Goal: Task Accomplishment & Management: Manage account settings

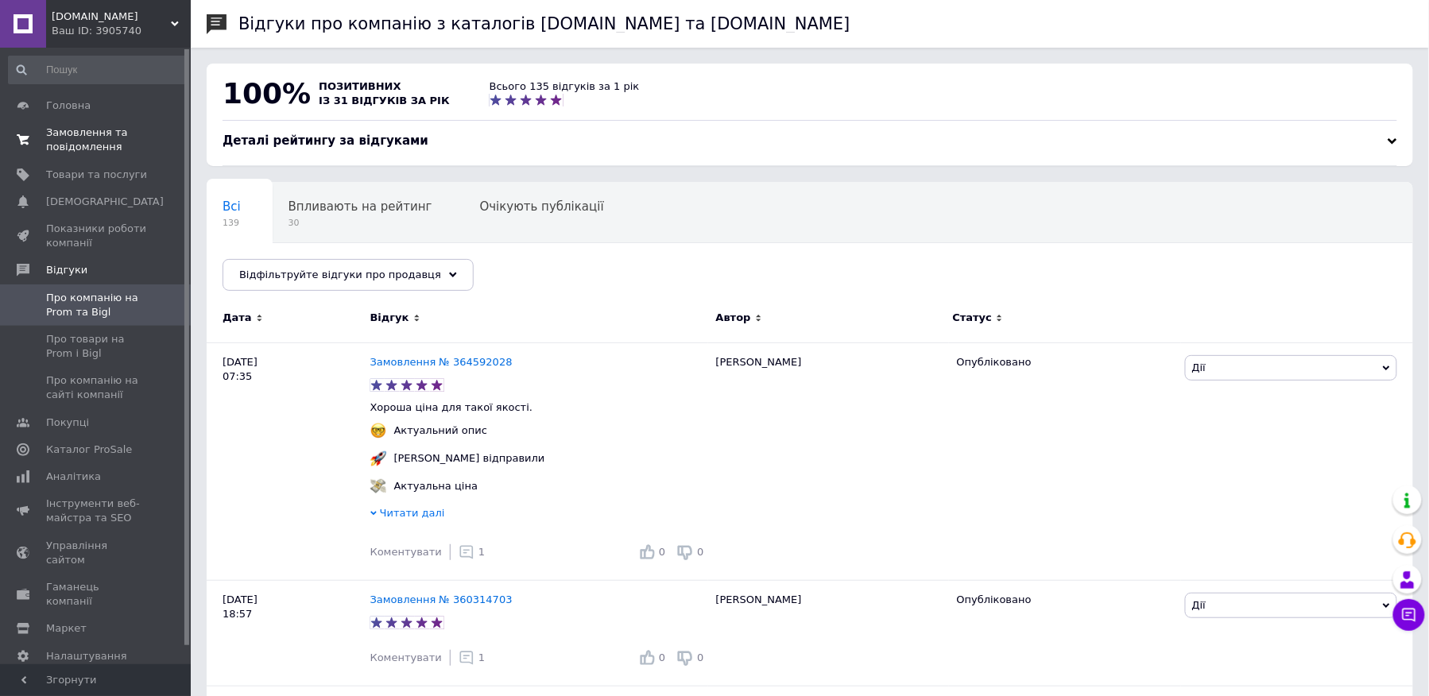
click at [111, 157] on link "Замовлення та повідомлення 0 0" at bounding box center [97, 139] width 195 height 41
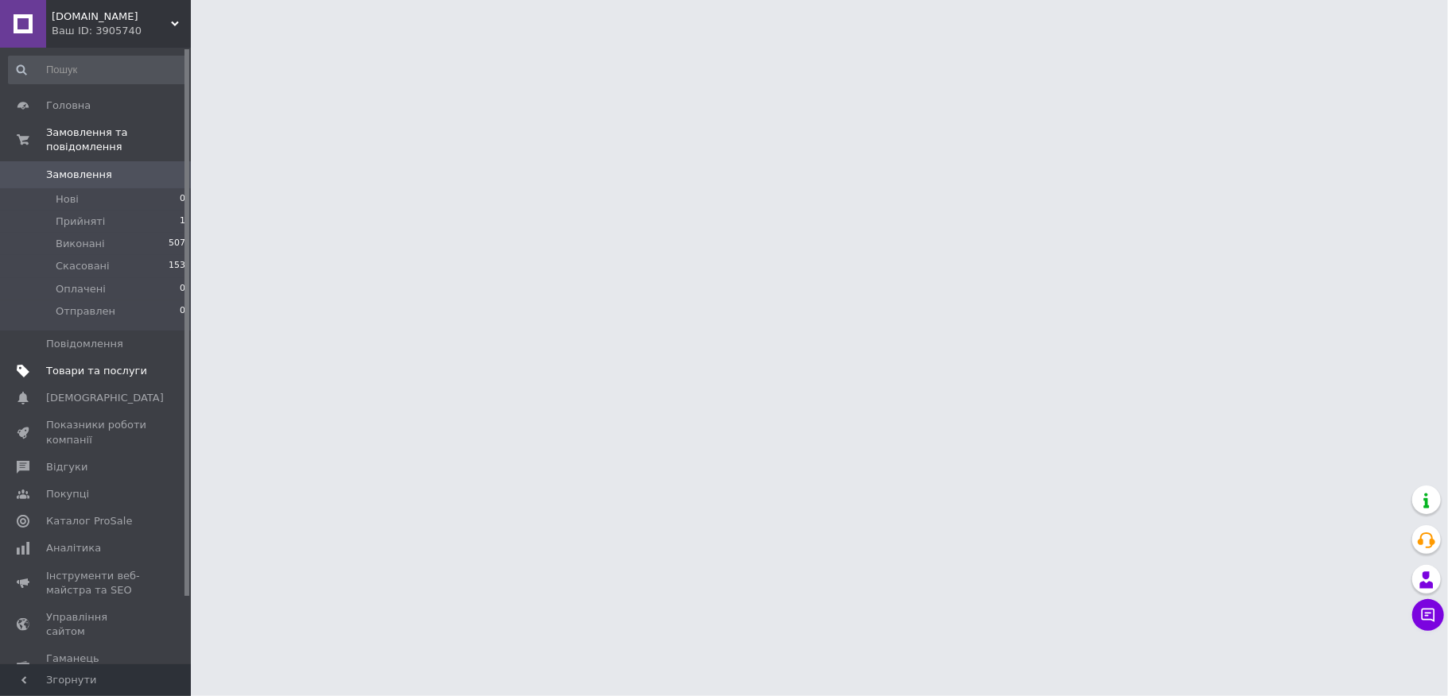
click at [134, 366] on link "Товари та послуги" at bounding box center [97, 371] width 195 height 27
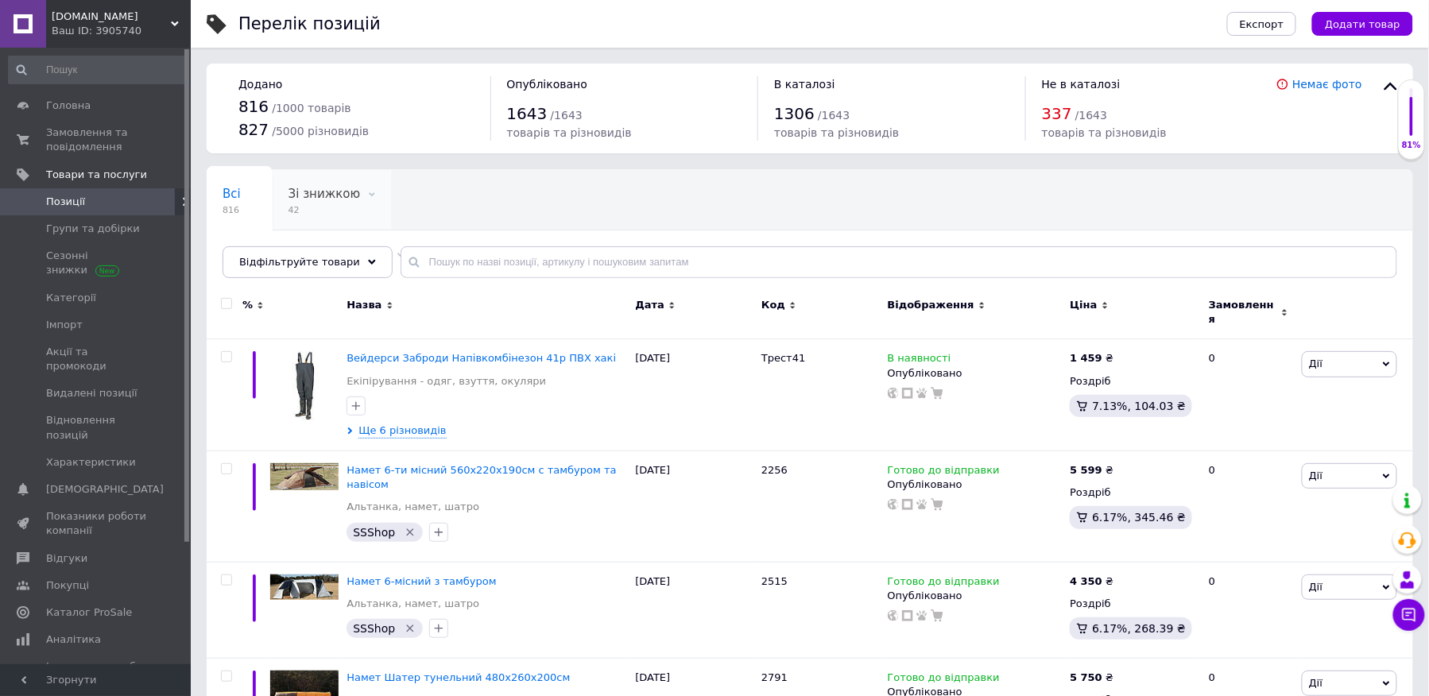
click at [319, 194] on span "Зі знижкою" at bounding box center [325, 194] width 72 height 14
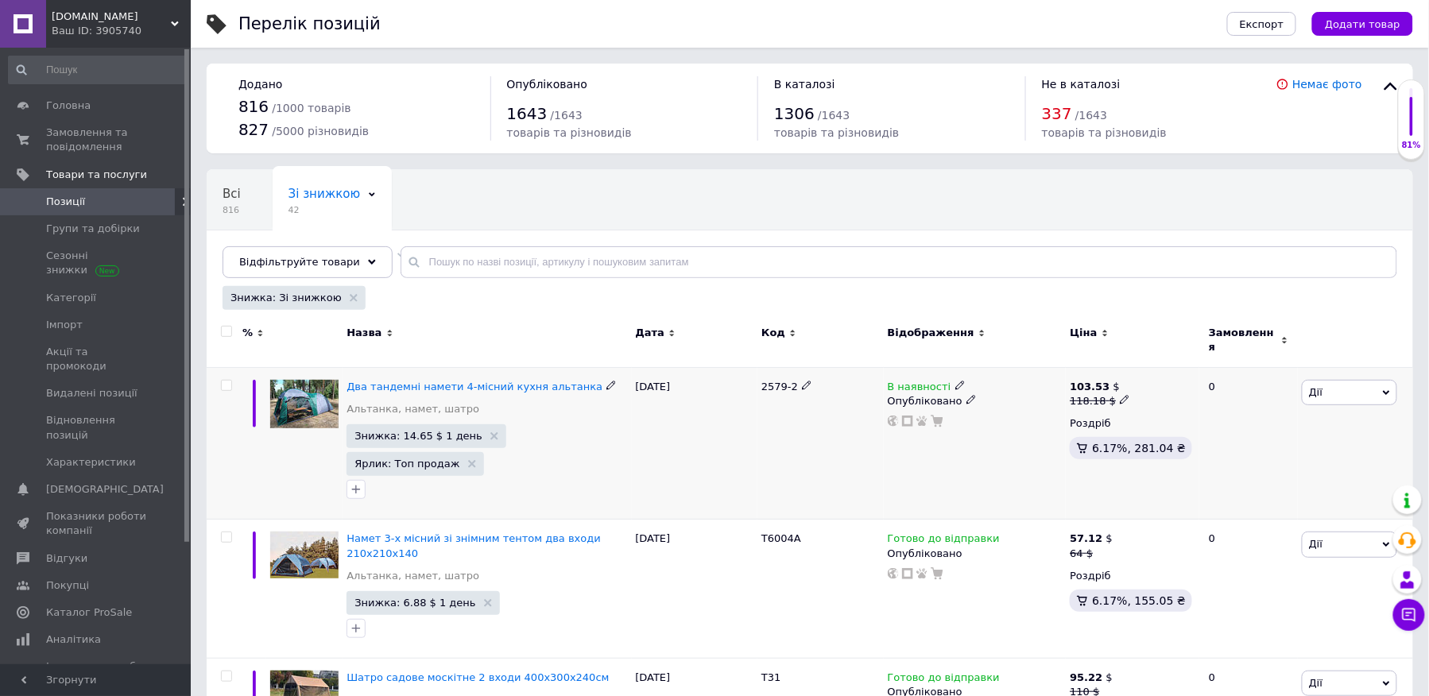
click at [1121, 395] on icon at bounding box center [1125, 400] width 10 height 10
drag, startPoint x: 1197, startPoint y: 367, endPoint x: 1142, endPoint y: 372, distance: 55.9
click at [1142, 372] on input "118.18" at bounding box center [1197, 375] width 121 height 32
type input "103.53"
click at [1043, 431] on div "В наявності Опубліковано" at bounding box center [975, 443] width 183 height 153
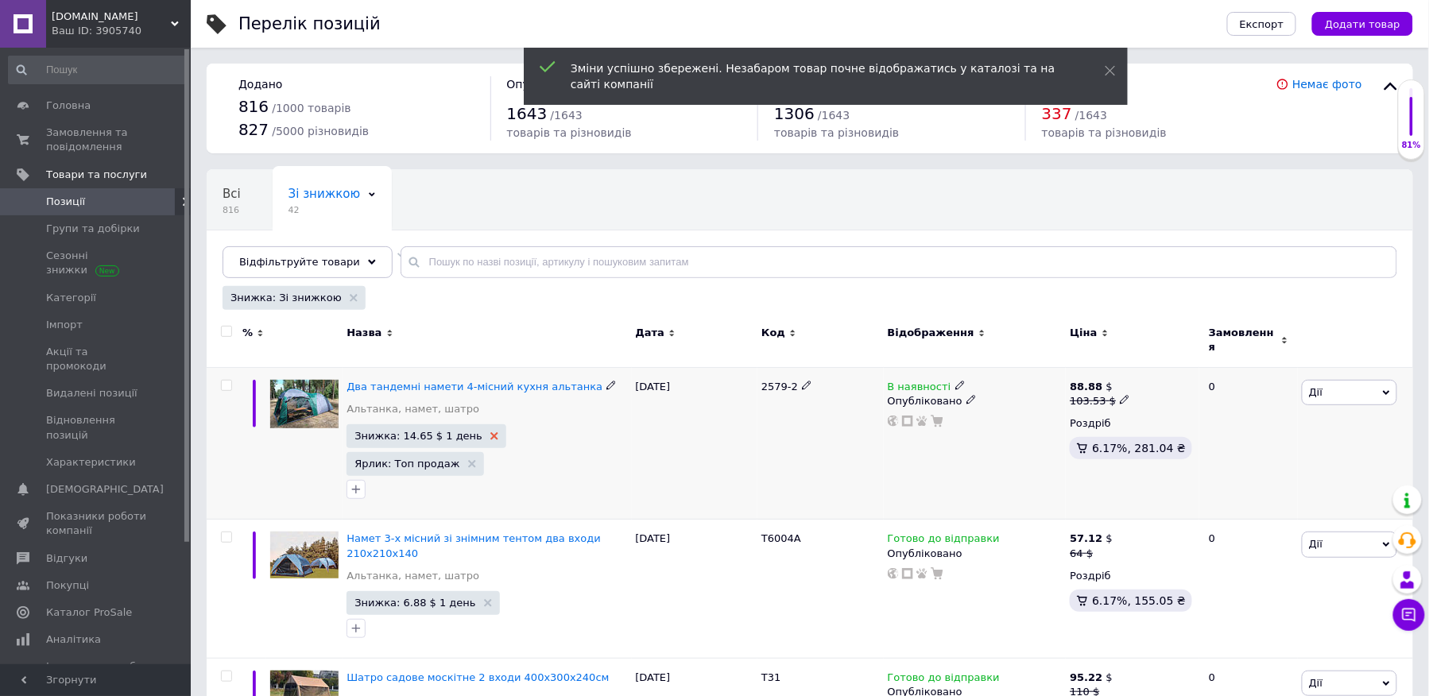
click at [491, 432] on icon at bounding box center [495, 436] width 8 height 8
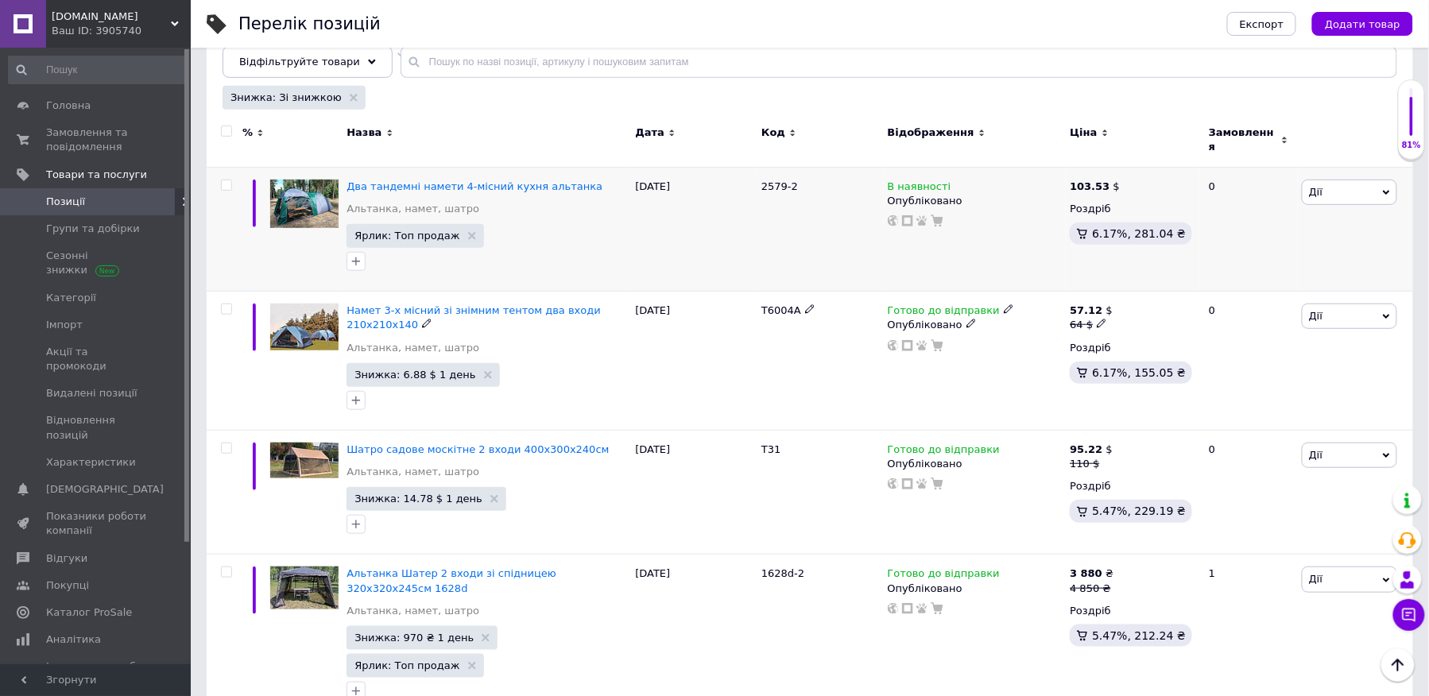
scroll to position [208, 0]
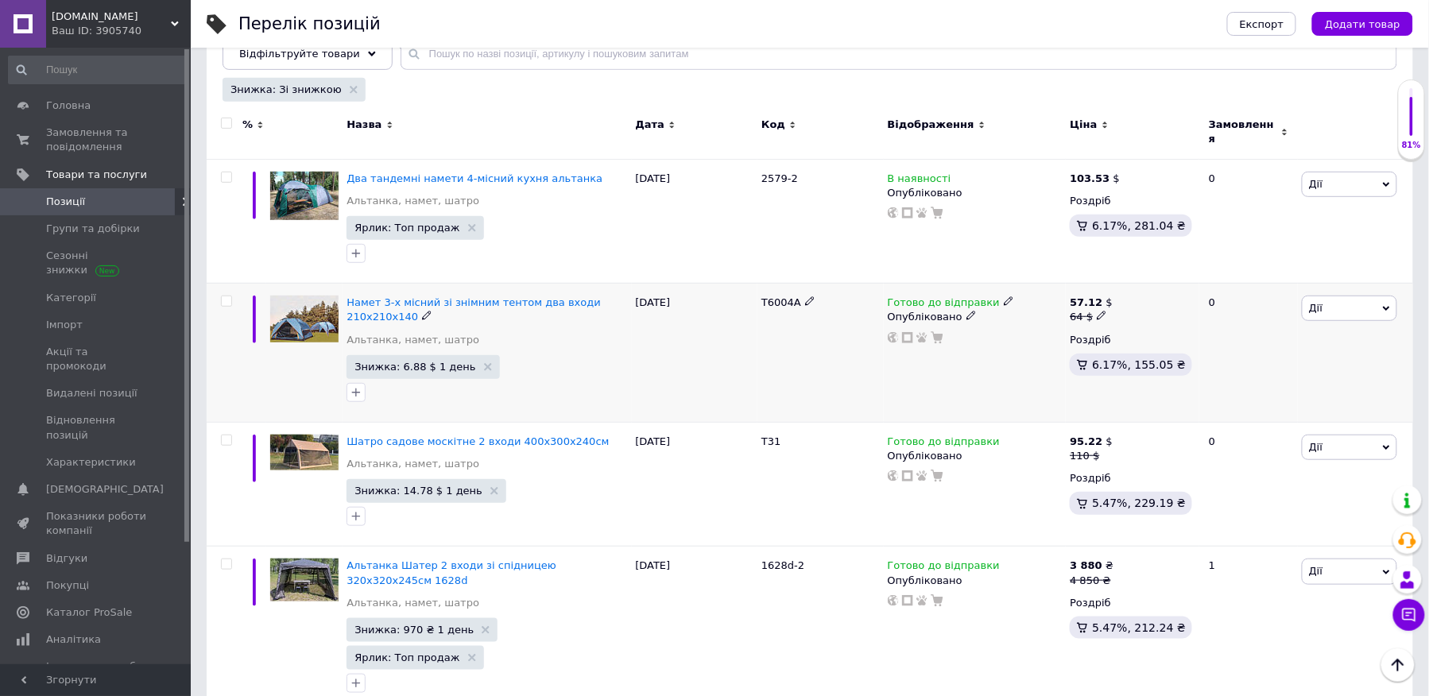
click at [1097, 311] on icon at bounding box center [1102, 316] width 10 height 10
drag, startPoint x: 1145, startPoint y: 287, endPoint x: 1121, endPoint y: 281, distance: 24.5
click at [1121, 281] on input "64" at bounding box center [1179, 291] width 121 height 32
type input "57.12"
click at [1009, 347] on div "Готово до відправки Опубліковано" at bounding box center [975, 353] width 183 height 139
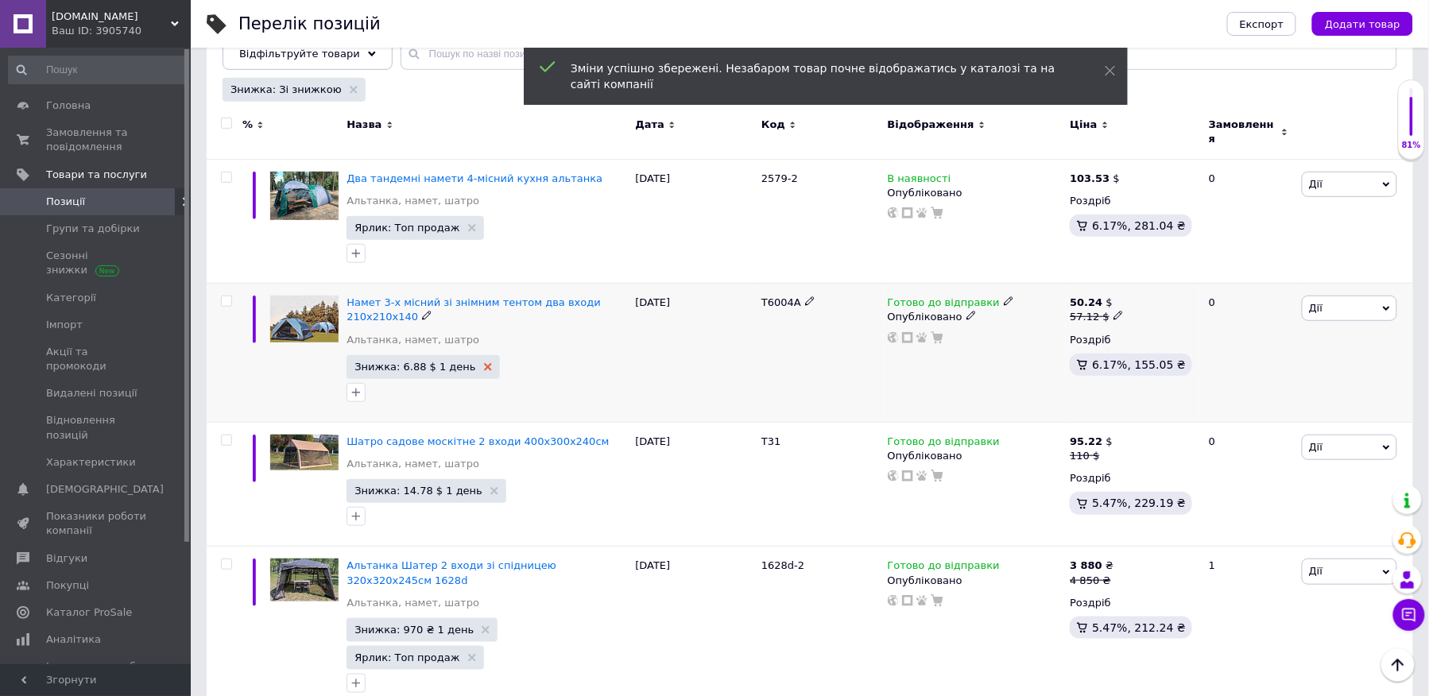
click at [484, 363] on icon at bounding box center [488, 367] width 8 height 8
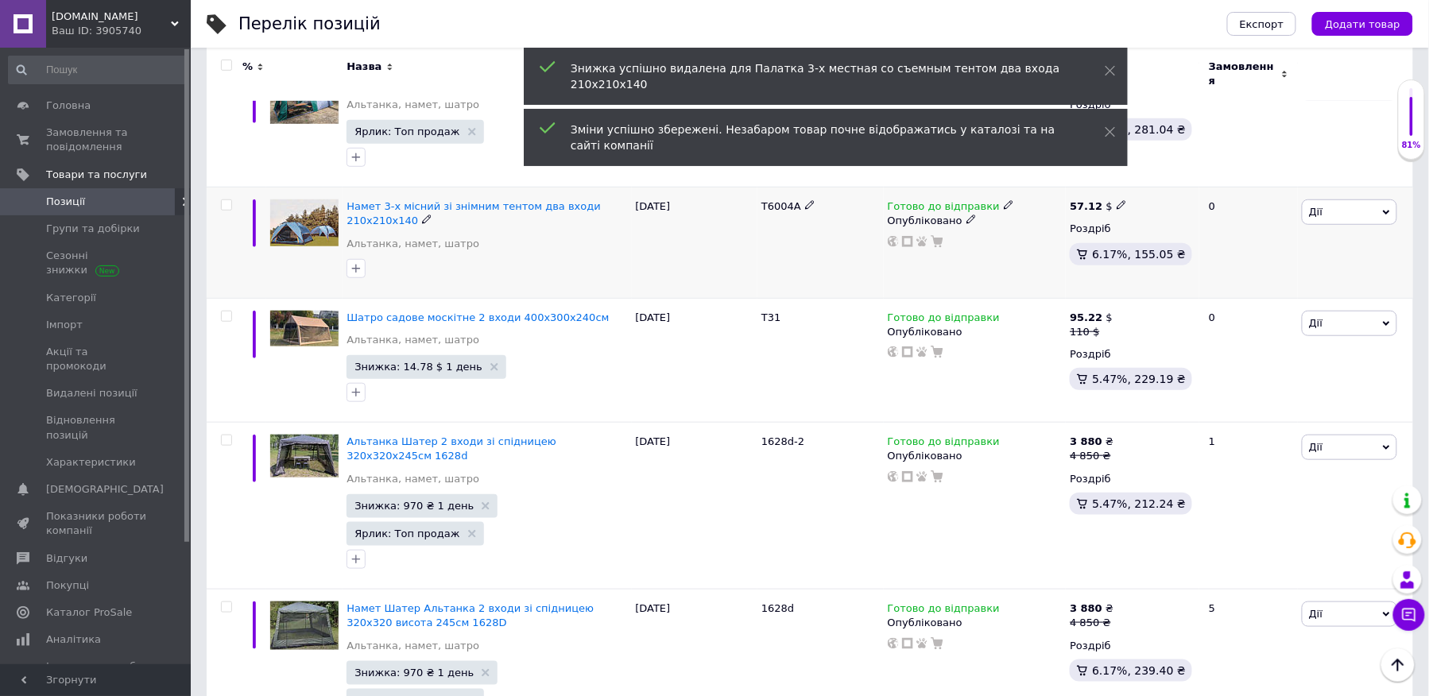
scroll to position [313, 0]
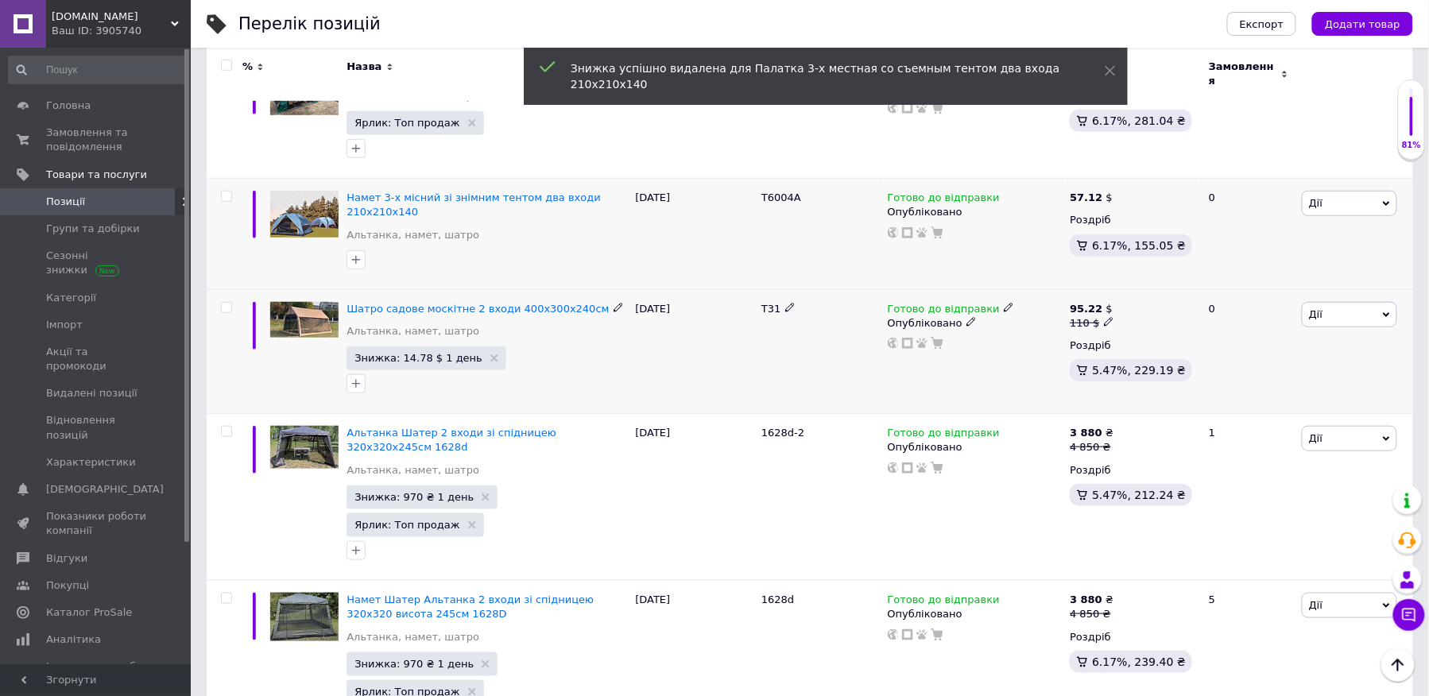
click at [1107, 317] on icon at bounding box center [1109, 322] width 10 height 10
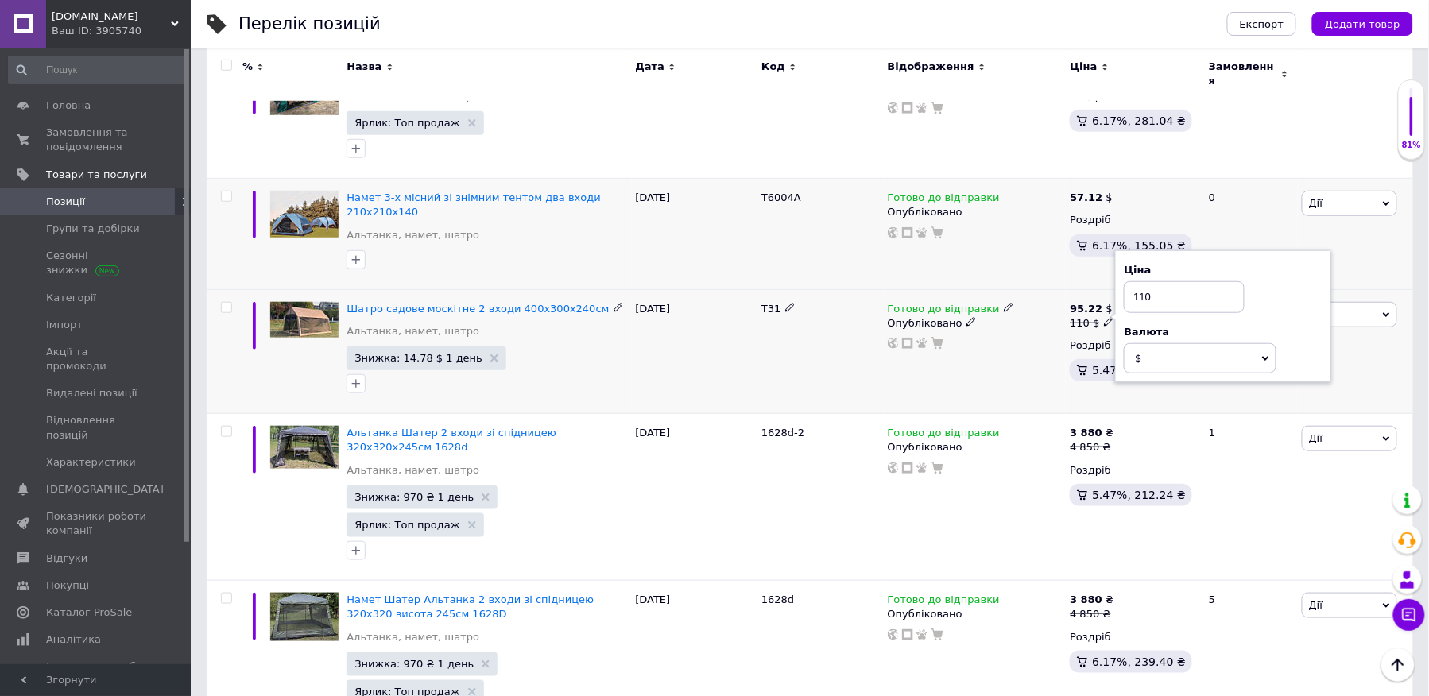
drag, startPoint x: 1169, startPoint y: 290, endPoint x: 1130, endPoint y: 291, distance: 39.0
click at [1130, 291] on input "110" at bounding box center [1184, 297] width 121 height 32
type input "95.22"
click at [1018, 357] on div "Готово до відправки Опубліковано" at bounding box center [975, 351] width 183 height 125
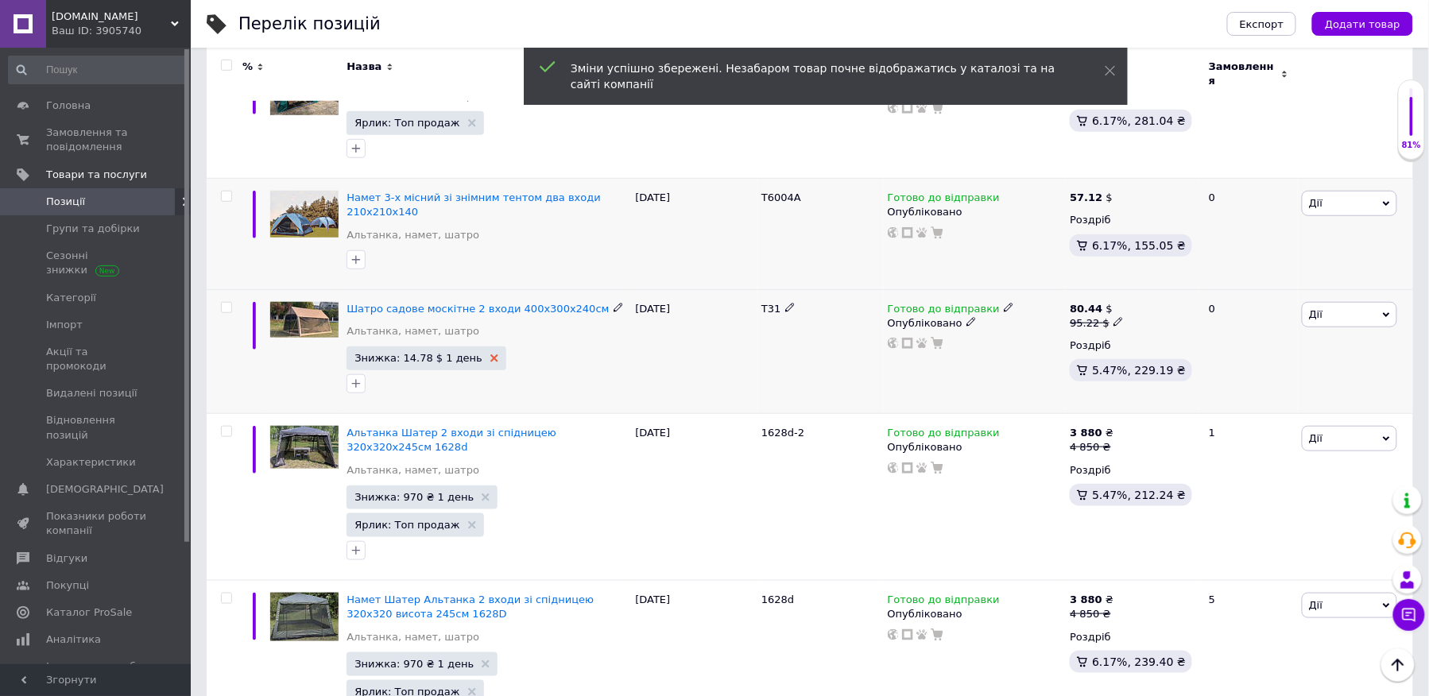
click at [491, 355] on use at bounding box center [495, 359] width 8 height 8
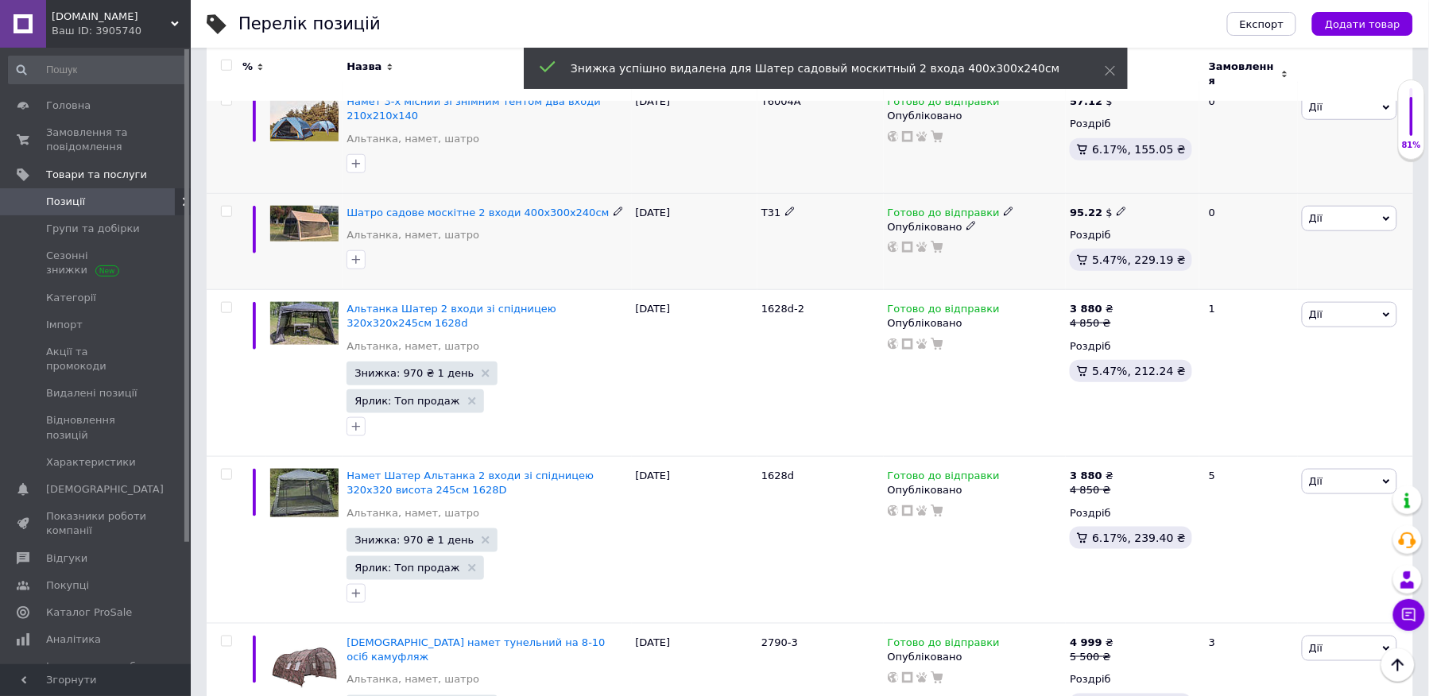
scroll to position [417, 0]
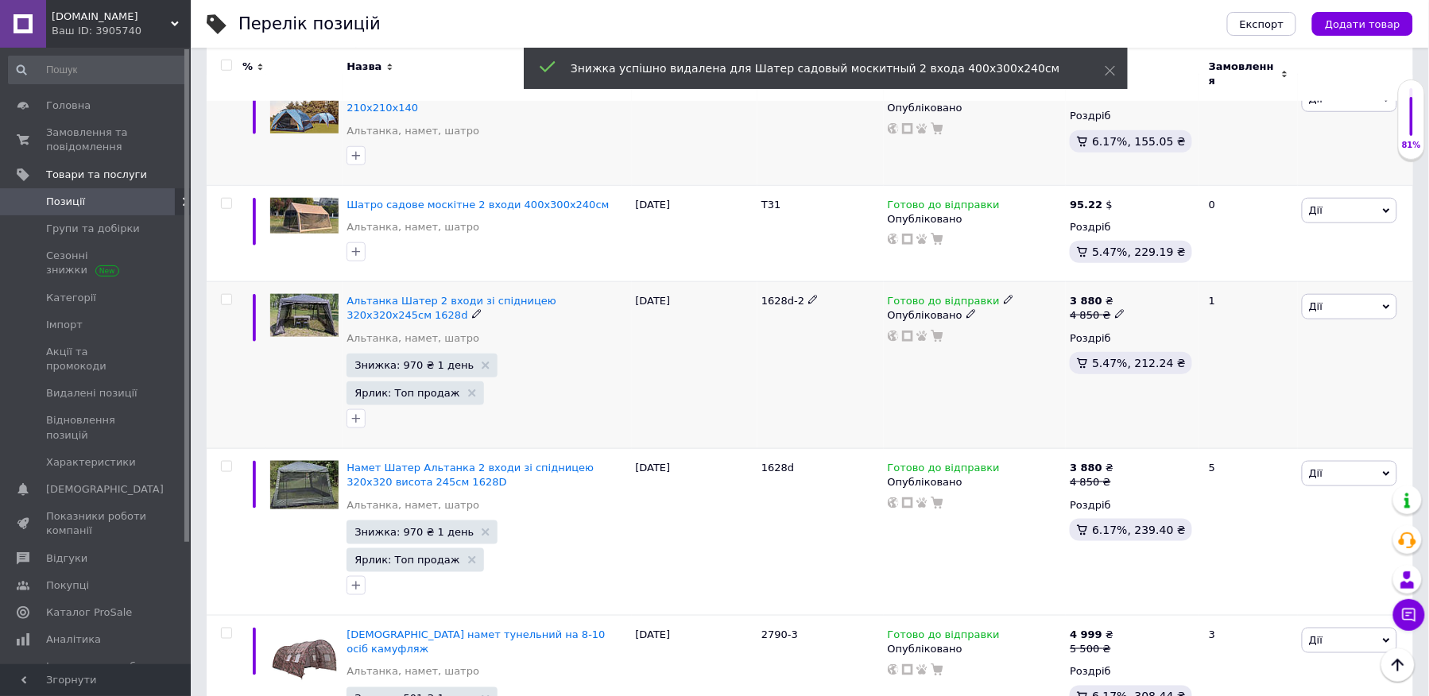
click at [1115, 309] on icon at bounding box center [1120, 314] width 10 height 10
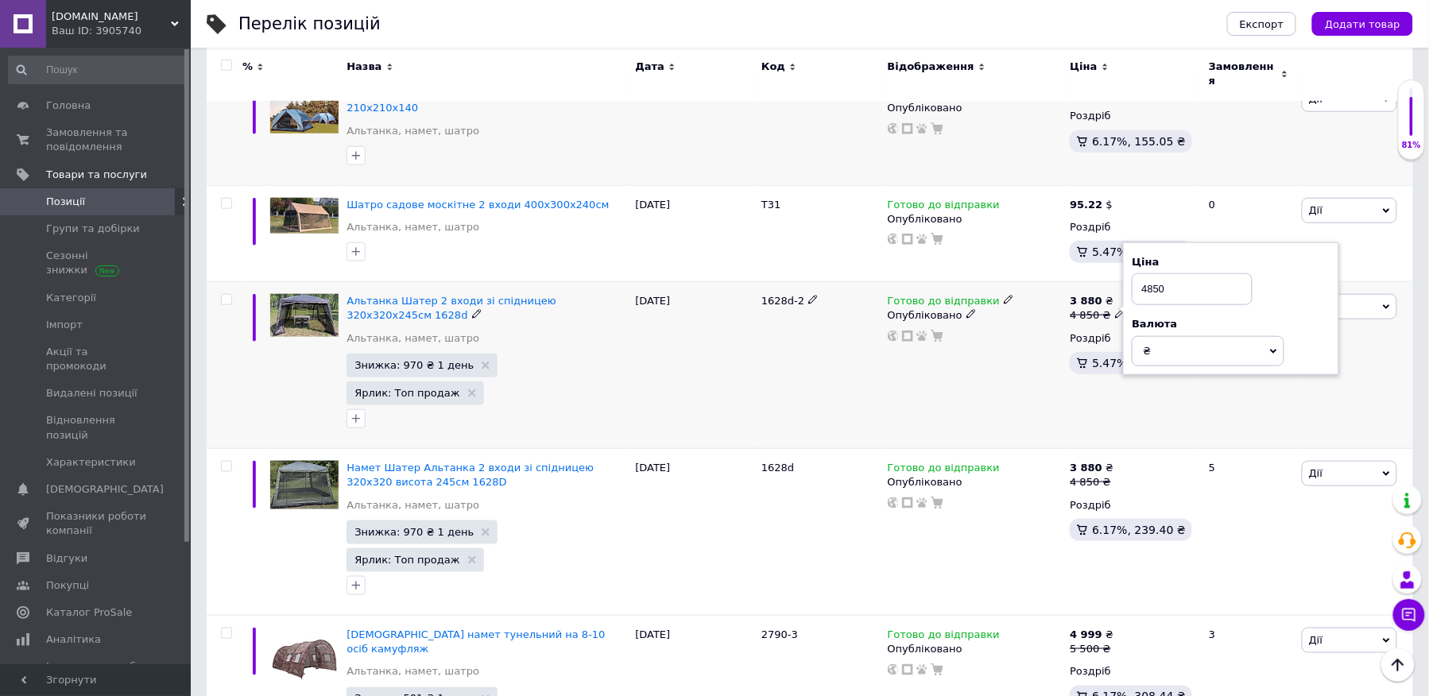
drag, startPoint x: 1177, startPoint y: 285, endPoint x: 1140, endPoint y: 288, distance: 36.7
click at [1140, 288] on input "4850" at bounding box center [1192, 289] width 121 height 32
type input "3880"
click at [973, 364] on div "Готово до відправки Опубліковано" at bounding box center [975, 365] width 183 height 167
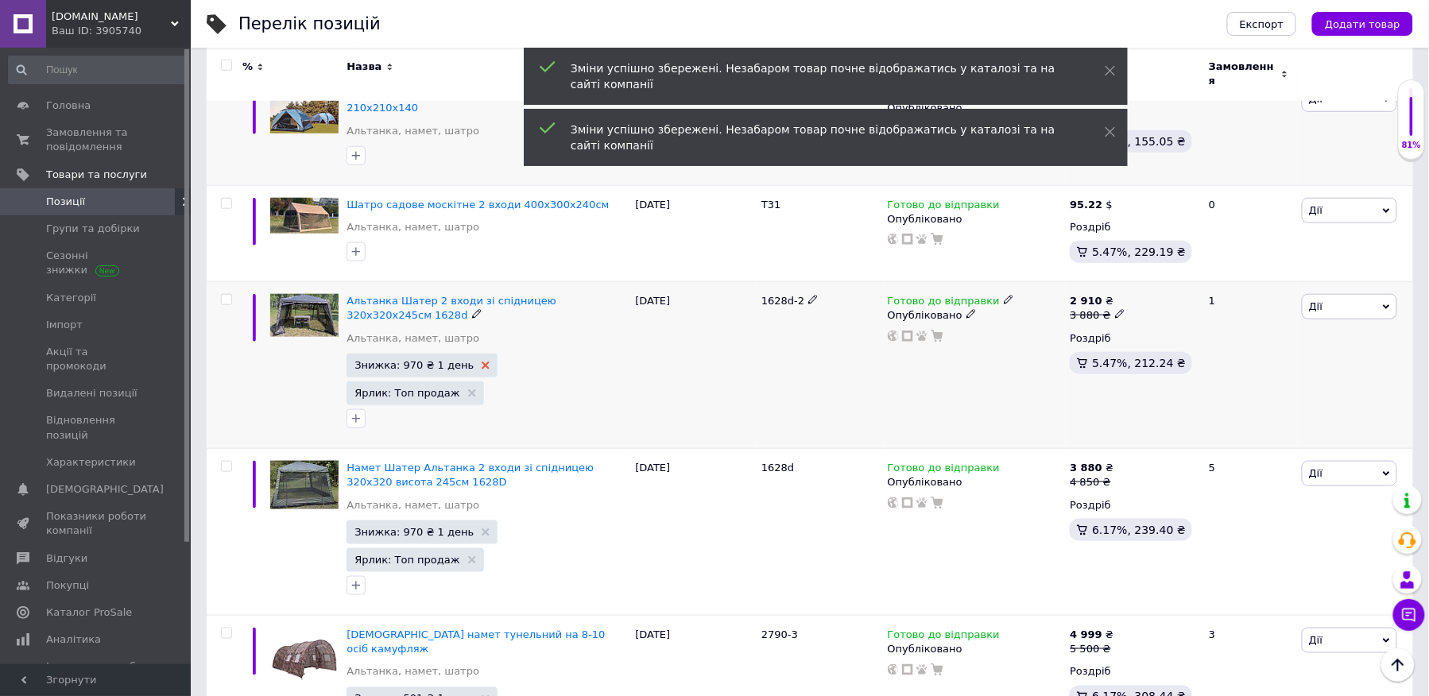
click at [482, 362] on use at bounding box center [486, 366] width 8 height 8
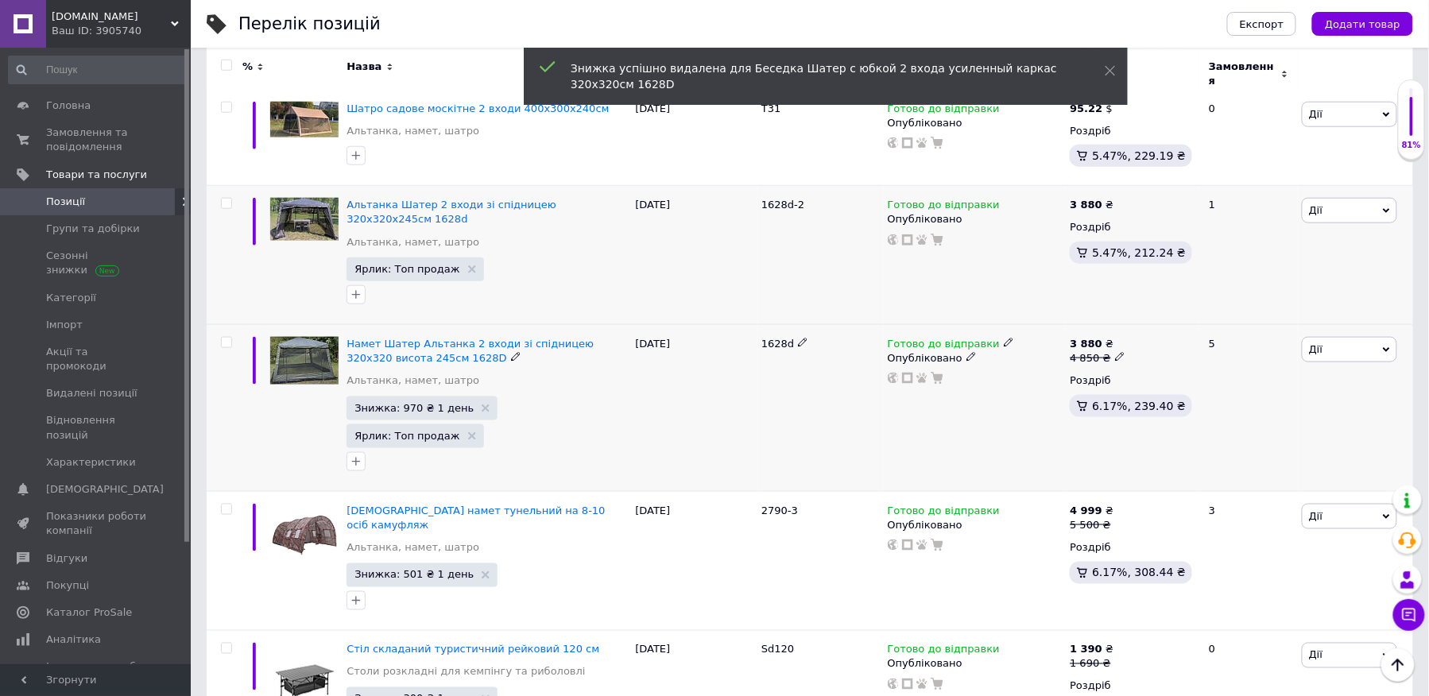
scroll to position [522, 0]
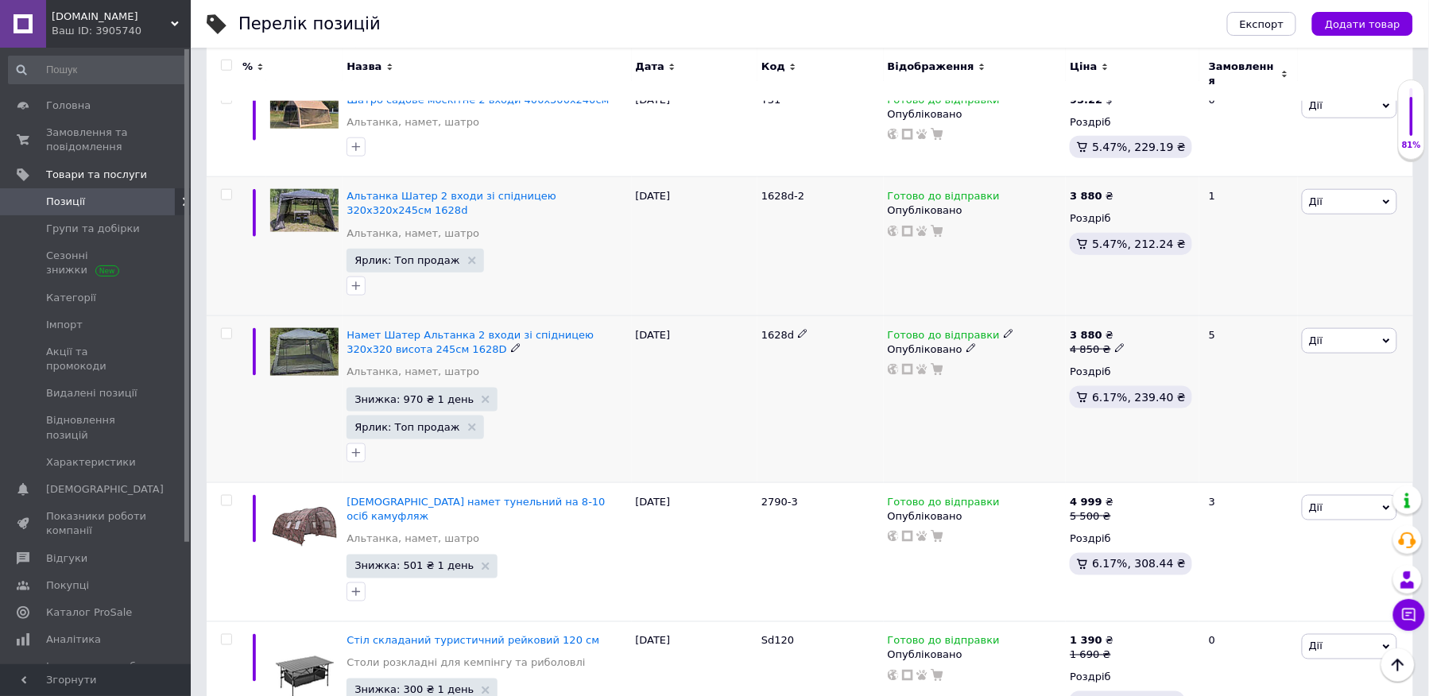
click at [1115, 343] on icon at bounding box center [1120, 348] width 10 height 10
drag, startPoint x: 1190, startPoint y: 315, endPoint x: 1140, endPoint y: 315, distance: 50.1
click at [1140, 315] on input "4850" at bounding box center [1192, 324] width 121 height 32
type input "3880"
click at [979, 366] on div at bounding box center [975, 369] width 178 height 13
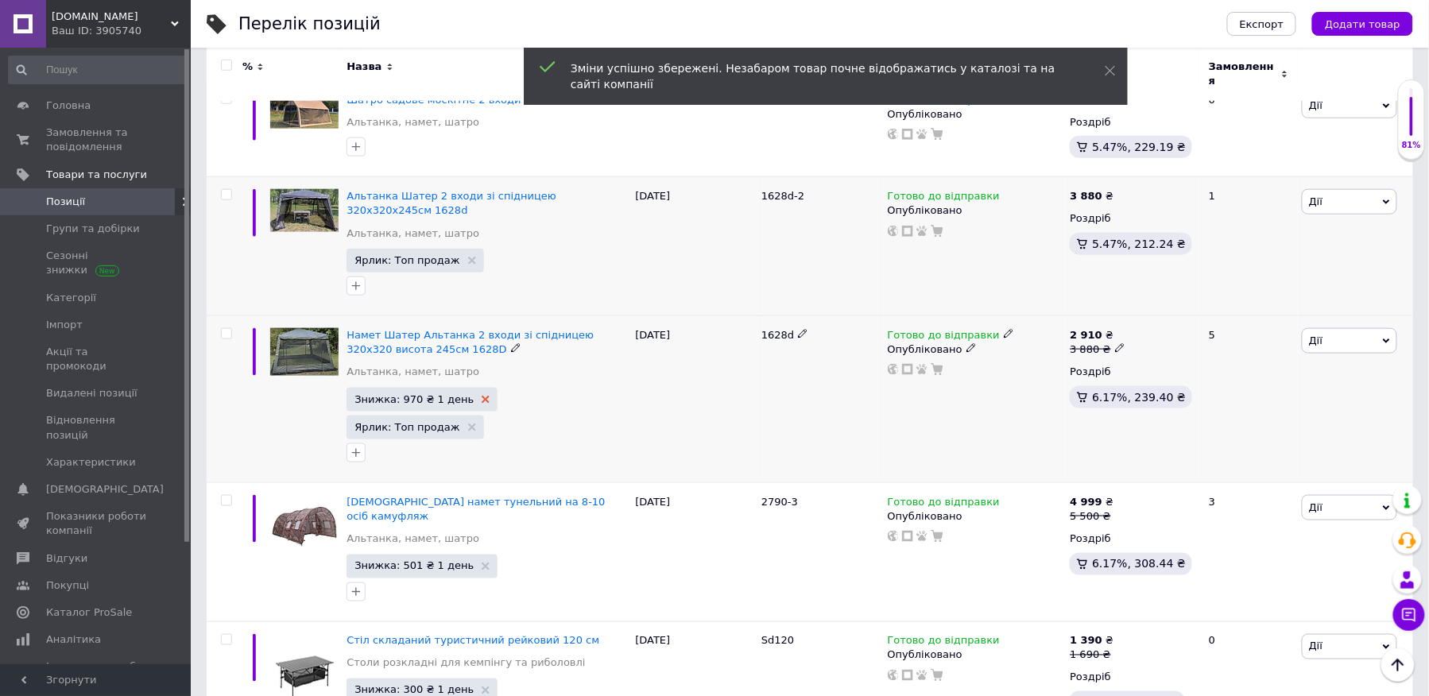
click at [482, 396] on icon at bounding box center [486, 400] width 8 height 8
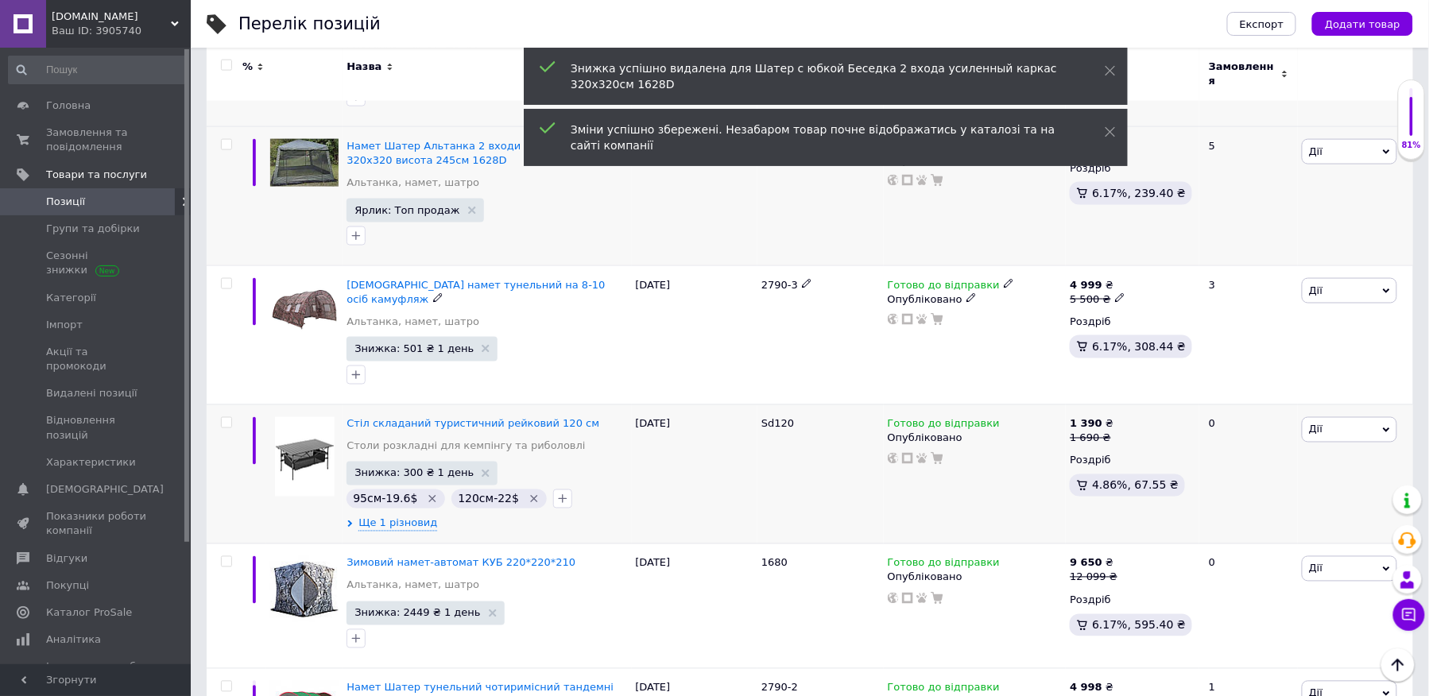
scroll to position [731, 0]
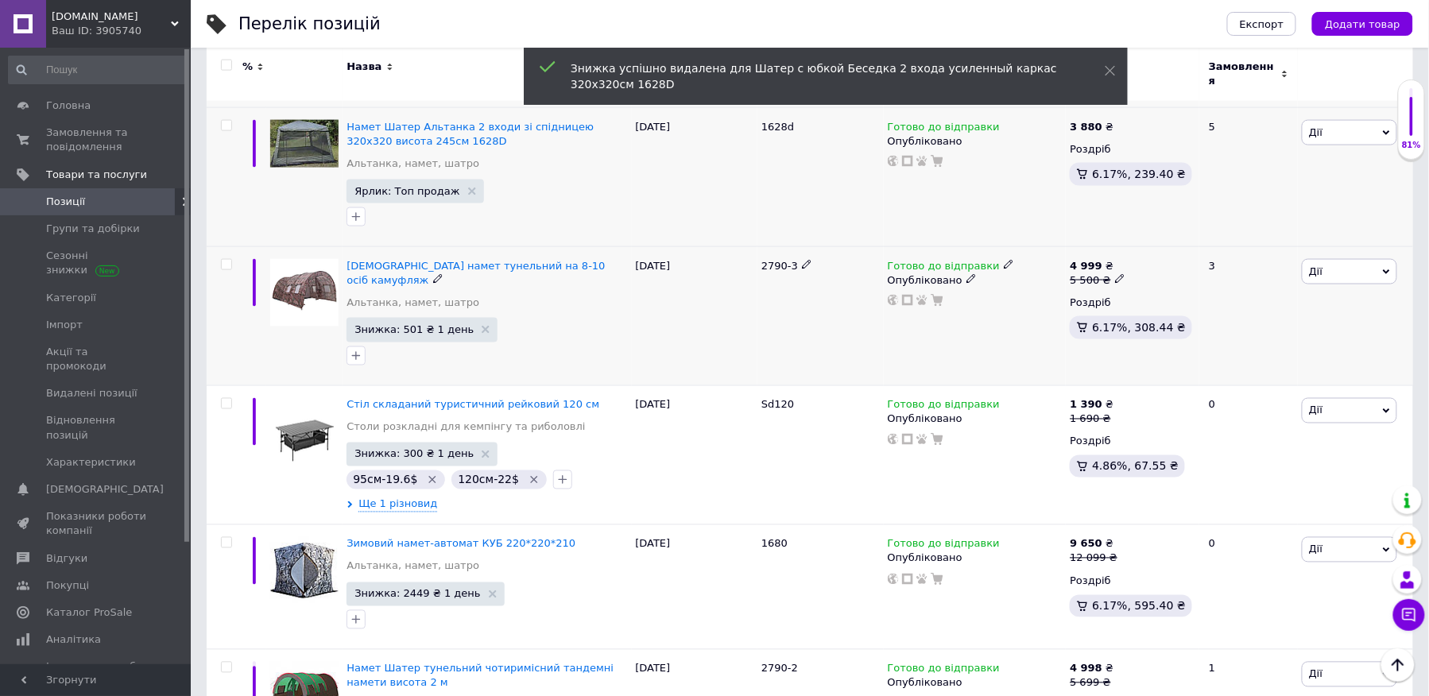
click at [1115, 275] on use at bounding box center [1119, 279] width 9 height 9
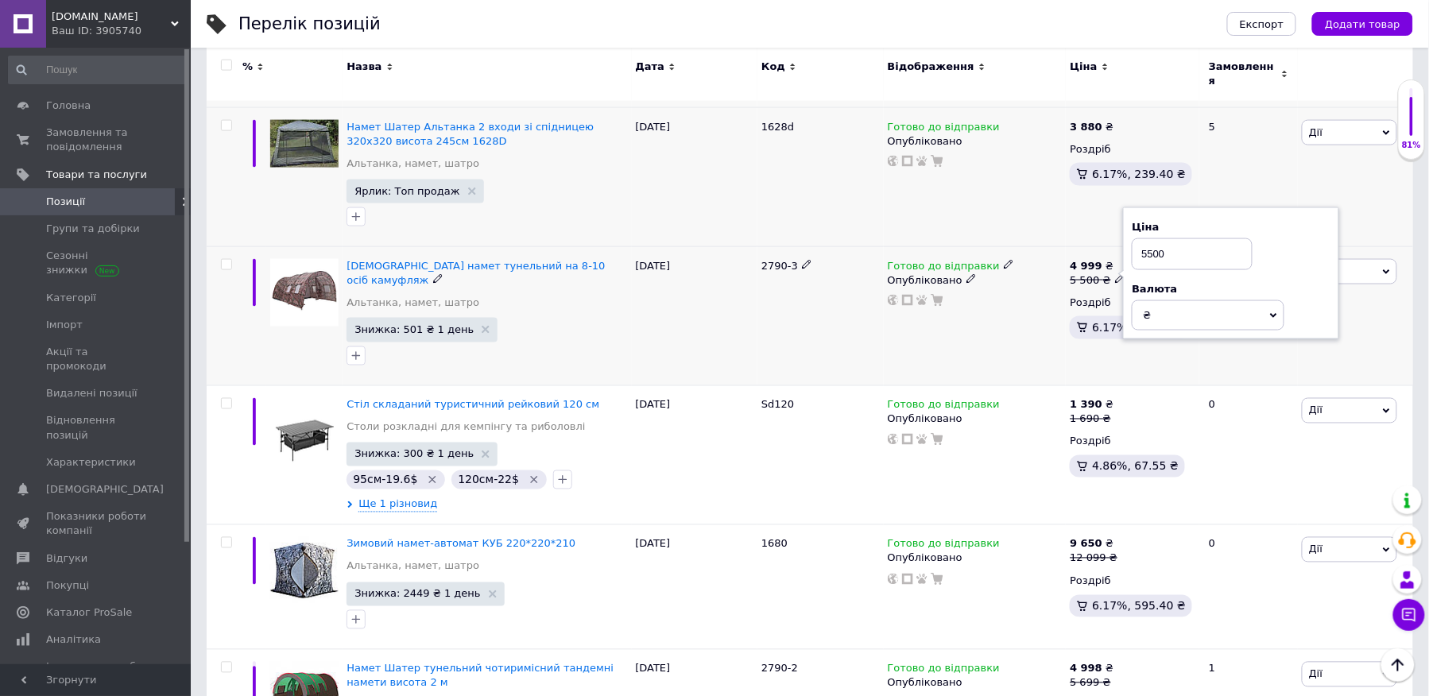
drag, startPoint x: 1169, startPoint y: 251, endPoint x: 1132, endPoint y: 254, distance: 36.7
click at [1132, 254] on div "Ціна 5500 Валюта ₴ $ EUR CHF GBP ¥ PLN ₸ MDL HUF KGS CNY TRY KRW lei" at bounding box center [1231, 273] width 216 height 133
type input "4999"
click at [1022, 308] on div "Готово до відправки Опубліковано" at bounding box center [975, 315] width 183 height 139
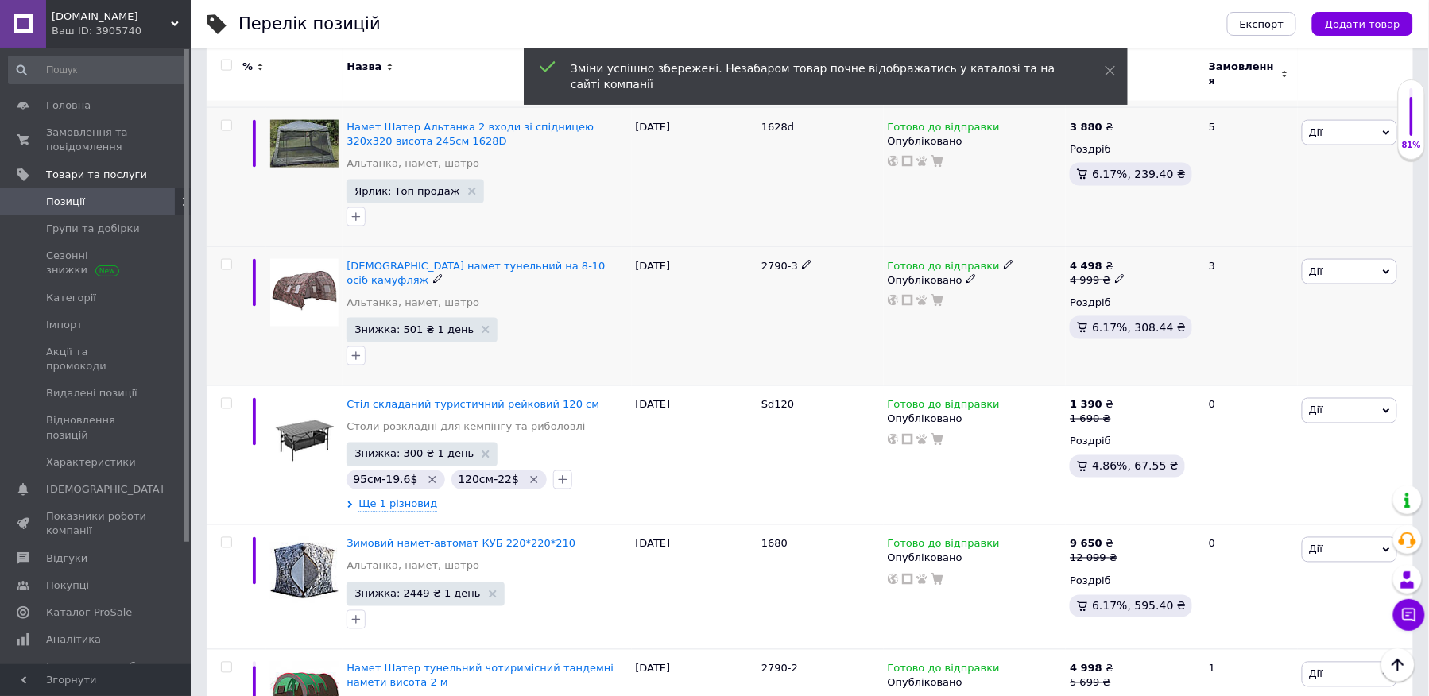
click at [471, 318] on span "Знижка: 501 ₴ 1 день" at bounding box center [422, 330] width 151 height 24
click at [482, 326] on use at bounding box center [486, 330] width 8 height 8
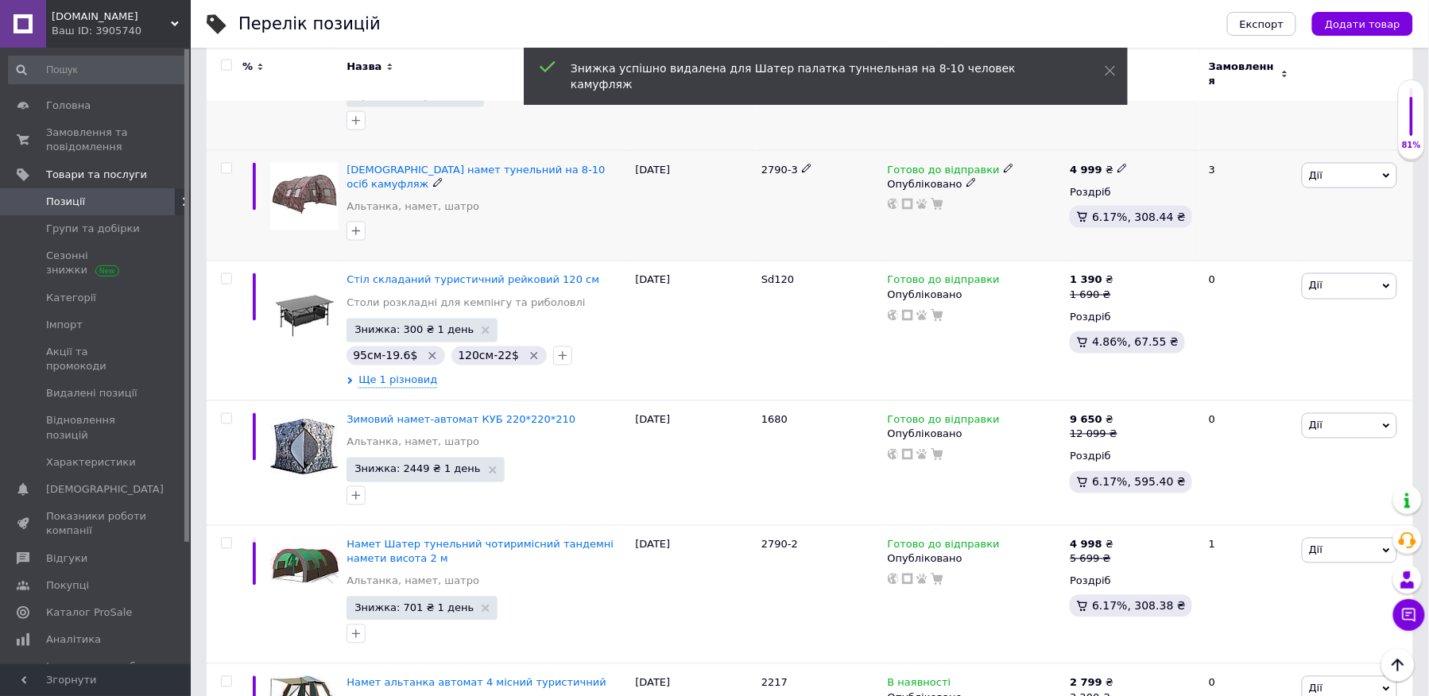
scroll to position [836, 0]
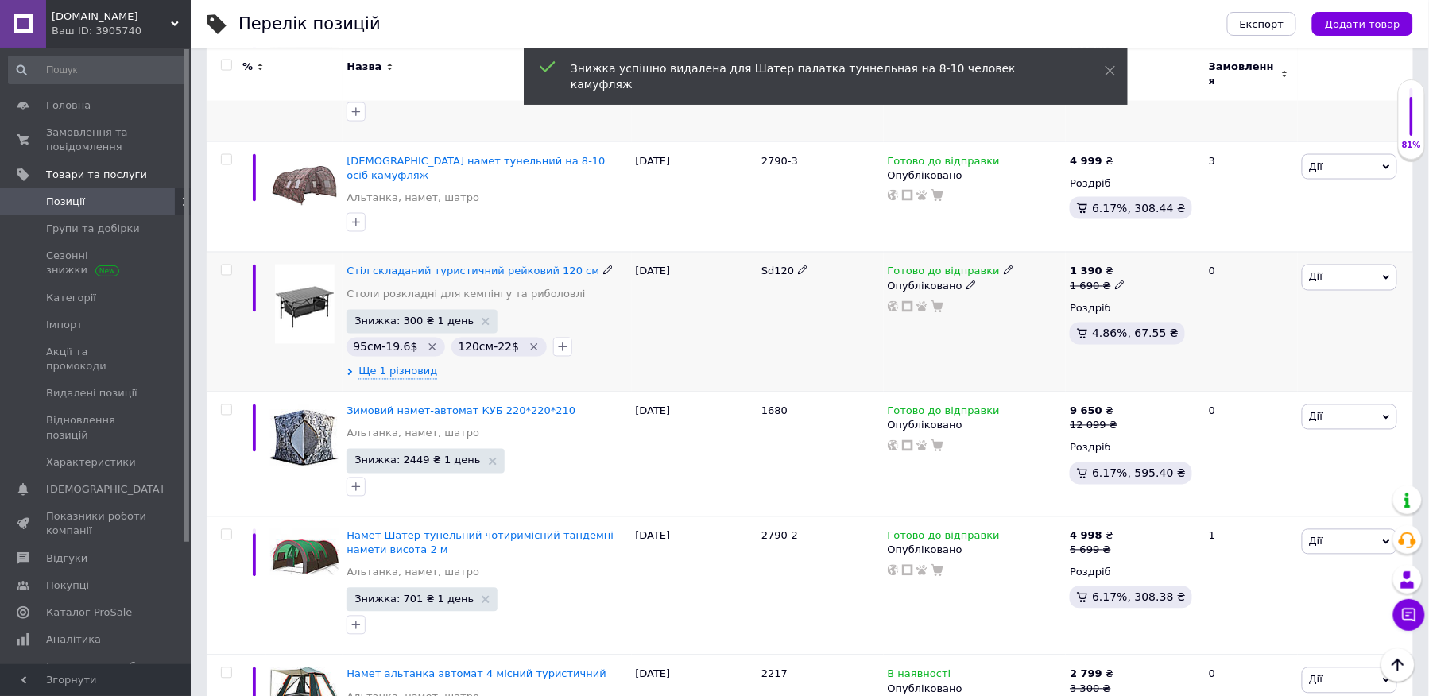
click at [1115, 281] on icon at bounding box center [1120, 286] width 10 height 10
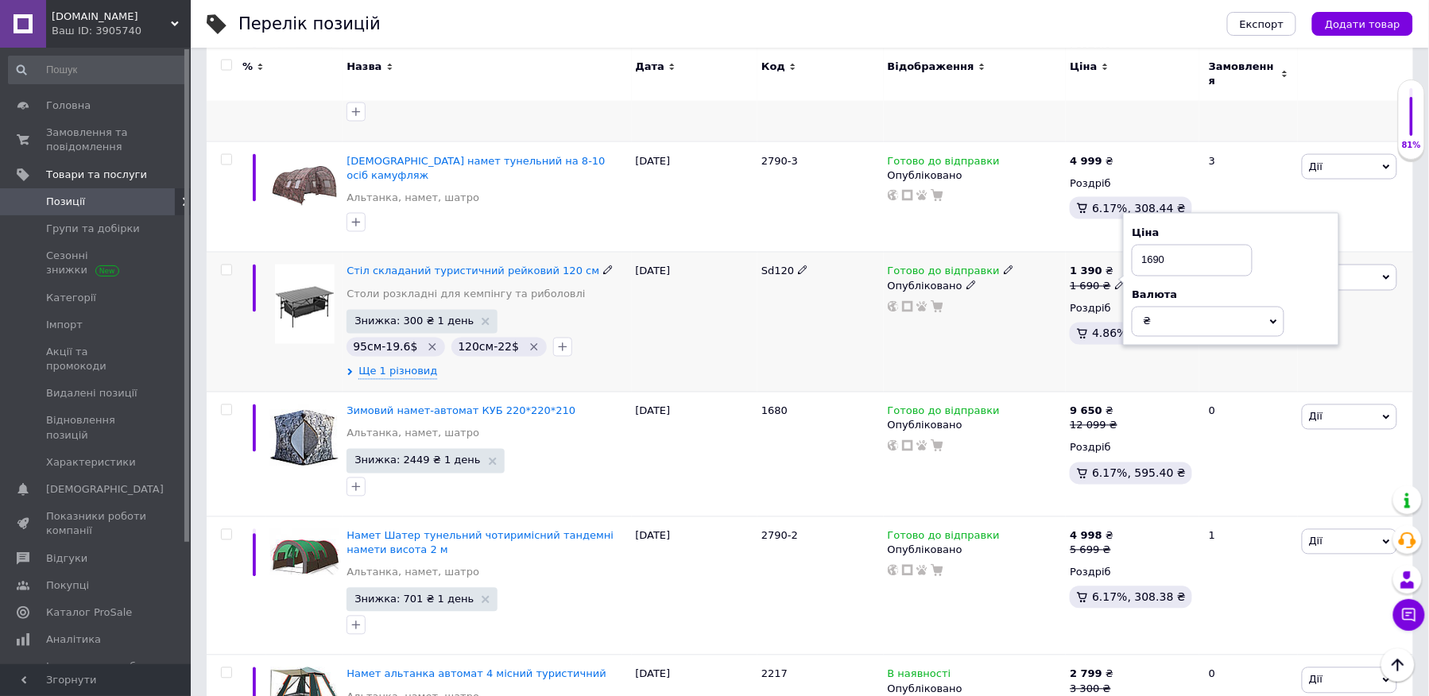
drag, startPoint x: 1165, startPoint y: 242, endPoint x: 1131, endPoint y: 242, distance: 35.0
click at [1131, 242] on div "Ціна 1690 Валюта ₴ $ EUR CHF GBP ¥ PLN ₸ MDL HUF KGS CNY TRY KRW lei" at bounding box center [1231, 279] width 216 height 133
type input "1390"
click at [1022, 324] on div "Комісія за замовлення" at bounding box center [966, 313] width 191 height 41
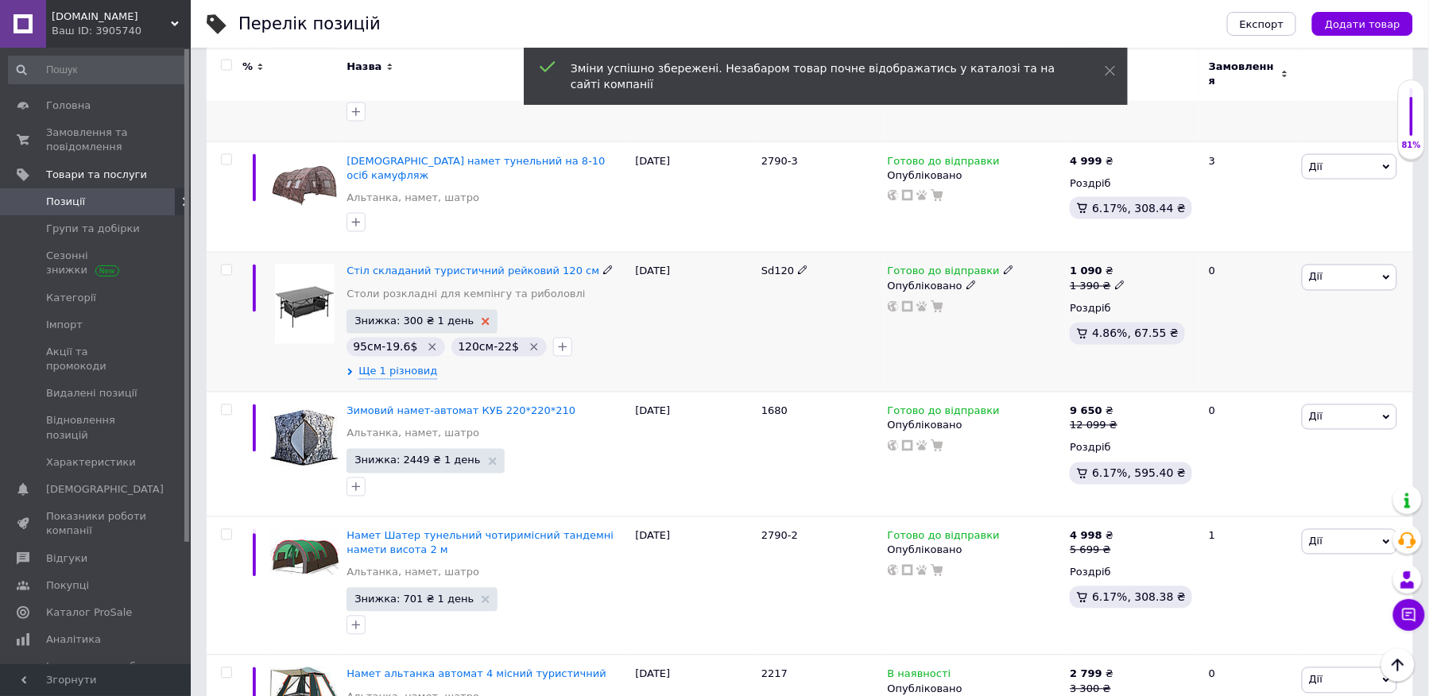
click at [482, 318] on use at bounding box center [486, 322] width 8 height 8
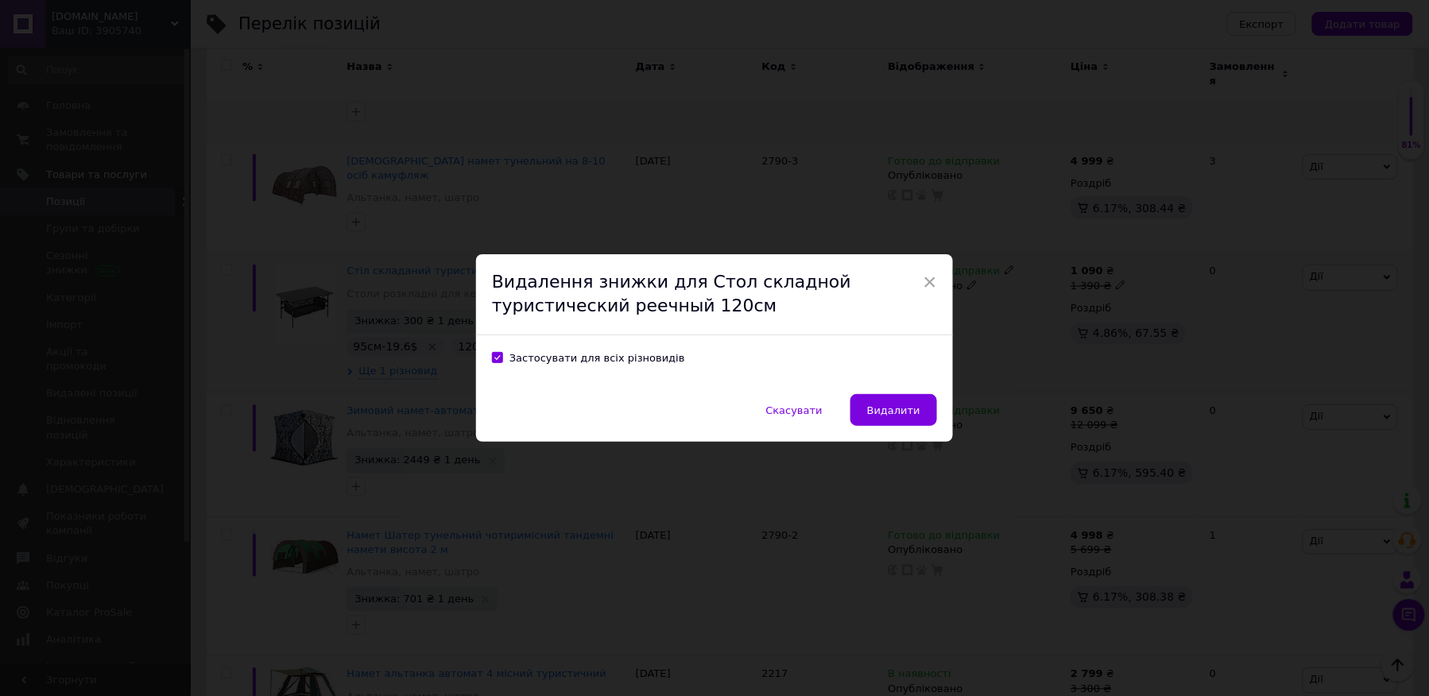
scroll to position [770, 0]
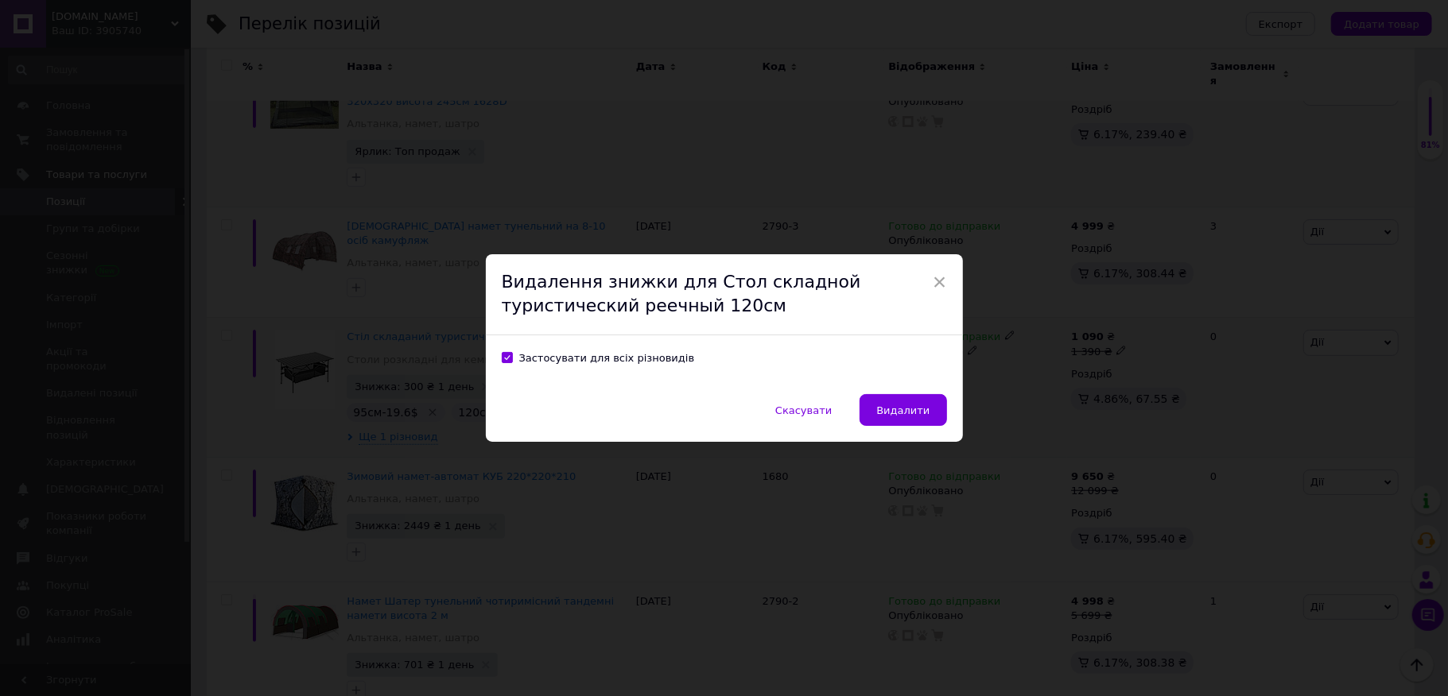
click at [570, 358] on div "Застосувати для всіх різновидів" at bounding box center [607, 358] width 176 height 14
click at [512, 358] on input "Застосувати для всіх різновидів" at bounding box center [507, 357] width 10 height 10
checkbox input "false"
click at [936, 281] on span "×" at bounding box center [940, 282] width 14 height 27
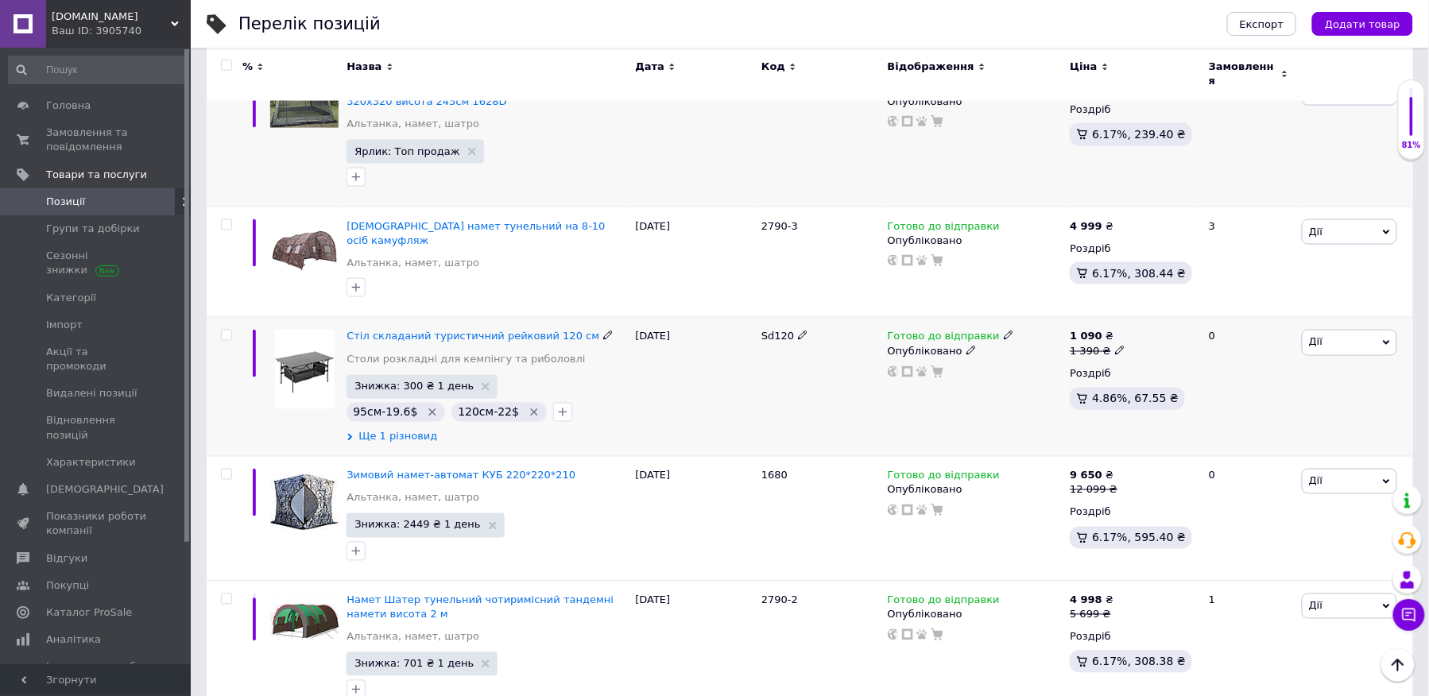
click at [421, 430] on span "Ще 1 різновид" at bounding box center [398, 437] width 79 height 14
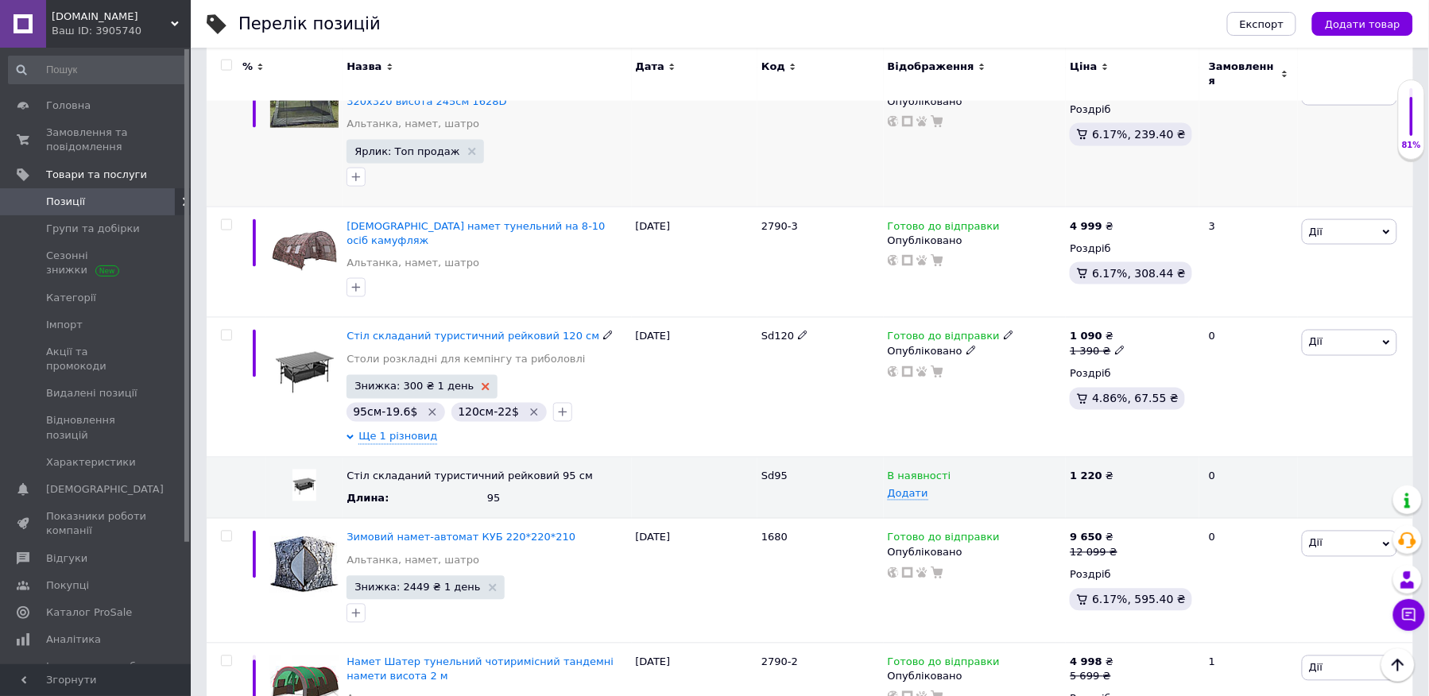
click at [482, 383] on use at bounding box center [486, 387] width 8 height 8
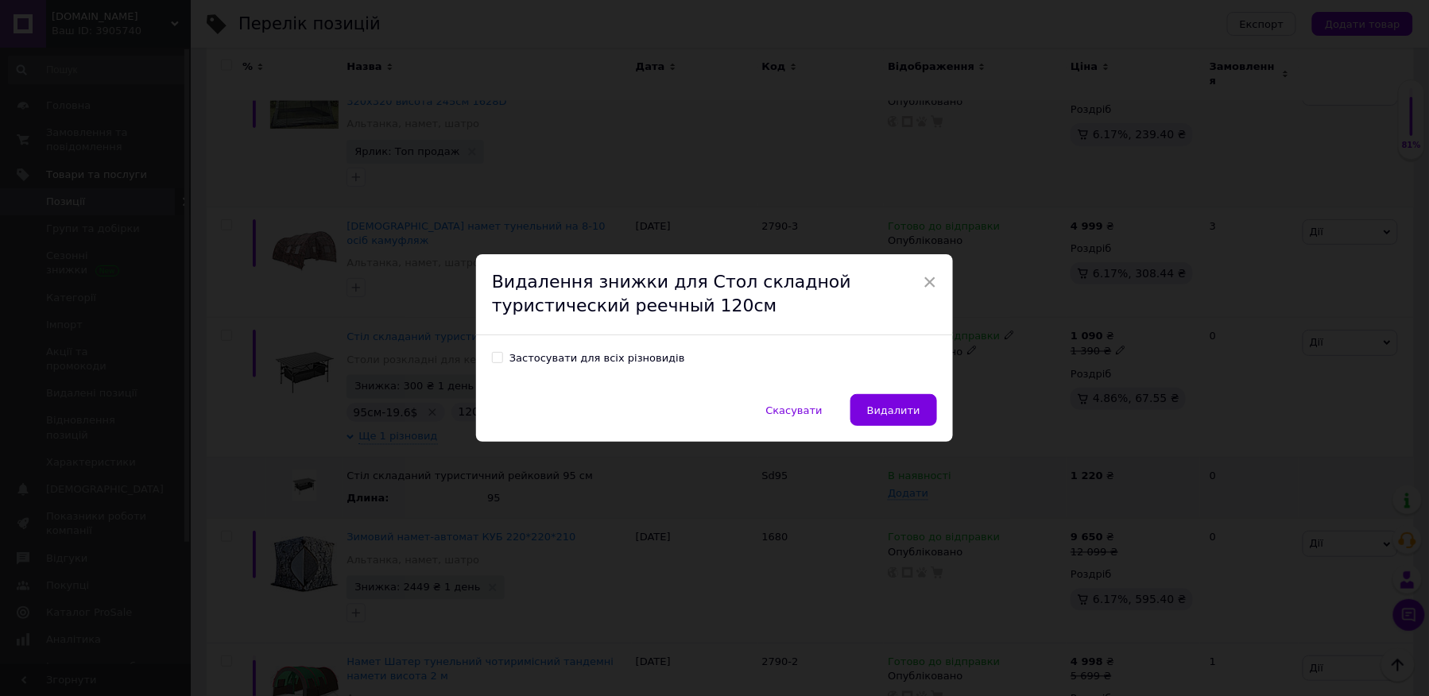
scroll to position [707, 0]
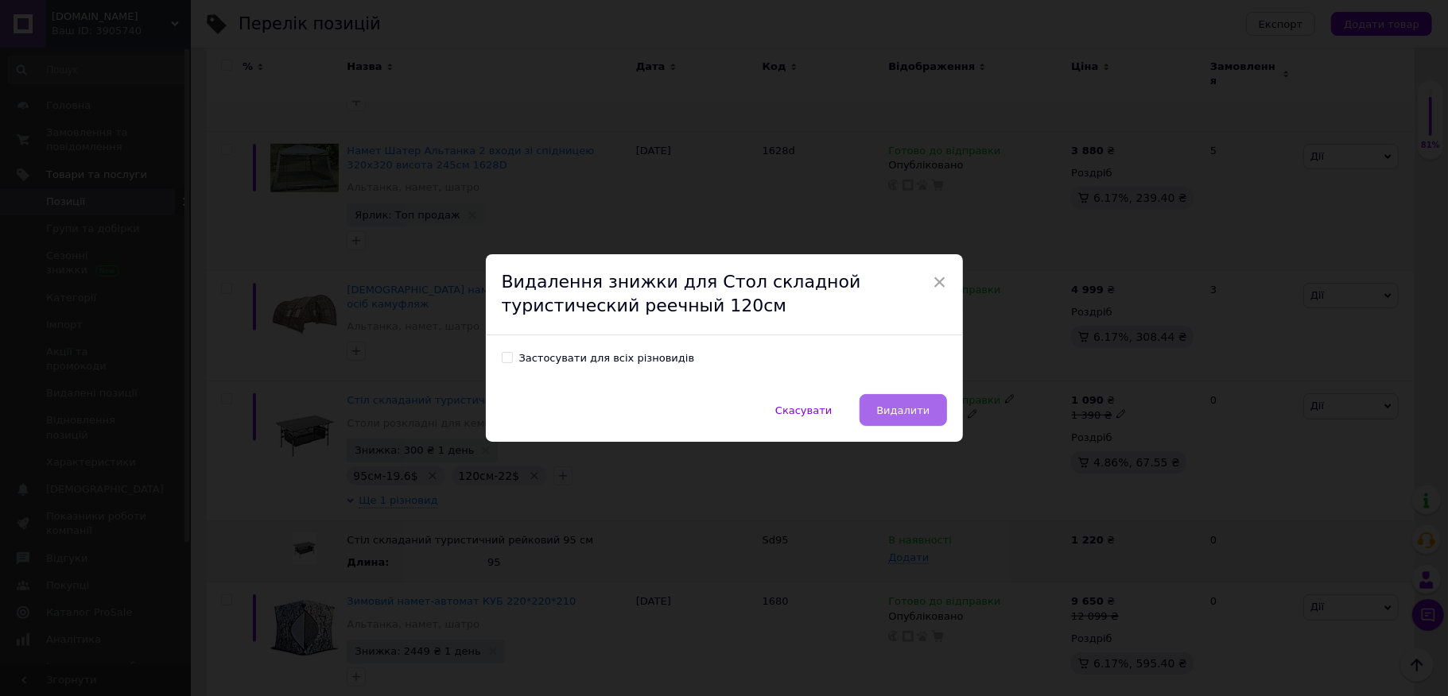
click at [908, 405] on span "Видалити" at bounding box center [902, 411] width 53 height 12
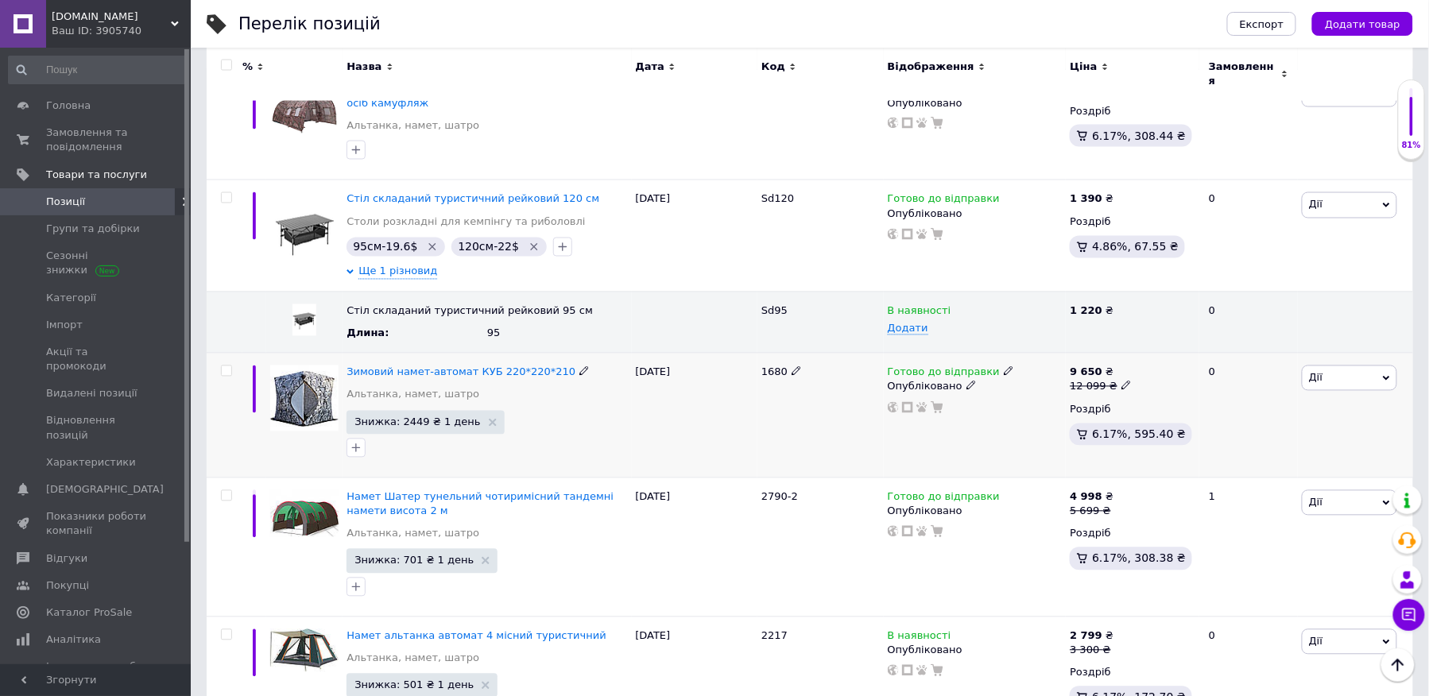
scroll to position [916, 0]
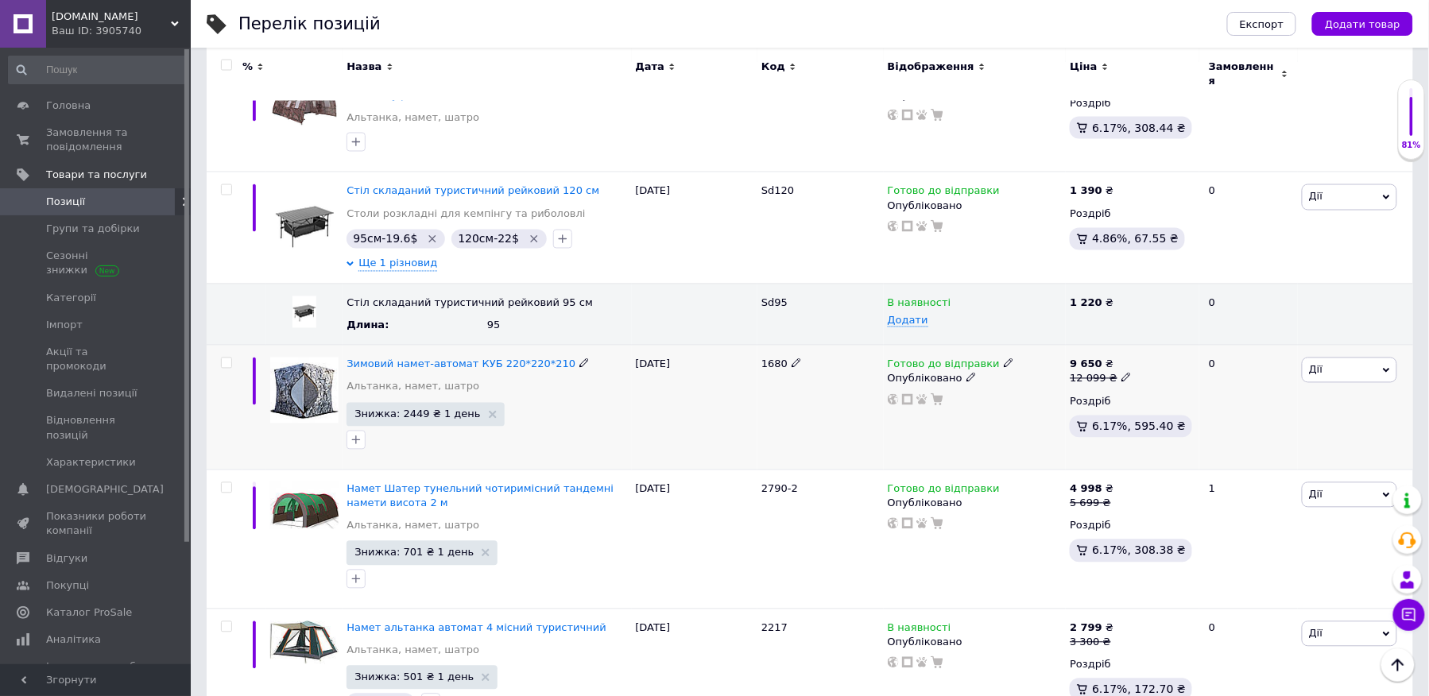
click at [1122, 373] on icon at bounding box center [1127, 378] width 10 height 10
click at [1138, 337] on input "12099" at bounding box center [1198, 353] width 121 height 32
drag, startPoint x: 1180, startPoint y: 334, endPoint x: 1145, endPoint y: 334, distance: 35.0
click at [1145, 337] on input "12099" at bounding box center [1198, 353] width 121 height 32
type input "9650"
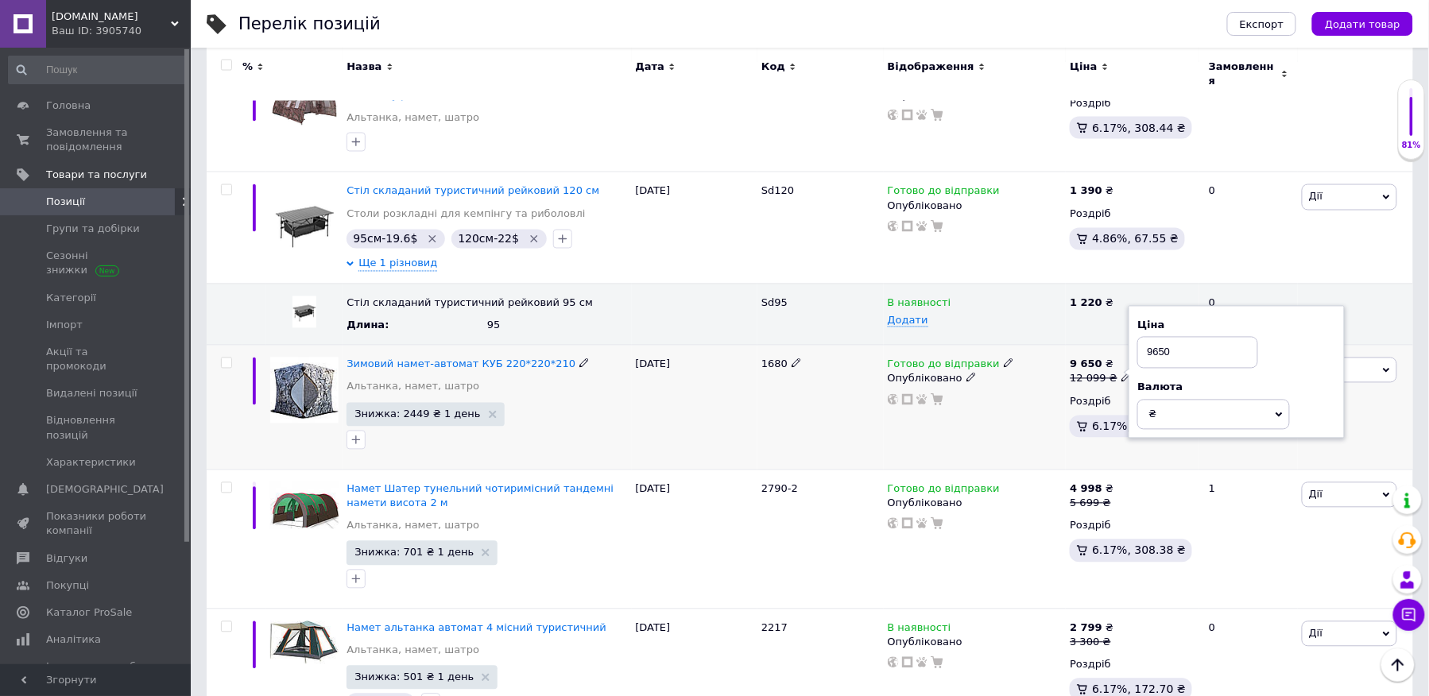
click at [1018, 401] on div "Готово до відправки Опубліковано" at bounding box center [975, 408] width 183 height 125
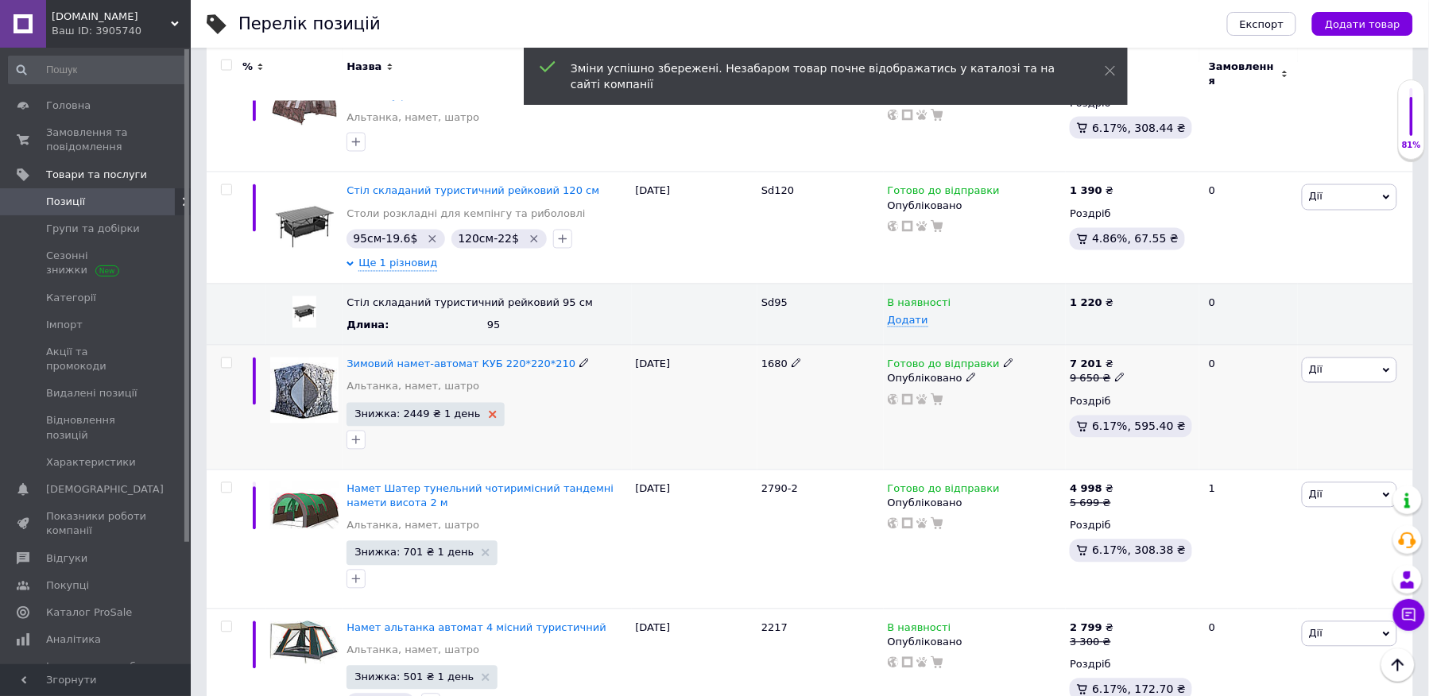
click at [489, 411] on icon at bounding box center [493, 415] width 8 height 8
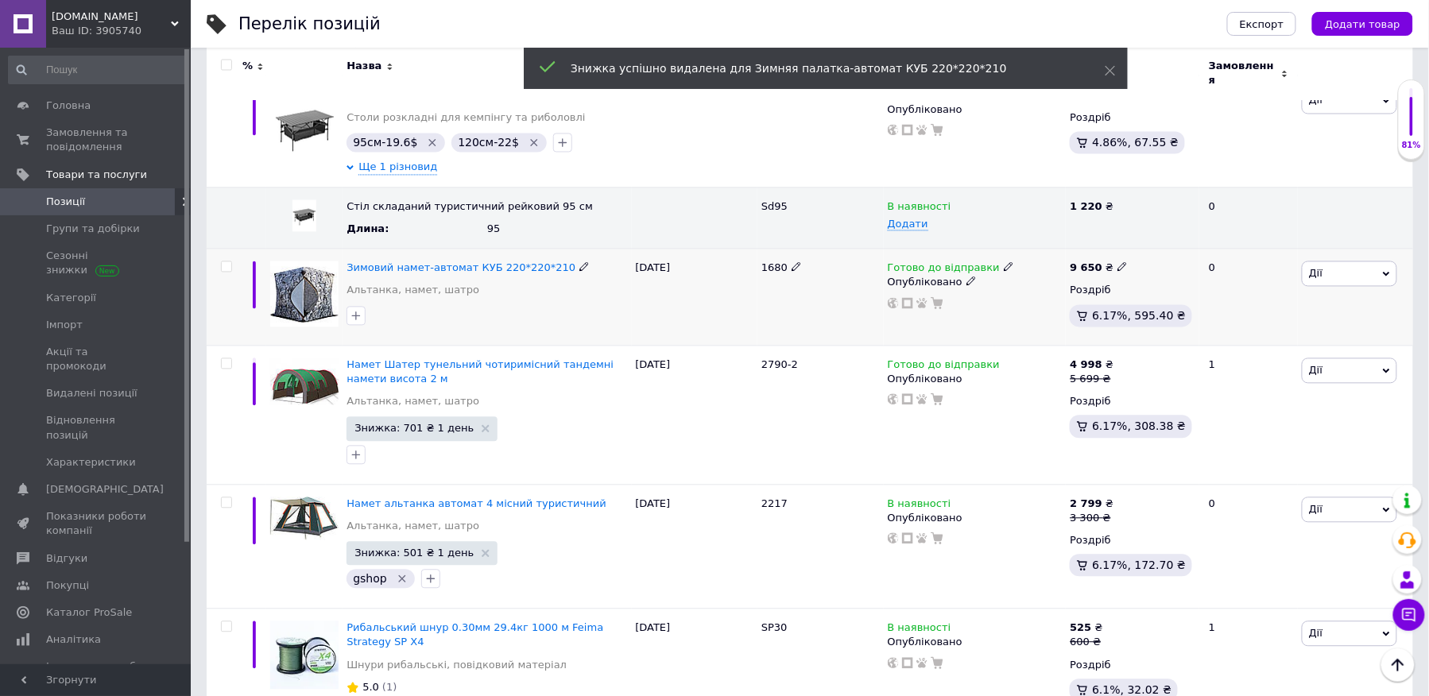
scroll to position [1021, 0]
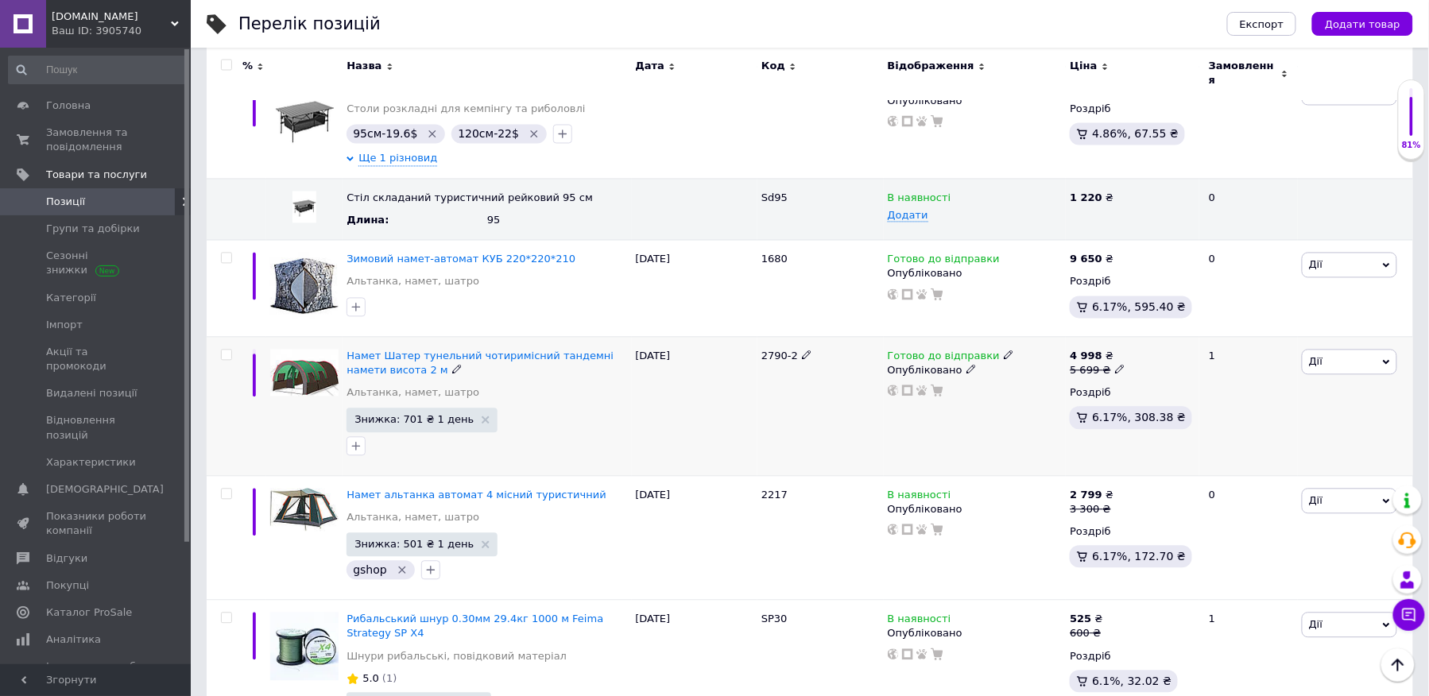
click at [1115, 365] on icon at bounding box center [1120, 370] width 10 height 10
drag, startPoint x: 1171, startPoint y: 323, endPoint x: 1136, endPoint y: 325, distance: 35.1
click at [1136, 329] on input "5699" at bounding box center [1192, 345] width 121 height 32
type input "4999"
click at [1005, 414] on div "Комісія за замовлення" at bounding box center [966, 398] width 191 height 41
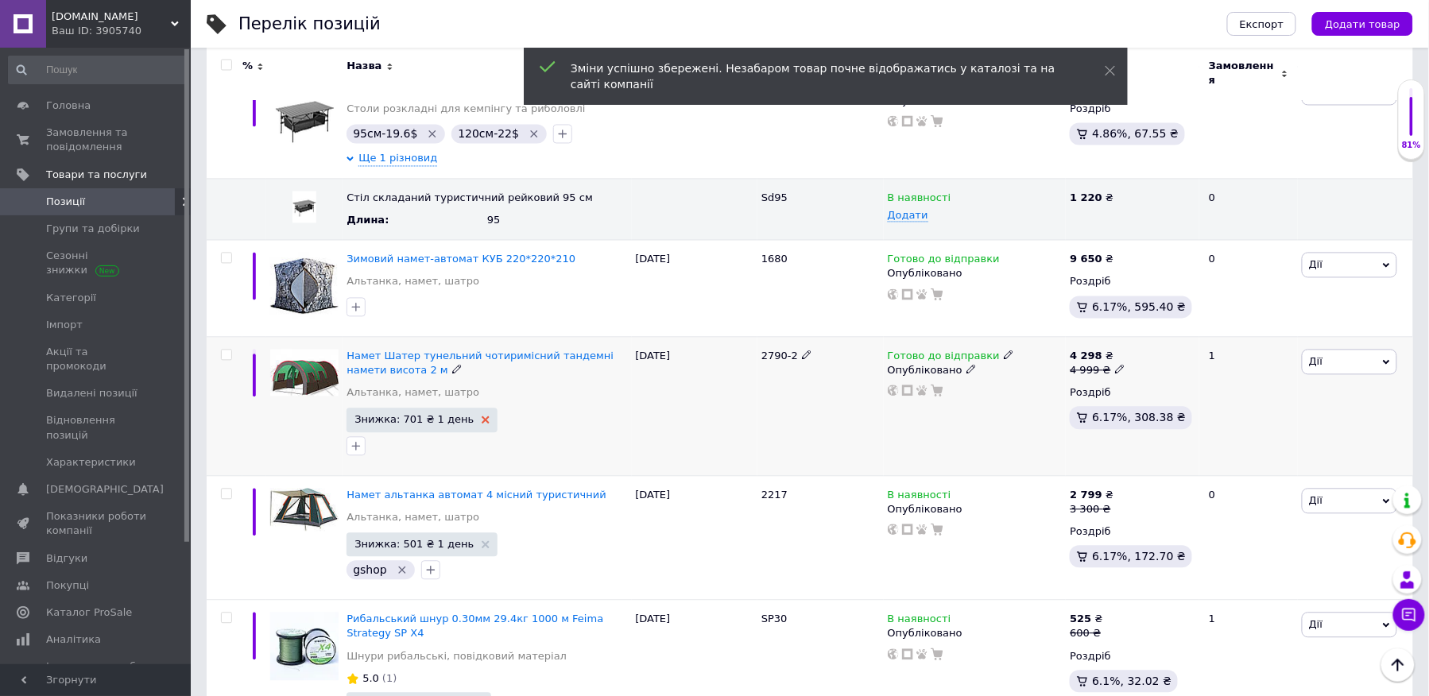
click at [482, 417] on icon at bounding box center [486, 421] width 8 height 8
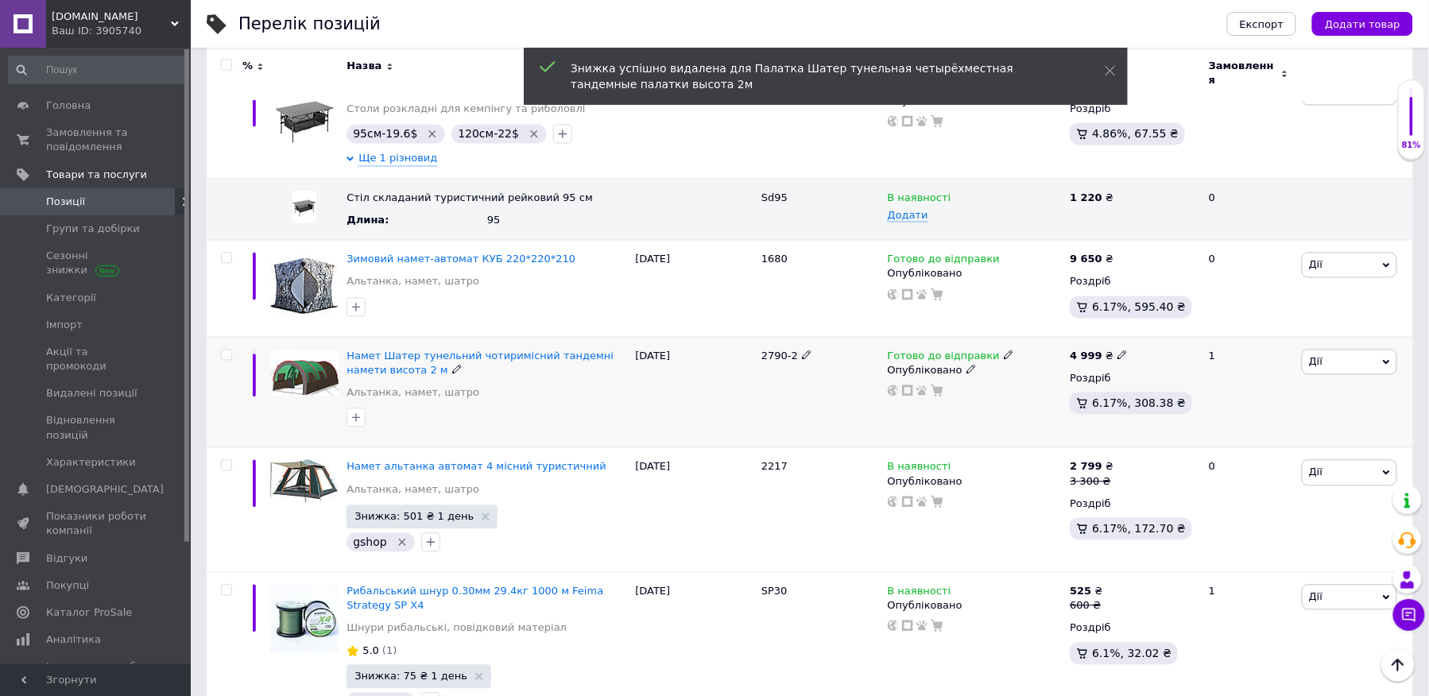
scroll to position [1125, 0]
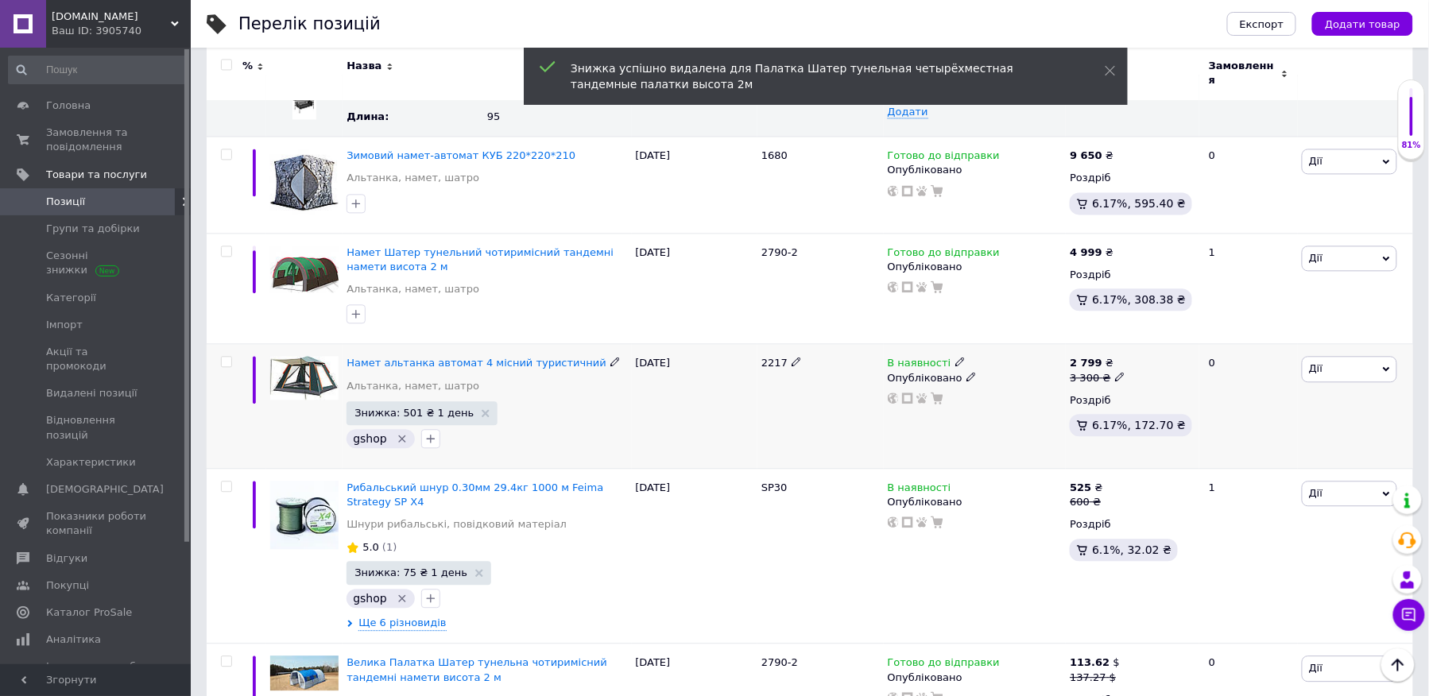
click at [1115, 372] on icon at bounding box center [1120, 377] width 10 height 10
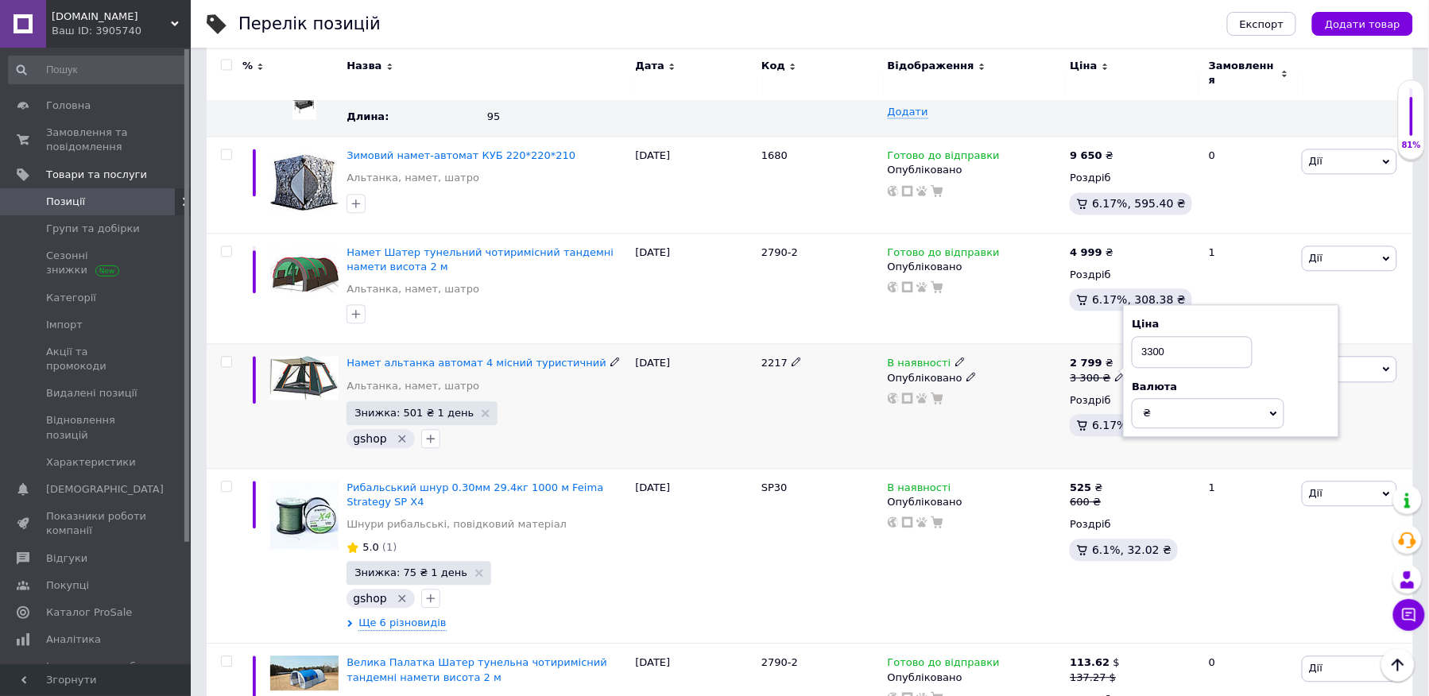
drag, startPoint x: 1168, startPoint y: 335, endPoint x: 1135, endPoint y: 339, distance: 32.8
click at [1135, 339] on input "3300" at bounding box center [1192, 352] width 121 height 32
type input "2799"
click at [1022, 407] on div "Комісія за замовлення" at bounding box center [966, 405] width 191 height 41
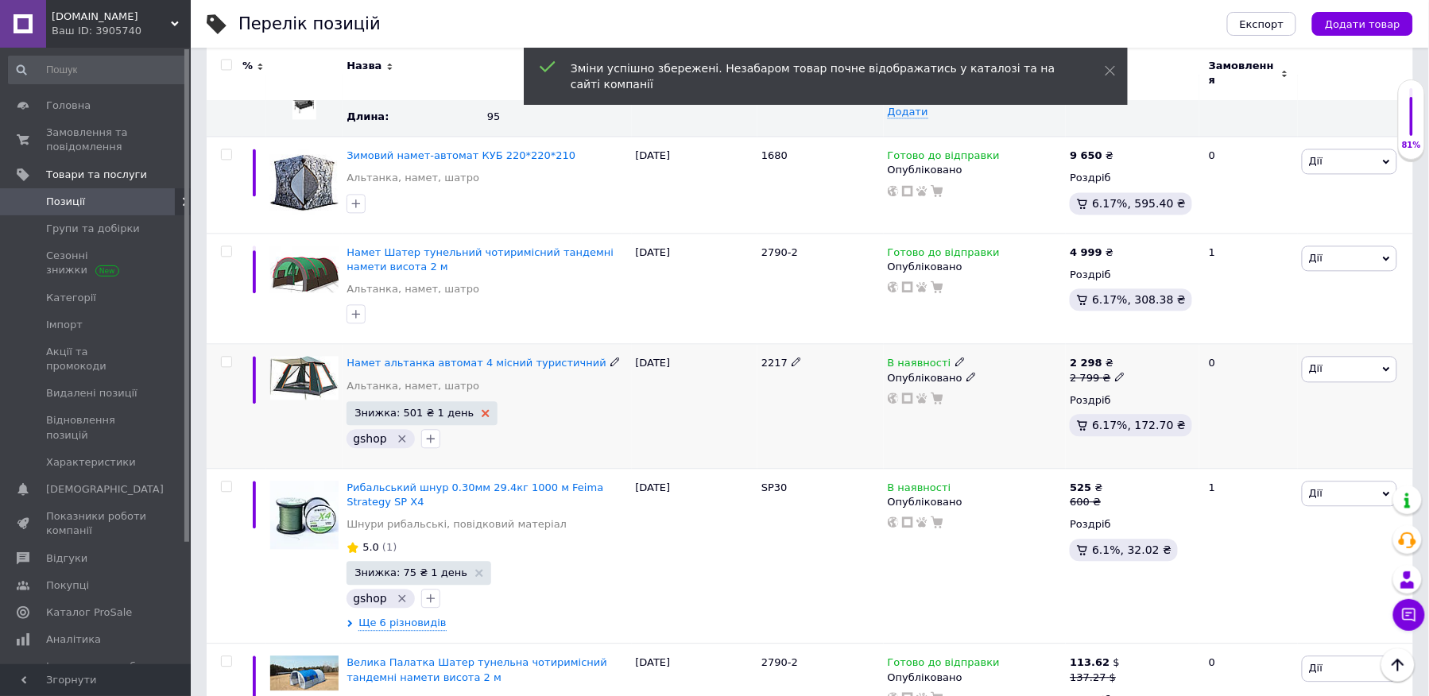
click at [482, 409] on use at bounding box center [486, 413] width 8 height 8
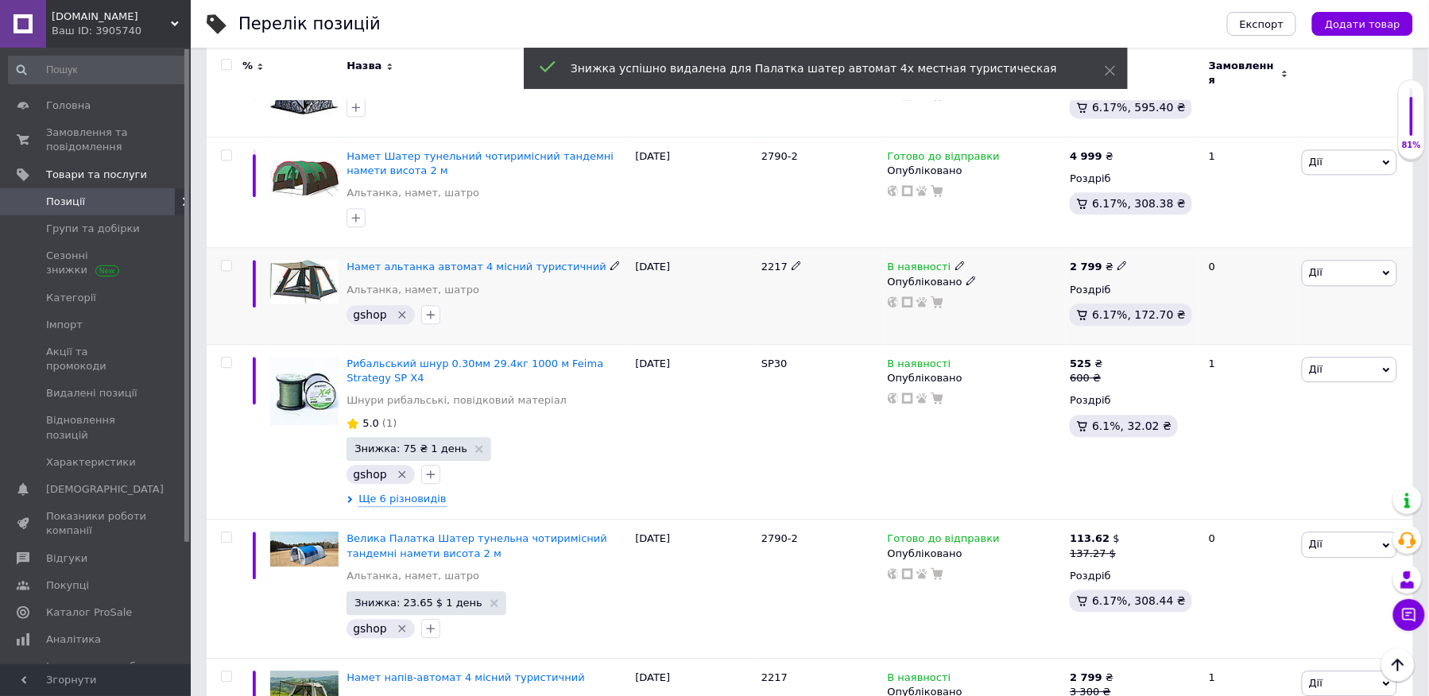
scroll to position [1229, 0]
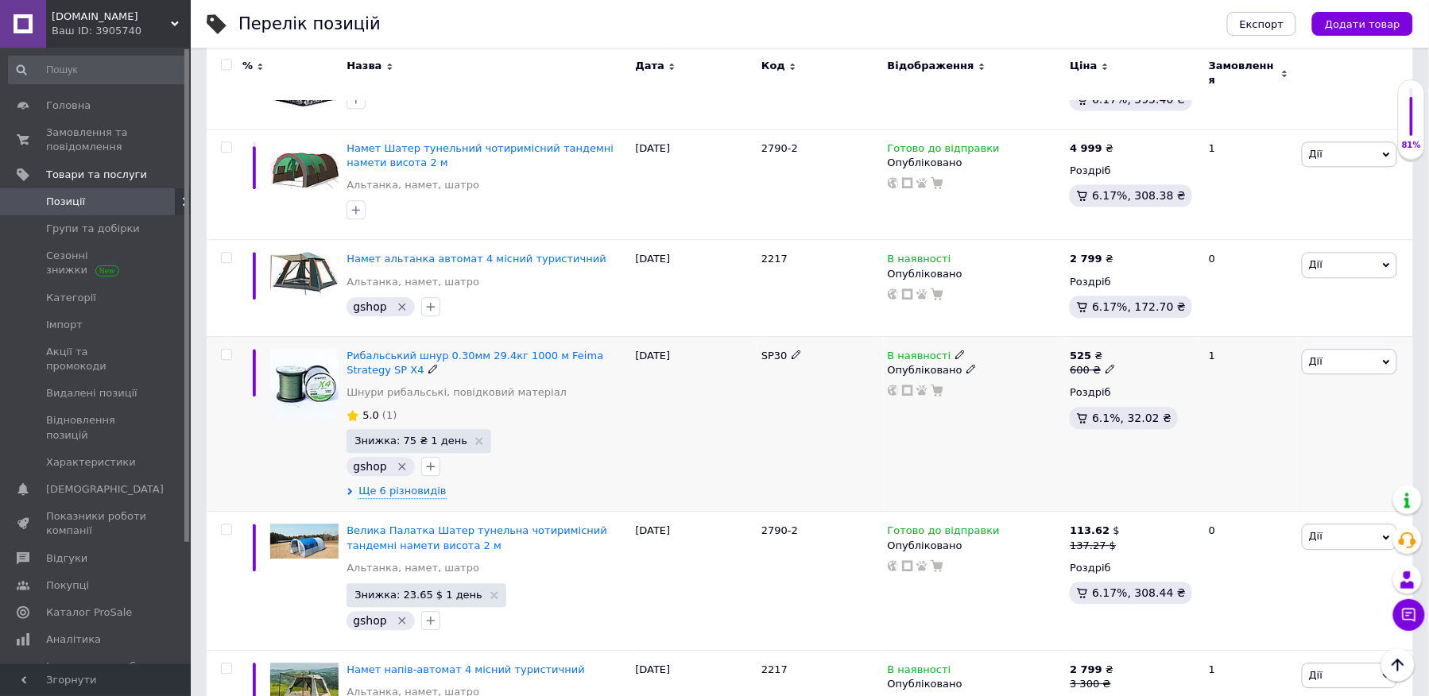
click at [1106, 364] on icon at bounding box center [1111, 369] width 10 height 10
drag, startPoint x: 1173, startPoint y: 329, endPoint x: 1132, endPoint y: 322, distance: 42.0
click at [1132, 328] on input "600" at bounding box center [1184, 344] width 121 height 32
click at [1158, 328] on input "600" at bounding box center [1184, 344] width 121 height 32
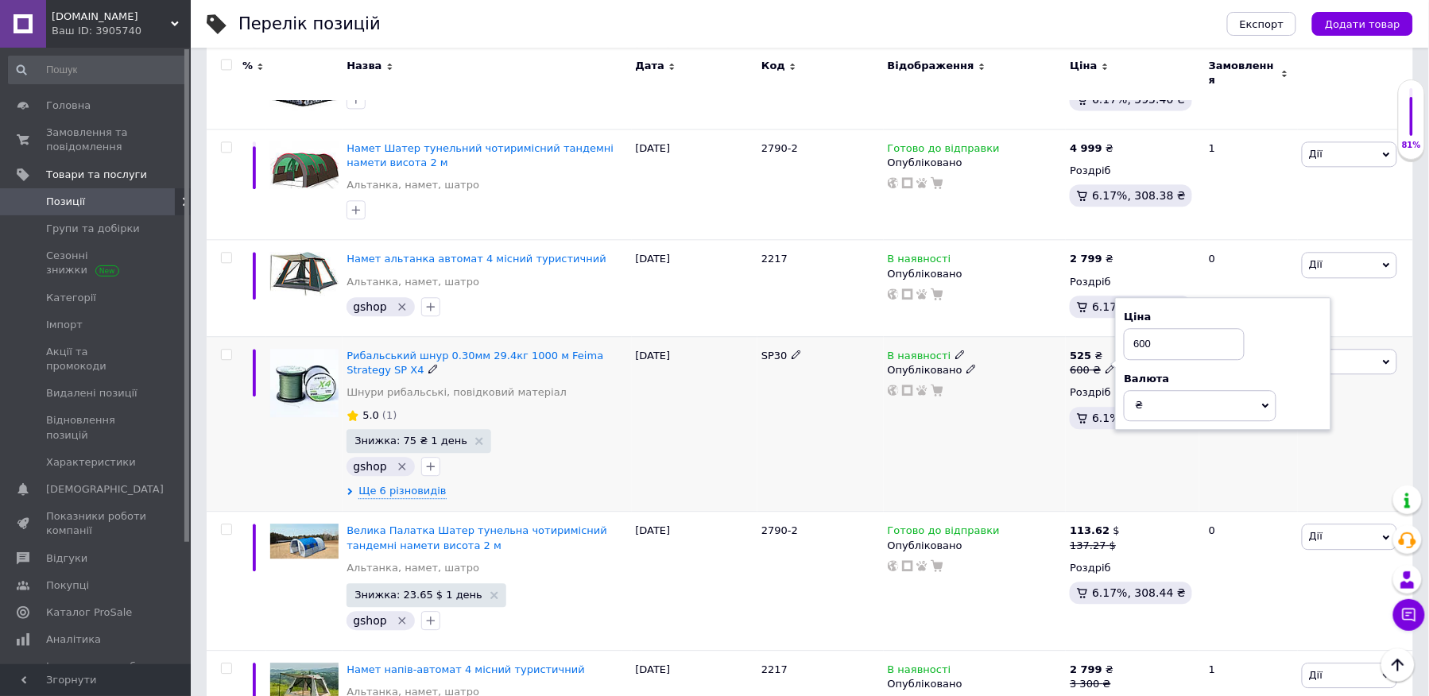
drag, startPoint x: 1137, startPoint y: 323, endPoint x: 1123, endPoint y: 320, distance: 13.9
click at [1123, 320] on div "Ціна 600 Валюта ₴ $ EUR CHF GBP ¥ PLN ₸ MDL HUF KGS CNY TRY KRW lei" at bounding box center [1223, 363] width 216 height 133
type input "525"
click at [1025, 390] on div "В наявності Опубліковано" at bounding box center [975, 424] width 183 height 176
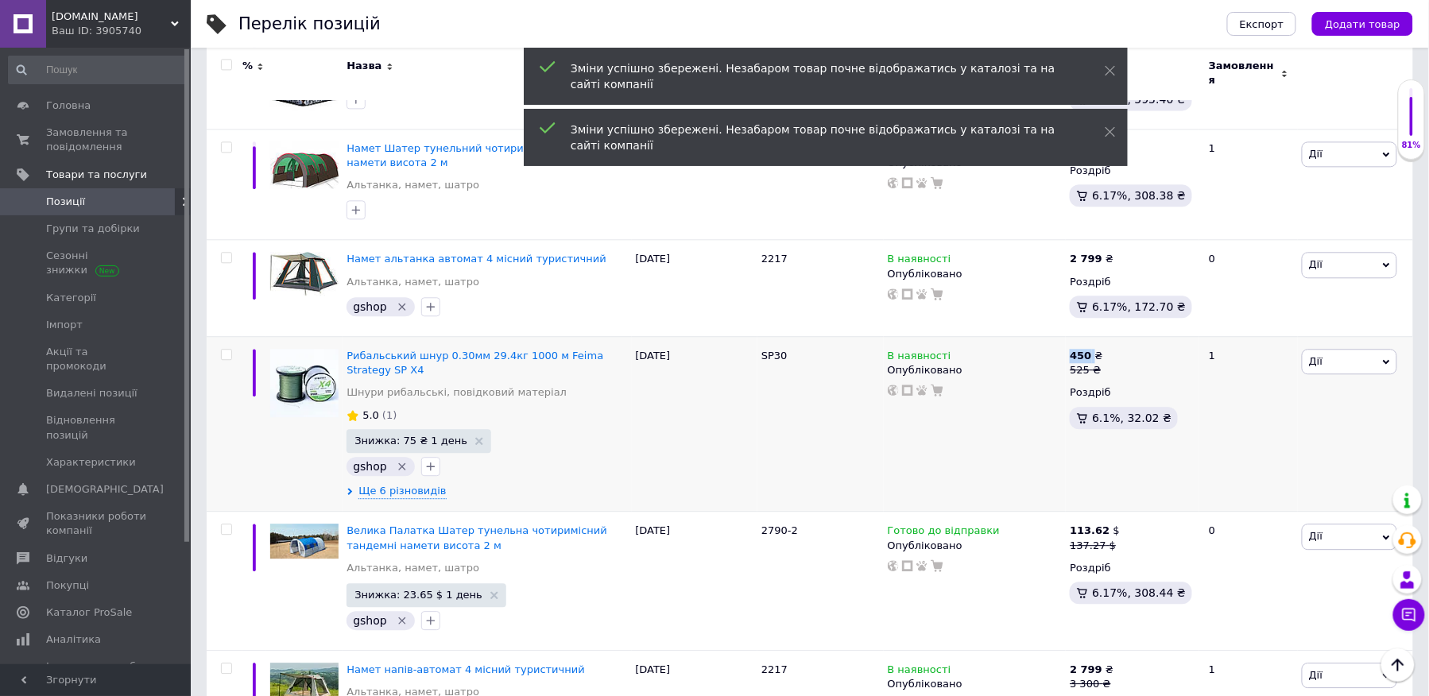
drag, startPoint x: 1025, startPoint y: 390, endPoint x: 755, endPoint y: 420, distance: 271.2
click at [755, 420] on div "[DATE]" at bounding box center [695, 424] width 126 height 176
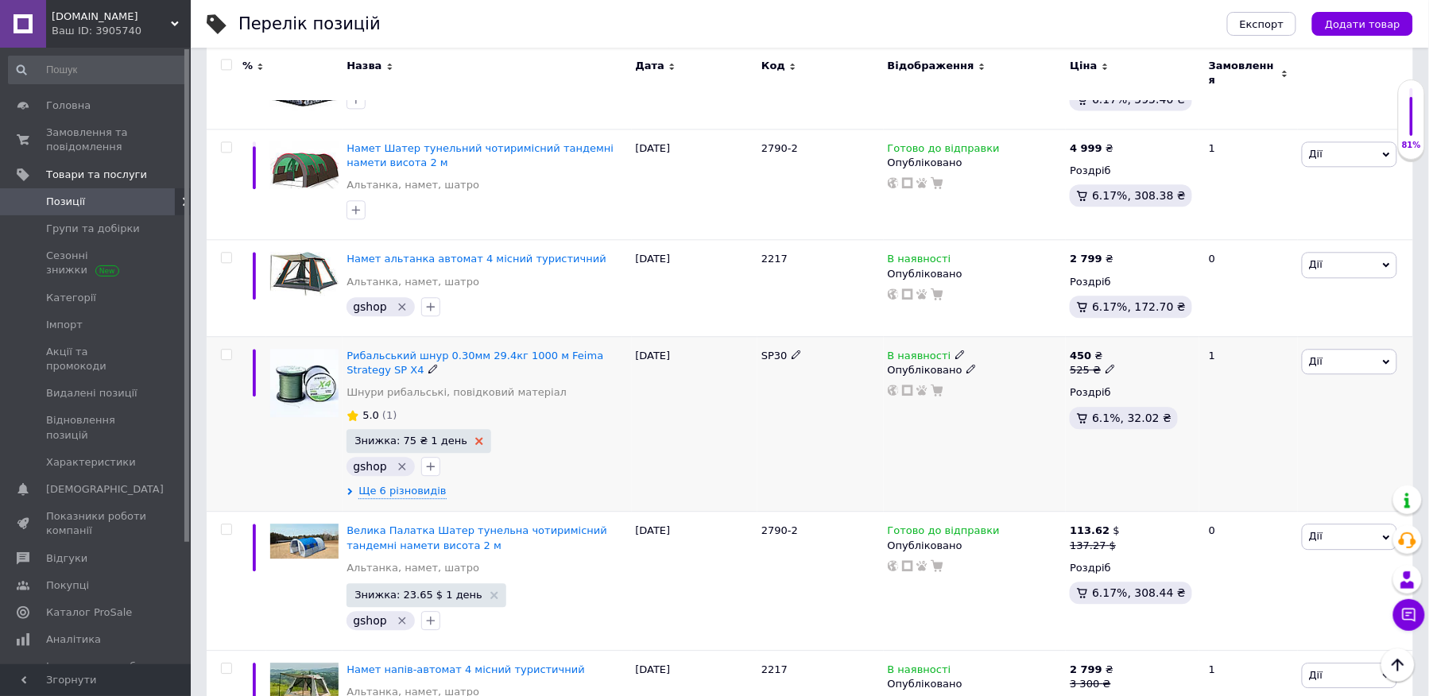
click at [475, 437] on use at bounding box center [479, 441] width 8 height 8
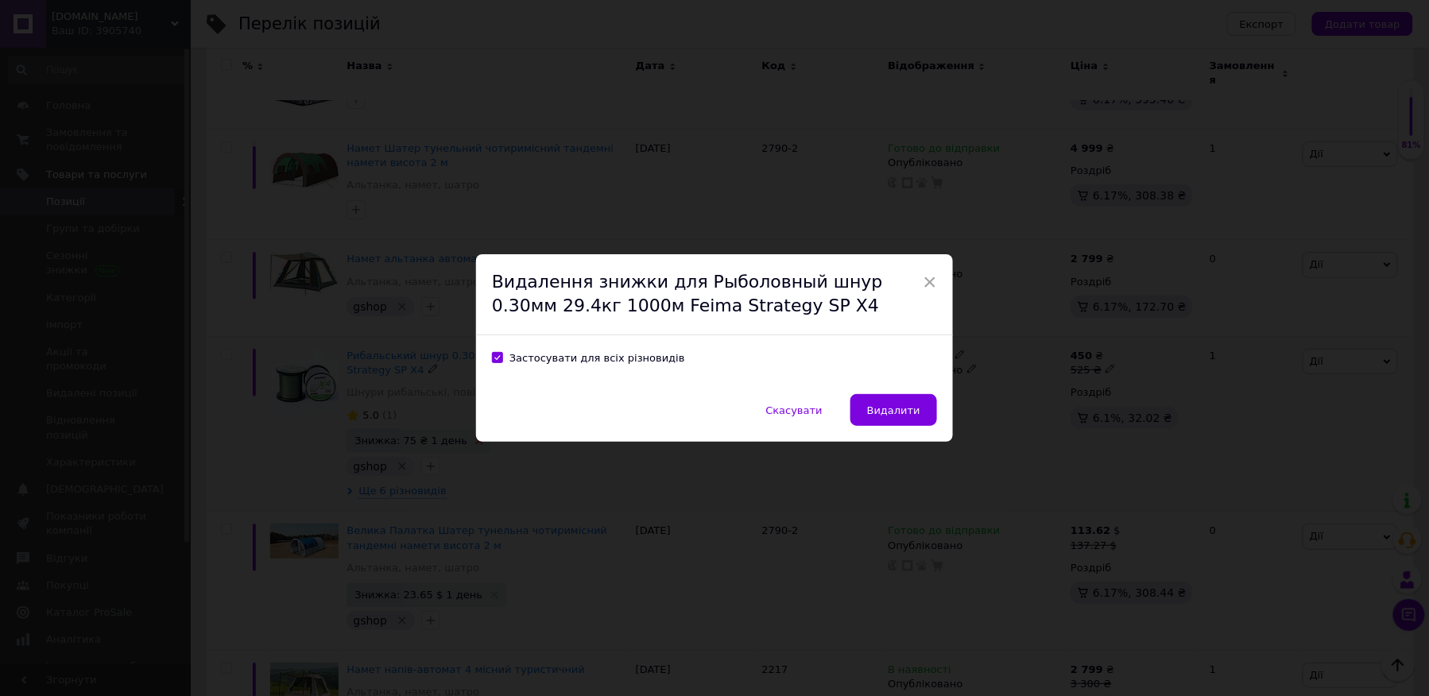
scroll to position [1165, 0]
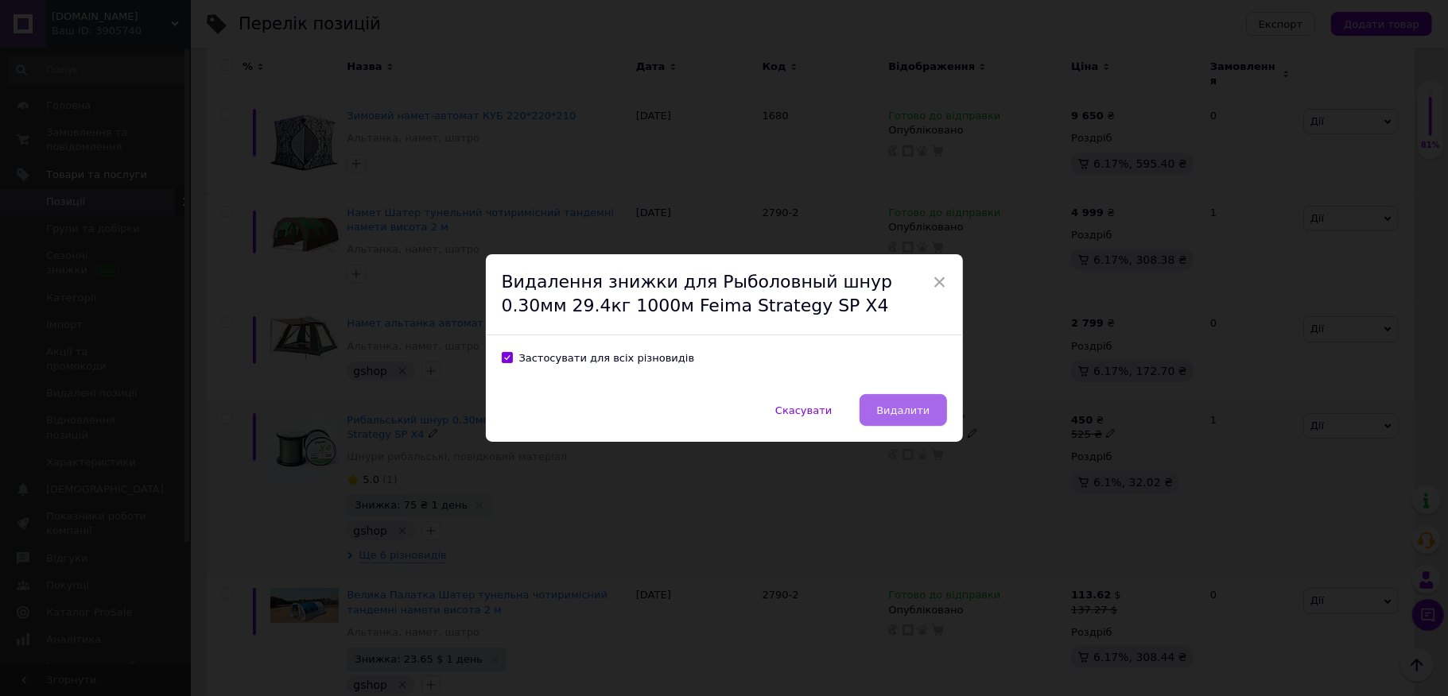
click at [909, 401] on button "Видалити" at bounding box center [902, 410] width 87 height 32
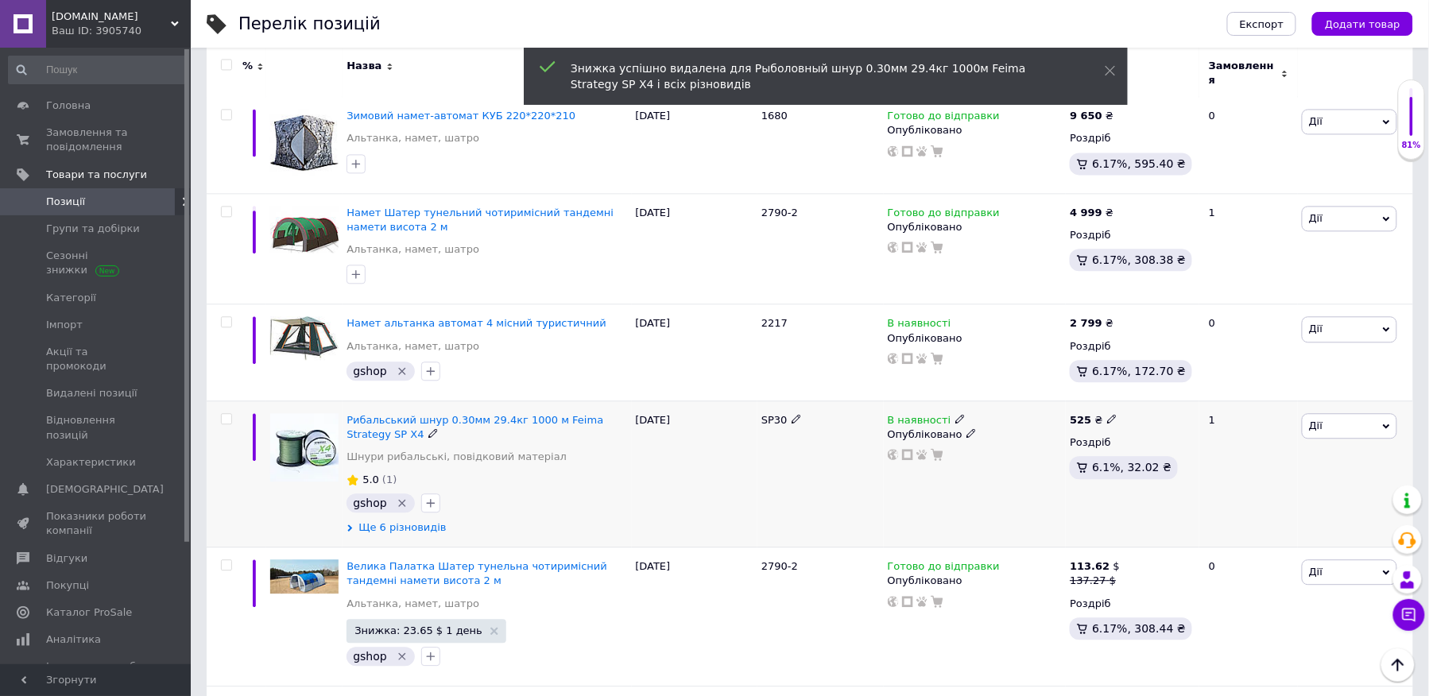
click at [429, 521] on span "Ще 6 різновидів" at bounding box center [402, 528] width 87 height 14
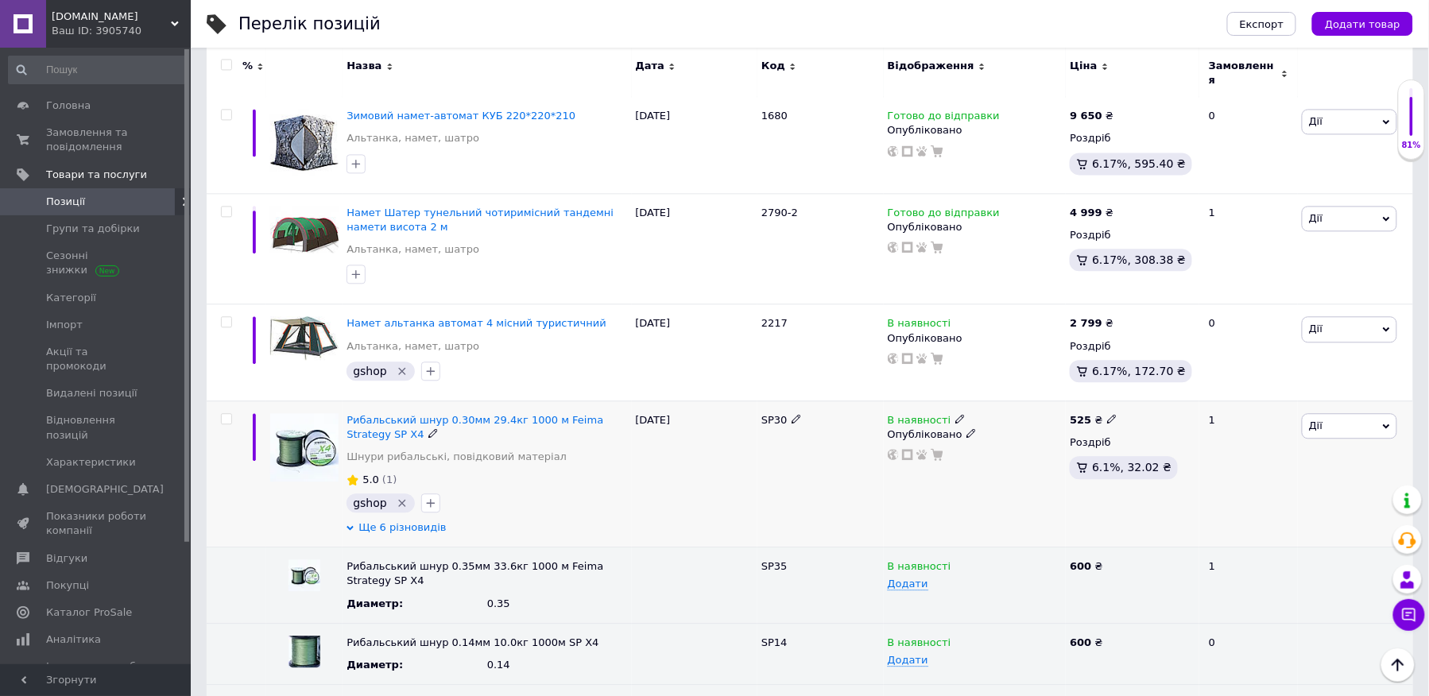
click at [429, 521] on span "Ще 6 різновидів" at bounding box center [402, 528] width 87 height 14
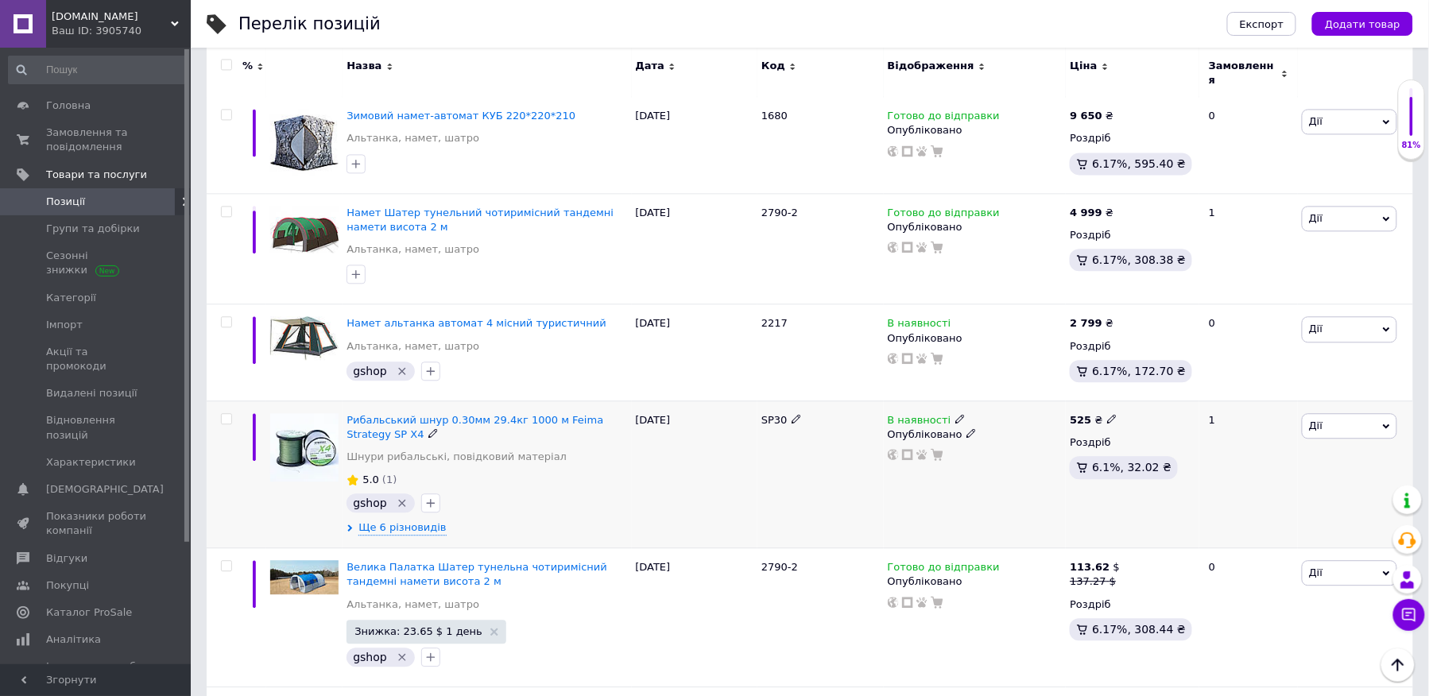
drag, startPoint x: 755, startPoint y: 401, endPoint x: 793, endPoint y: 407, distance: 38.7
click at [793, 407] on div "Рибальський шнур 0.30мм 29.4кг 1000 м Feima Strategy SP X4 Шнури рибальські, по…" at bounding box center [810, 474] width 1207 height 147
click at [793, 413] on div "SP30" at bounding box center [821, 420] width 118 height 14
drag, startPoint x: 764, startPoint y: 399, endPoint x: 783, endPoint y: 414, distance: 24.3
click at [779, 412] on div "SP30" at bounding box center [821, 474] width 126 height 147
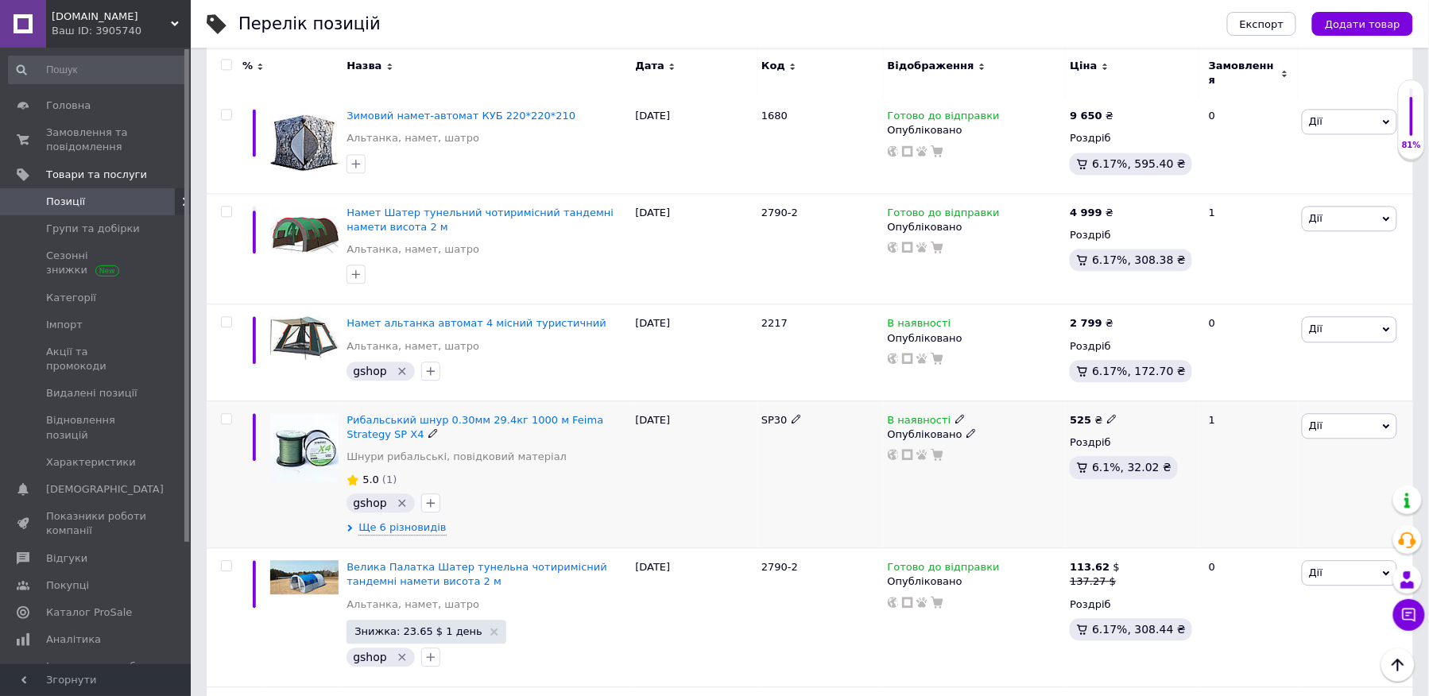
click at [792, 418] on div "SP30" at bounding box center [821, 474] width 126 height 147
drag, startPoint x: 792, startPoint y: 418, endPoint x: 781, endPoint y: 409, distance: 14.7
click at [781, 409] on div "SP30" at bounding box center [821, 474] width 126 height 147
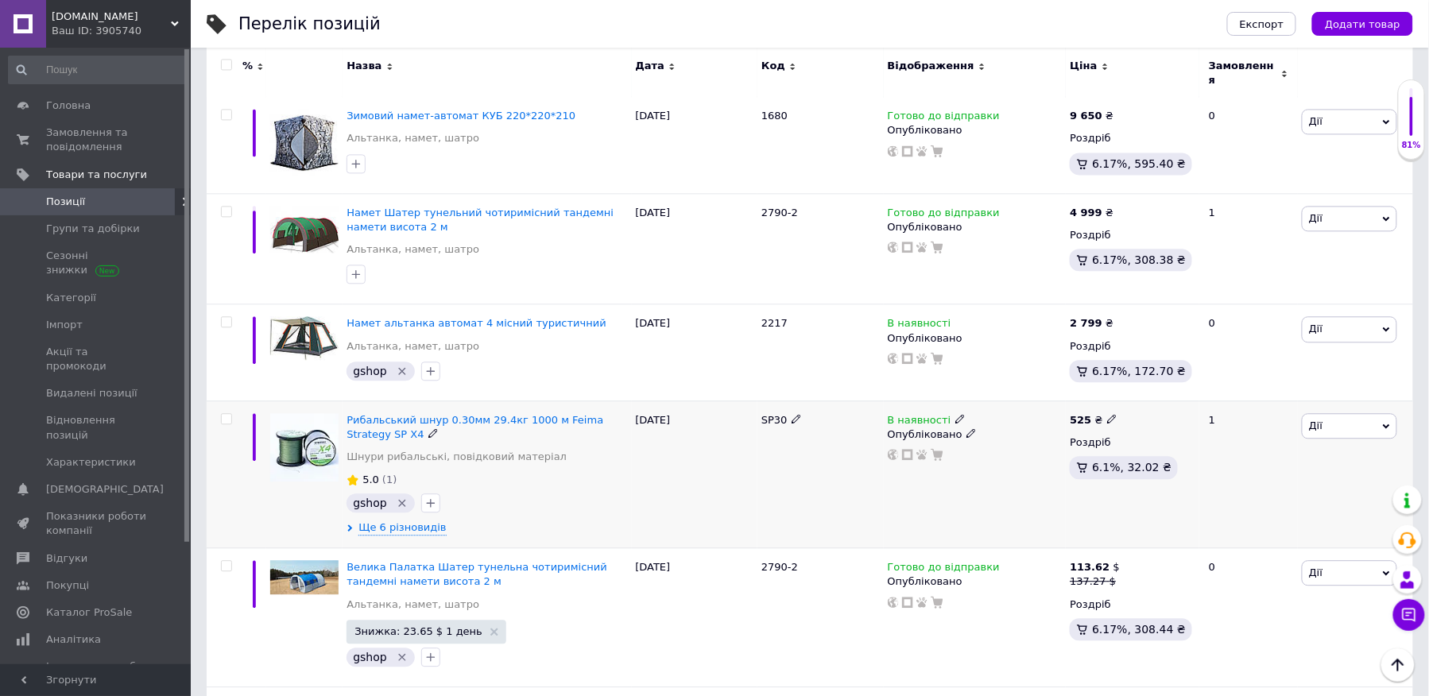
drag, startPoint x: 781, startPoint y: 409, endPoint x: 761, endPoint y: 404, distance: 20.4
click at [762, 414] on span "SP30" at bounding box center [775, 420] width 26 height 12
click at [781, 412] on div "SP30" at bounding box center [821, 474] width 126 height 147
click at [780, 411] on div "SP30" at bounding box center [821, 474] width 126 height 147
copy span "SP30"
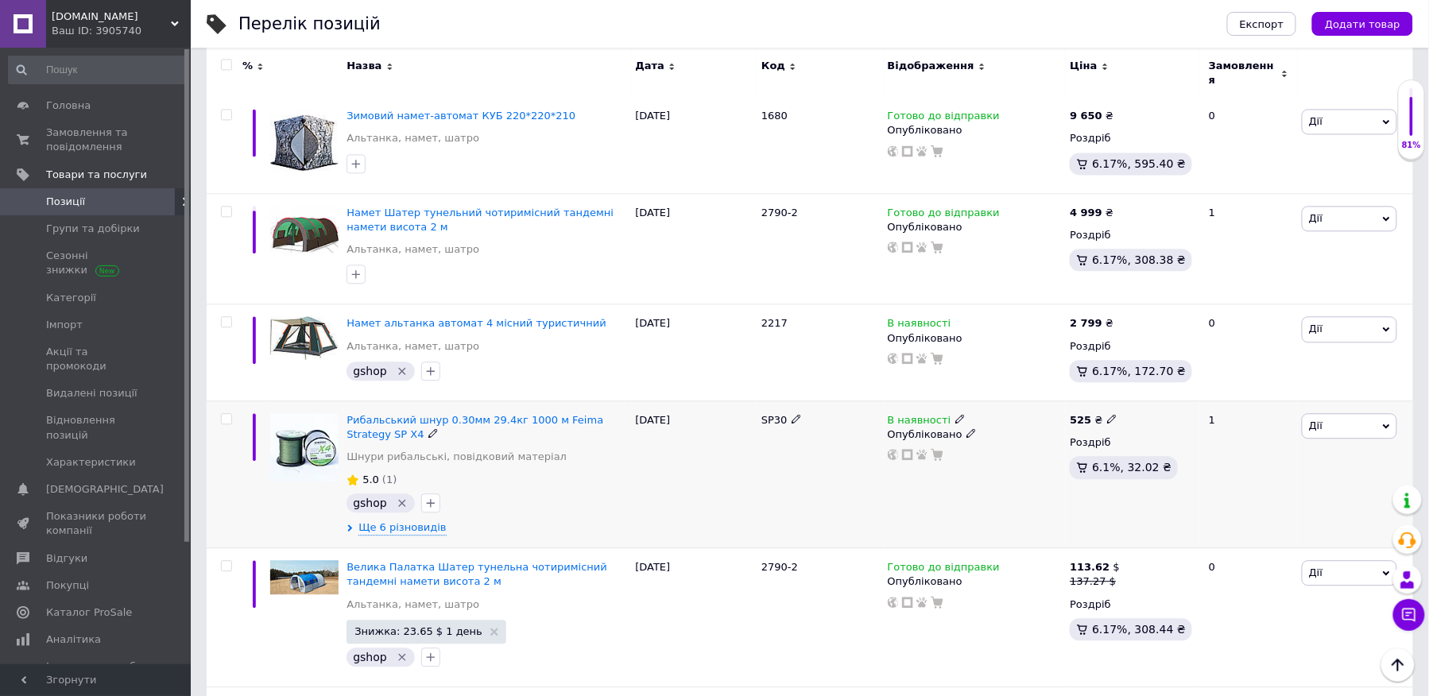
click at [817, 466] on div "SP30" at bounding box center [821, 474] width 126 height 147
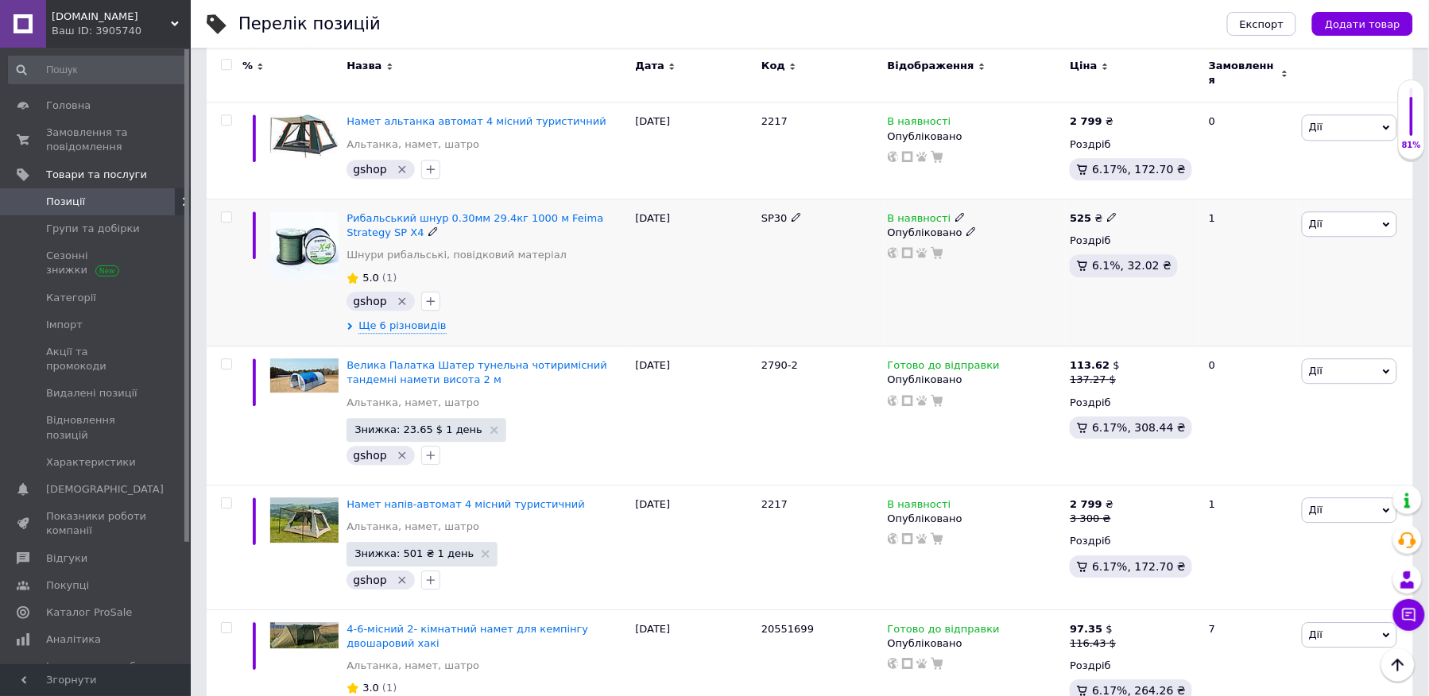
scroll to position [1374, 0]
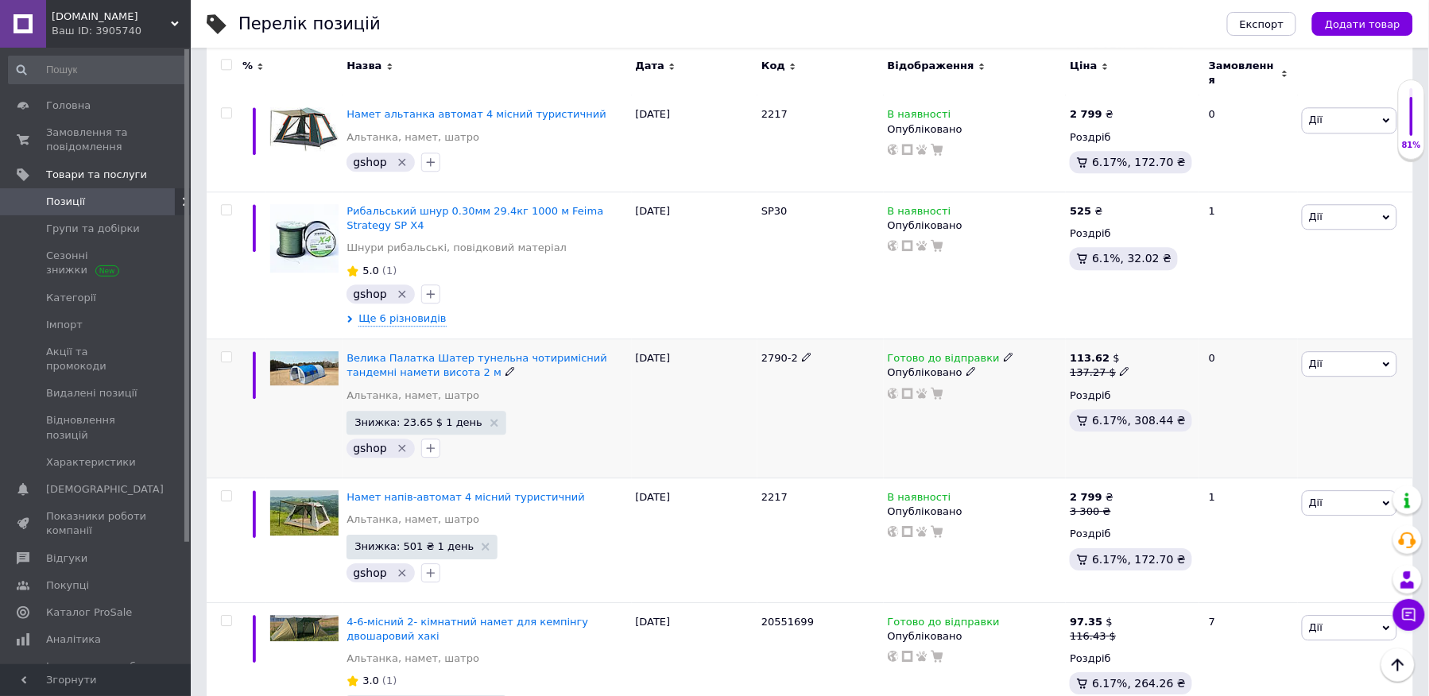
click at [1120, 367] on icon at bounding box center [1125, 372] width 10 height 10
drag, startPoint x: 1181, startPoint y: 326, endPoint x: 1140, endPoint y: 329, distance: 40.7
click at [1140, 331] on input "137.27" at bounding box center [1197, 347] width 121 height 32
type input "113.62"
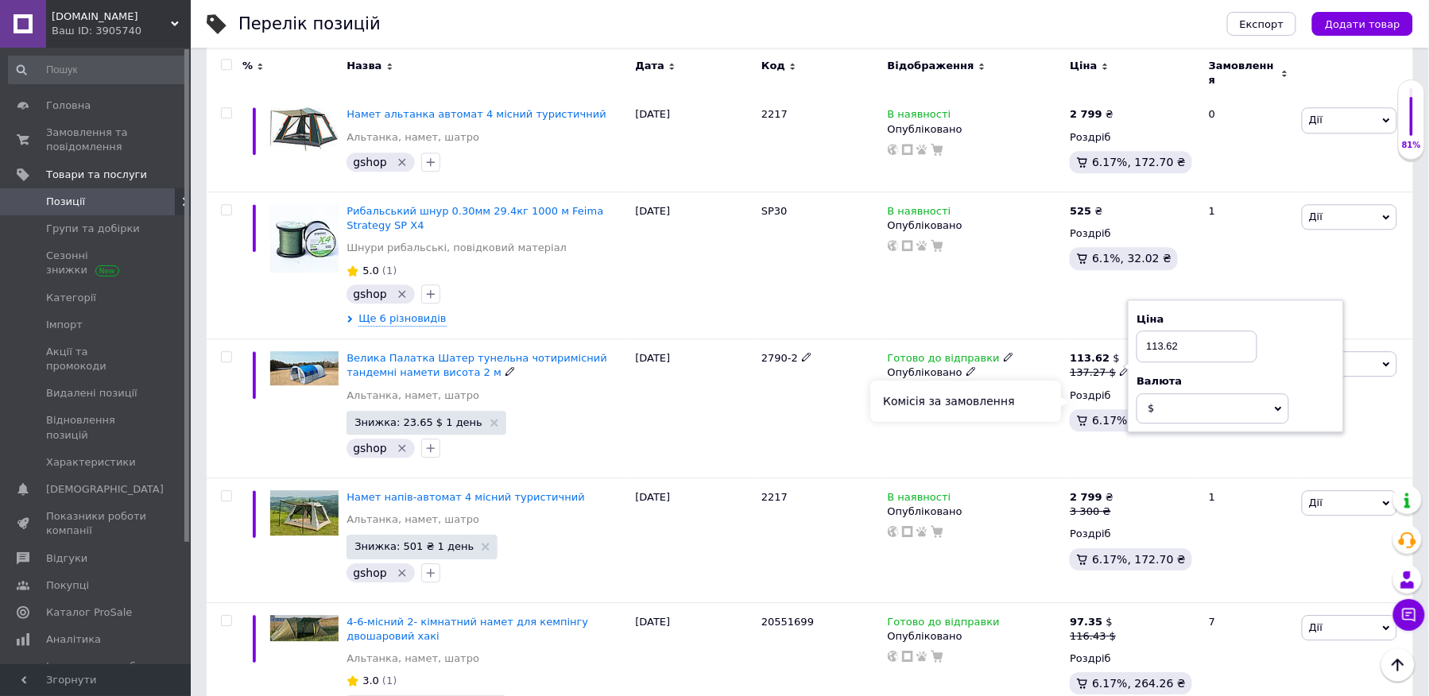
click at [1037, 405] on div "Комісія за замовлення" at bounding box center [966, 401] width 191 height 41
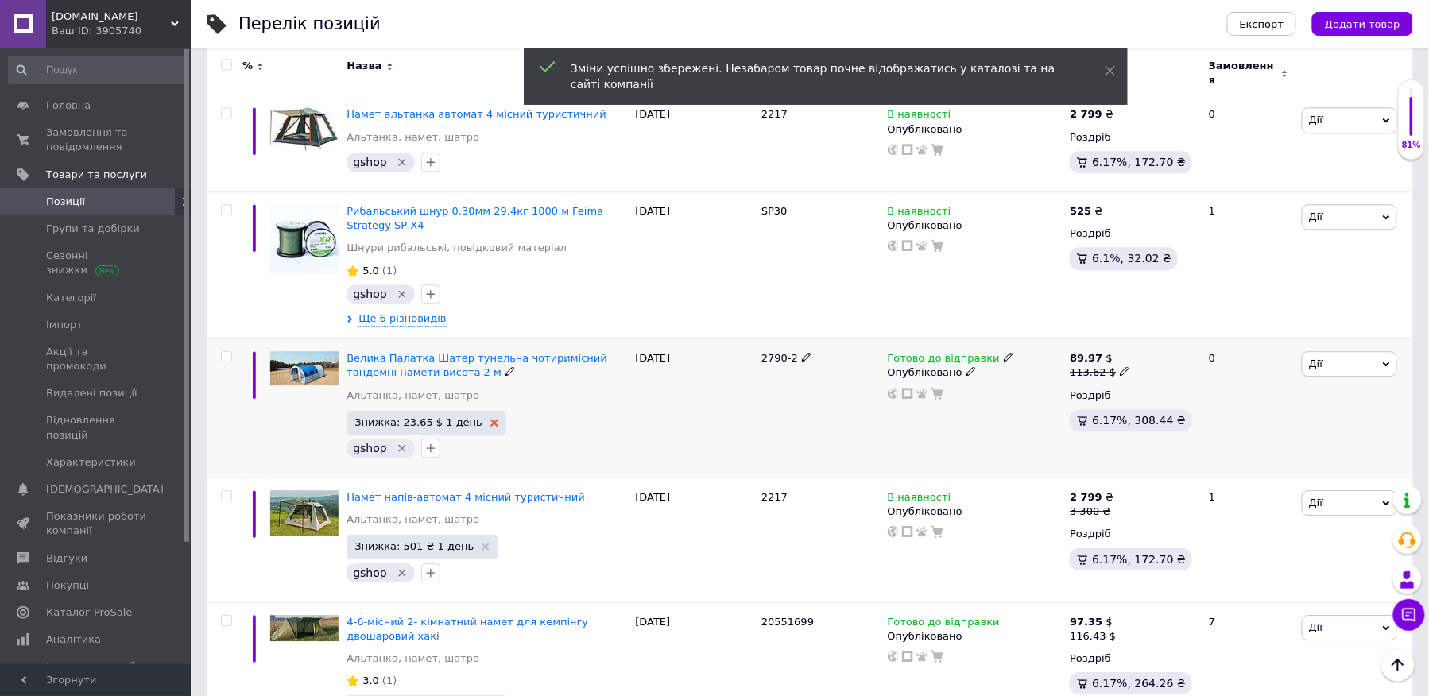
click at [491, 419] on use at bounding box center [495, 423] width 8 height 8
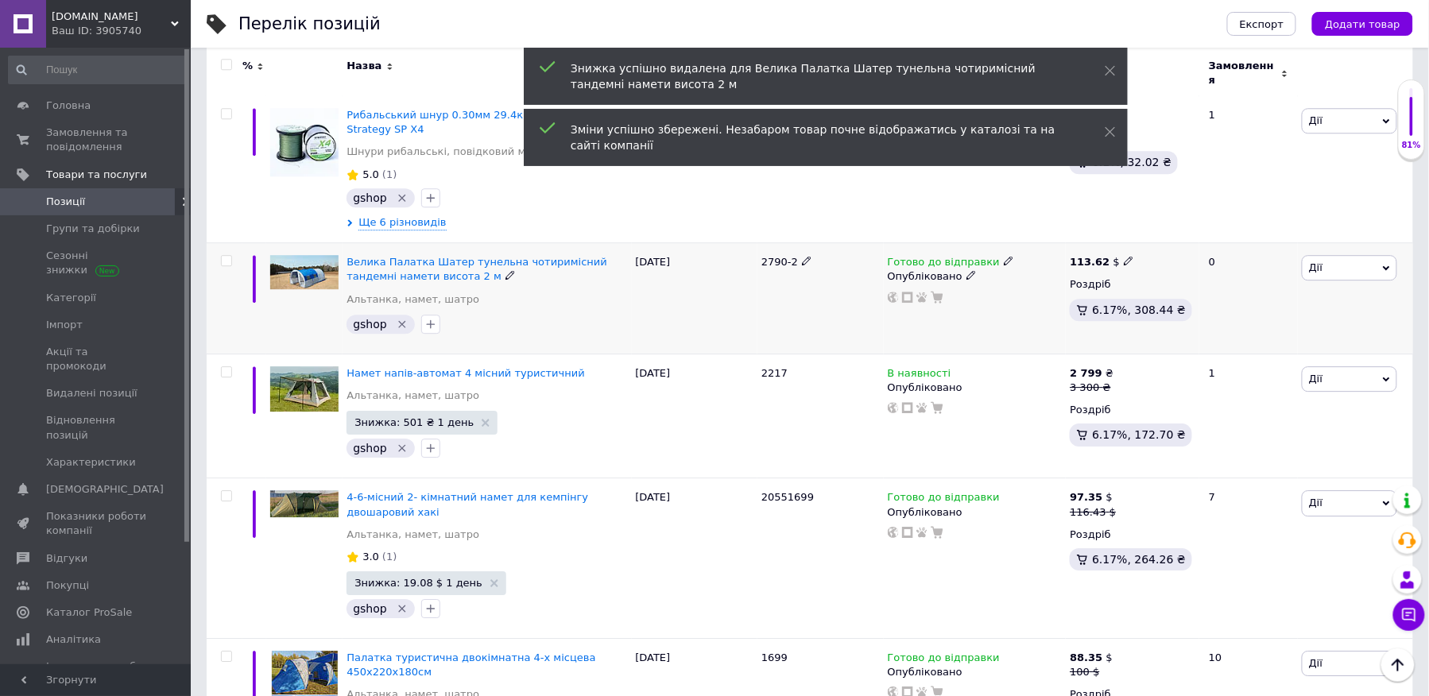
scroll to position [1478, 0]
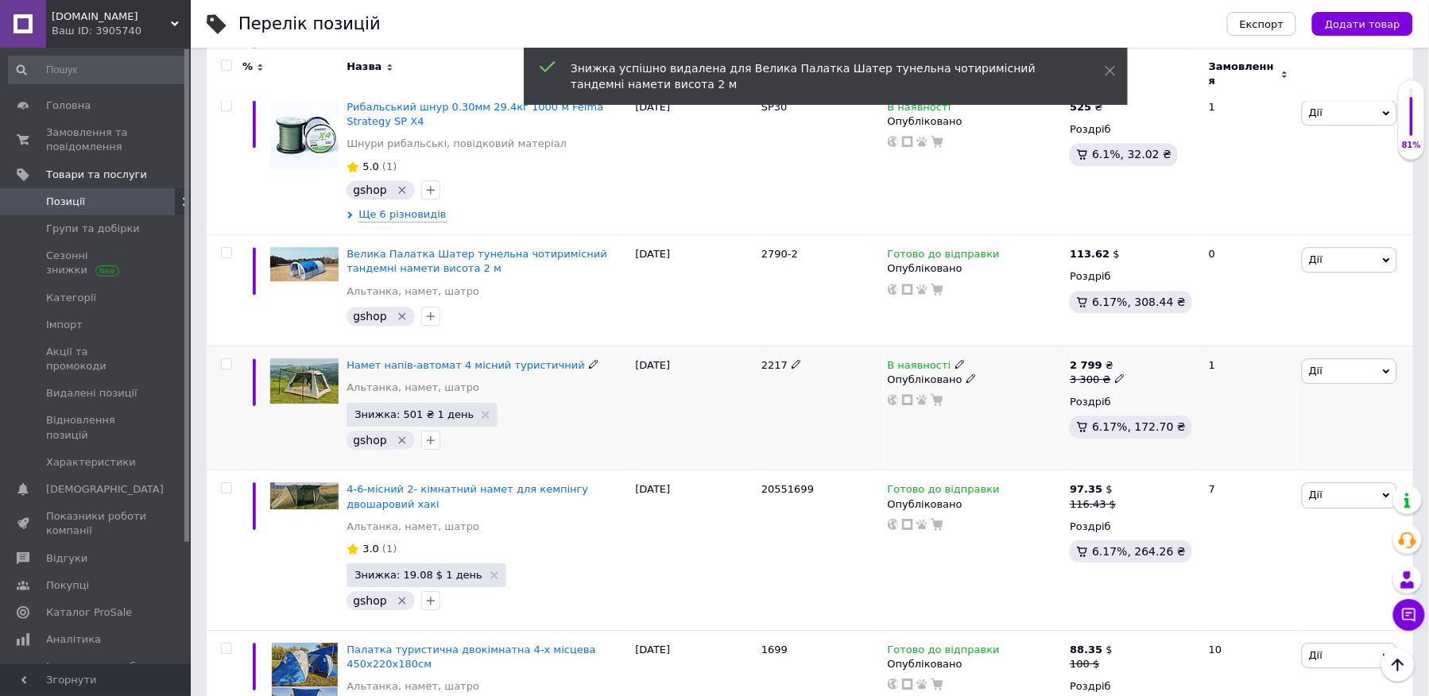
click at [1115, 374] on use at bounding box center [1119, 378] width 9 height 9
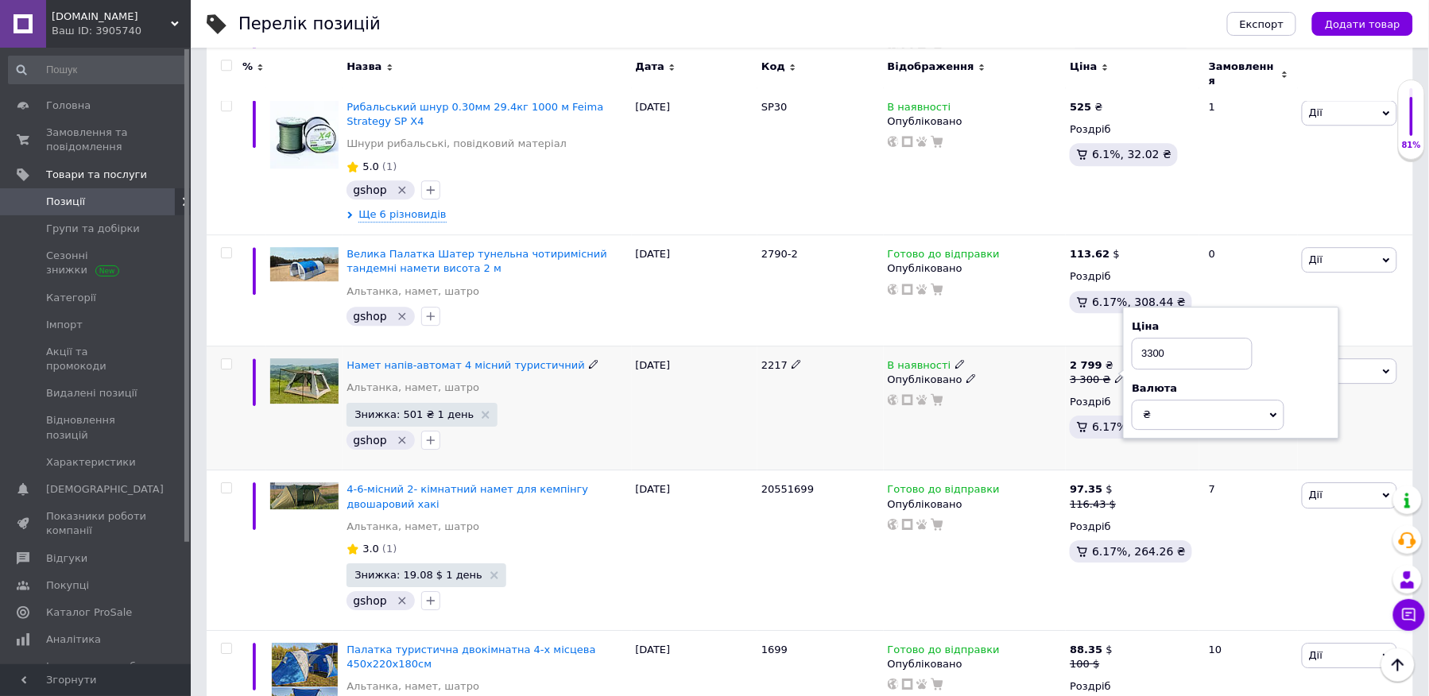
drag, startPoint x: 1180, startPoint y: 339, endPoint x: 1132, endPoint y: 329, distance: 48.6
click at [1132, 329] on div "Ціна 3300 Валюта ₴ $ EUR CHF GBP ¥ PLN ₸ MDL HUF KGS CNY TRY KRW lei" at bounding box center [1231, 373] width 216 height 133
type input "2699"
click at [1028, 418] on div "В наявності Опубліковано" at bounding box center [975, 408] width 183 height 125
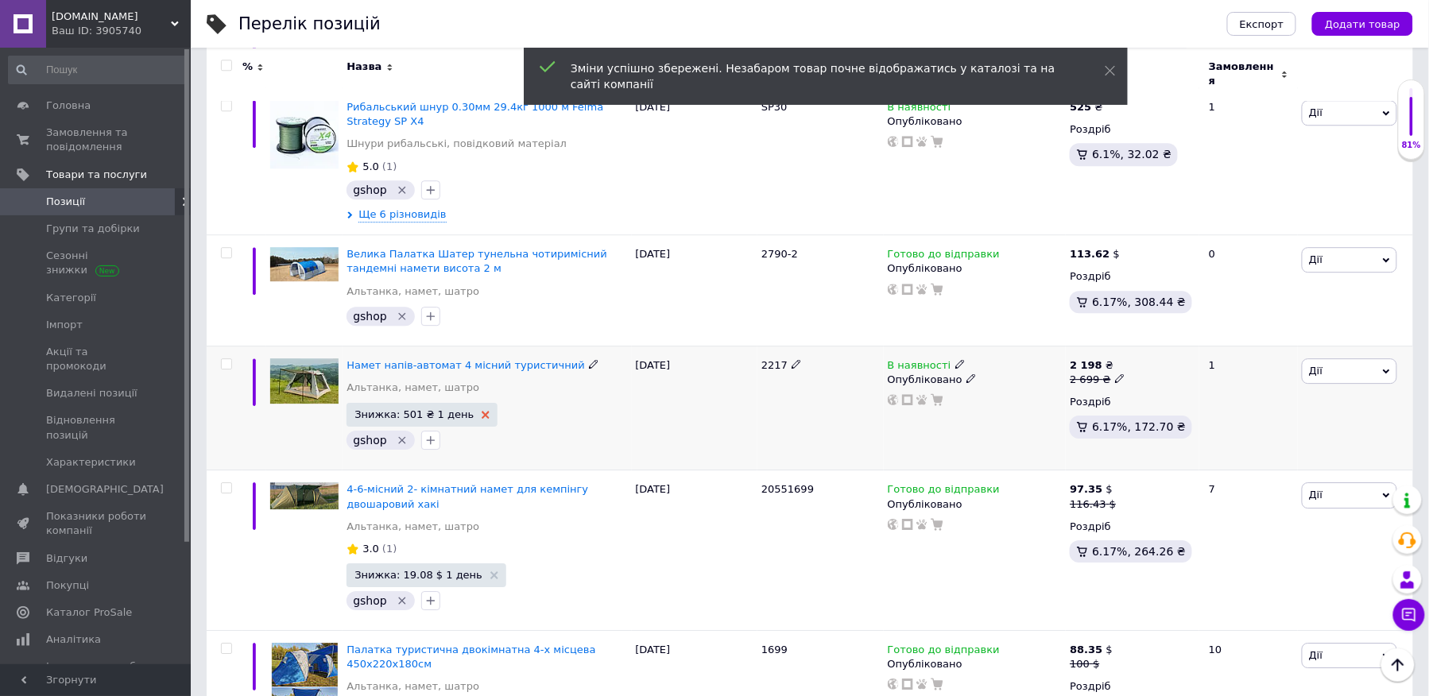
click at [482, 411] on icon at bounding box center [486, 415] width 8 height 8
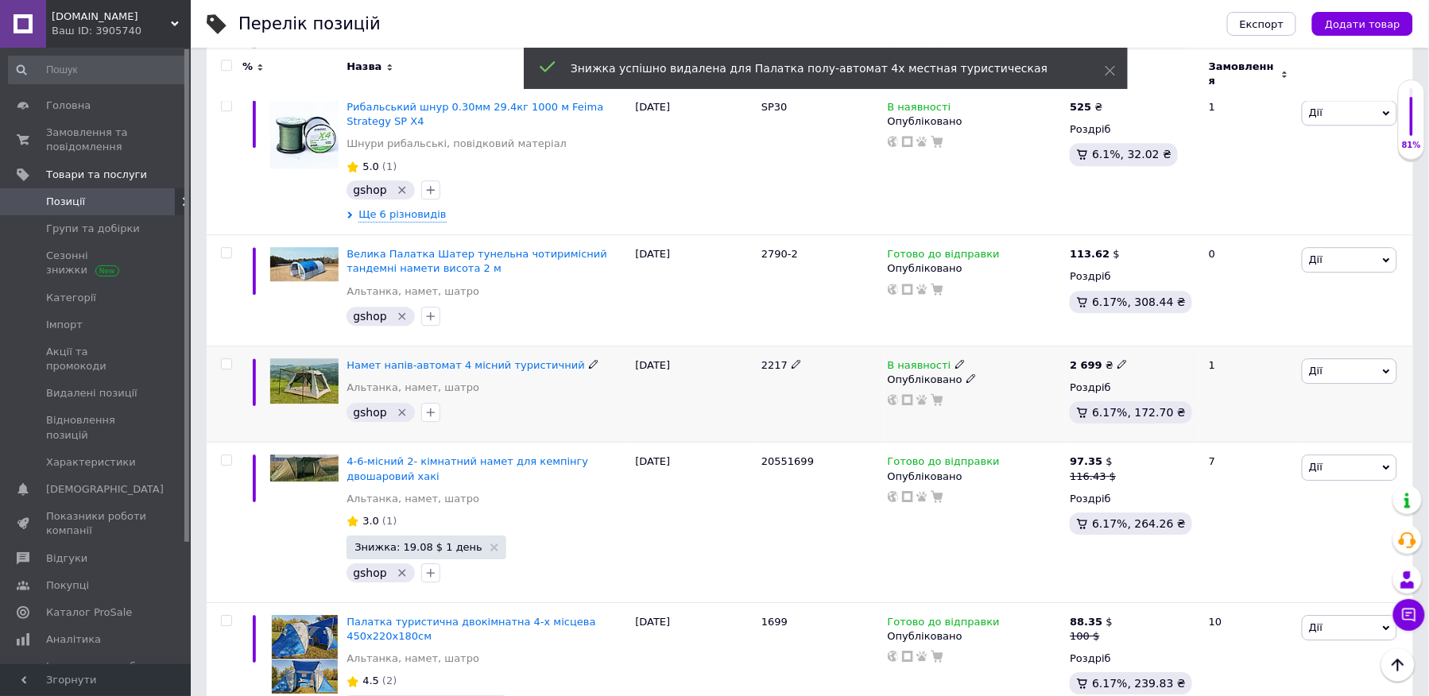
scroll to position [1583, 0]
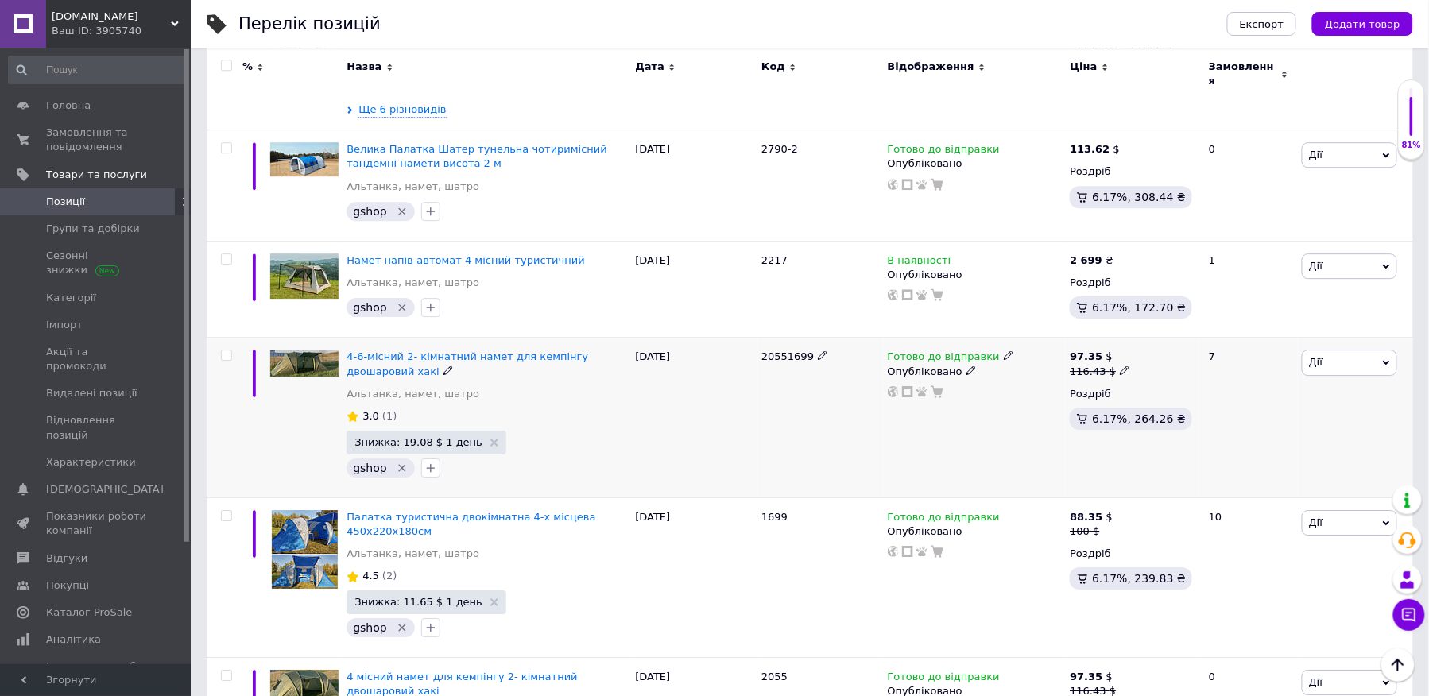
click at [1121, 366] on use at bounding box center [1124, 370] width 9 height 9
drag, startPoint x: 1185, startPoint y: 326, endPoint x: 1149, endPoint y: 324, distance: 35.8
click at [1155, 330] on input "116.43" at bounding box center [1197, 346] width 121 height 32
click at [1145, 330] on input "116.43" at bounding box center [1197, 346] width 121 height 32
click at [1181, 334] on input "116.43" at bounding box center [1197, 346] width 121 height 32
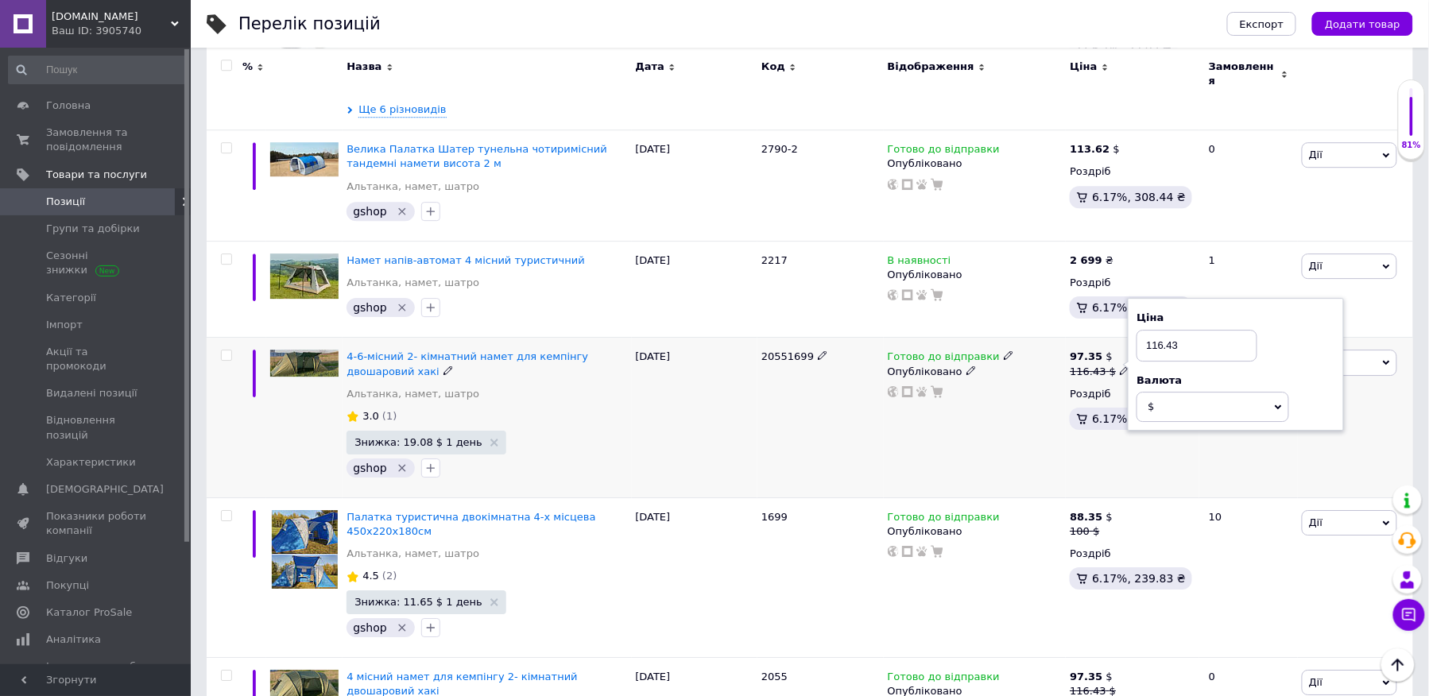
click at [1181, 334] on input "116.43" at bounding box center [1197, 346] width 121 height 32
type input "97.35"
click at [1000, 412] on div "Комісія за замовлення" at bounding box center [966, 399] width 191 height 41
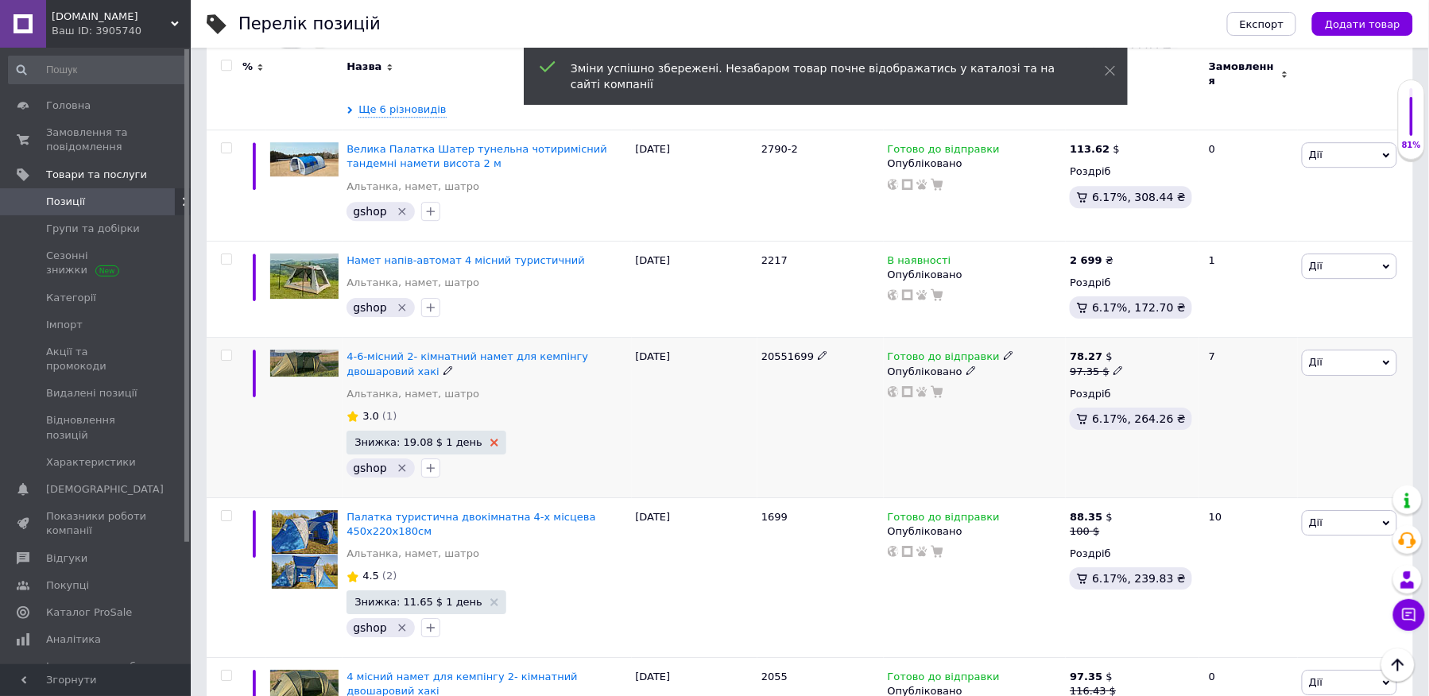
click at [491, 439] on use at bounding box center [495, 443] width 8 height 8
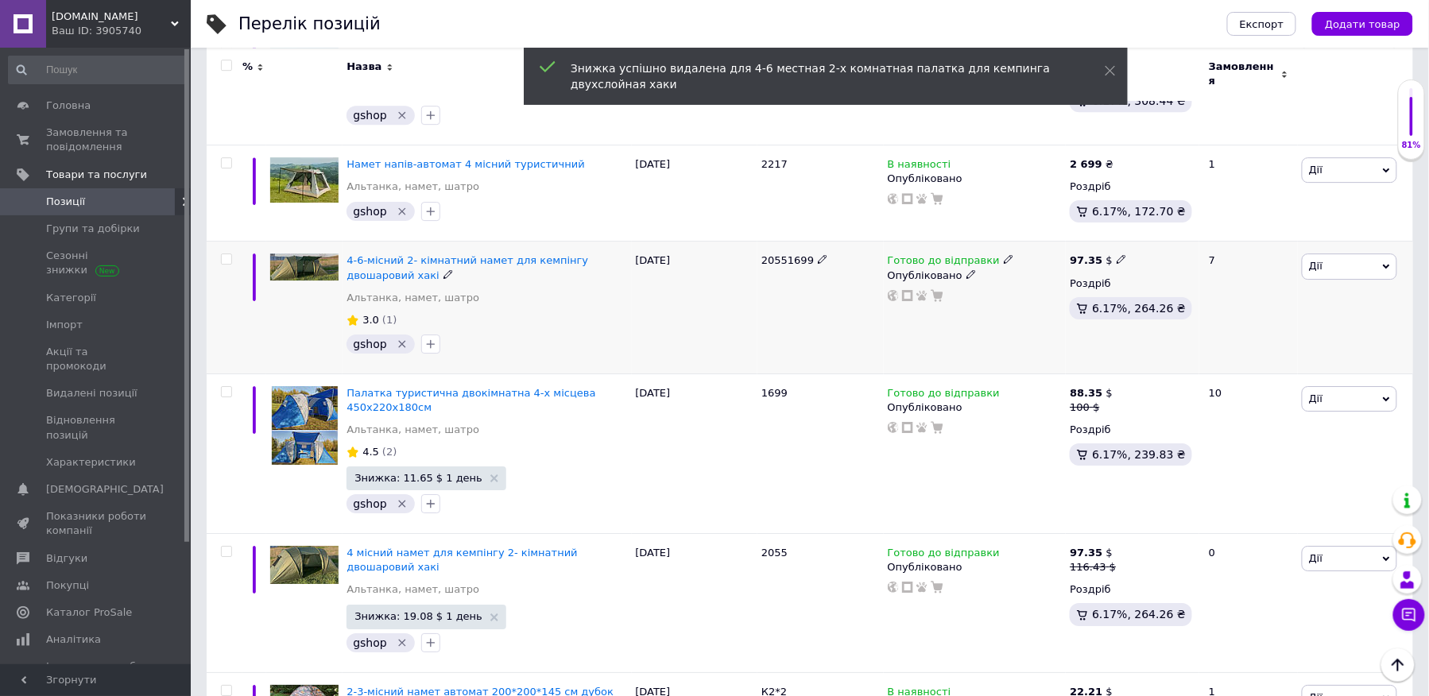
scroll to position [1687, 0]
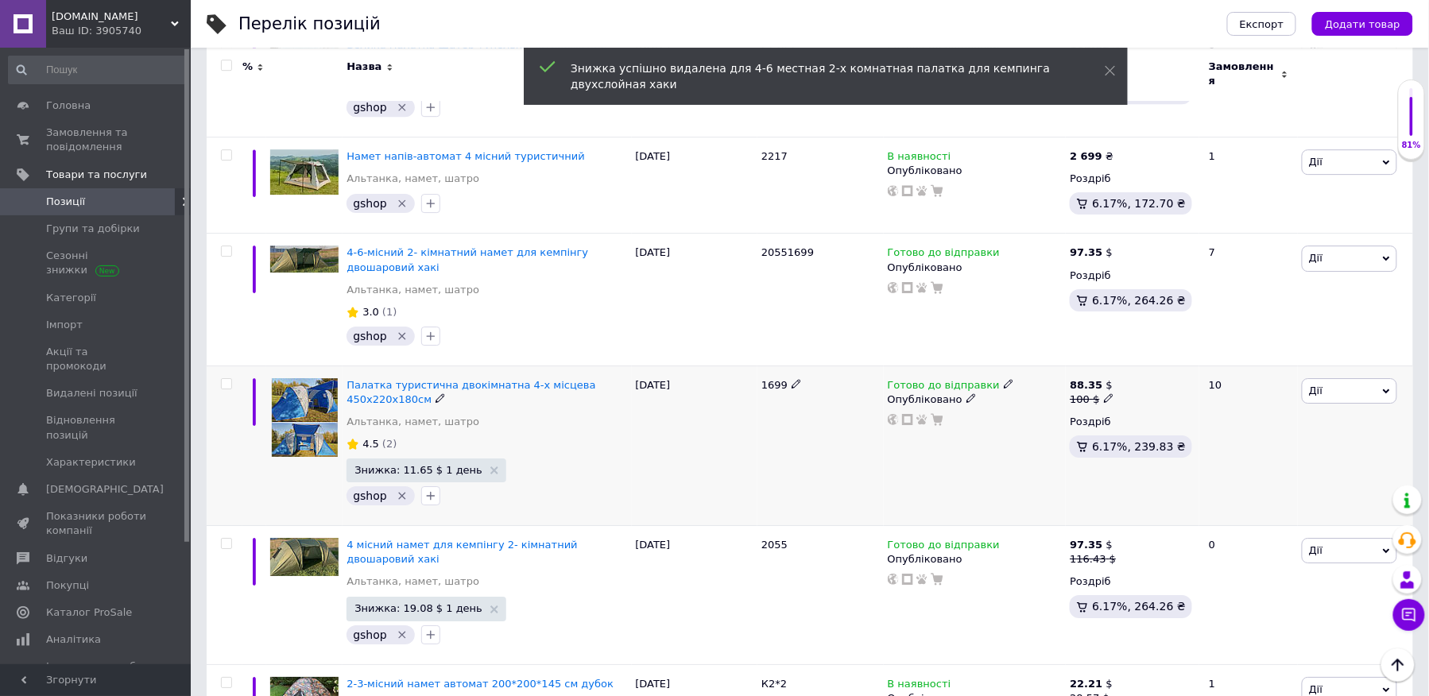
click at [1104, 394] on icon at bounding box center [1109, 399] width 10 height 10
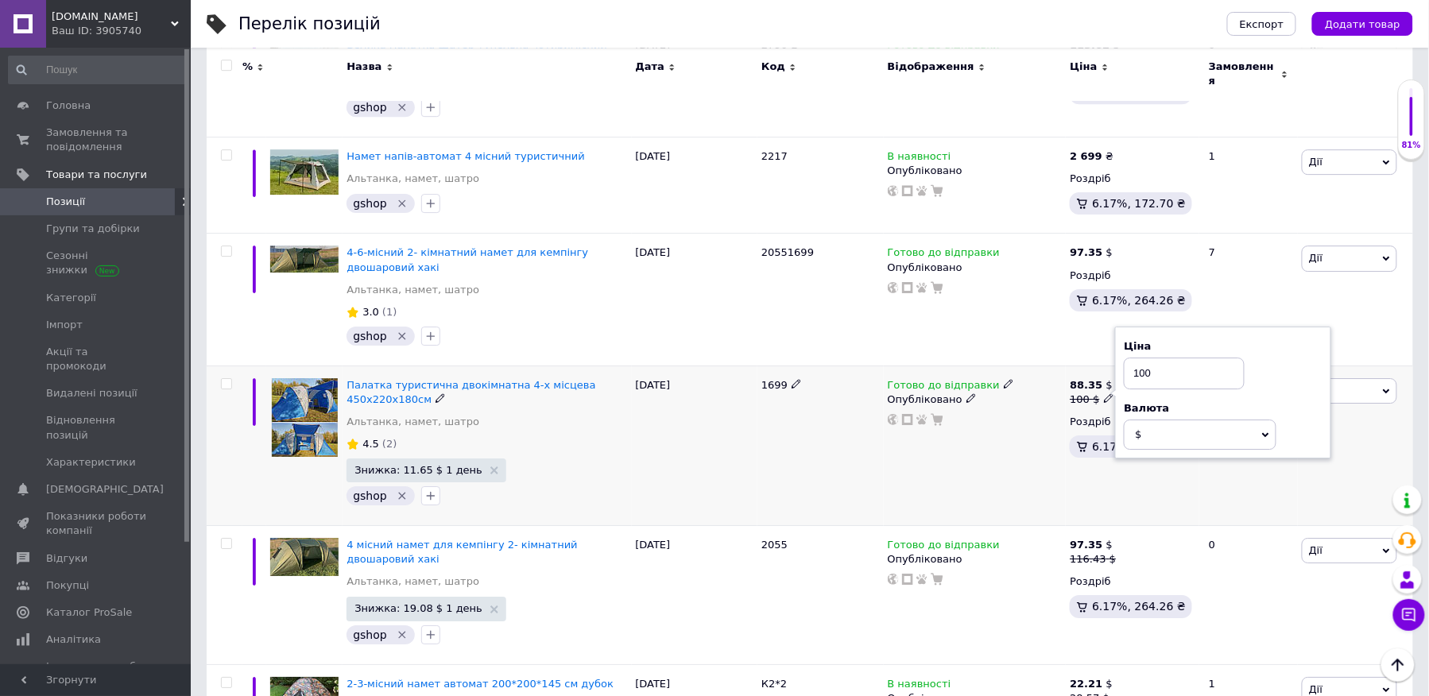
click at [1156, 358] on input "100" at bounding box center [1184, 374] width 121 height 32
type input "88.35"
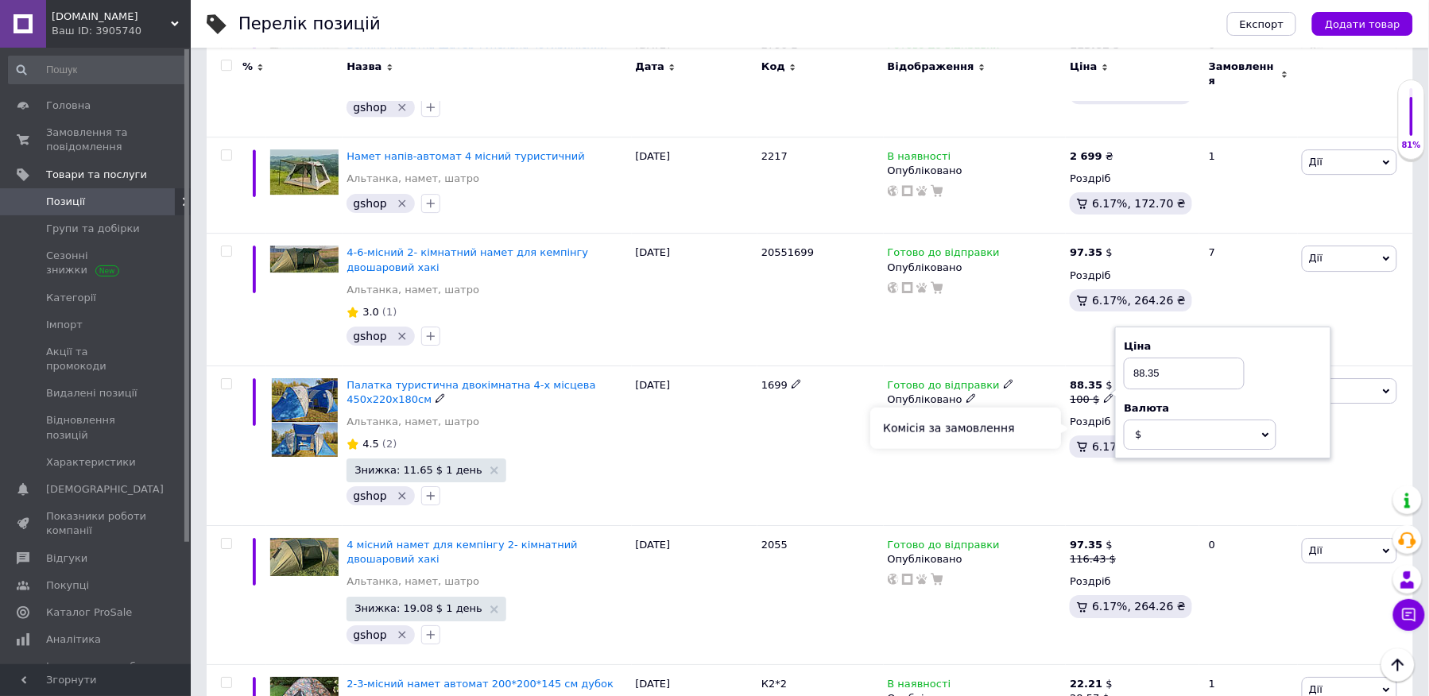
click at [1011, 445] on div "Комісія за замовлення" at bounding box center [966, 428] width 191 height 41
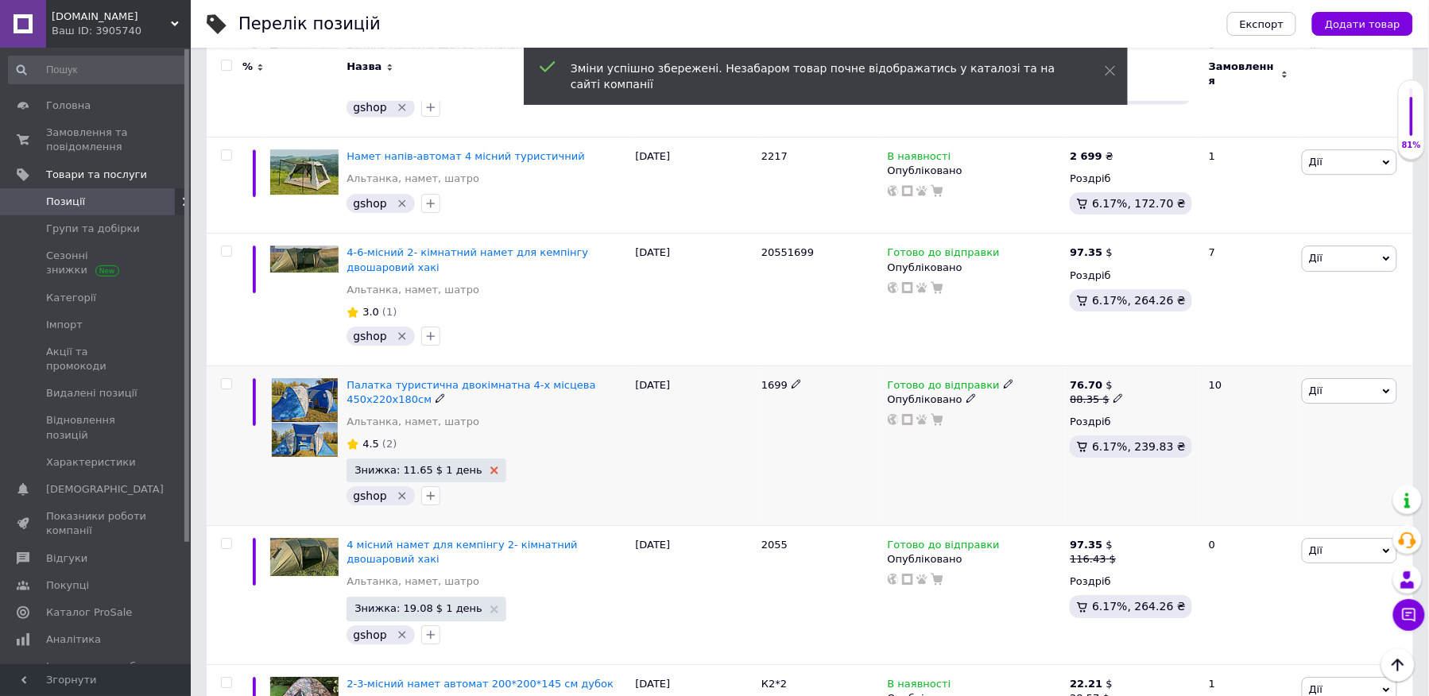
click at [491, 467] on icon at bounding box center [495, 471] width 8 height 8
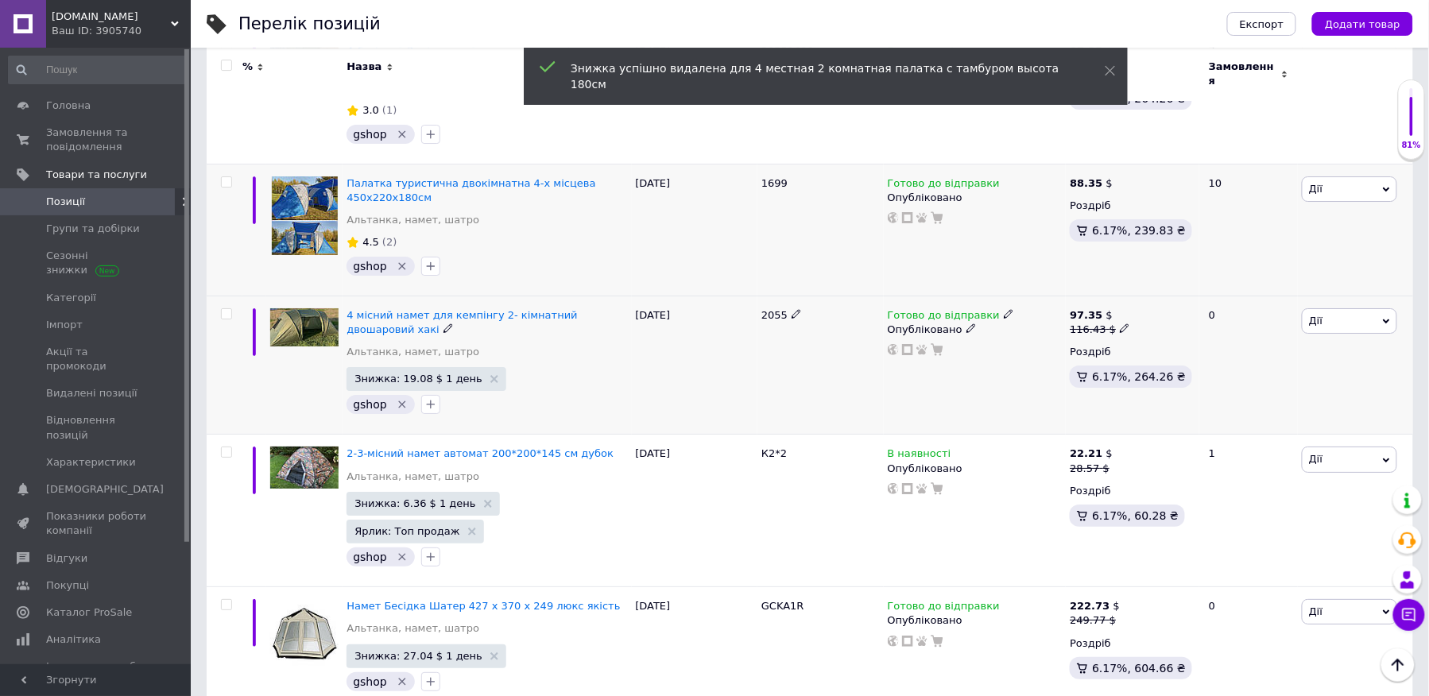
scroll to position [1896, 0]
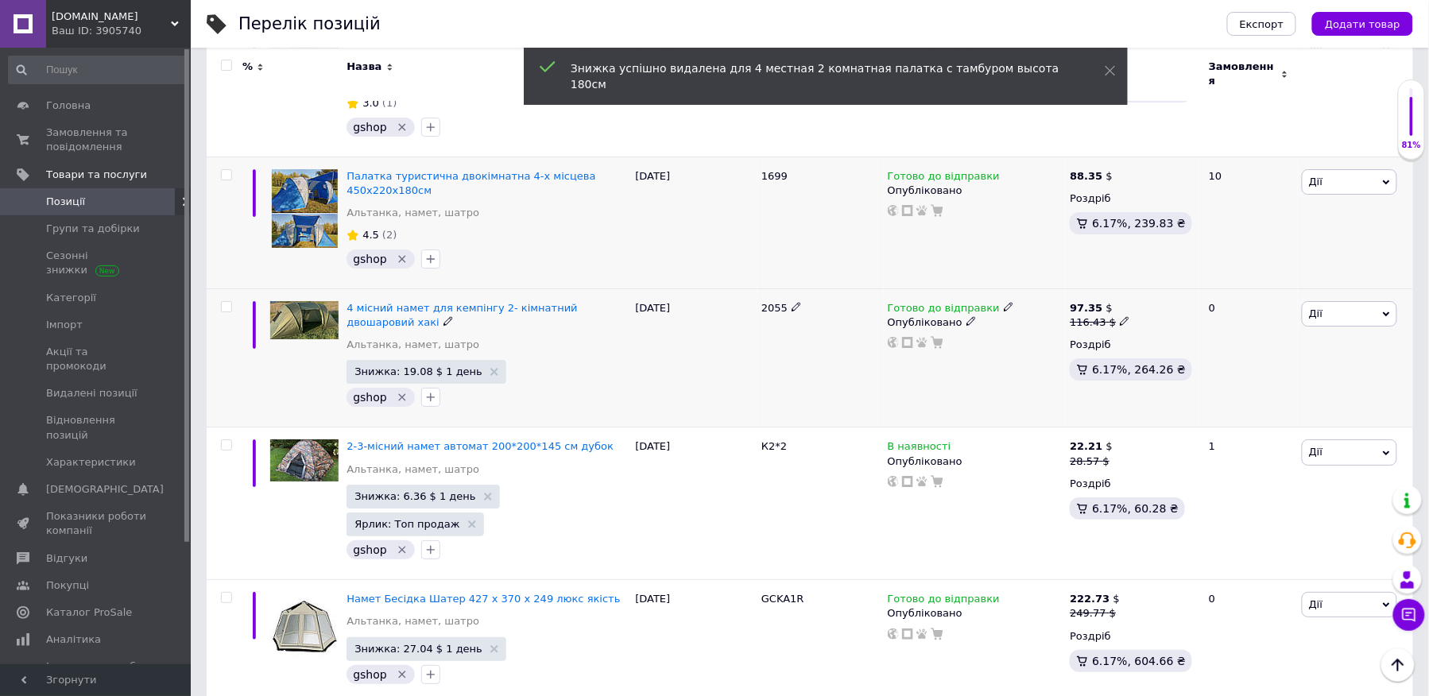
click at [1120, 316] on icon at bounding box center [1125, 321] width 10 height 10
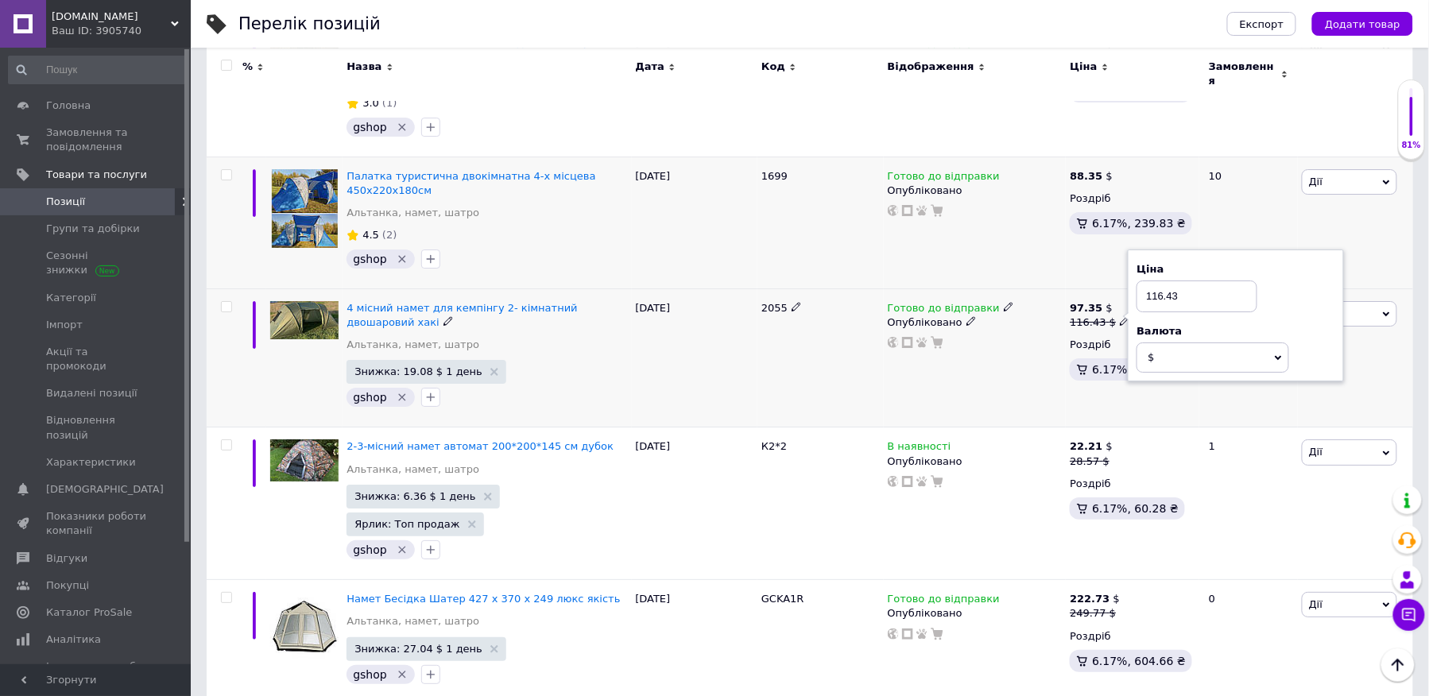
click at [1174, 281] on input "116.43" at bounding box center [1197, 297] width 121 height 32
type input "97.35"
click at [1044, 366] on div "Готово до відправки Опубліковано" at bounding box center [975, 358] width 183 height 139
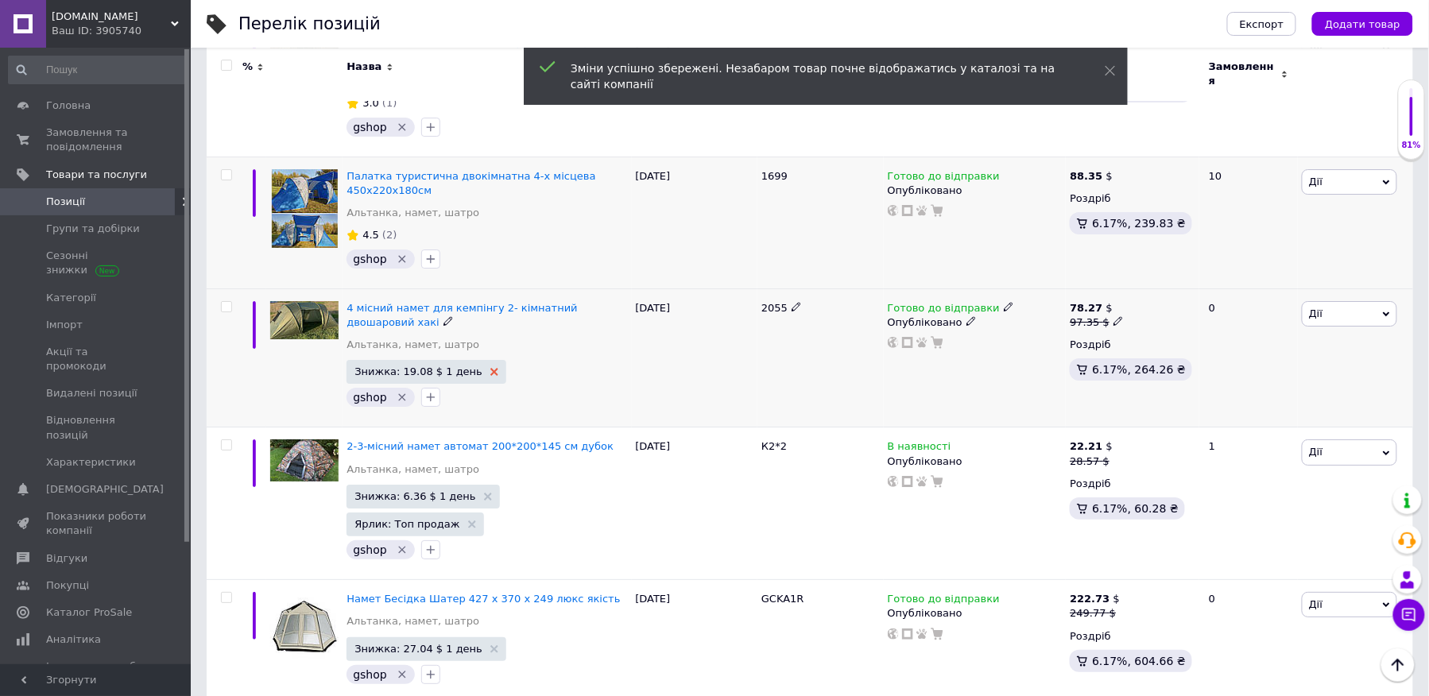
click at [491, 368] on use at bounding box center [495, 372] width 8 height 8
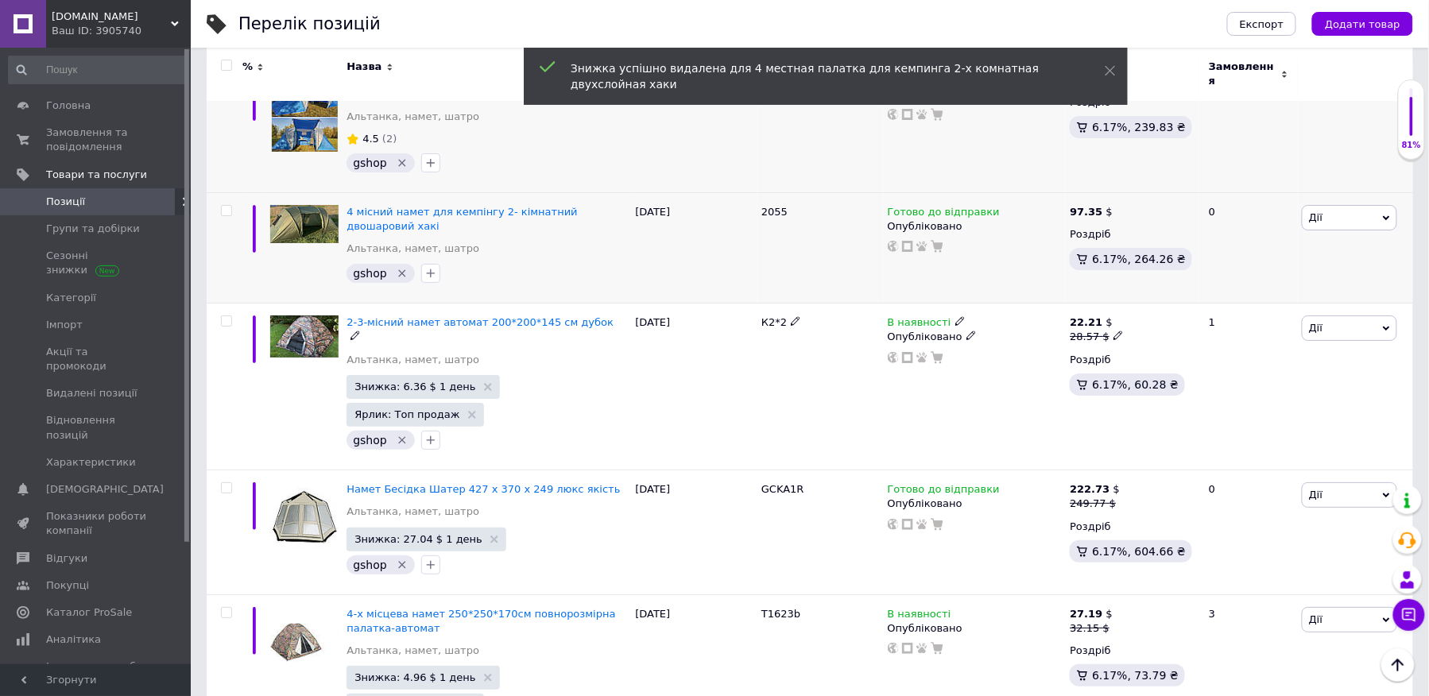
scroll to position [2000, 0]
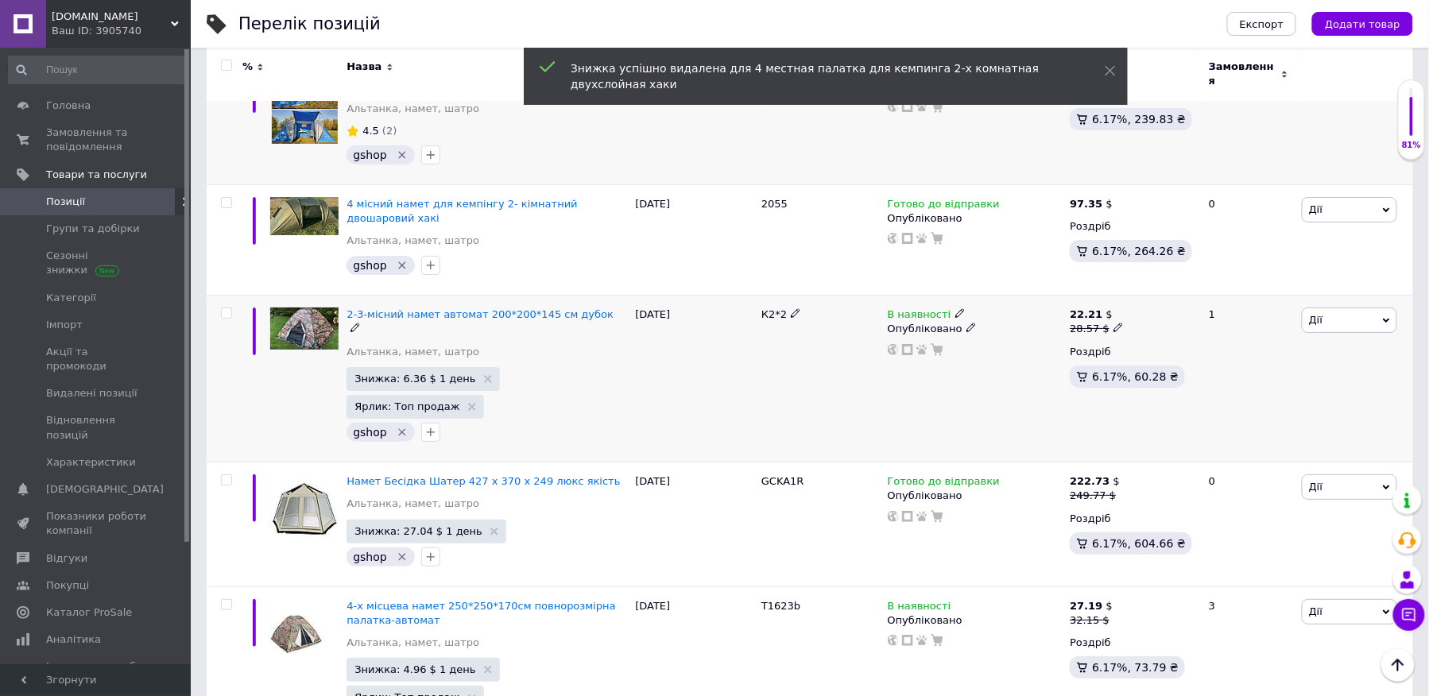
click at [1114, 323] on icon at bounding box center [1119, 328] width 10 height 10
click at [1180, 287] on input "28.57" at bounding box center [1191, 303] width 121 height 32
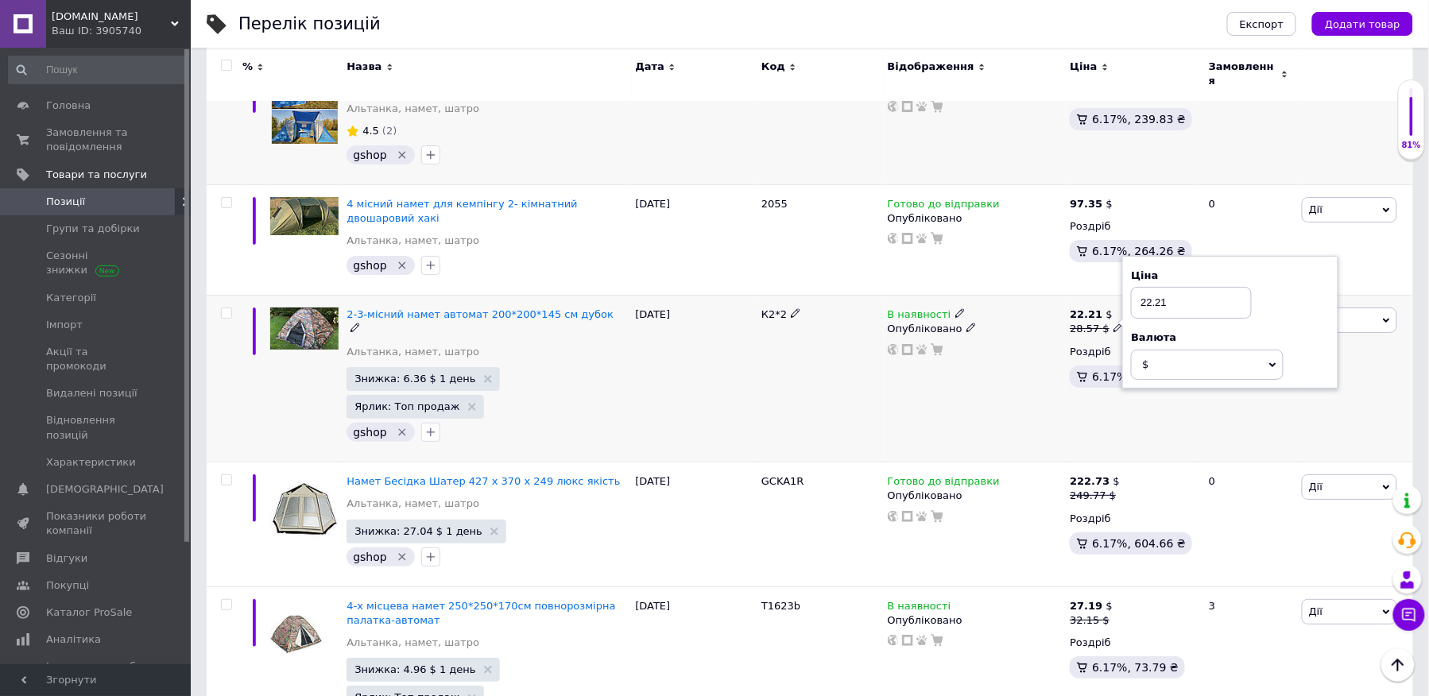
type input "22.21"
click at [1057, 350] on div "В наявності Опубліковано" at bounding box center [975, 379] width 183 height 167
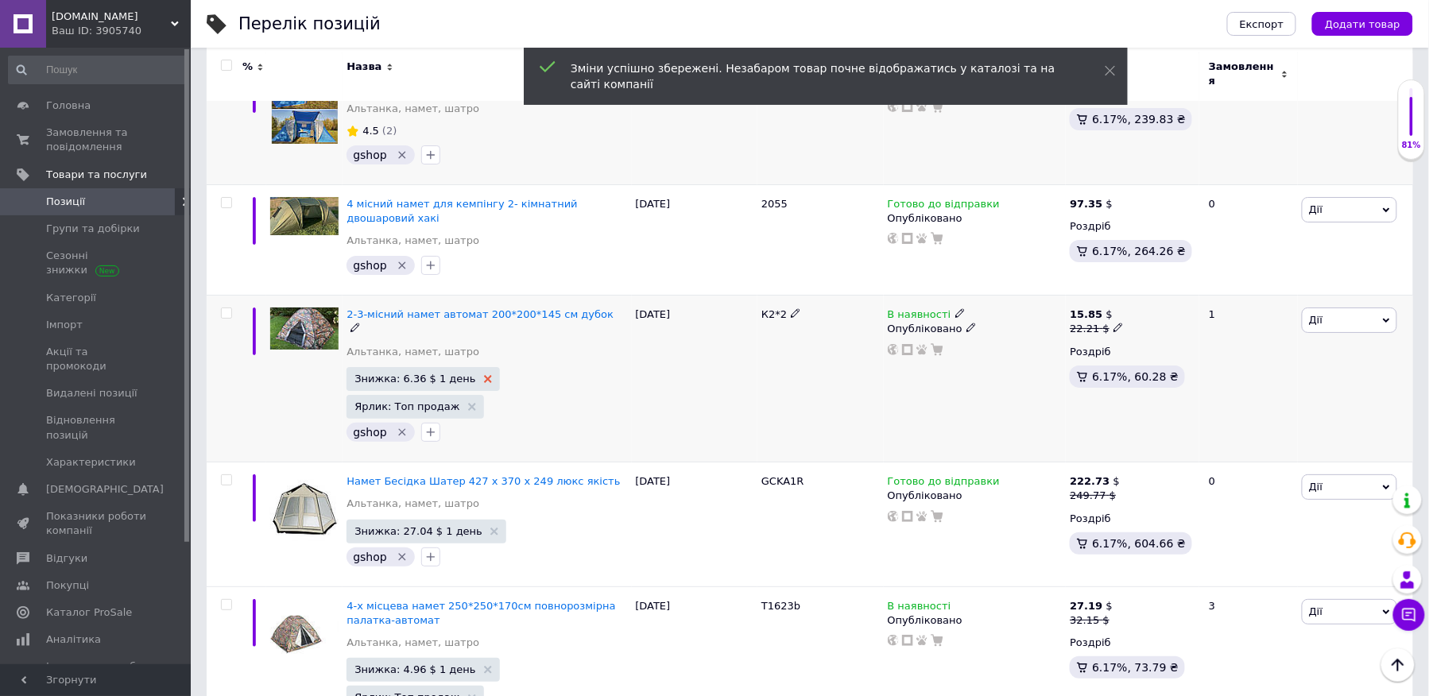
click at [484, 375] on icon at bounding box center [488, 379] width 8 height 8
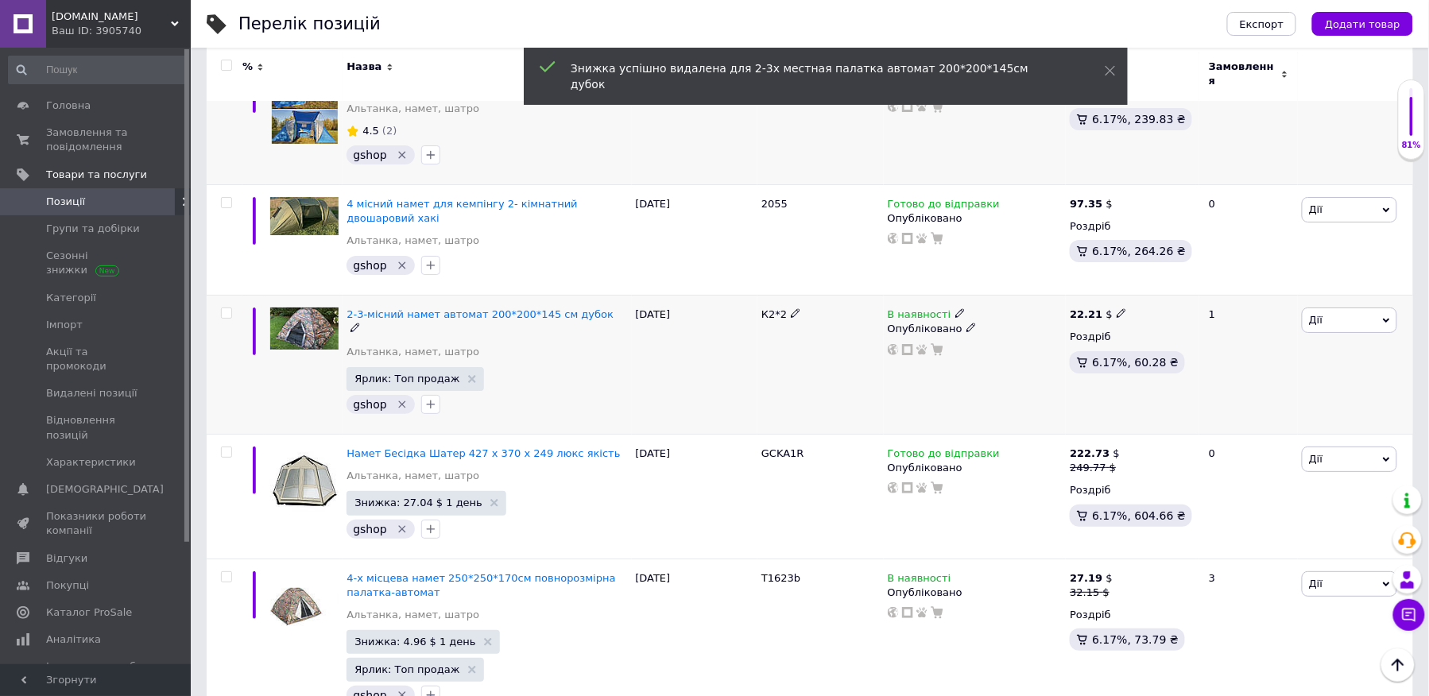
click at [960, 360] on div "В наявності Опубліковано" at bounding box center [975, 365] width 183 height 139
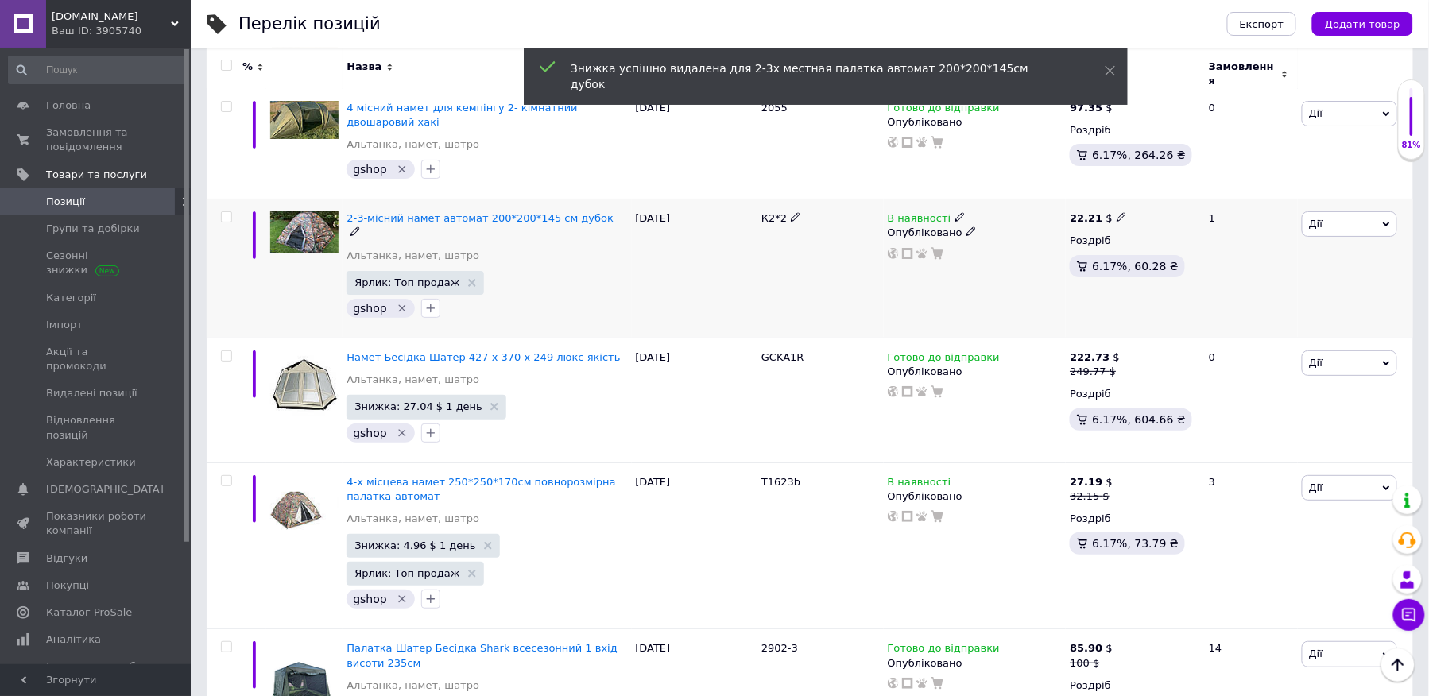
scroll to position [2105, 0]
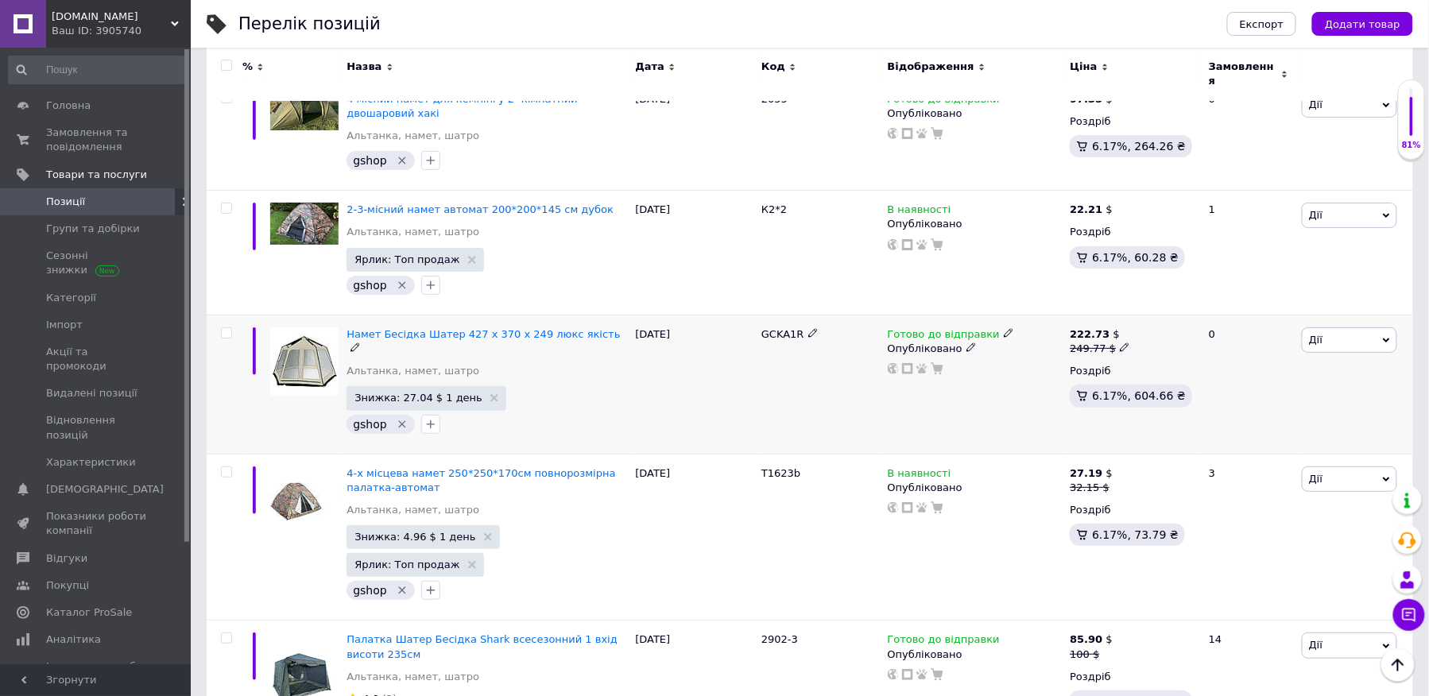
click at [1120, 343] on icon at bounding box center [1125, 348] width 10 height 10
click at [1177, 307] on input "249.77" at bounding box center [1197, 323] width 121 height 32
type input "222.73"
click at [1006, 377] on div "Готово до відправки Опубліковано" at bounding box center [975, 384] width 183 height 139
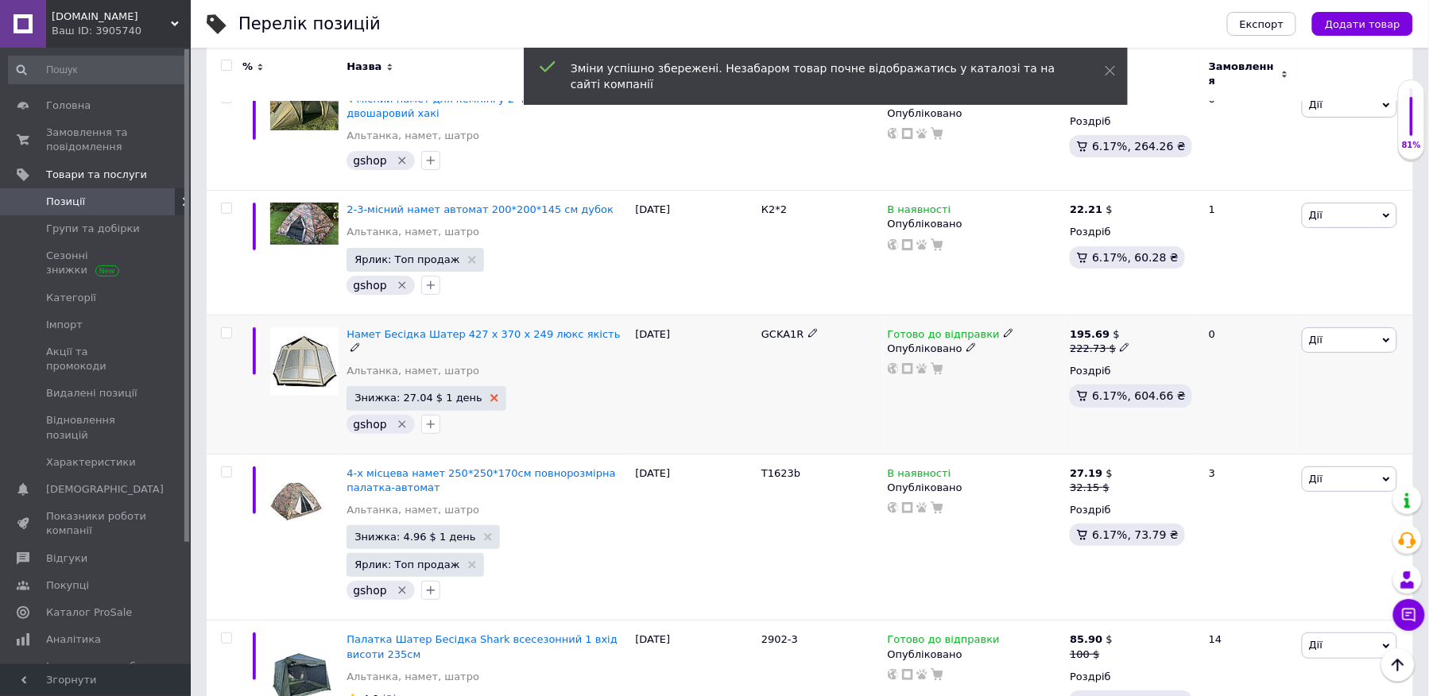
click at [491, 394] on icon at bounding box center [495, 398] width 8 height 8
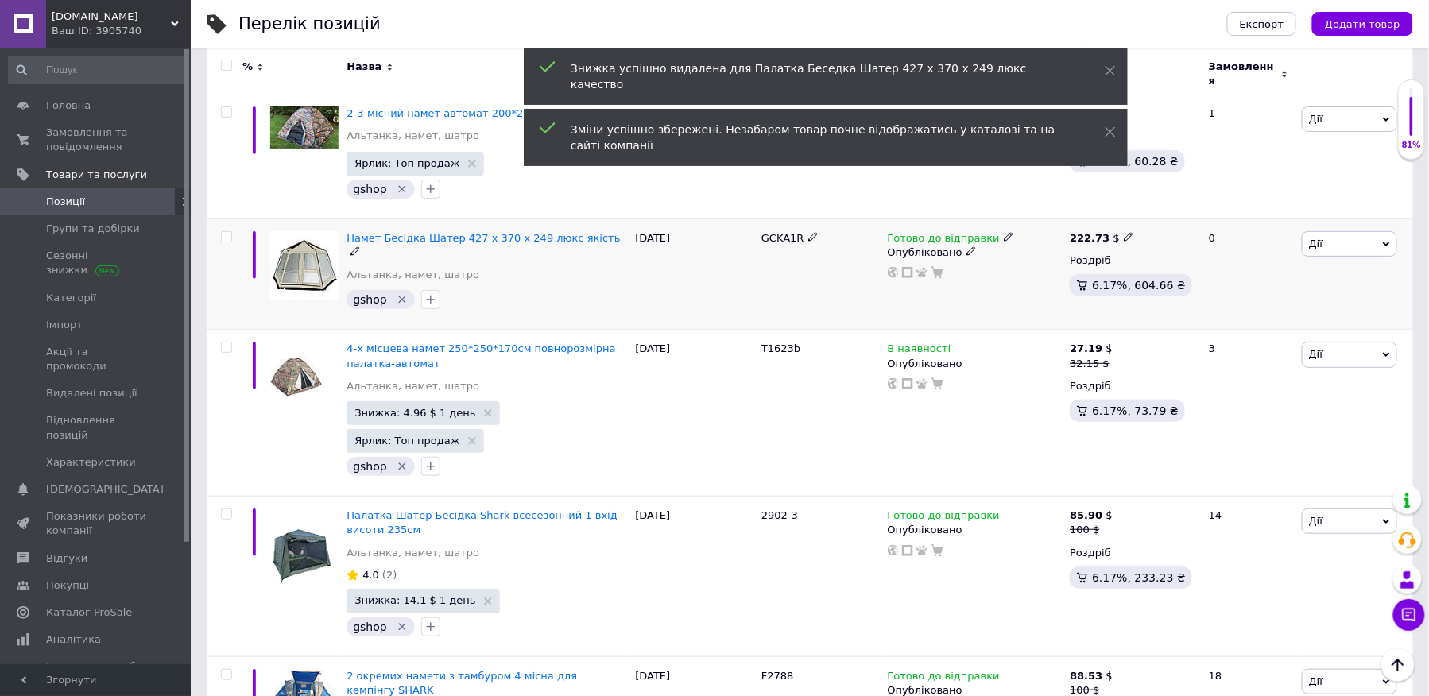
scroll to position [2209, 0]
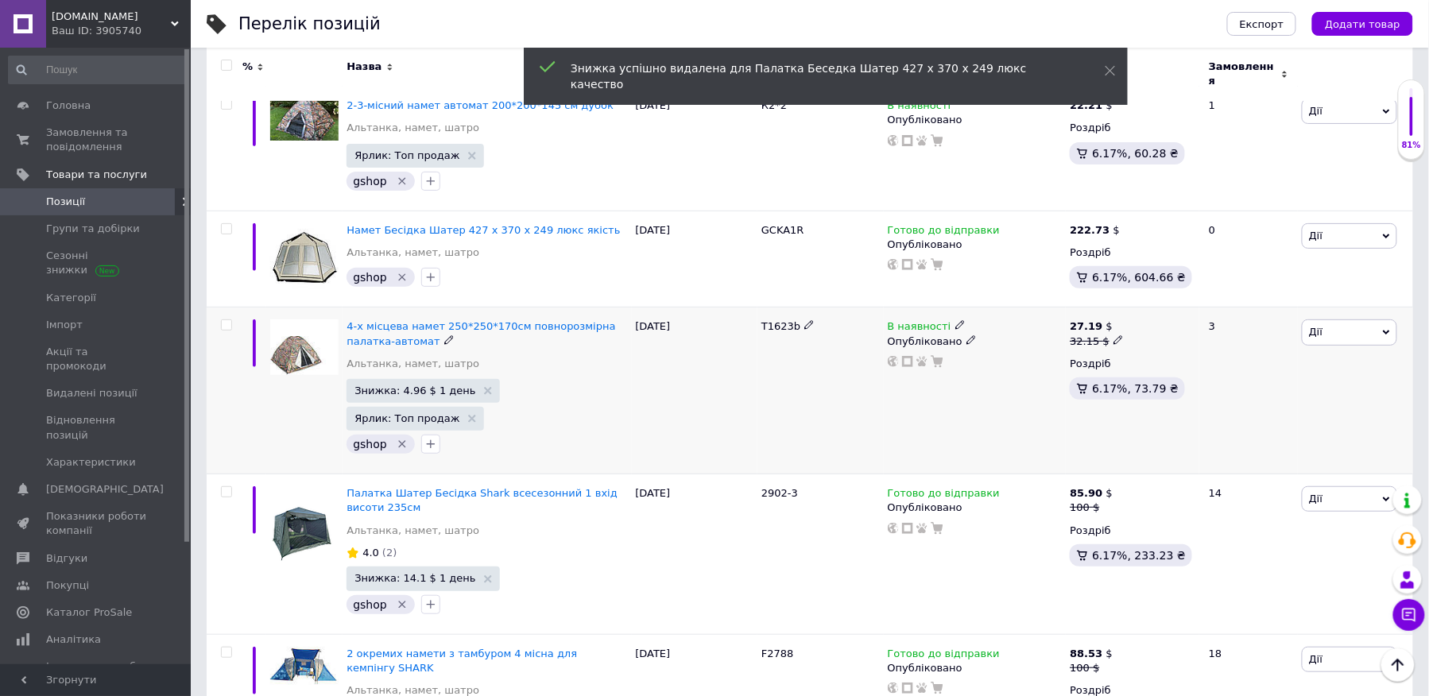
click at [1116, 335] on use at bounding box center [1118, 339] width 9 height 9
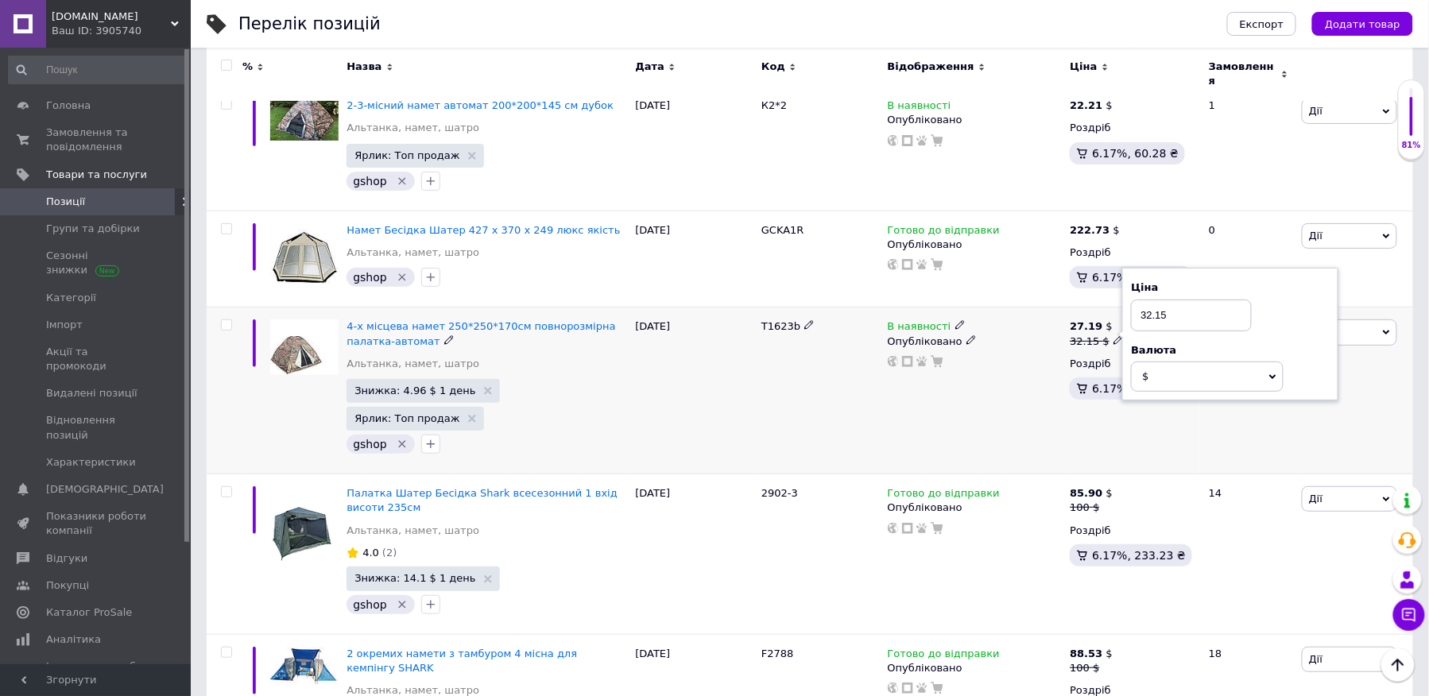
click at [1183, 300] on input "32.15" at bounding box center [1191, 316] width 121 height 32
type input "27.19"
click at [1012, 350] on div "В наявності Опубліковано" at bounding box center [975, 391] width 183 height 167
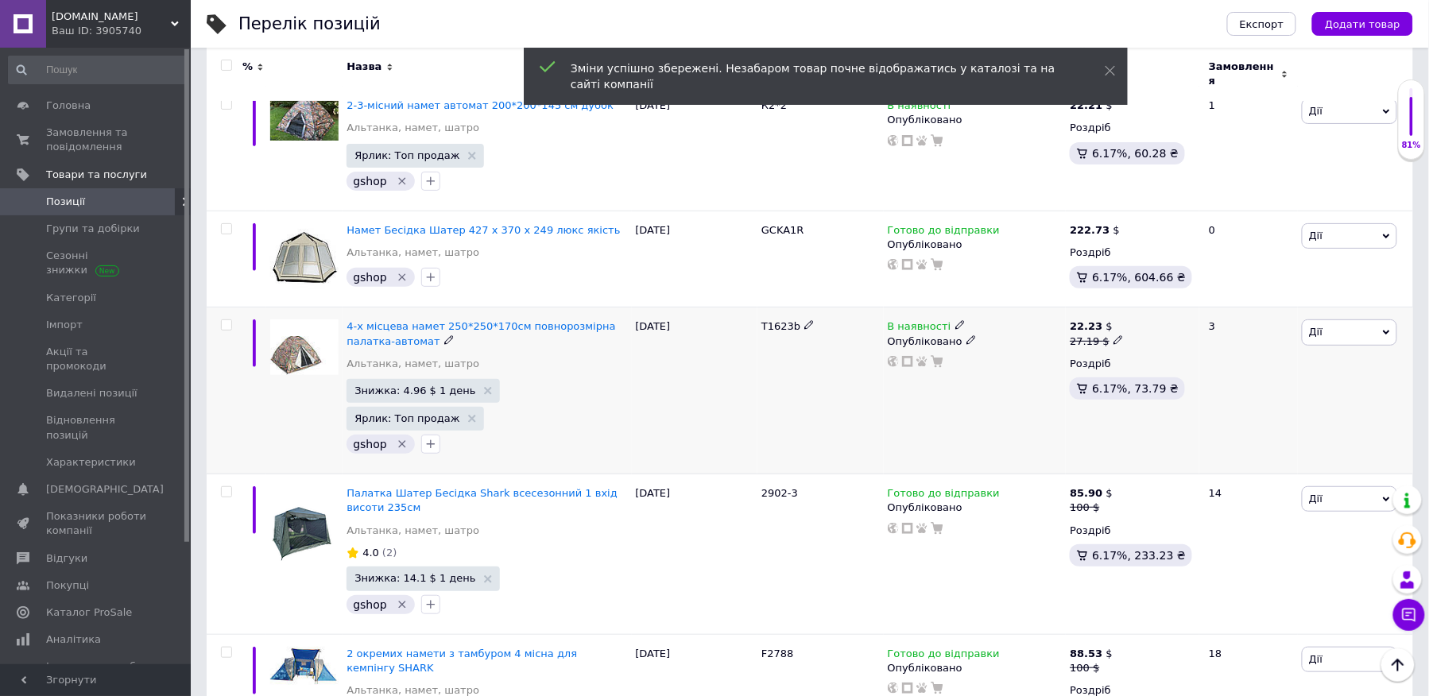
click at [463, 386] on span "Знижка: 4.96 $ 1 день" at bounding box center [423, 391] width 137 height 10
click at [484, 387] on use at bounding box center [488, 391] width 8 height 8
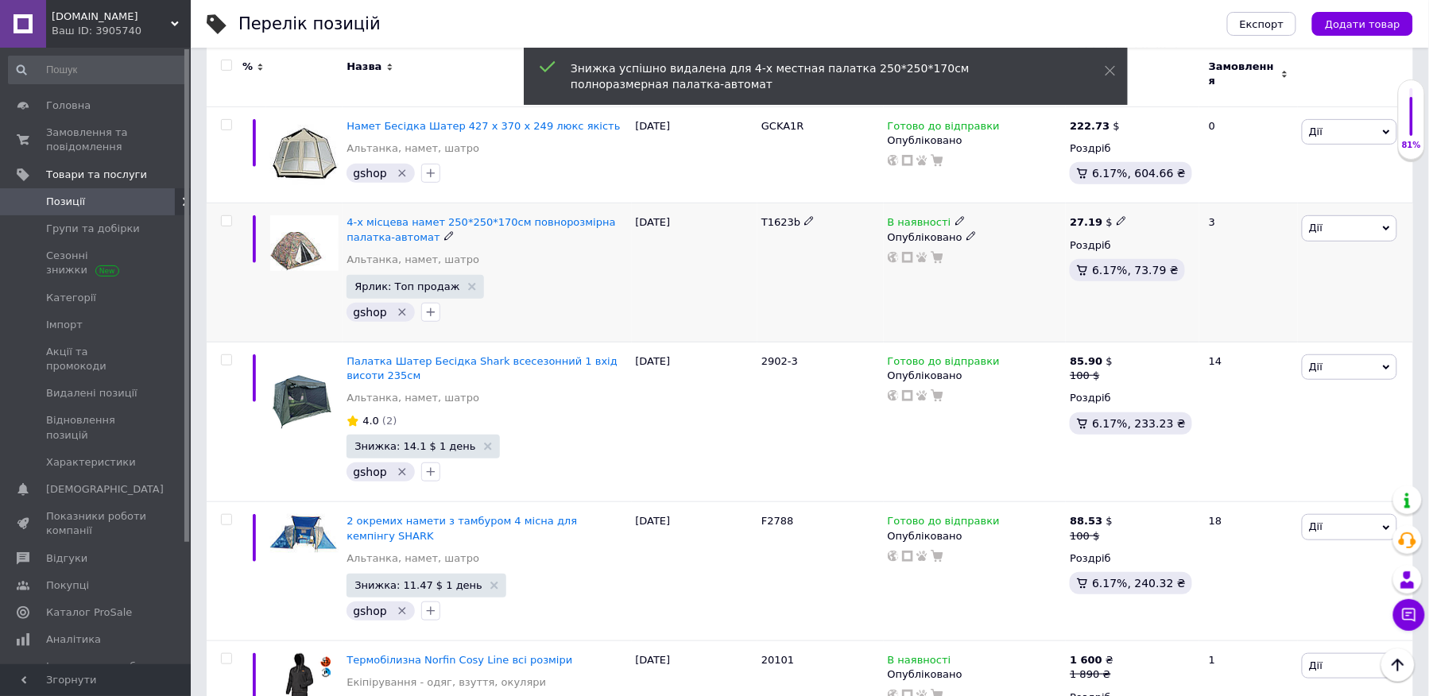
scroll to position [2313, 0]
click at [1104, 370] on use at bounding box center [1108, 374] width 9 height 9
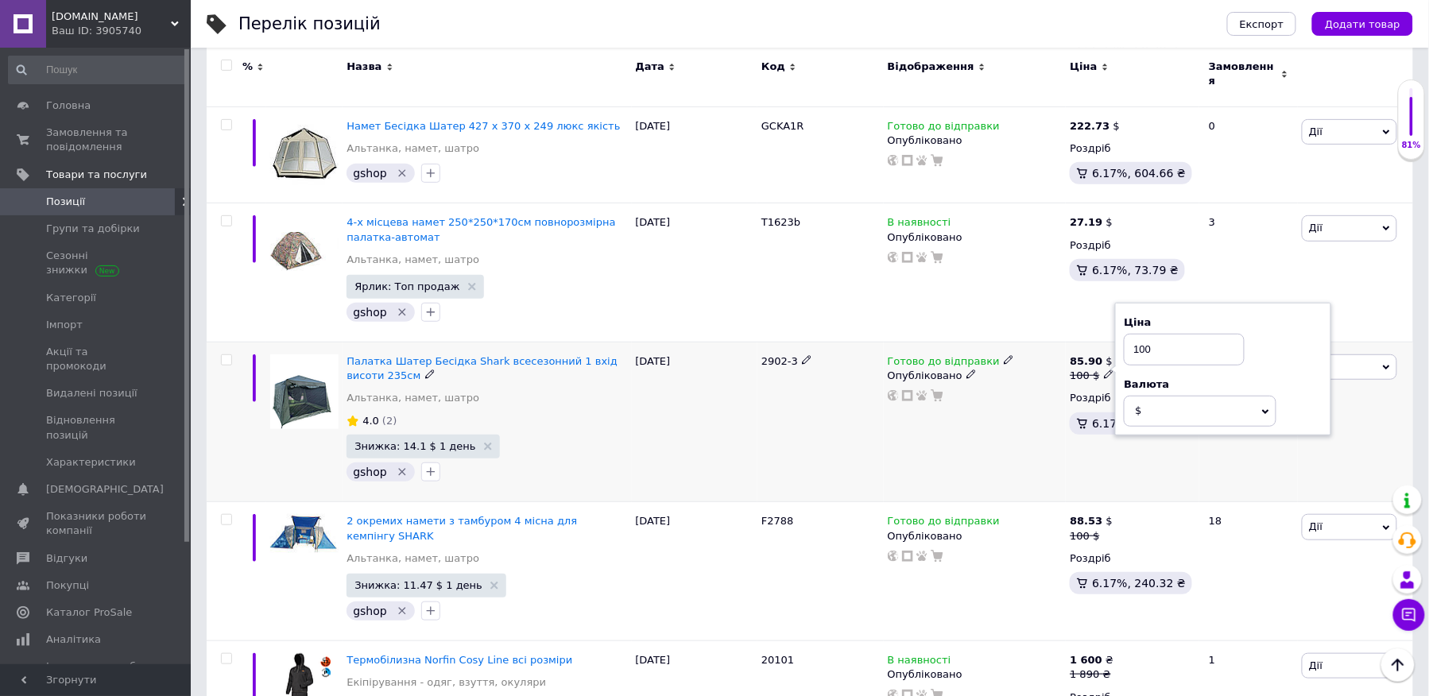
click at [1151, 335] on input "100" at bounding box center [1184, 350] width 121 height 32
type input "85.90"
click at [1006, 418] on div "Комісія за замовлення" at bounding box center [966, 406] width 191 height 41
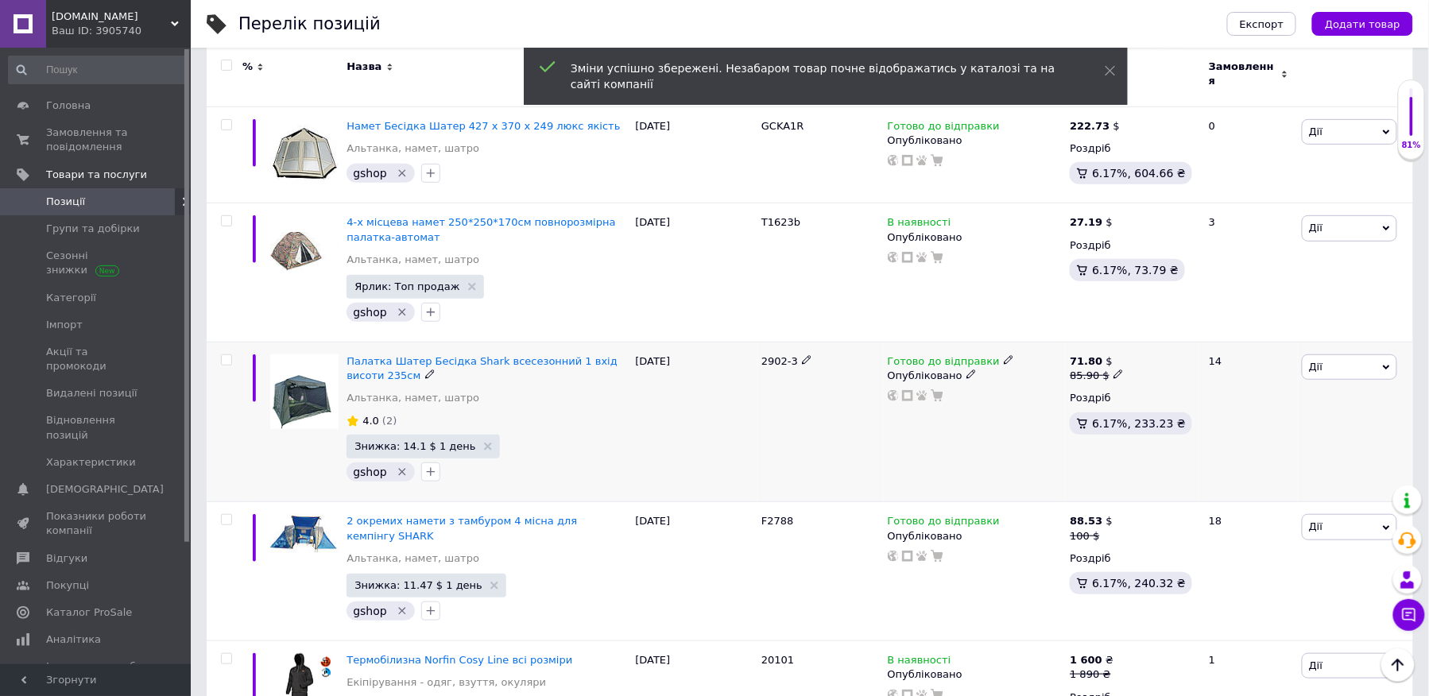
click at [472, 435] on span "Знижка: 14.1 $ 1 день" at bounding box center [423, 447] width 153 height 24
click at [484, 443] on use at bounding box center [488, 447] width 8 height 8
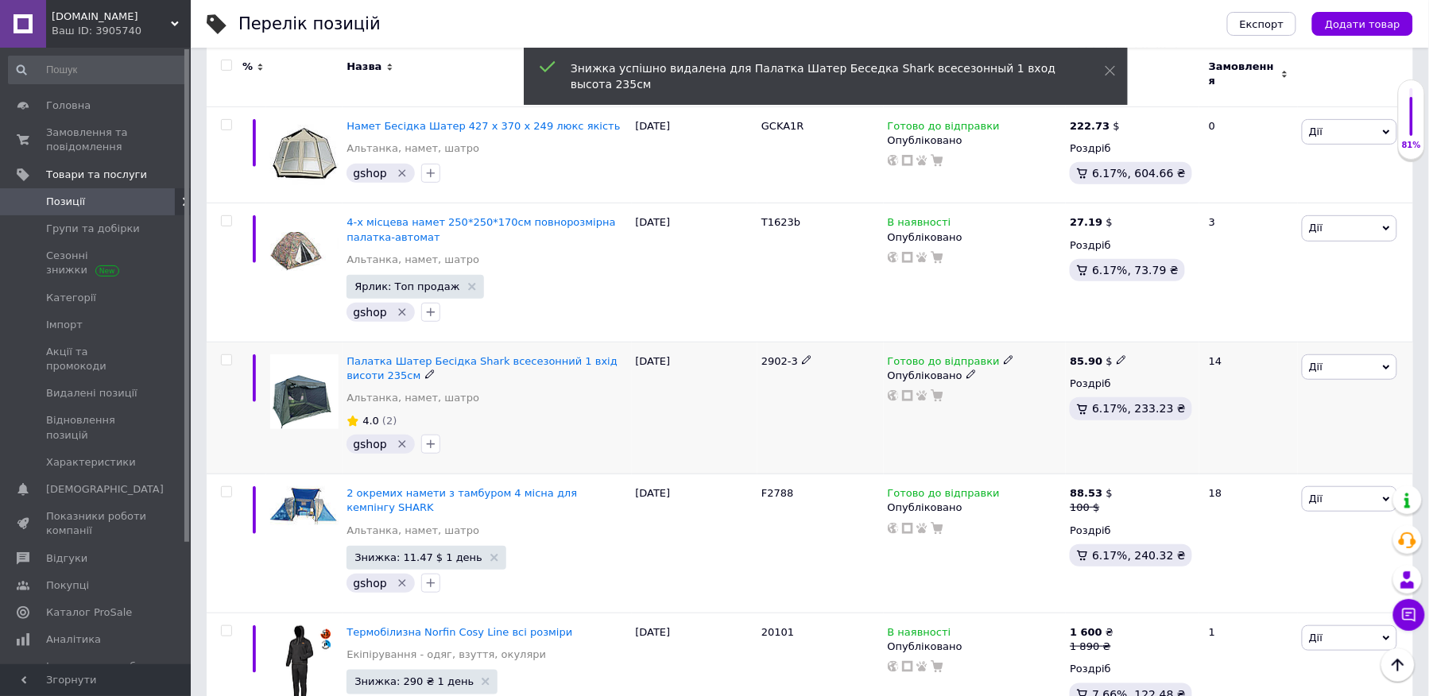
scroll to position [2418, 0]
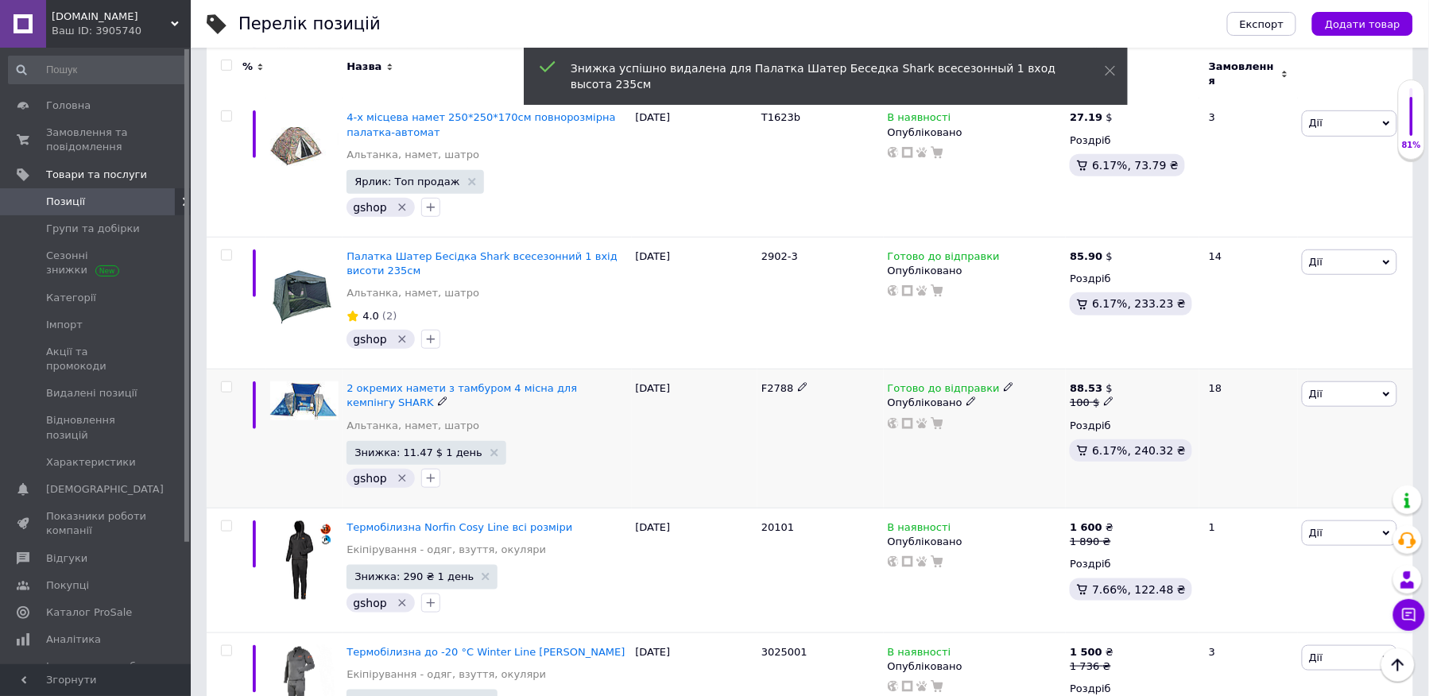
click at [1105, 397] on icon at bounding box center [1109, 402] width 10 height 10
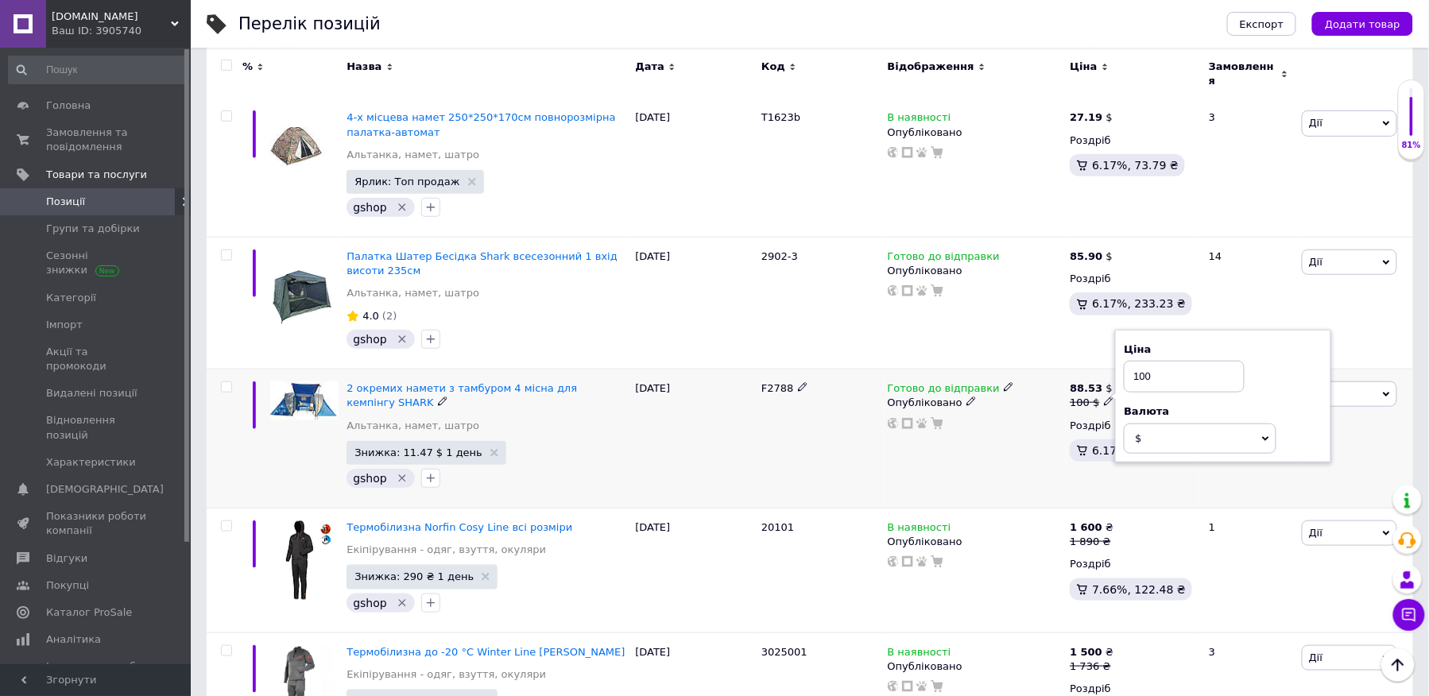
click at [1167, 363] on input "100" at bounding box center [1184, 377] width 121 height 32
type input "88.53"
click at [986, 434] on div "Готово до відправки Опубліковано" at bounding box center [975, 439] width 183 height 139
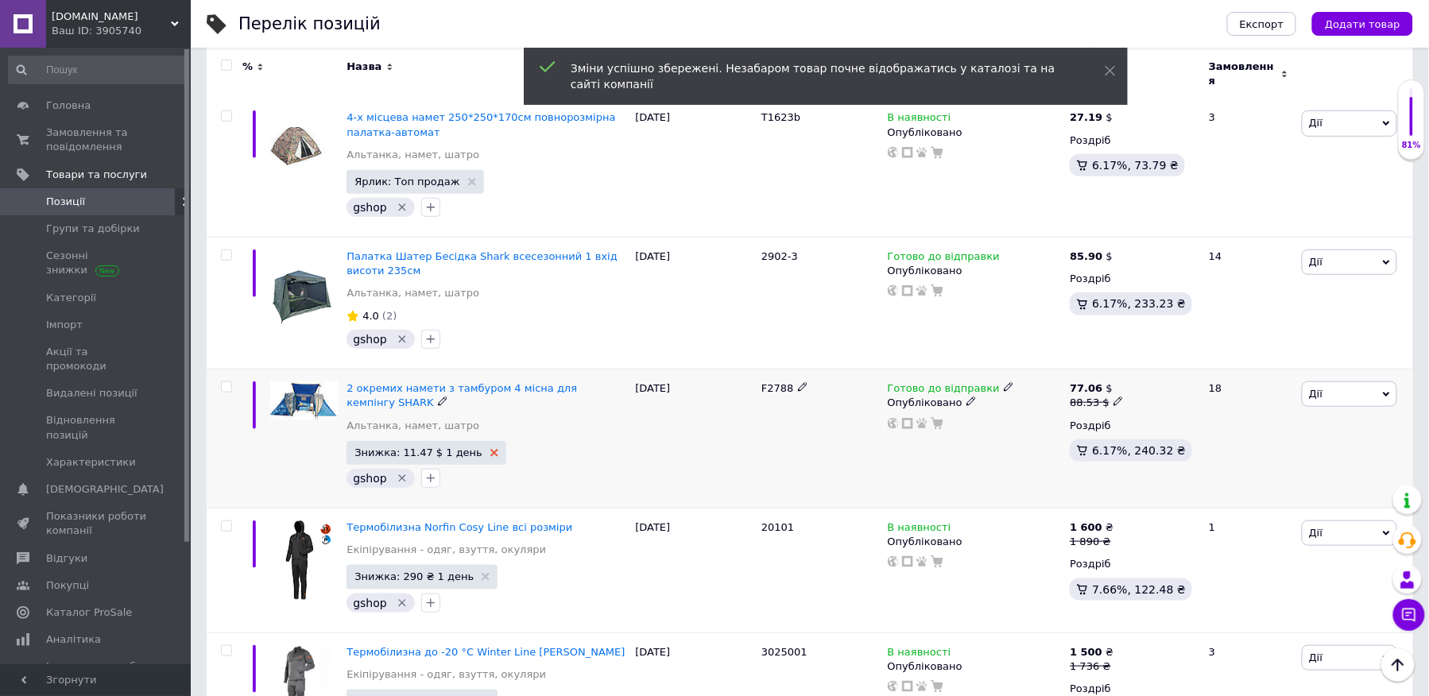
click at [491, 449] on use at bounding box center [495, 453] width 8 height 8
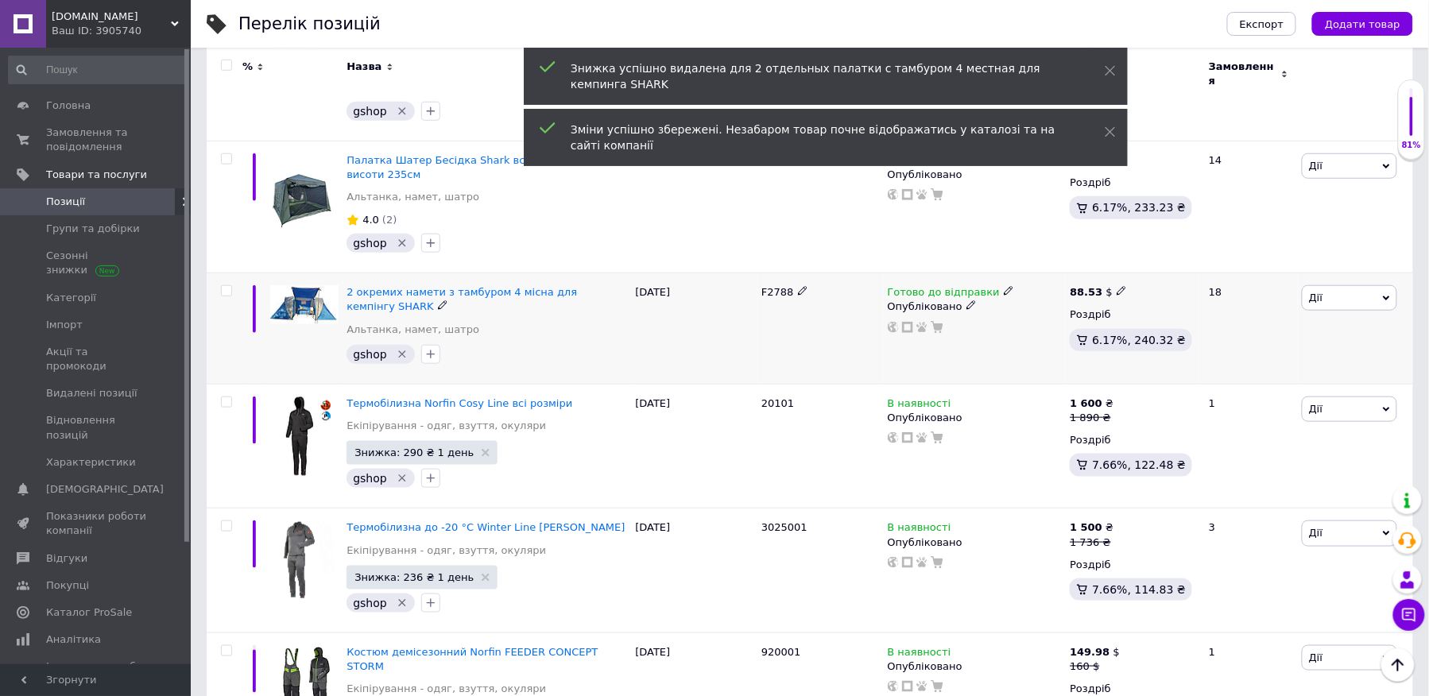
scroll to position [2523, 0]
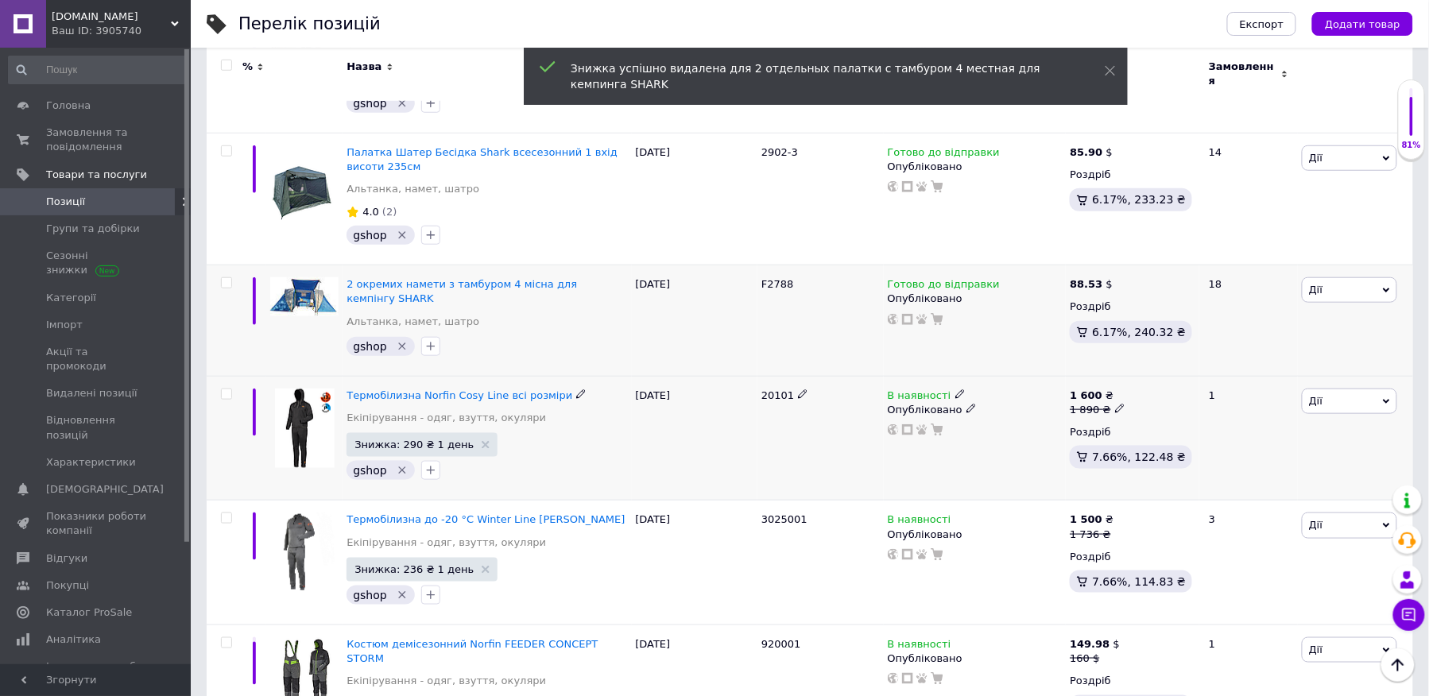
click at [1115, 405] on use at bounding box center [1119, 409] width 9 height 9
click at [1169, 368] on input "1890" at bounding box center [1192, 384] width 121 height 32
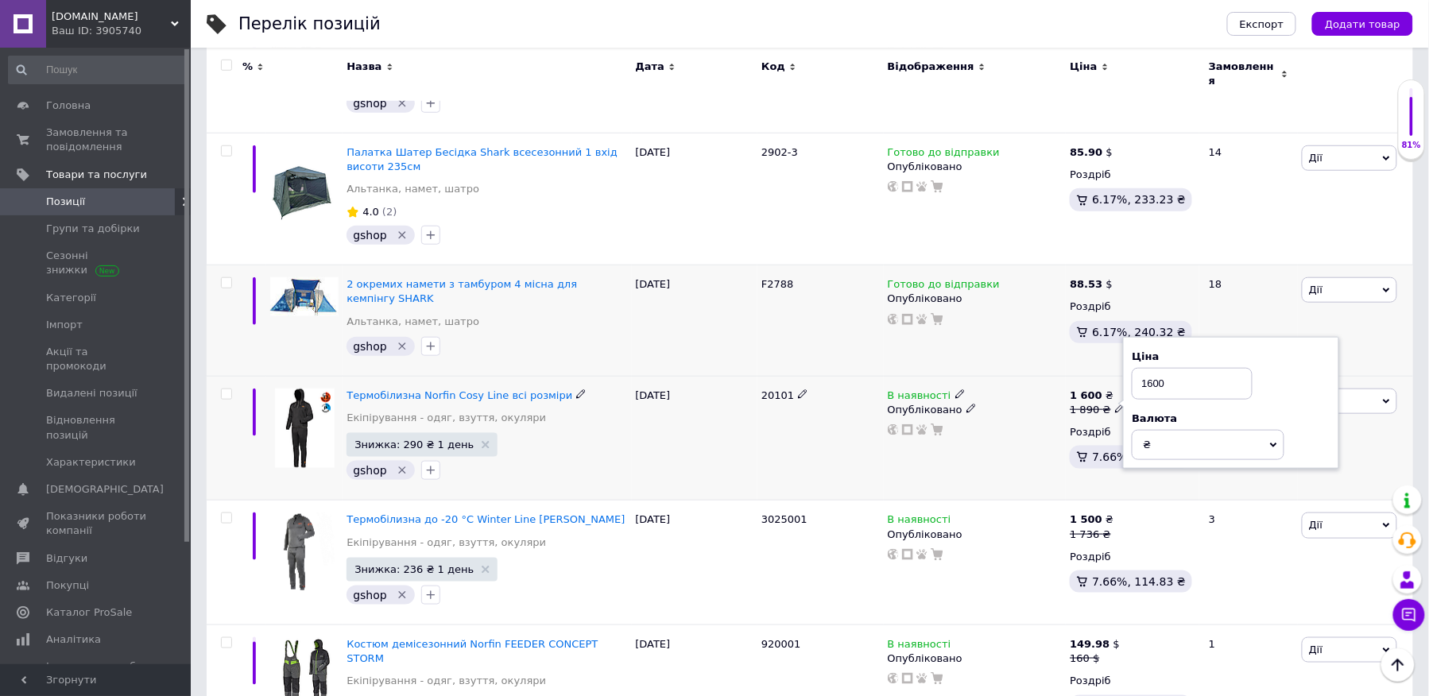
type input "1600"
click at [1015, 437] on div "В наявності Опубліковано" at bounding box center [975, 438] width 183 height 125
click at [1115, 405] on use at bounding box center [1119, 409] width 9 height 9
click at [482, 441] on use at bounding box center [486, 445] width 8 height 8
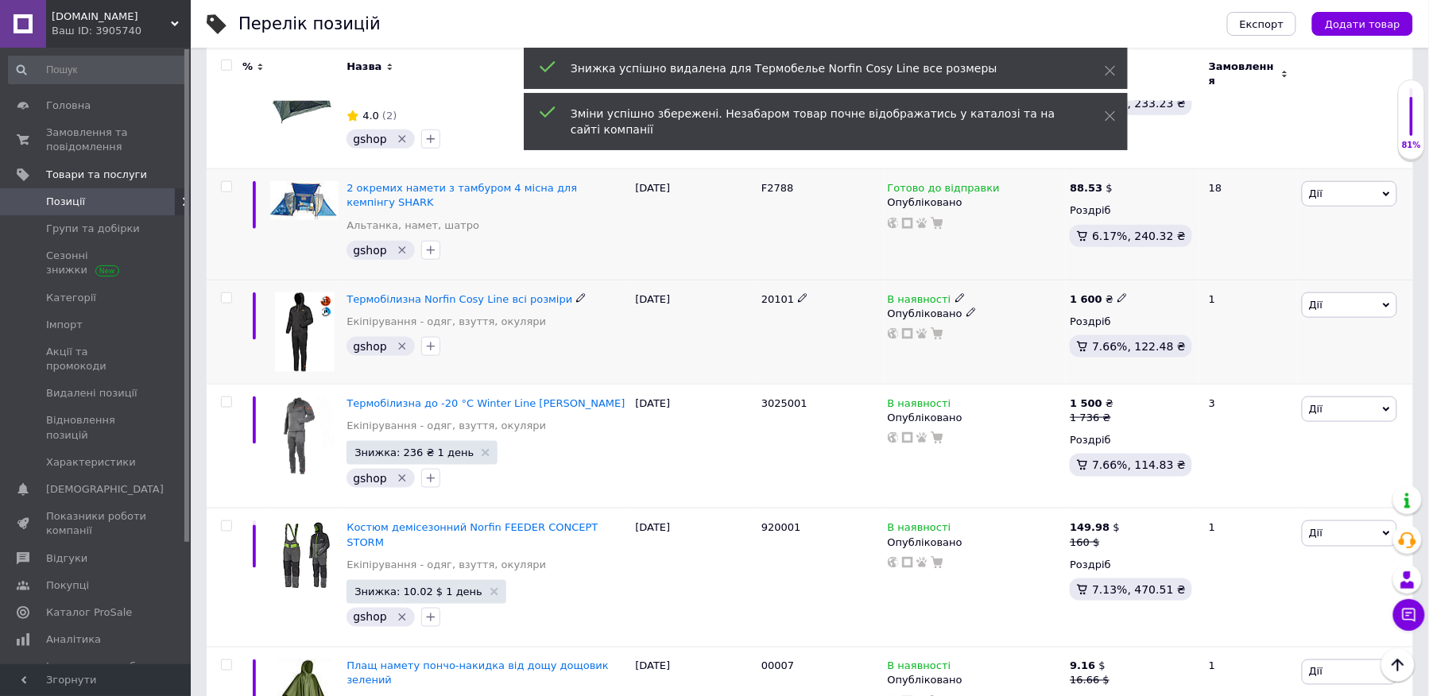
scroll to position [2628, 0]
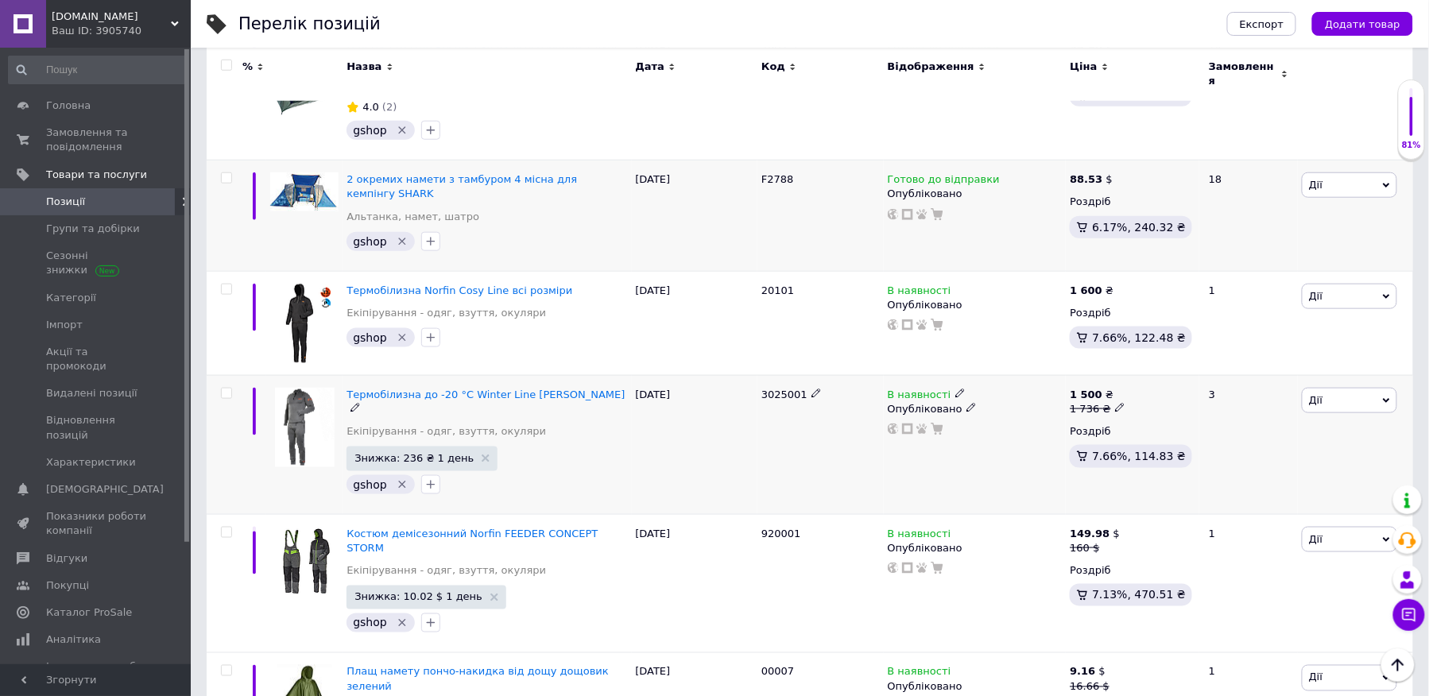
click at [1116, 403] on icon at bounding box center [1120, 408] width 10 height 10
click at [1175, 367] on input "1736" at bounding box center [1192, 383] width 121 height 32
type input "1500"
click at [1026, 452] on div "В наявності Опубліковано" at bounding box center [975, 444] width 183 height 139
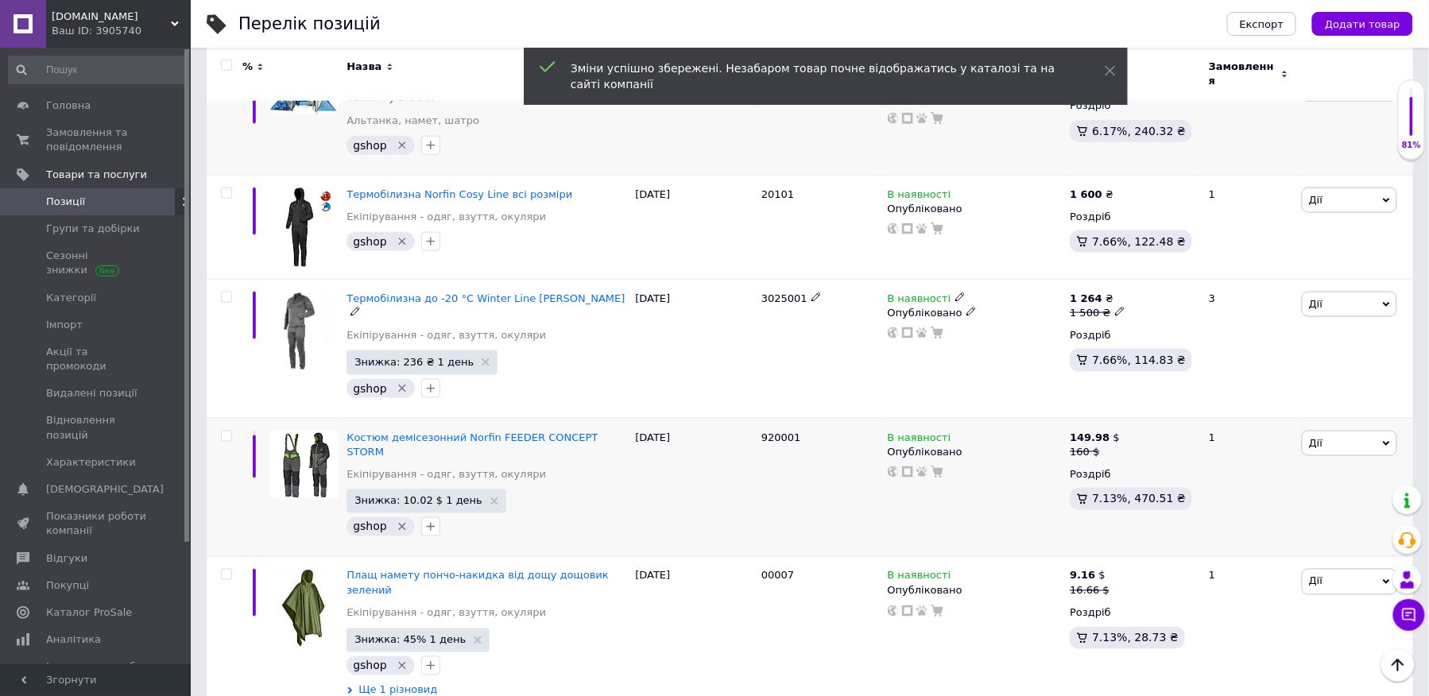
scroll to position [2732, 0]
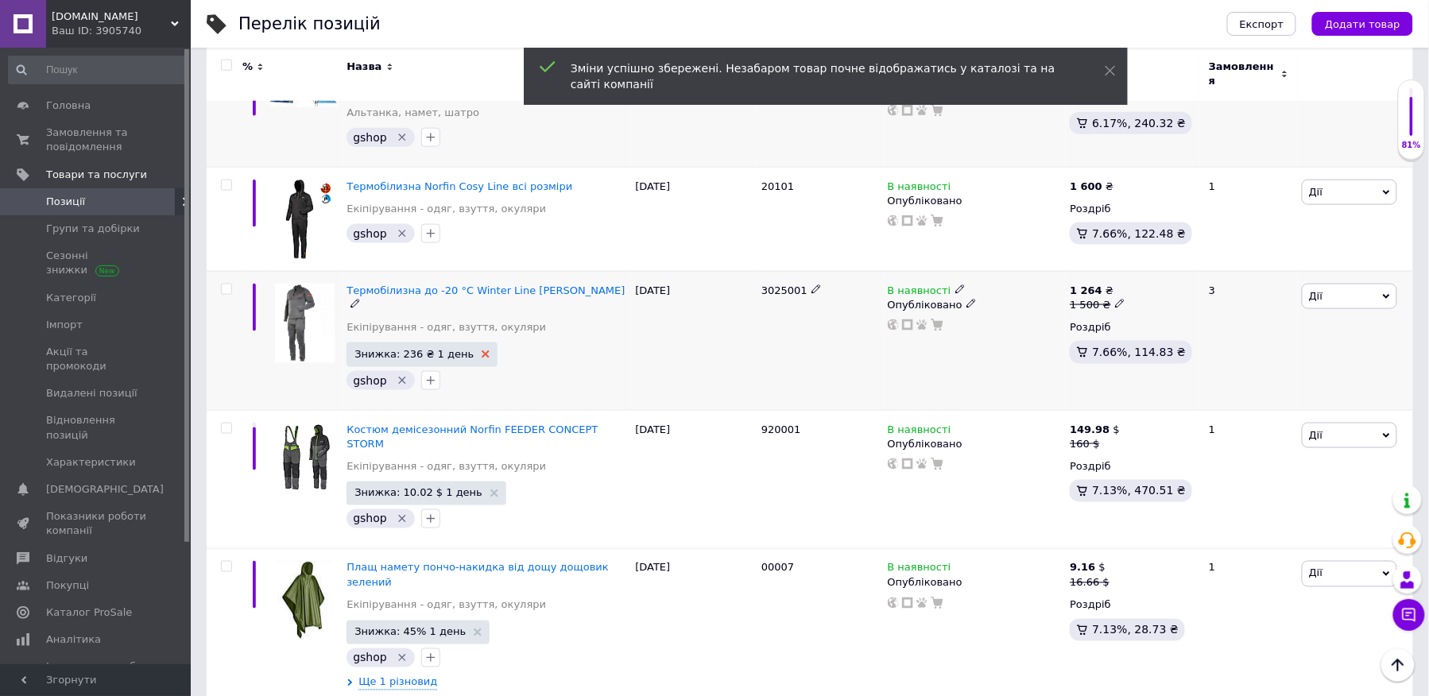
click at [482, 351] on use at bounding box center [486, 355] width 8 height 8
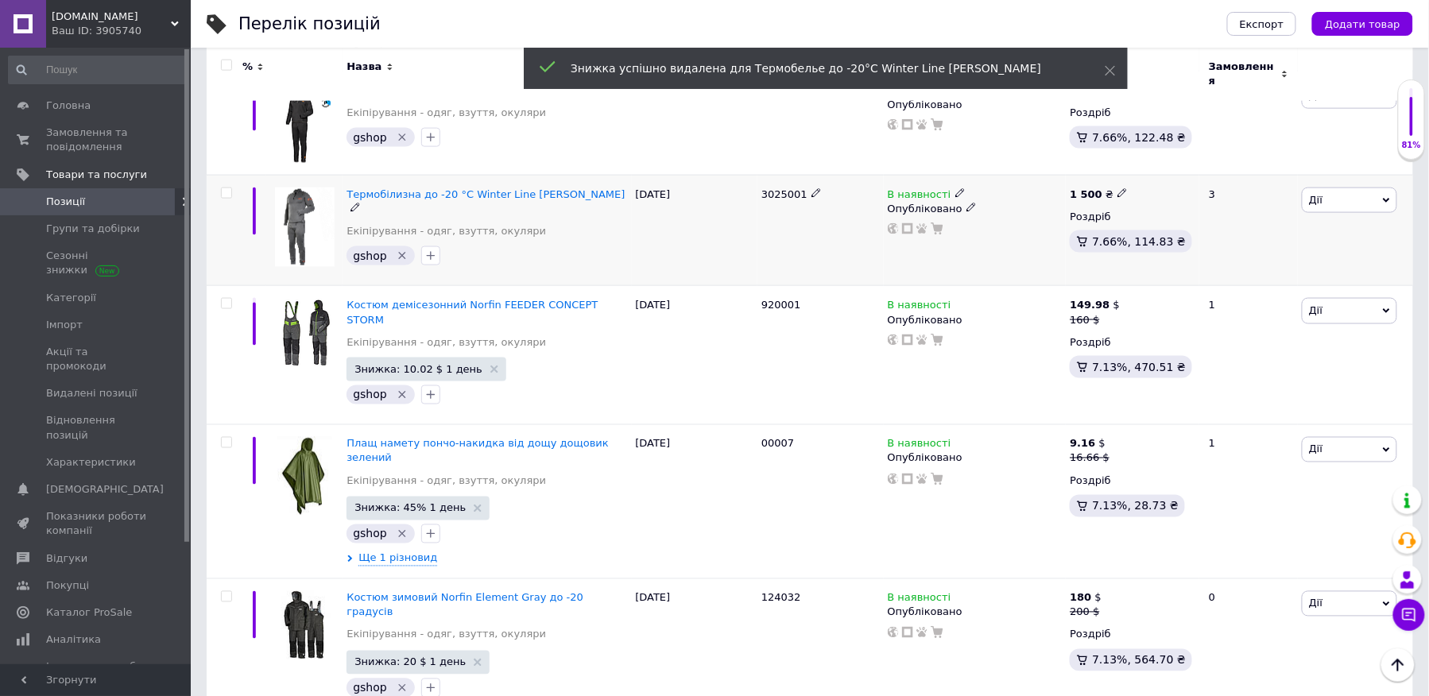
scroll to position [2836, 0]
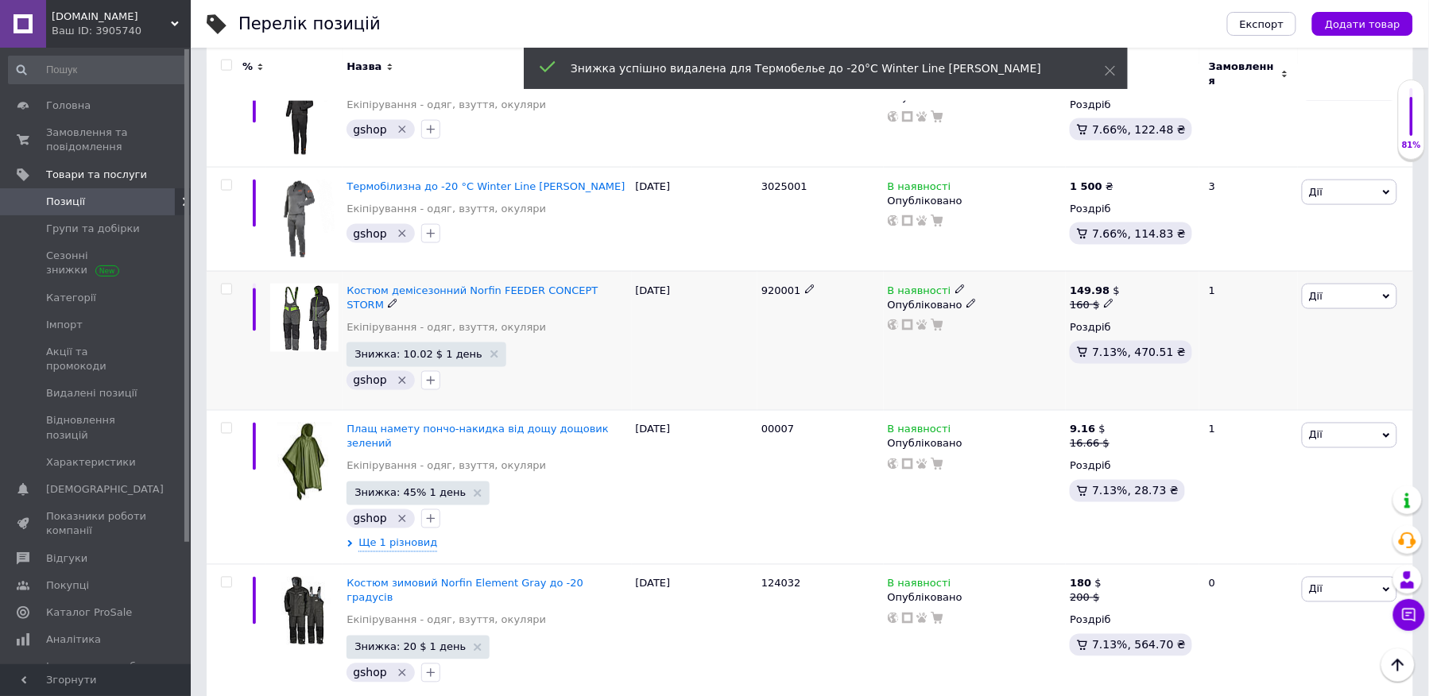
click at [1105, 299] on icon at bounding box center [1109, 304] width 10 height 10
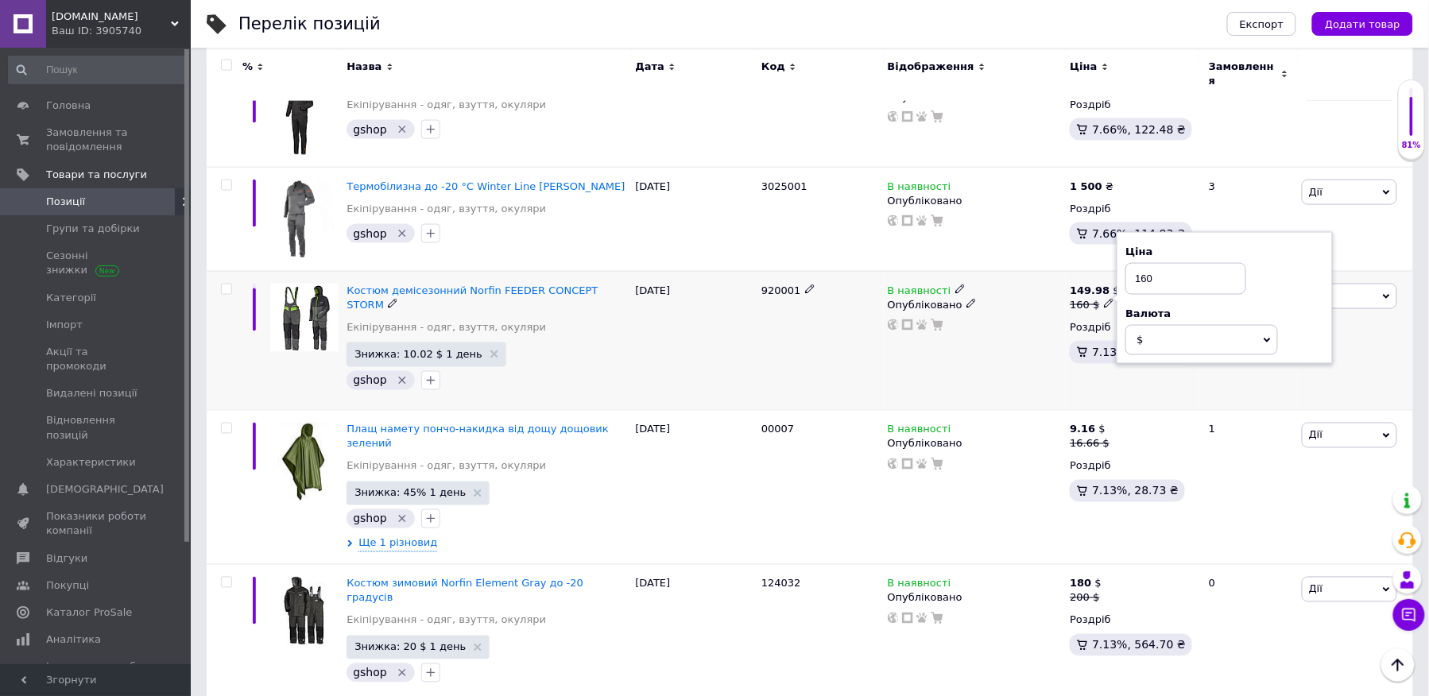
drag, startPoint x: 1156, startPoint y: 249, endPoint x: 1127, endPoint y: 243, distance: 29.2
click at [1127, 263] on input "160" at bounding box center [1186, 279] width 121 height 32
type input "149.98"
click at [751, 325] on div "[DATE]" at bounding box center [695, 340] width 126 height 139
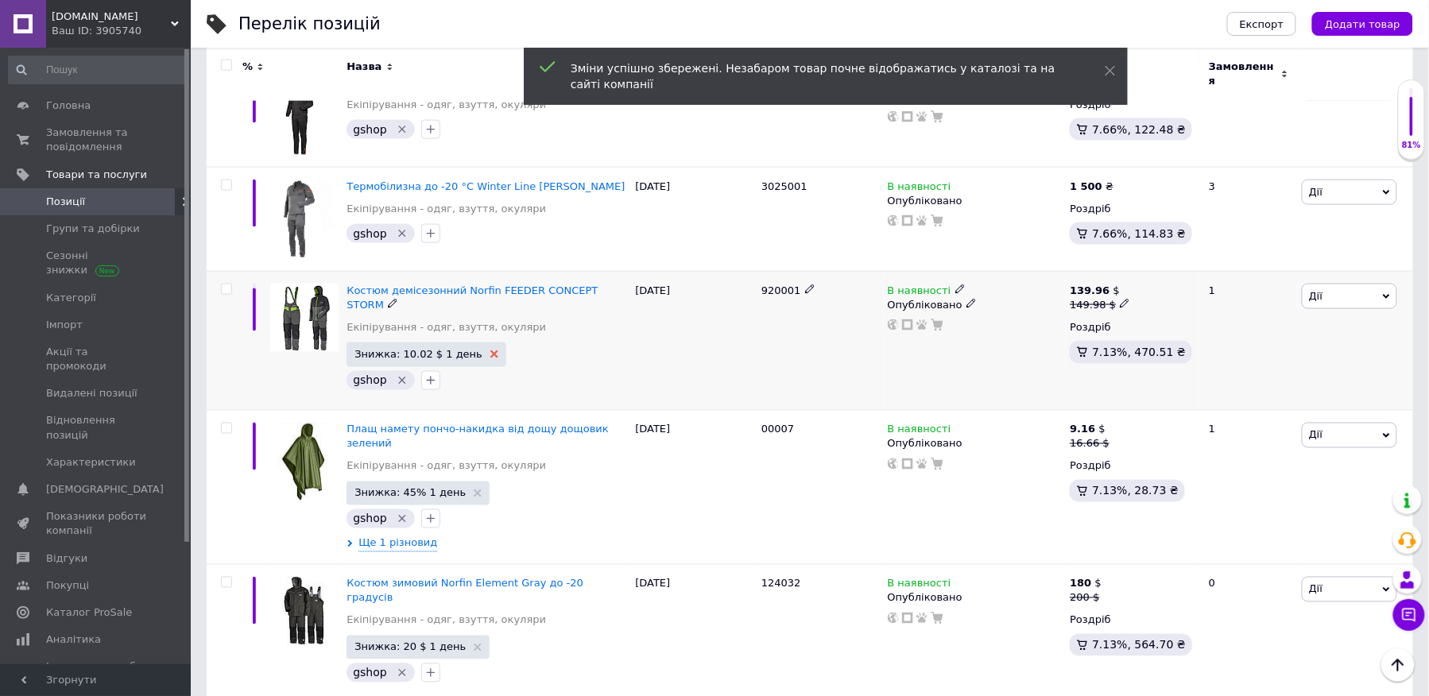
click at [491, 351] on use at bounding box center [495, 355] width 8 height 8
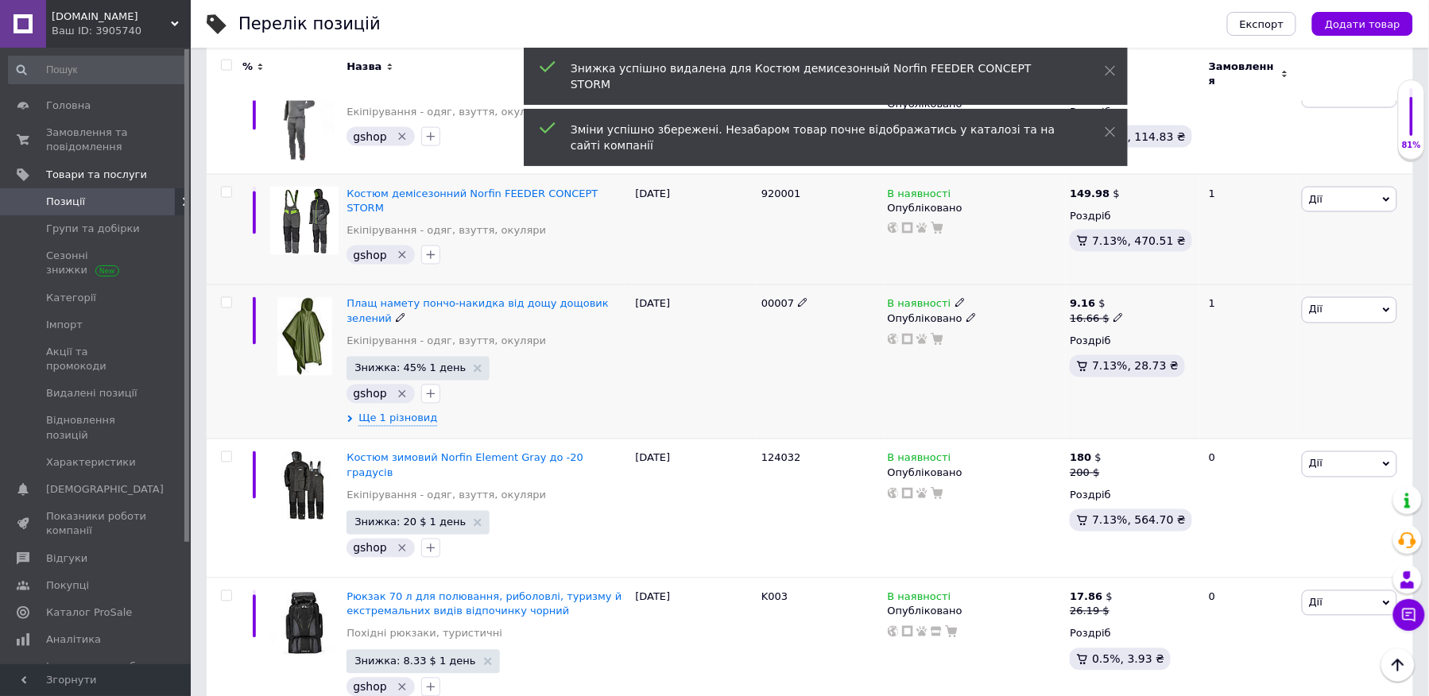
scroll to position [2941, 0]
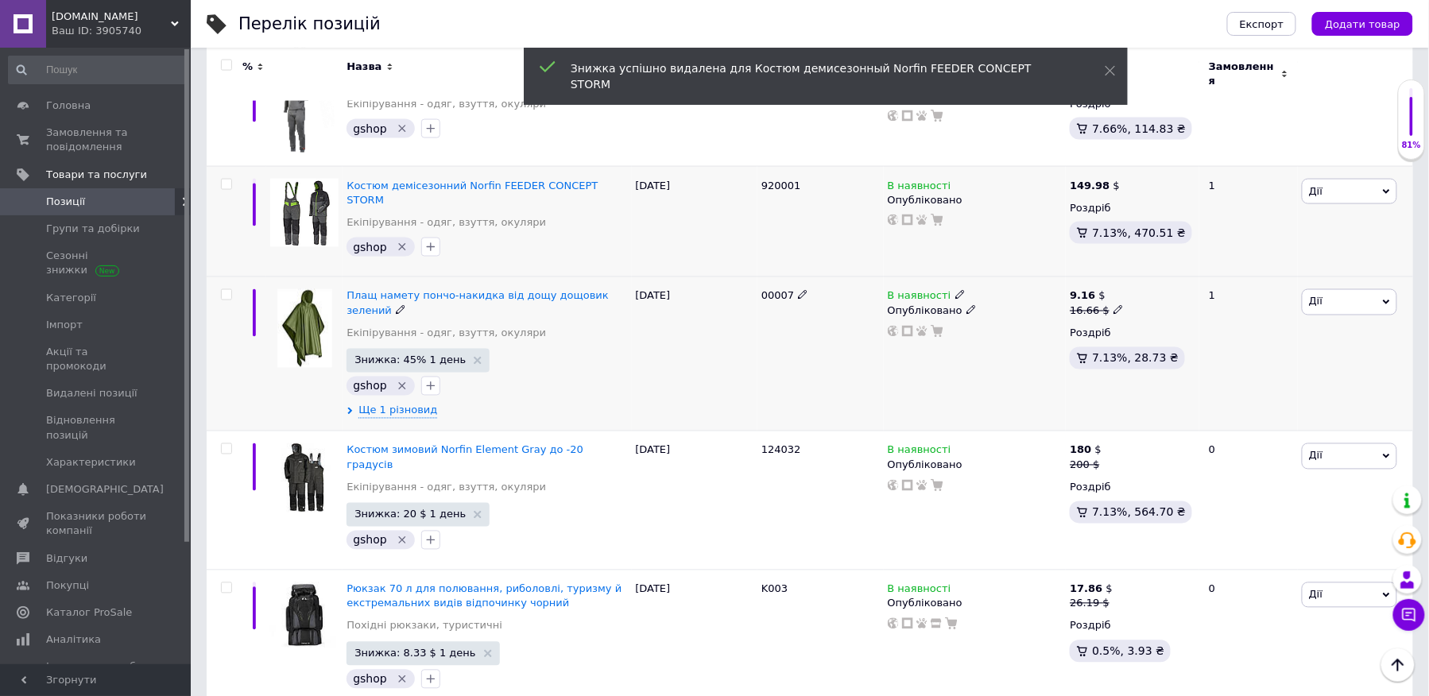
click at [1114, 305] on icon at bounding box center [1119, 310] width 10 height 10
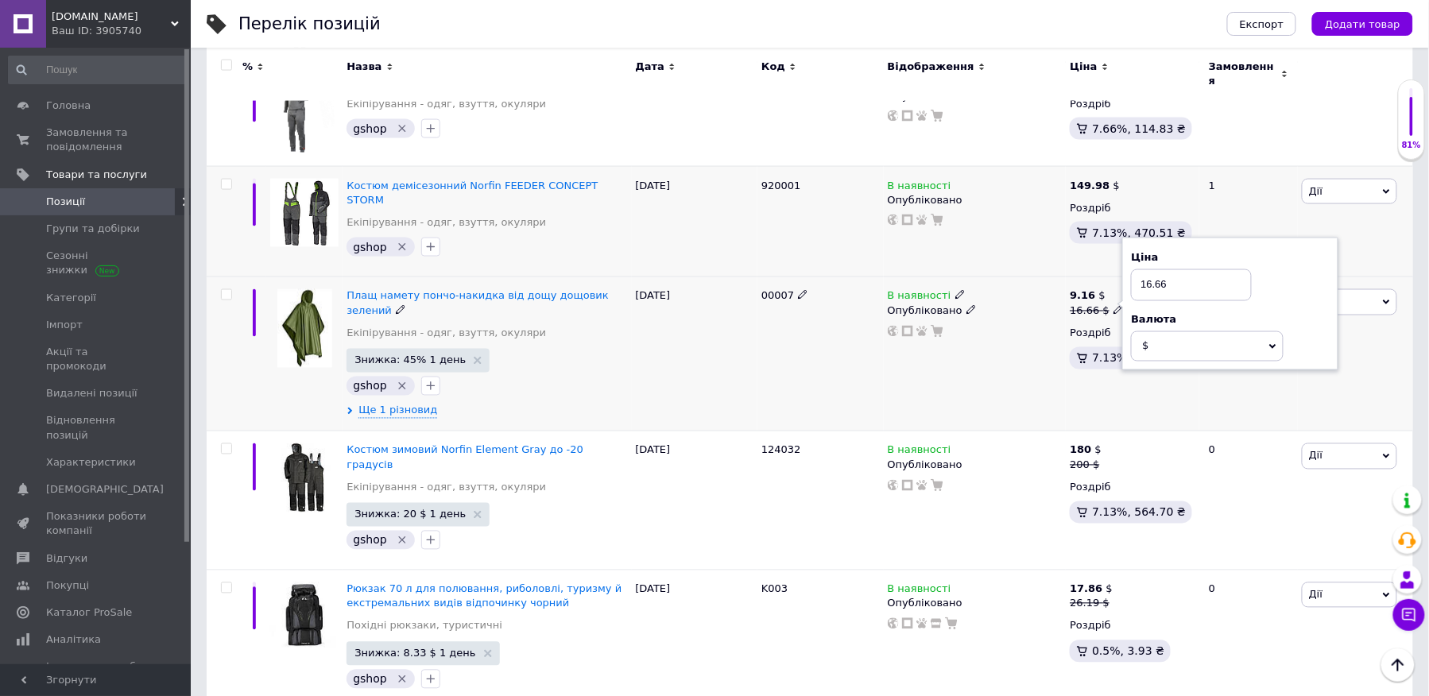
drag, startPoint x: 1191, startPoint y: 242, endPoint x: 1136, endPoint y: 239, distance: 54.9
click at [1136, 270] on input "16.66" at bounding box center [1191, 286] width 121 height 32
type input "9.16"
click at [1040, 329] on div "В наявності Опубліковано" at bounding box center [975, 354] width 183 height 154
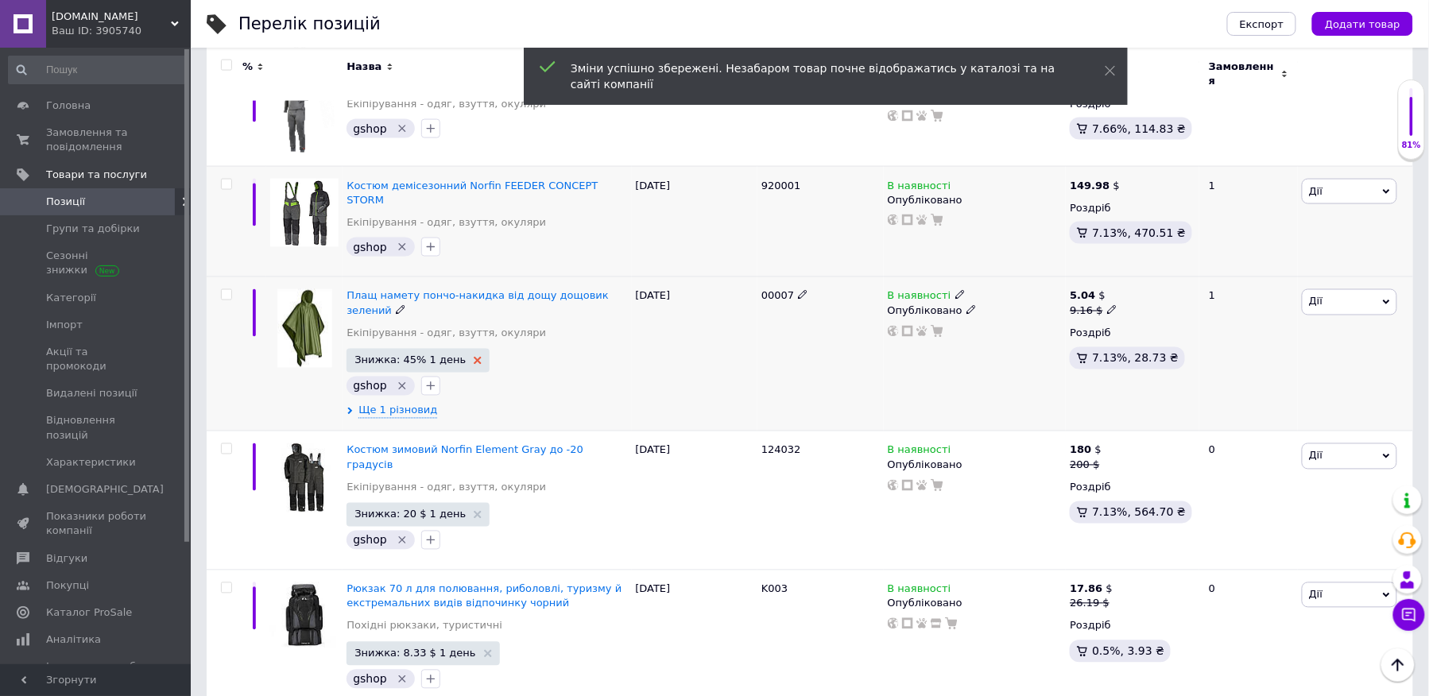
click at [474, 357] on icon at bounding box center [478, 361] width 8 height 8
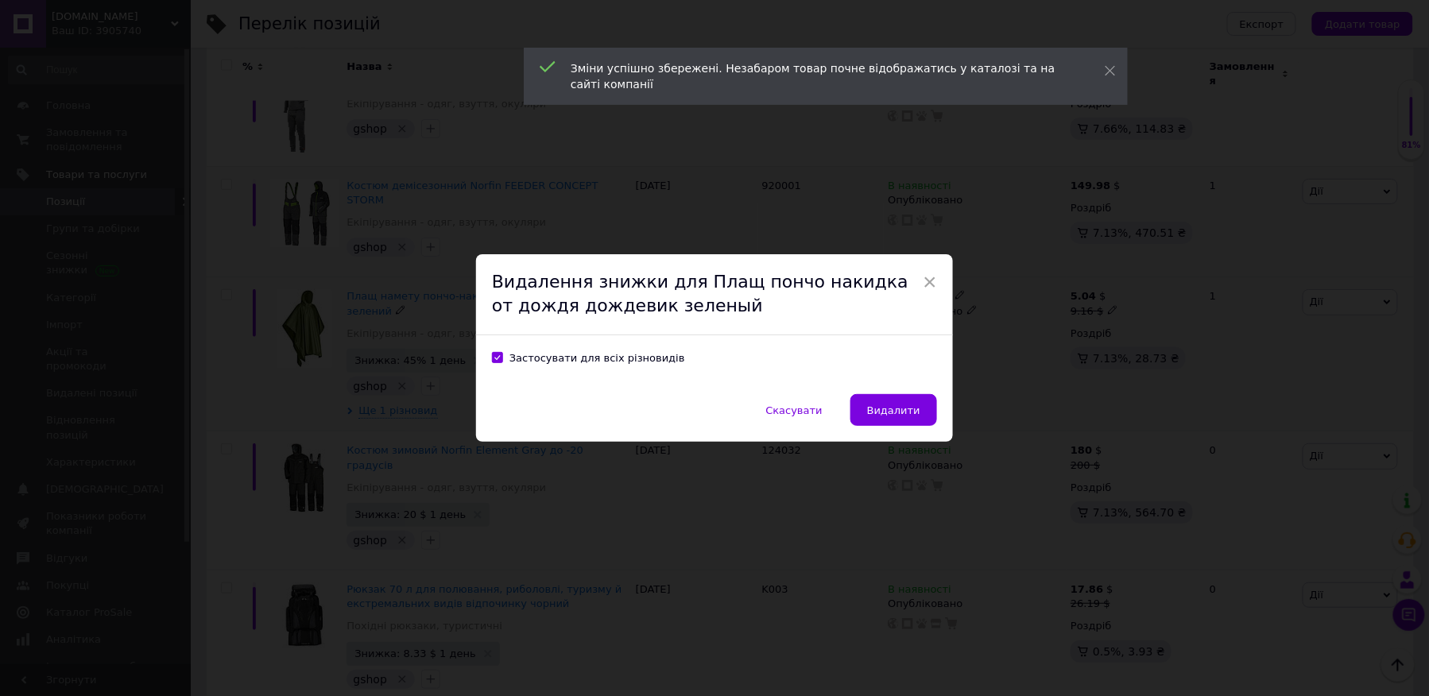
scroll to position [2876, 0]
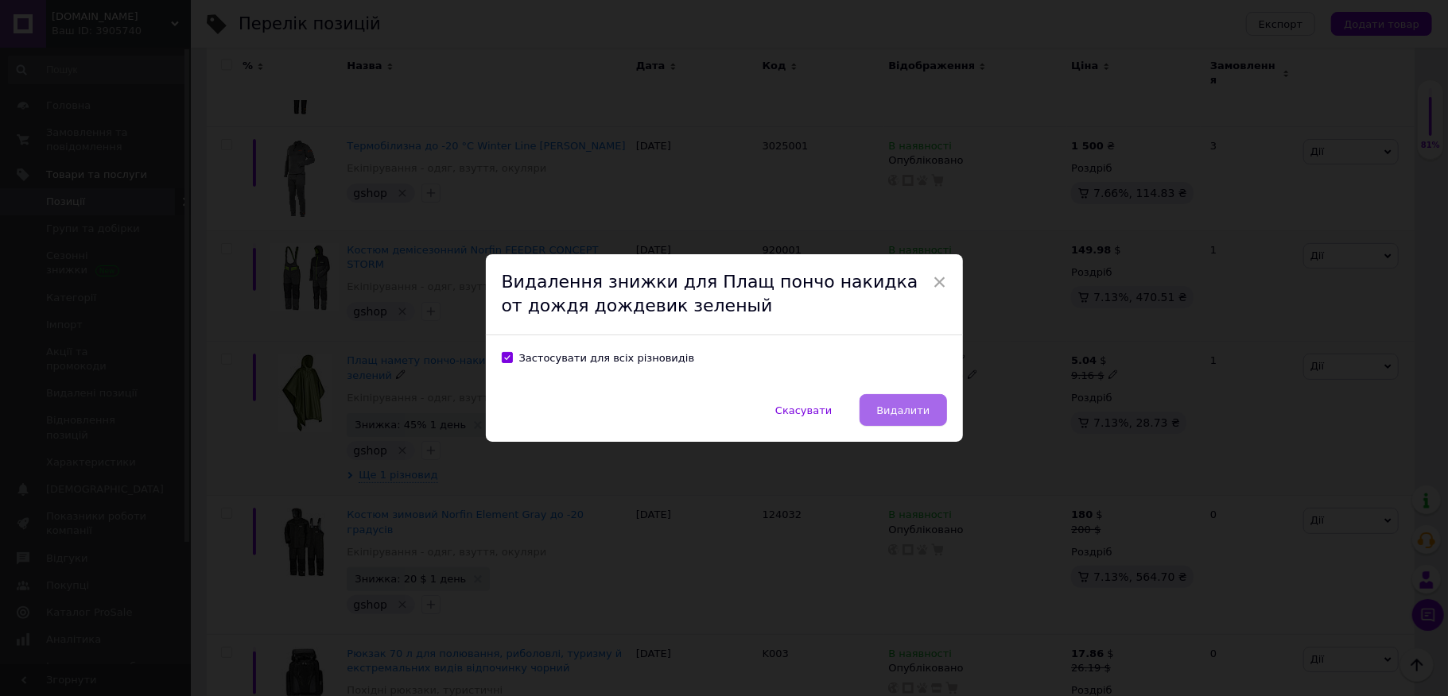
click at [927, 409] on button "Видалити" at bounding box center [902, 410] width 87 height 32
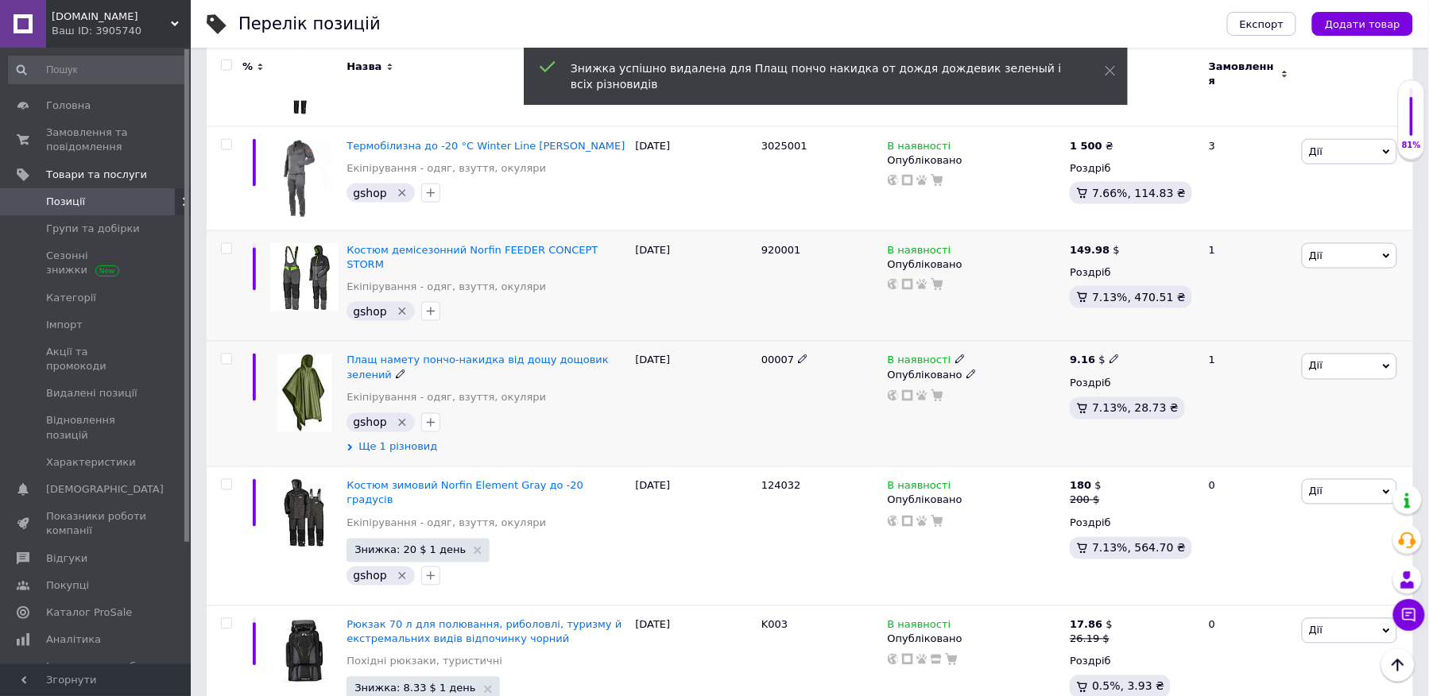
click at [417, 440] on span "Ще 1 різновид" at bounding box center [398, 447] width 79 height 14
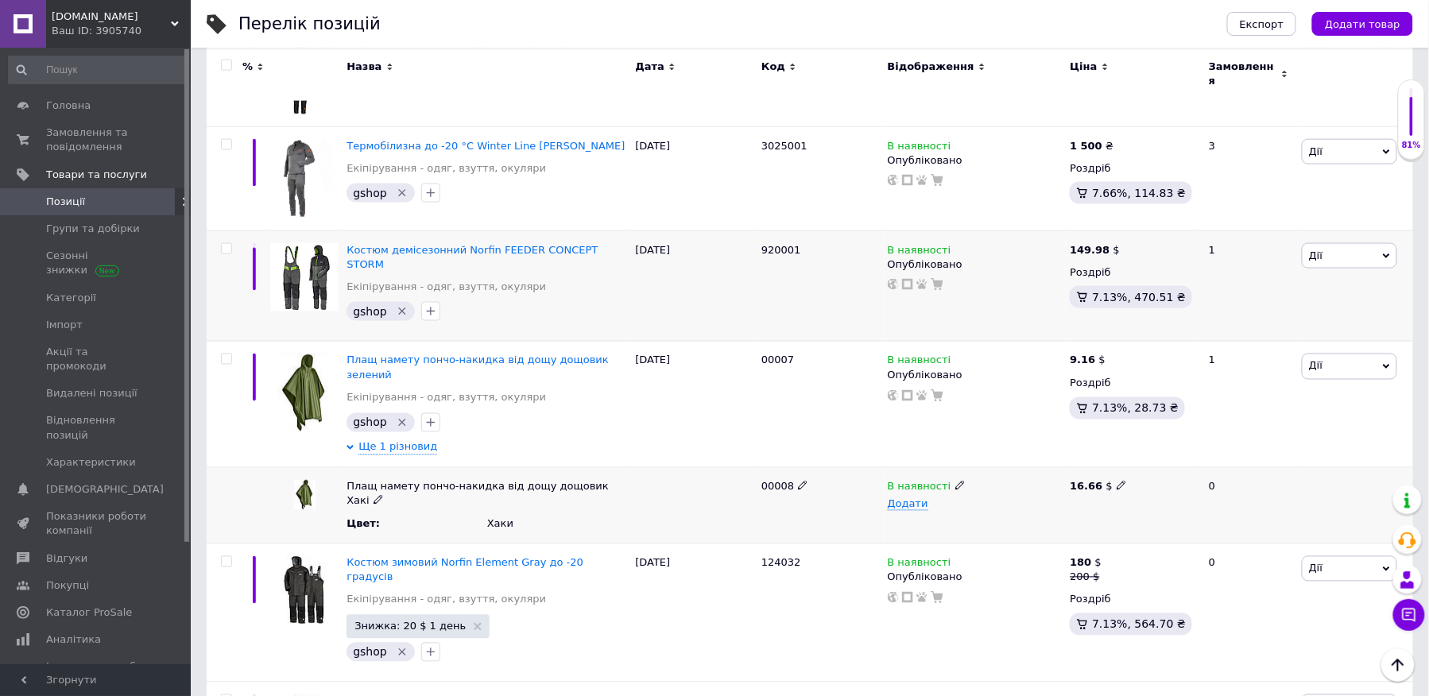
click at [1117, 481] on icon at bounding box center [1122, 486] width 10 height 10
drag, startPoint x: 1123, startPoint y: 420, endPoint x: 1069, endPoint y: 415, distance: 53.5
click at [1069, 475] on input "16.66" at bounding box center [1126, 487] width 123 height 24
type input "9.16"
click at [1008, 393] on div "В наявності Опубліковано" at bounding box center [975, 405] width 183 height 126
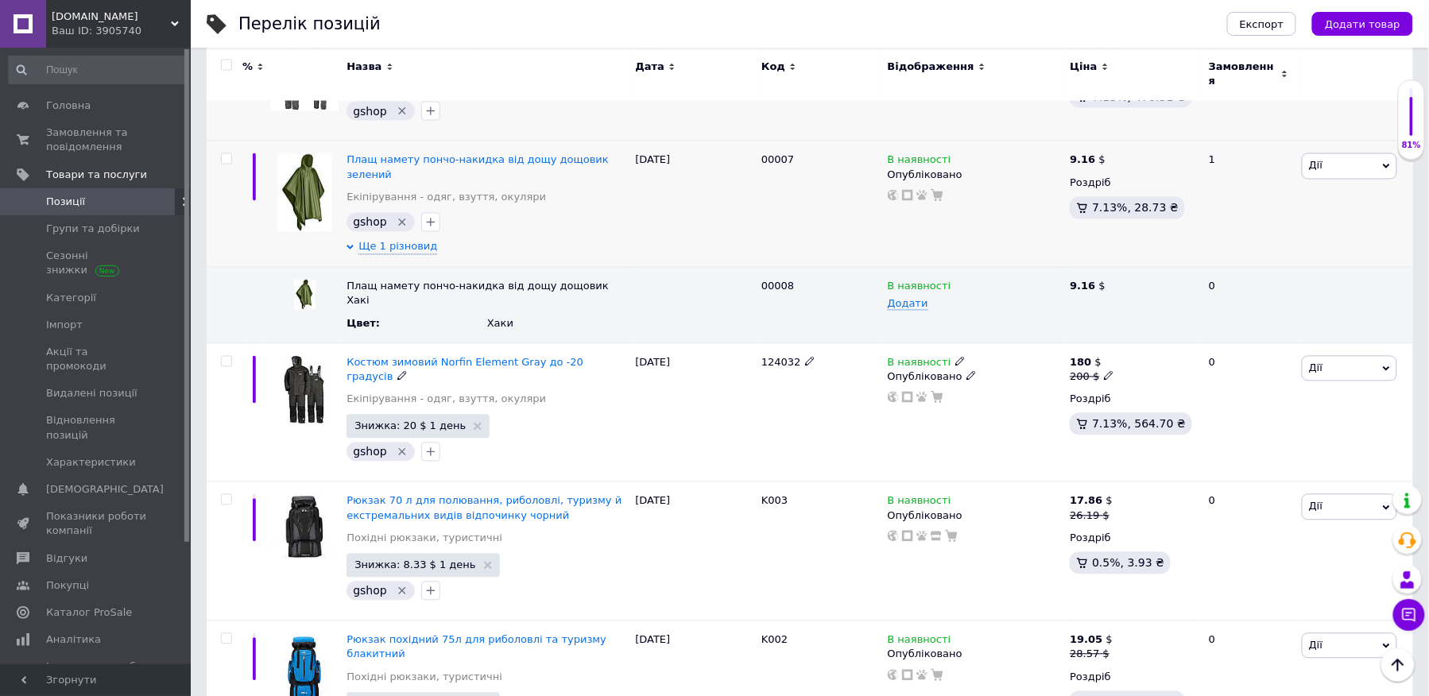
scroll to position [3085, 0]
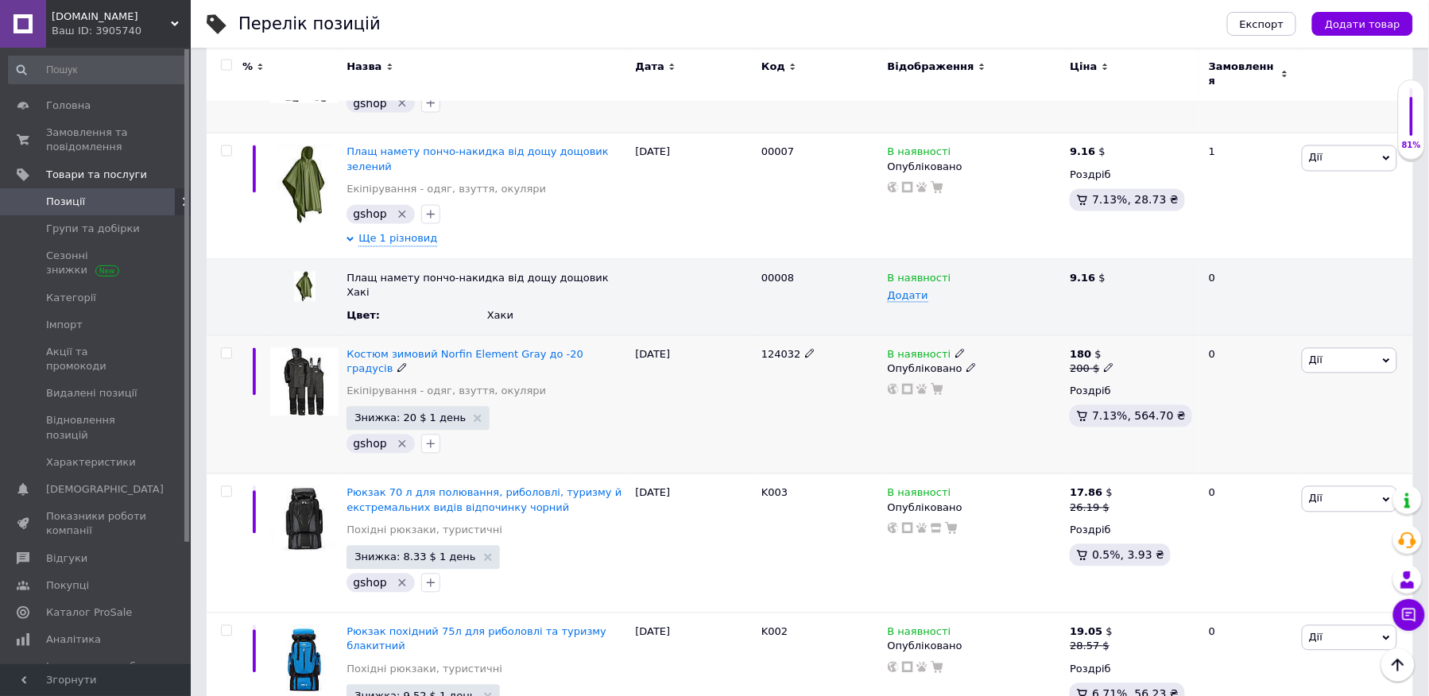
click at [1107, 363] on icon at bounding box center [1109, 368] width 10 height 10
drag, startPoint x: 1168, startPoint y: 271, endPoint x: 1083, endPoint y: 281, distance: 85.6
click at [1083, 348] on span "180 $ 200 $ Ціна 200 Валюта $ EUR CHF ₴ GBP ¥ PLN ₸ MDL HUF KGS CNY TRY KRW lei" at bounding box center [1092, 362] width 44 height 29
click at [1025, 383] on div at bounding box center [975, 389] width 178 height 13
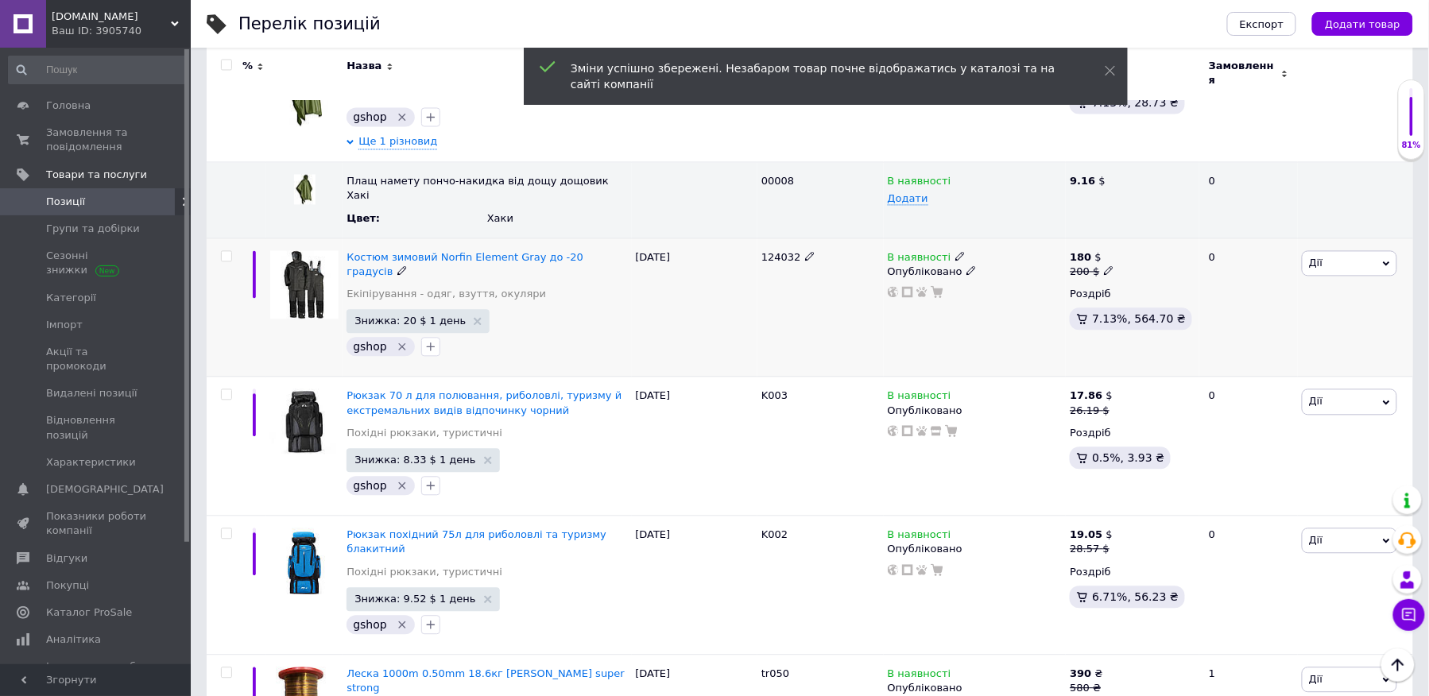
scroll to position [3190, 0]
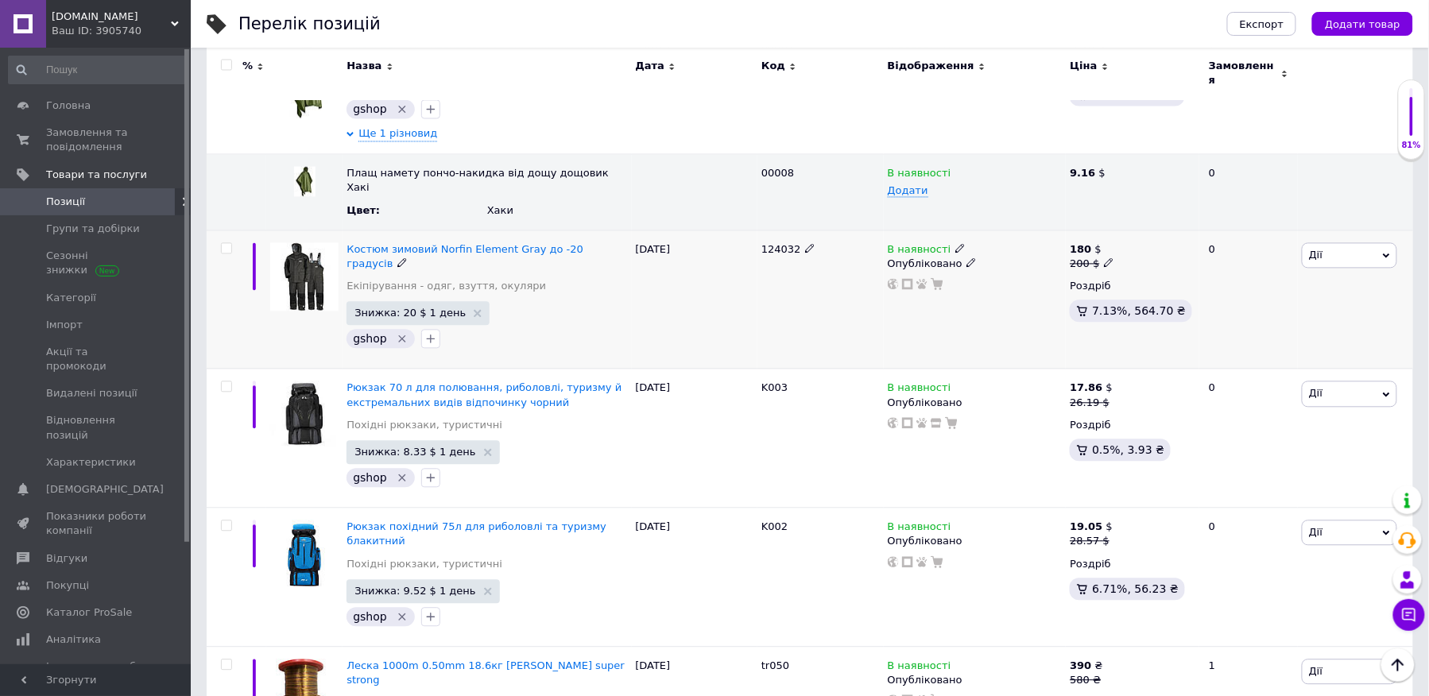
click at [1105, 258] on icon at bounding box center [1109, 263] width 10 height 10
drag, startPoint x: 1151, startPoint y: 172, endPoint x: 1132, endPoint y: 167, distance: 19.7
click at [1132, 223] on input "200" at bounding box center [1184, 239] width 121 height 32
type input "180"
click at [992, 231] on div "В наявності Опубліковано" at bounding box center [975, 300] width 183 height 139
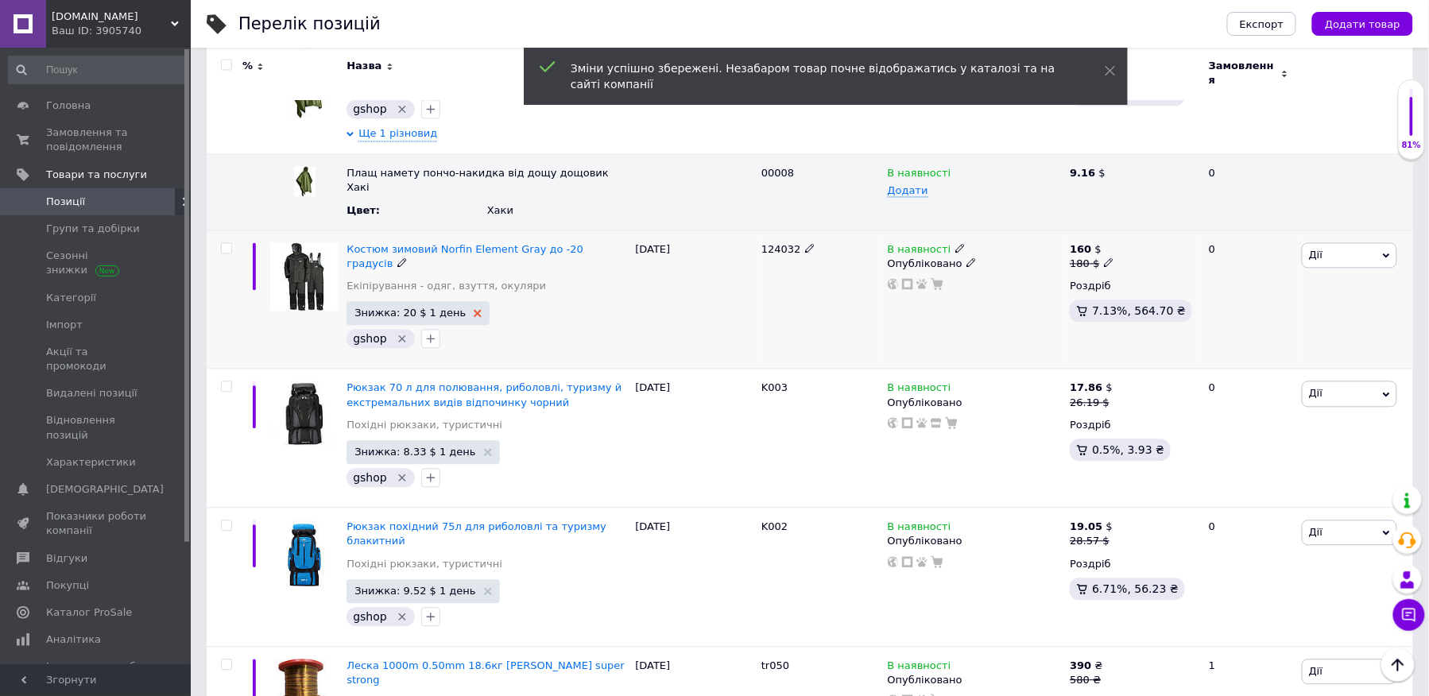
click at [474, 310] on use at bounding box center [478, 314] width 8 height 8
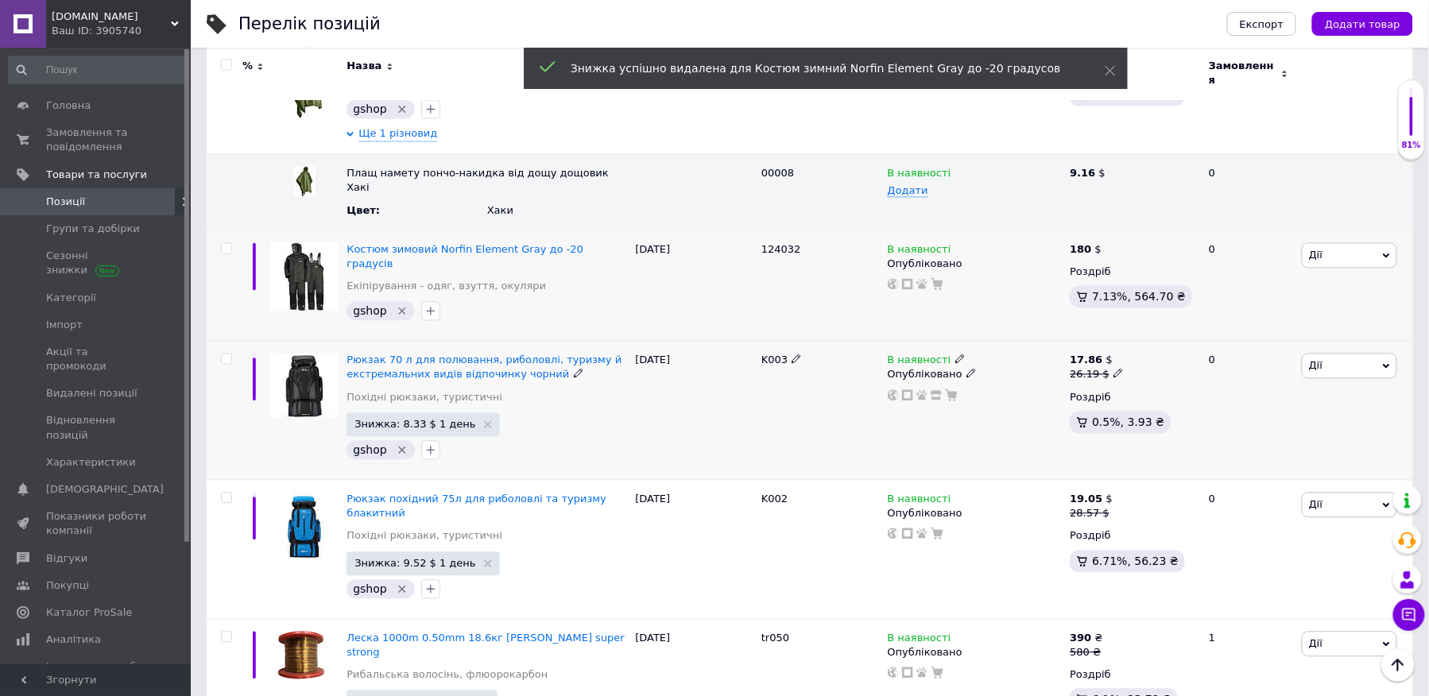
click at [1115, 369] on icon at bounding box center [1119, 374] width 10 height 10
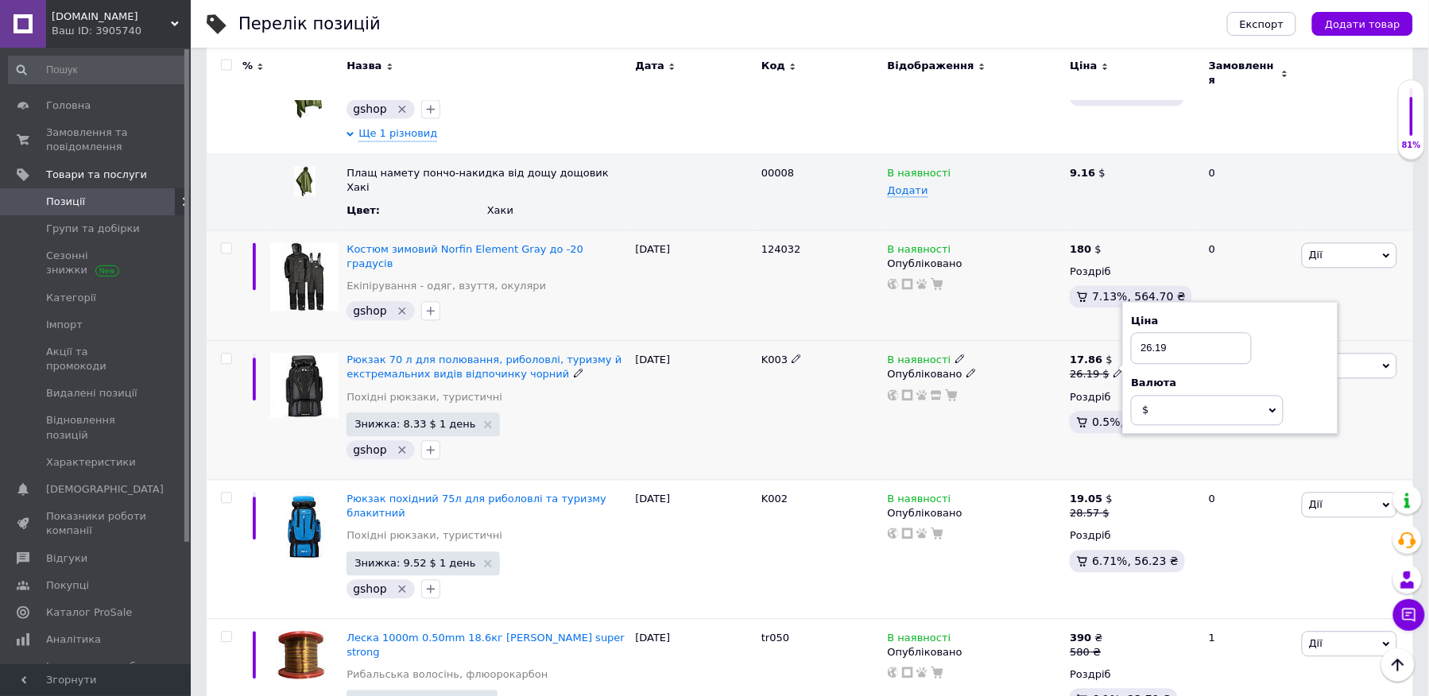
drag, startPoint x: 1164, startPoint y: 267, endPoint x: 1110, endPoint y: 266, distance: 54.1
click at [1110, 354] on span "17.86 $ 26.19 $ Ціна 26.19 Валюта $ EUR CHF ₴ GBP ¥ PLN ₸ MDL HUF KGS CNY TRY K…" at bounding box center [1097, 368] width 54 height 29
click at [1180, 333] on input "26.19" at bounding box center [1191, 349] width 121 height 32
type input "17.86"
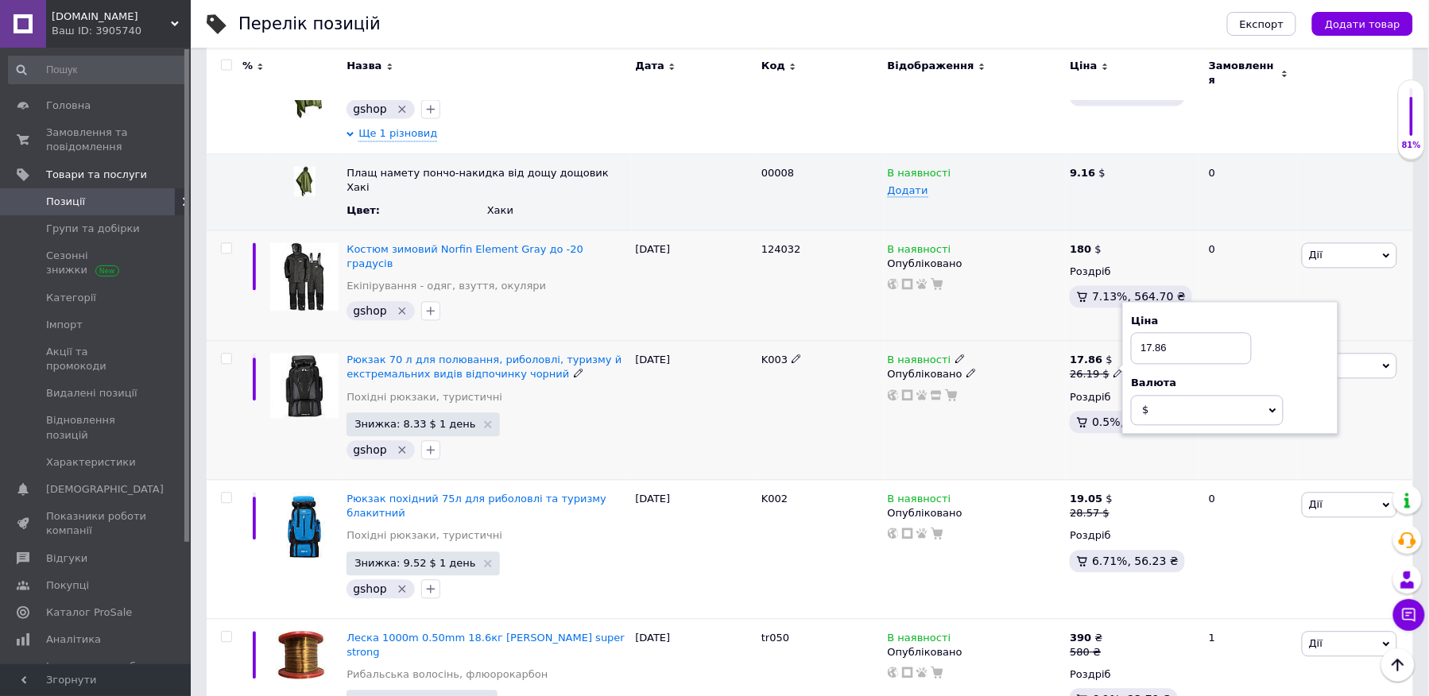
click at [1018, 367] on div "В наявності Опубліковано" at bounding box center [975, 411] width 183 height 139
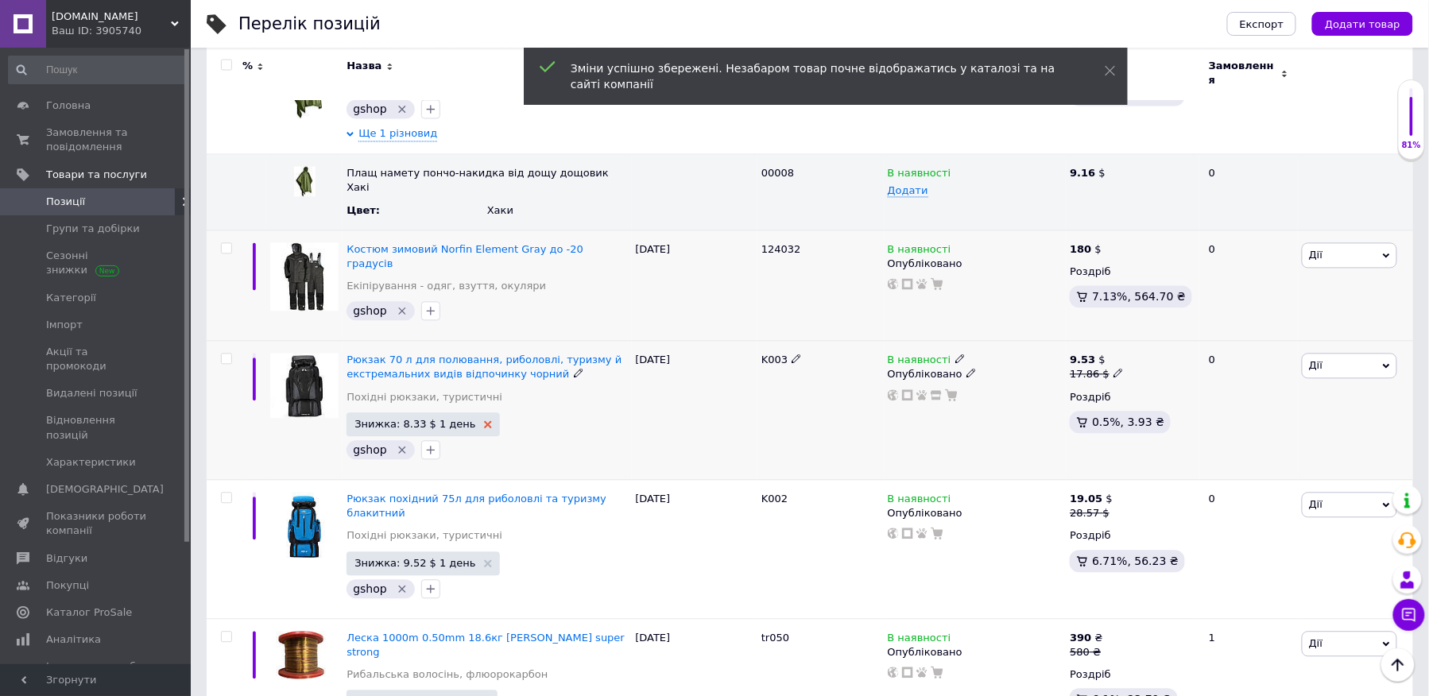
click at [484, 421] on use at bounding box center [488, 425] width 8 height 8
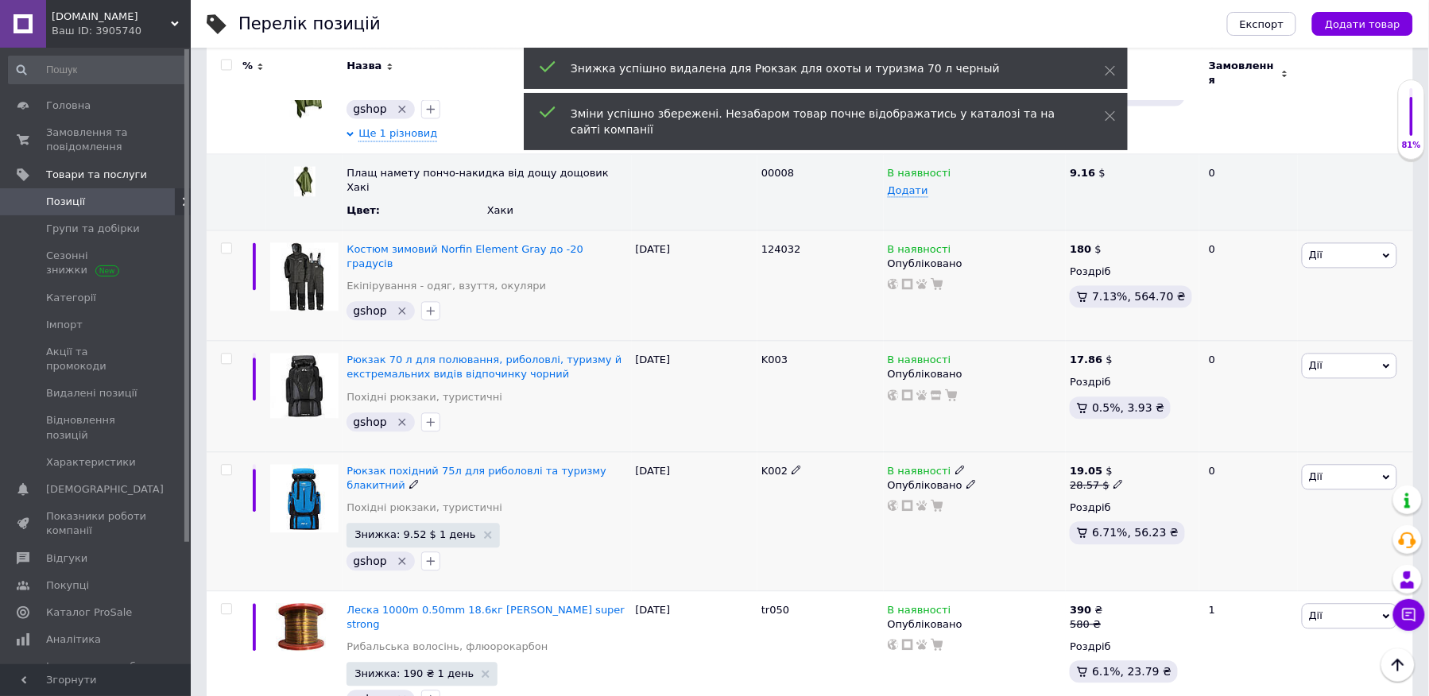
scroll to position [3294, 0]
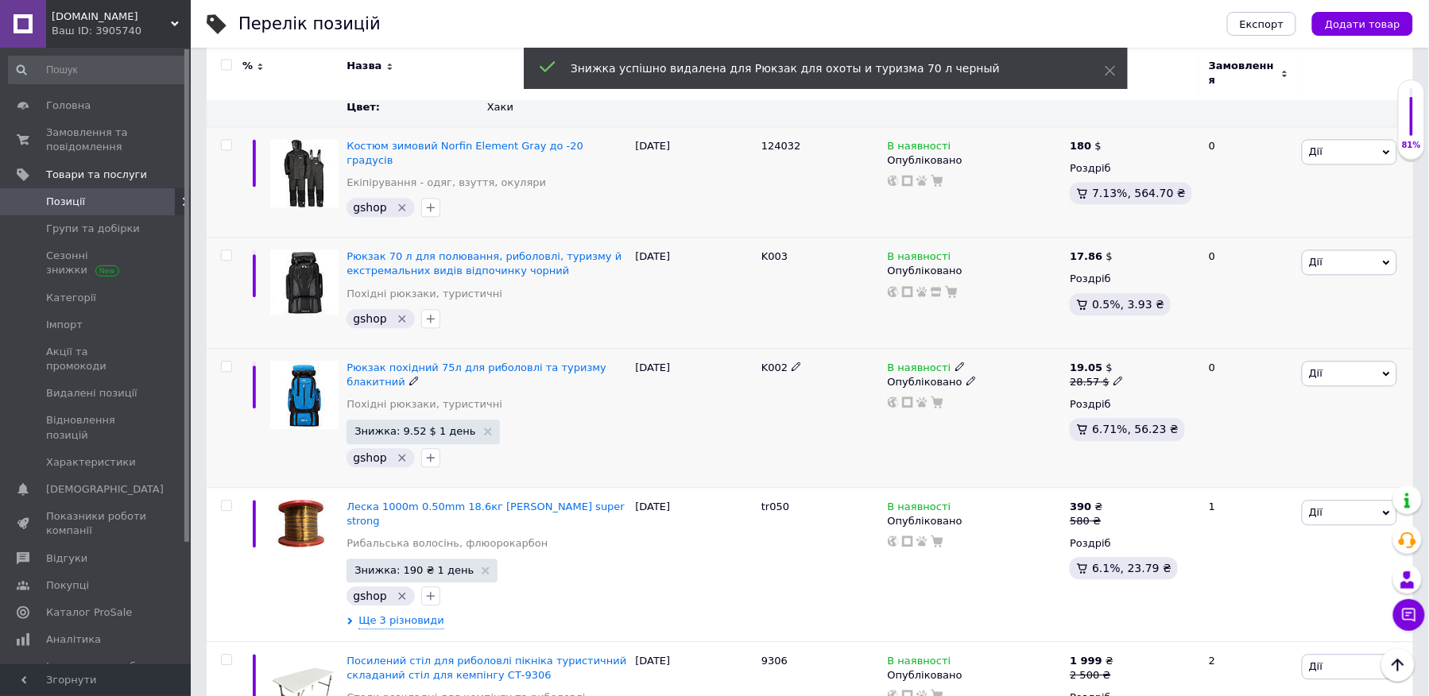
click at [1115, 377] on use at bounding box center [1118, 381] width 9 height 9
drag, startPoint x: 1171, startPoint y: 262, endPoint x: 1131, endPoint y: 267, distance: 40.8
click at [1131, 309] on div "Ціна 28.57 Валюта $ EUR CHF ₴ GBP ¥ PLN ₸ MDL HUF KGS CNY TRY KRW lei" at bounding box center [1231, 375] width 216 height 133
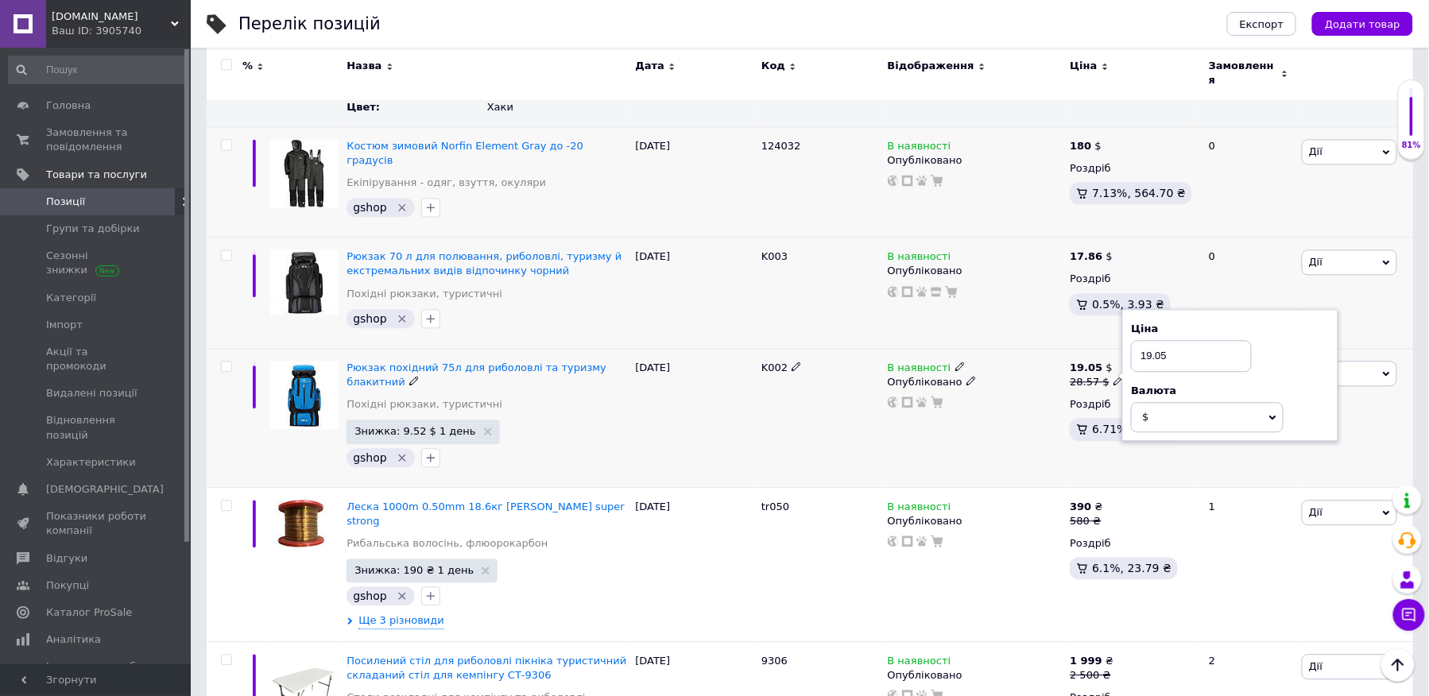
type input "19.05"
click at [1022, 348] on div "В наявності Опубліковано" at bounding box center [975, 417] width 183 height 139
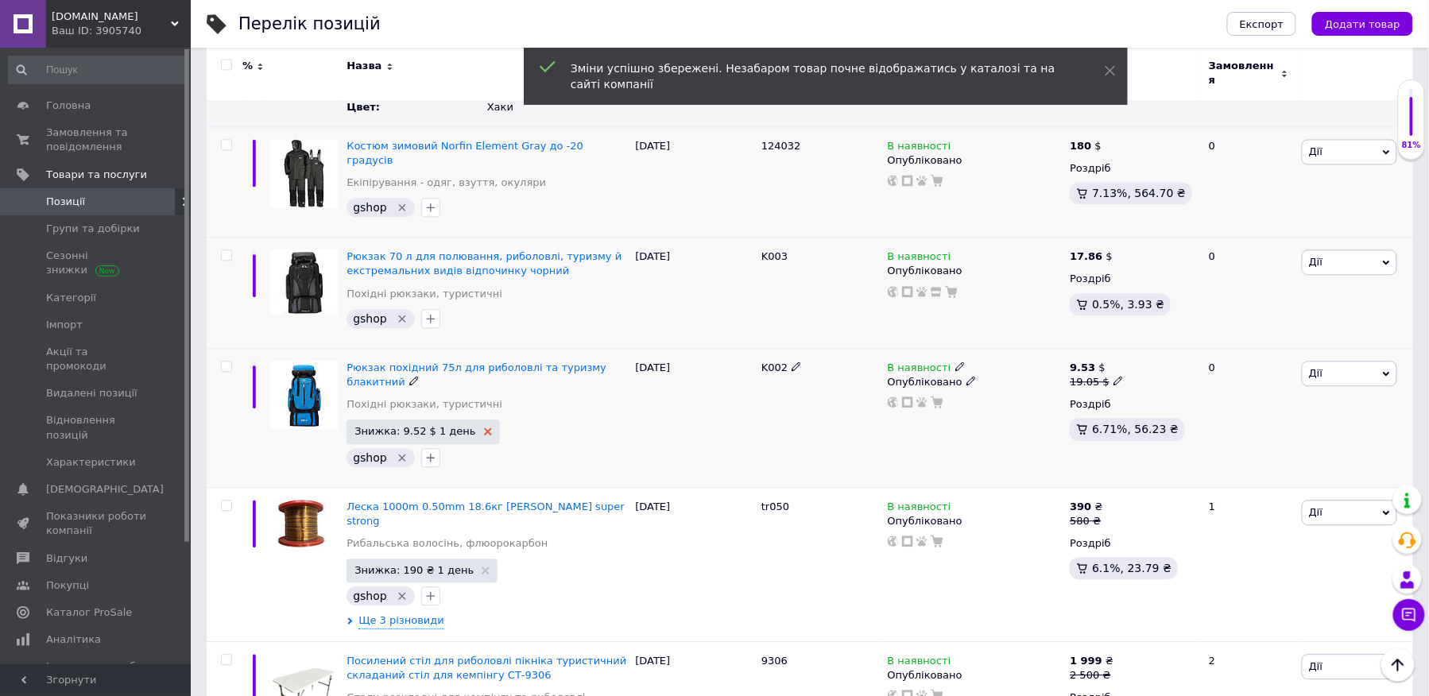
click at [484, 428] on icon at bounding box center [488, 432] width 8 height 8
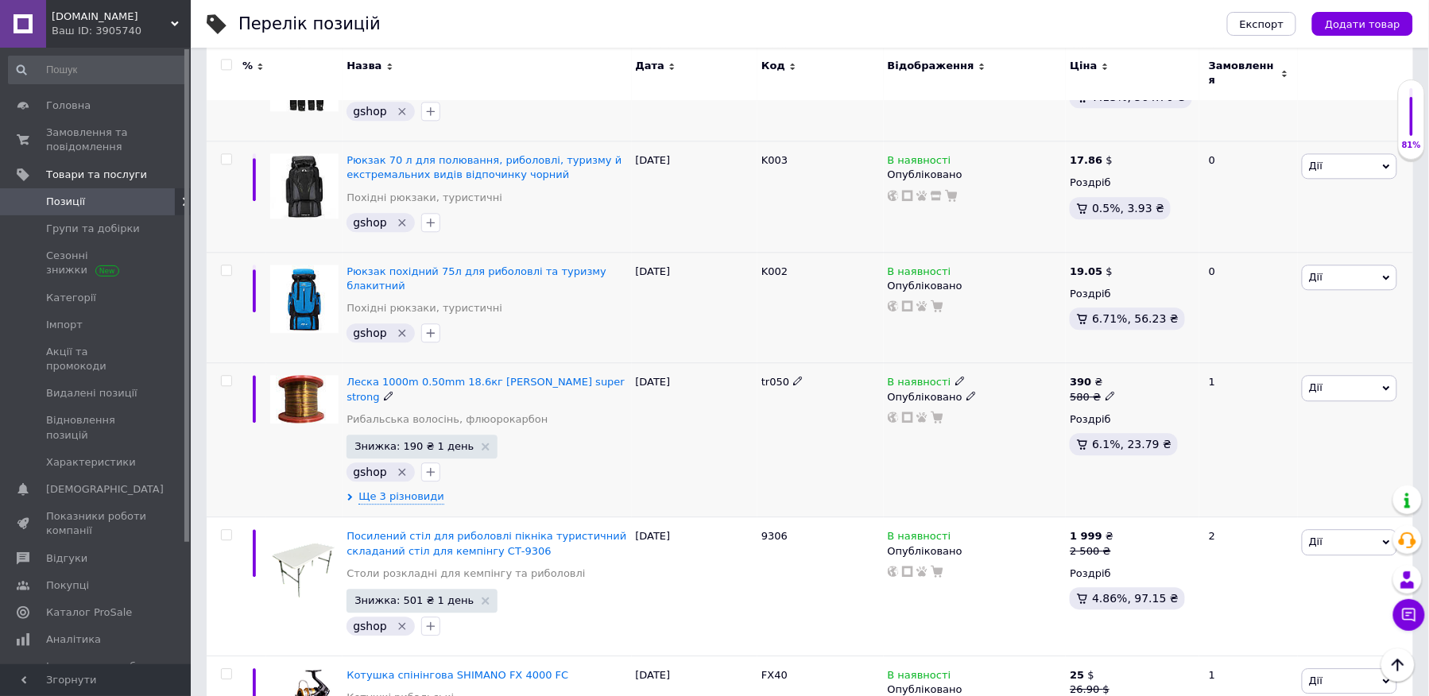
scroll to position [3399, 0]
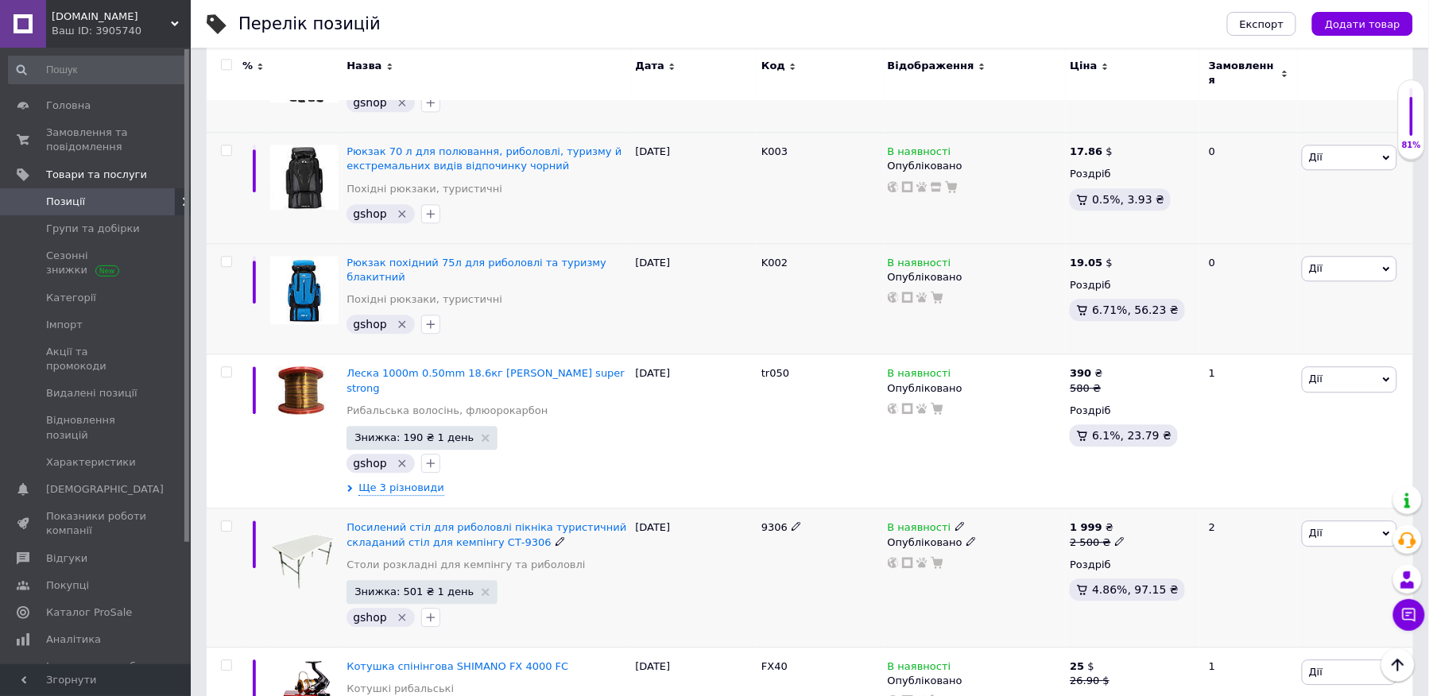
click at [1115, 537] on icon at bounding box center [1120, 542] width 10 height 10
drag, startPoint x: 1177, startPoint y: 398, endPoint x: 1135, endPoint y: 390, distance: 42.9
click at [1135, 501] on input "2500" at bounding box center [1192, 517] width 121 height 32
type input "1999"
click at [1011, 488] on div "Комісія за замовлення" at bounding box center [972, 474] width 180 height 39
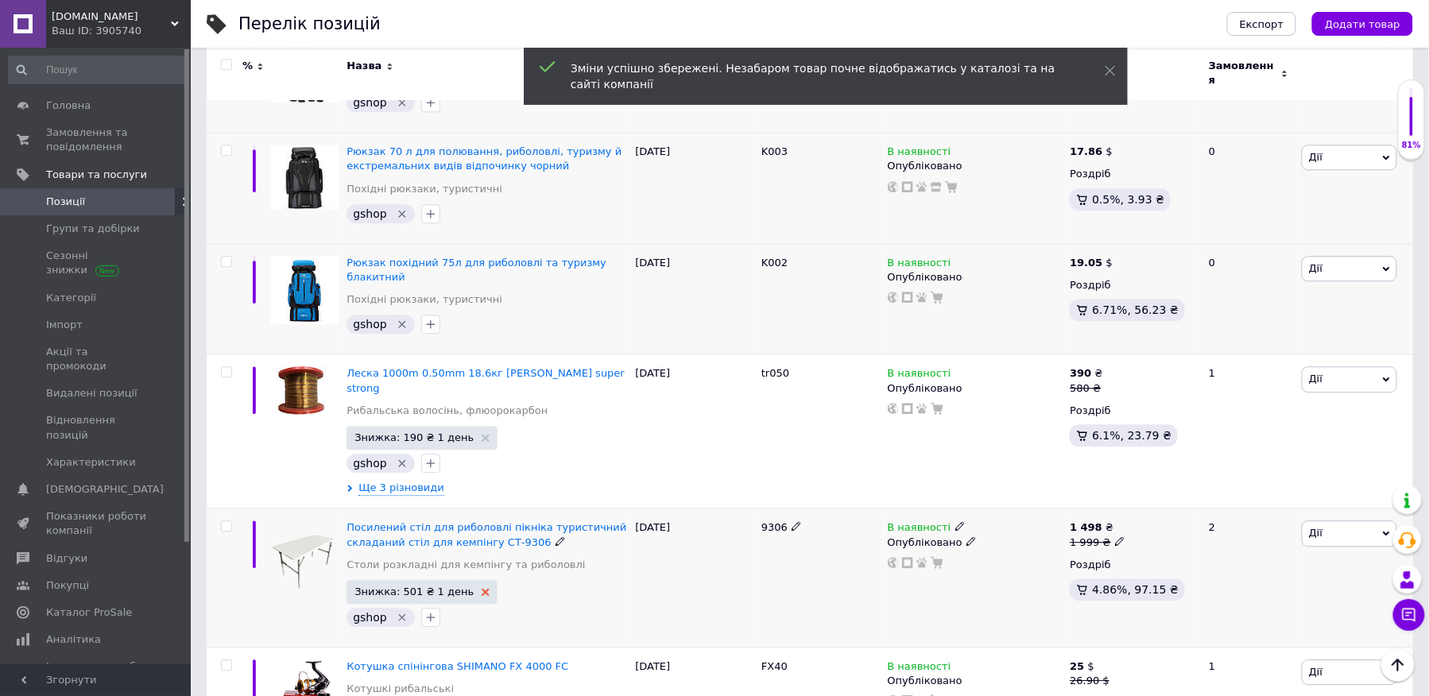
click at [482, 588] on use at bounding box center [486, 592] width 8 height 8
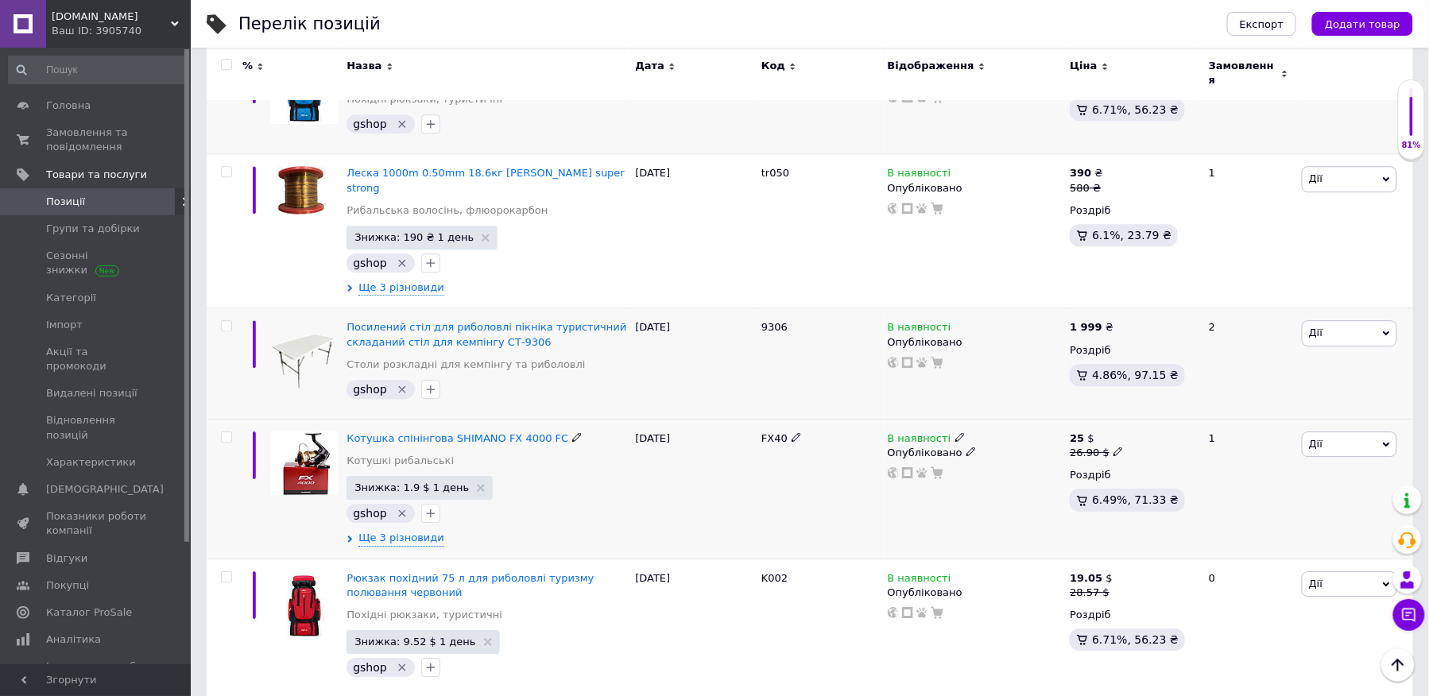
scroll to position [3607, 0]
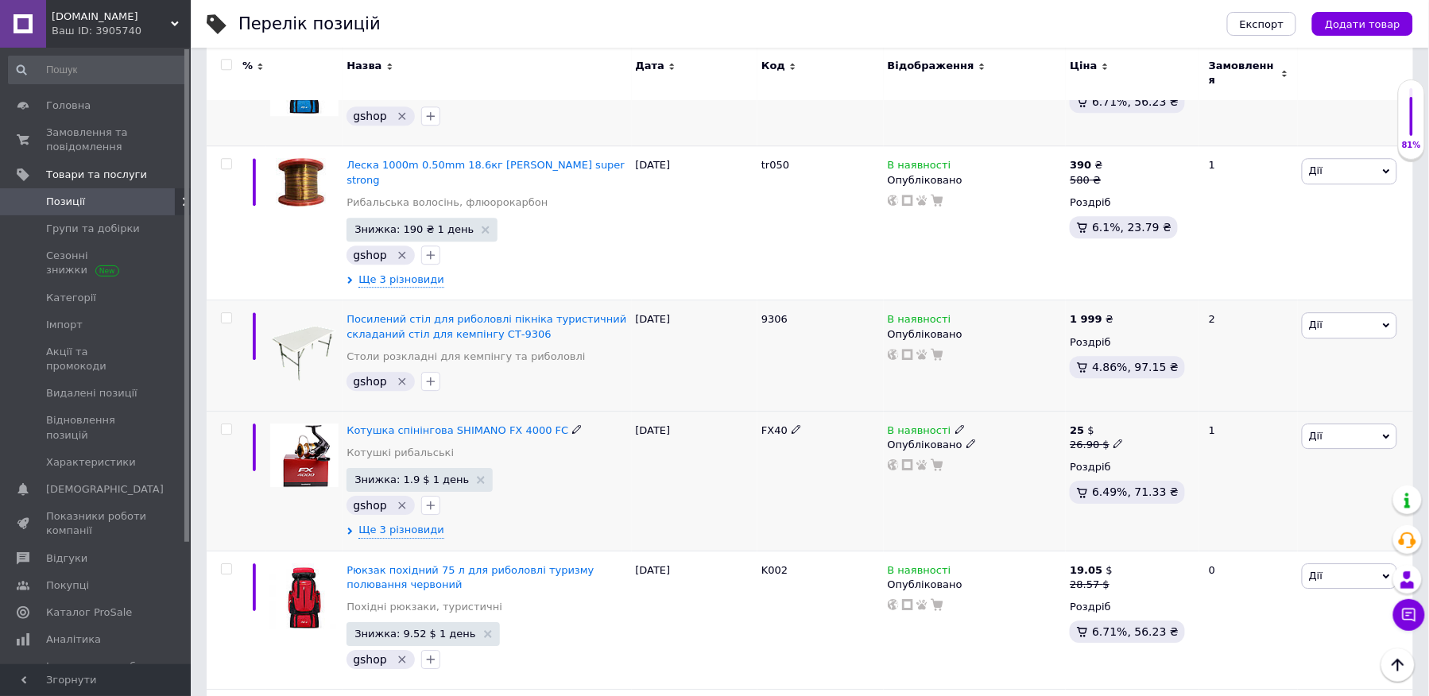
click at [1114, 439] on icon at bounding box center [1119, 444] width 10 height 10
click at [1174, 403] on input "26.9" at bounding box center [1191, 419] width 121 height 32
type input "25"
click at [1019, 411] on div "В наявності Опубліковано" at bounding box center [975, 481] width 183 height 140
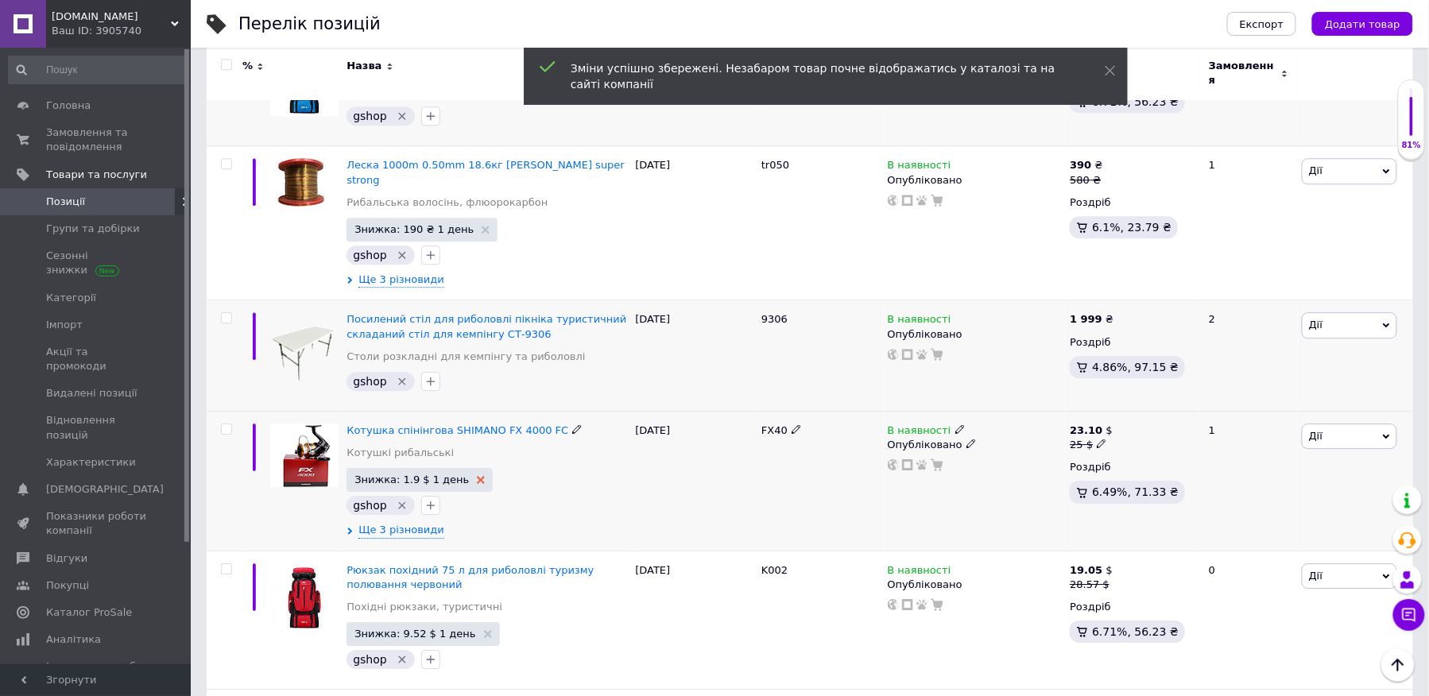
click at [477, 476] on use at bounding box center [481, 480] width 8 height 8
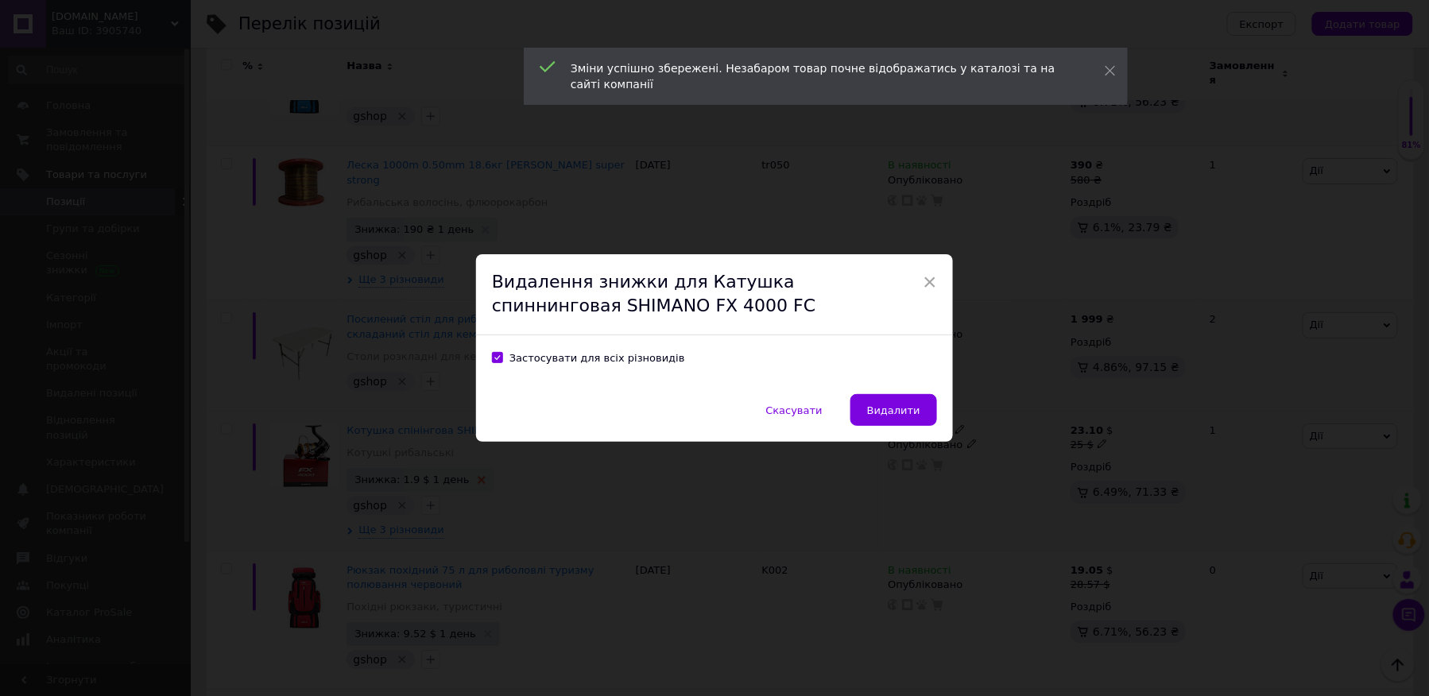
scroll to position [3543, 0]
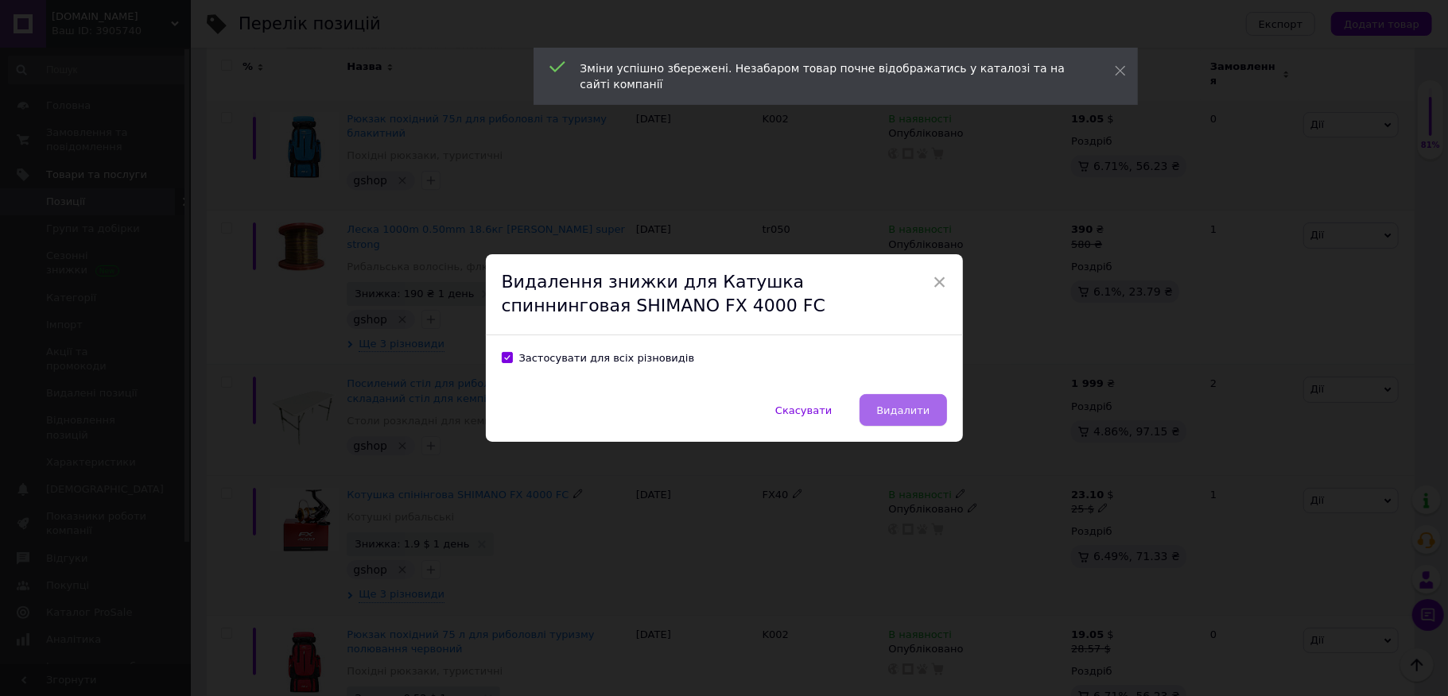
click at [887, 405] on span "Видалити" at bounding box center [902, 411] width 53 height 12
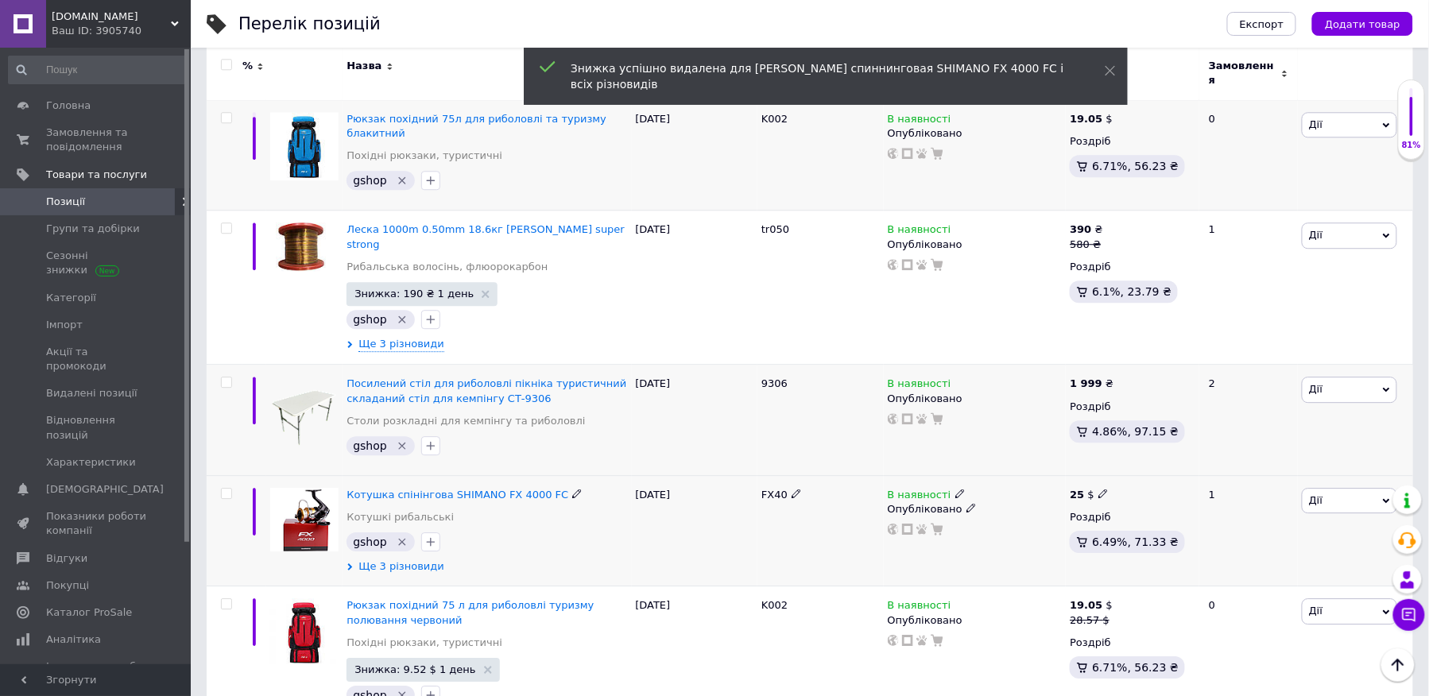
click at [395, 560] on span "Ще 3 різновиди" at bounding box center [402, 567] width 86 height 14
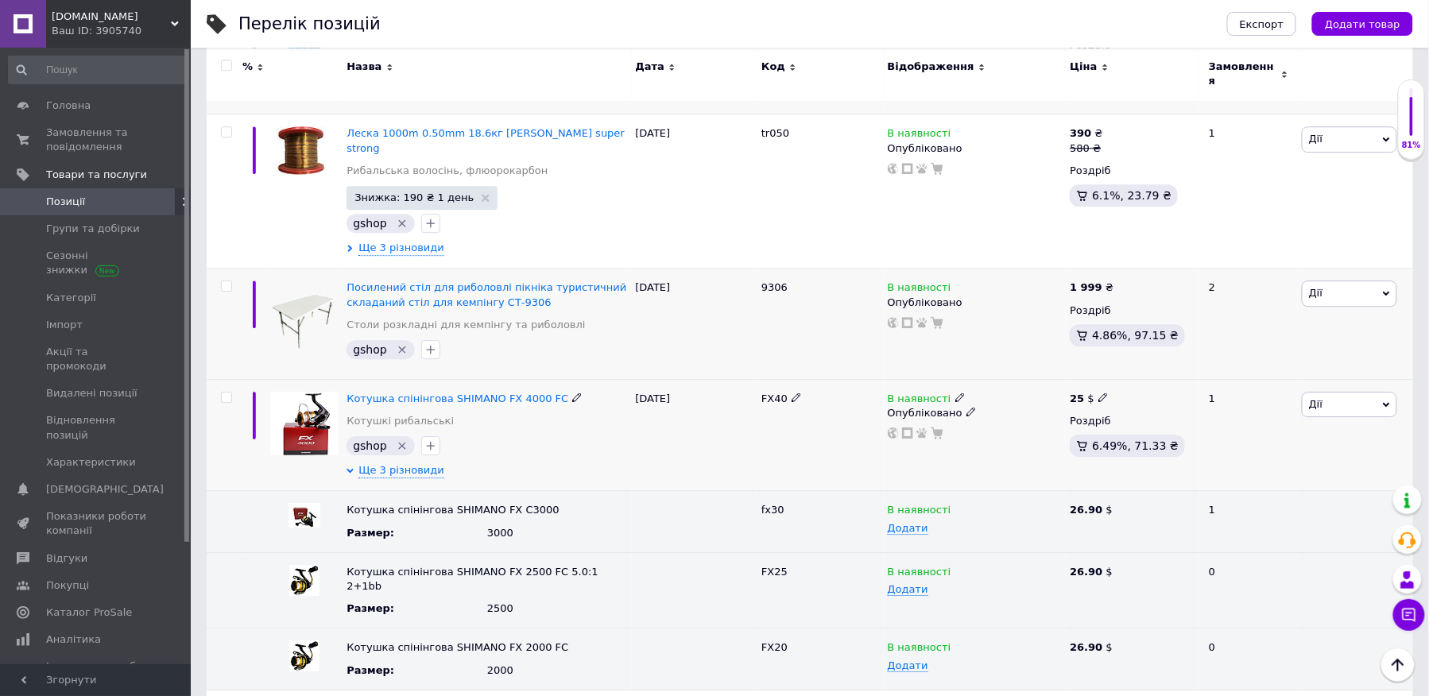
scroll to position [3647, 0]
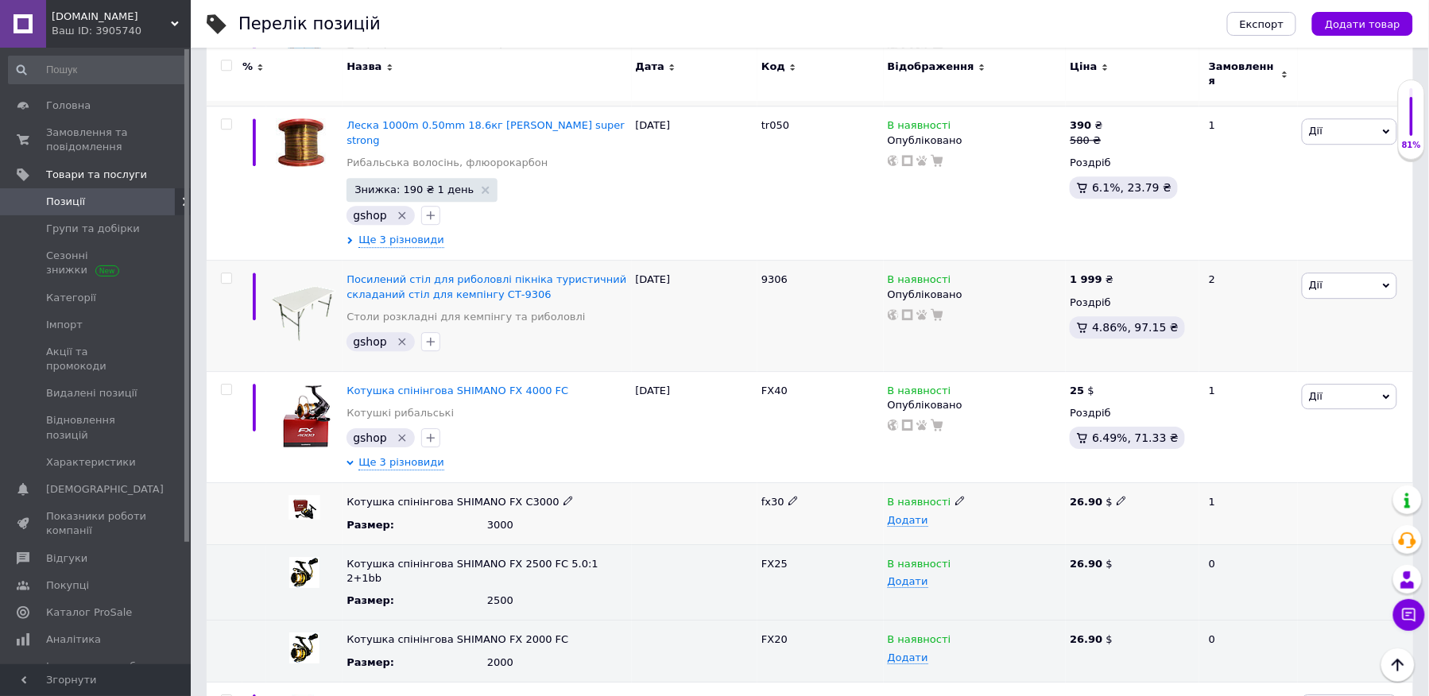
click at [1117, 496] on icon at bounding box center [1122, 501] width 10 height 10
click at [1115, 491] on input "26.9" at bounding box center [1126, 503] width 123 height 24
type input "25"
click at [1117, 558] on icon at bounding box center [1122, 563] width 10 height 10
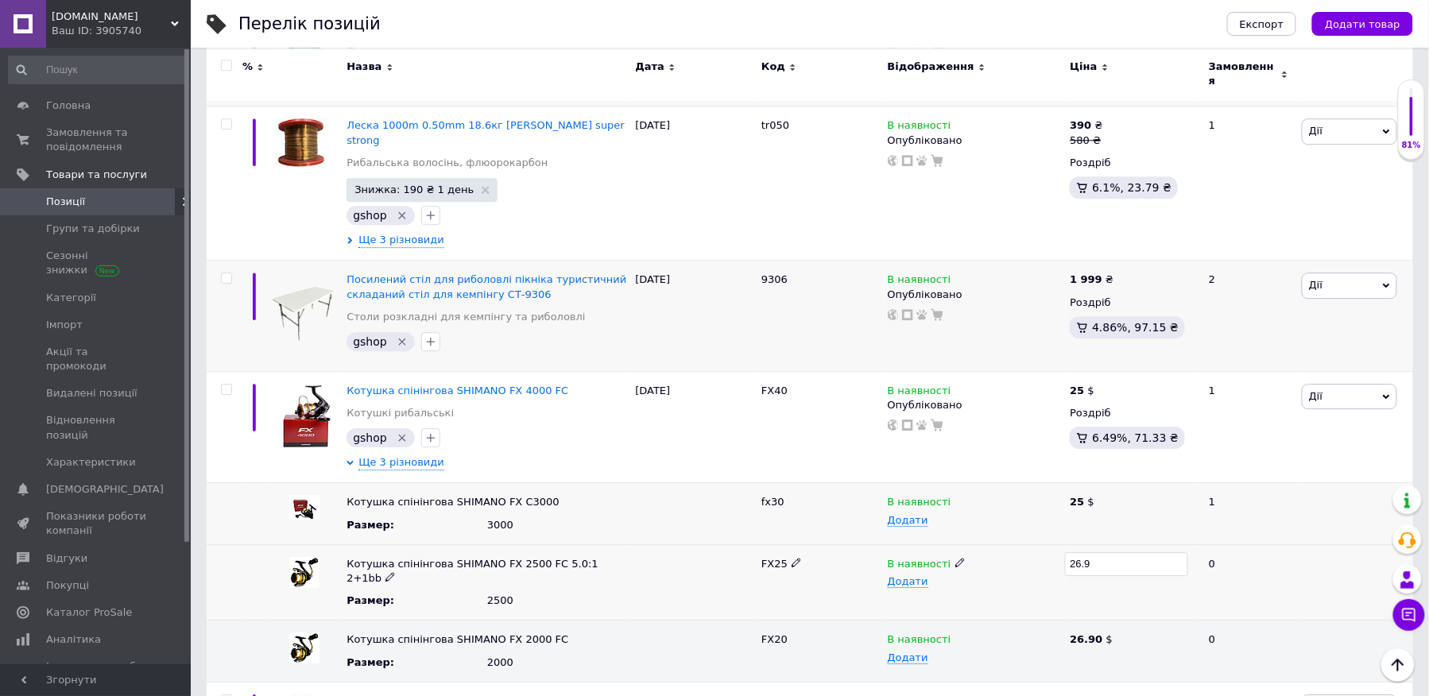
click at [1115, 553] on input "26.9" at bounding box center [1126, 565] width 123 height 24
type input "25"
click at [1118, 634] on use at bounding box center [1121, 638] width 9 height 9
click at [1118, 628] on input "26.9" at bounding box center [1126, 640] width 123 height 24
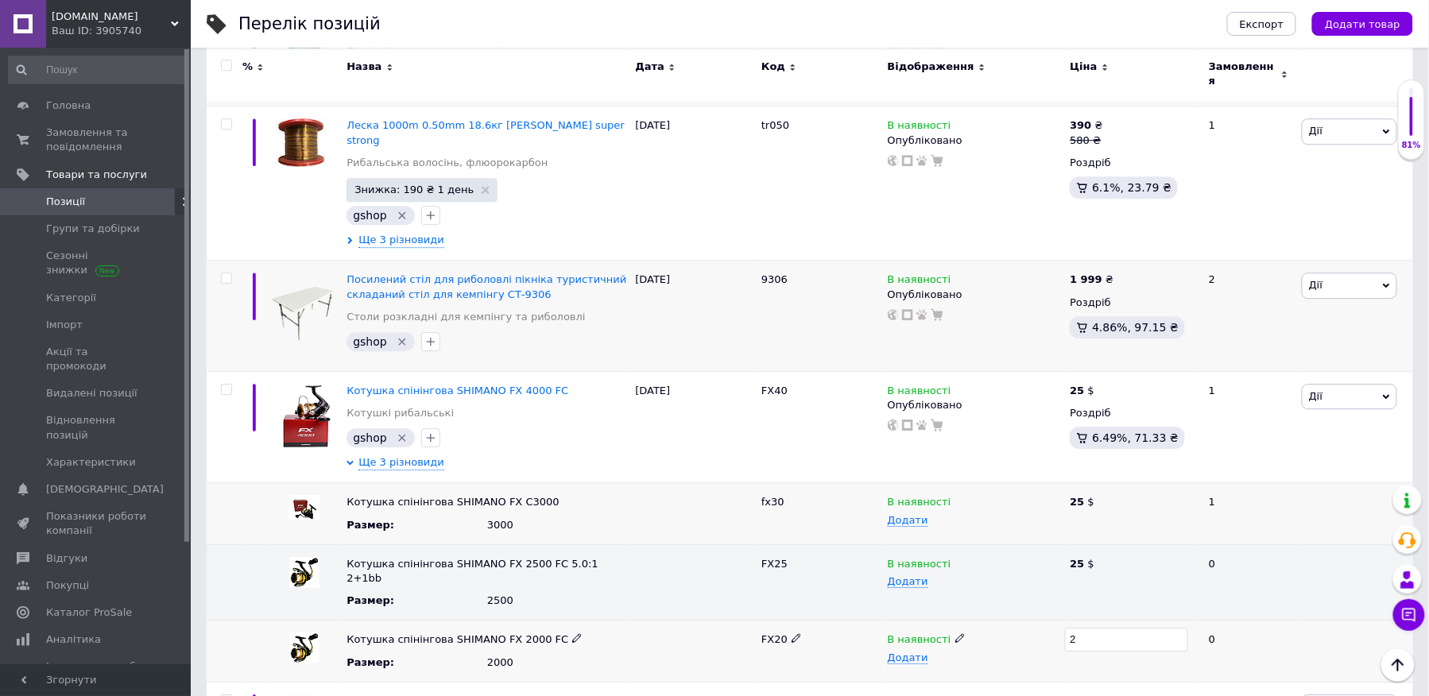
type input "25"
click at [993, 576] on div "Додати" at bounding box center [975, 582] width 175 height 12
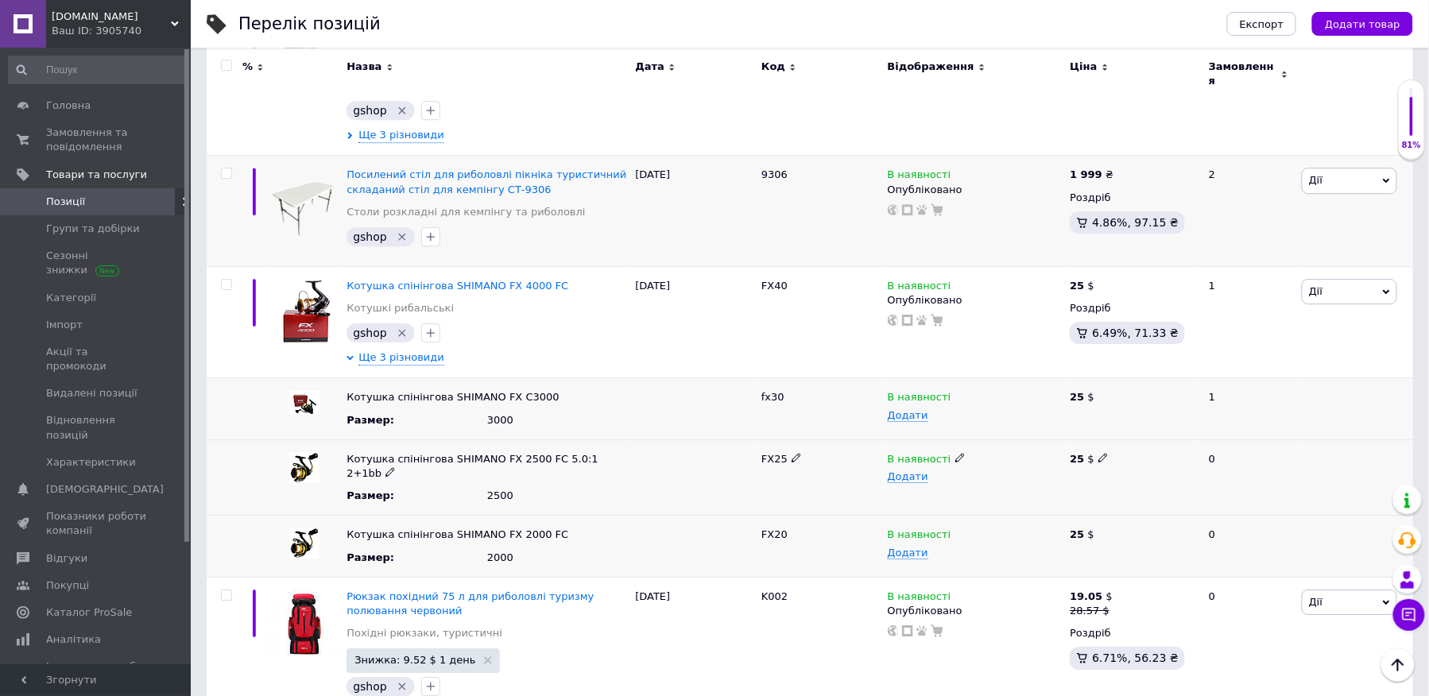
scroll to position [3856, 0]
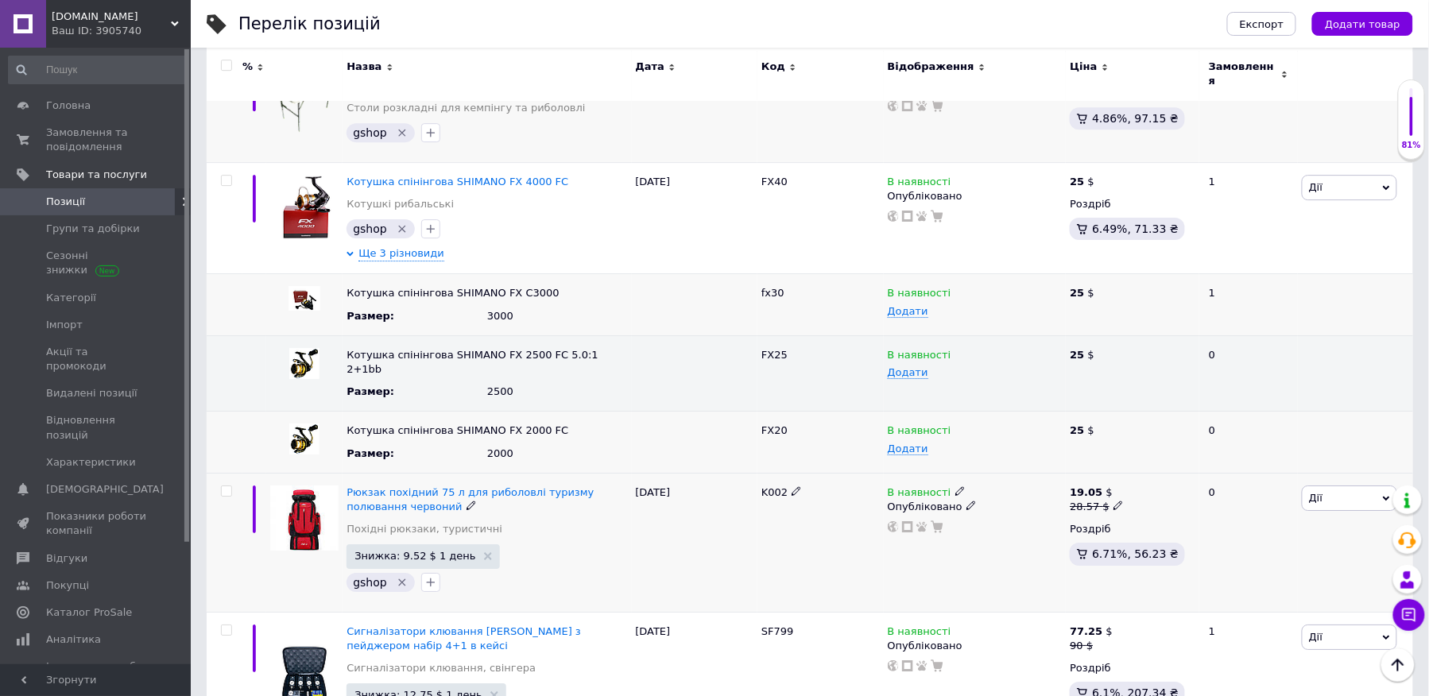
click at [1114, 501] on icon at bounding box center [1119, 506] width 10 height 10
click at [1177, 465] on input "28.57" at bounding box center [1191, 481] width 121 height 32
type input "19.05"
click at [1022, 426] on div "Комісія за замовлення" at bounding box center [966, 425] width 191 height 41
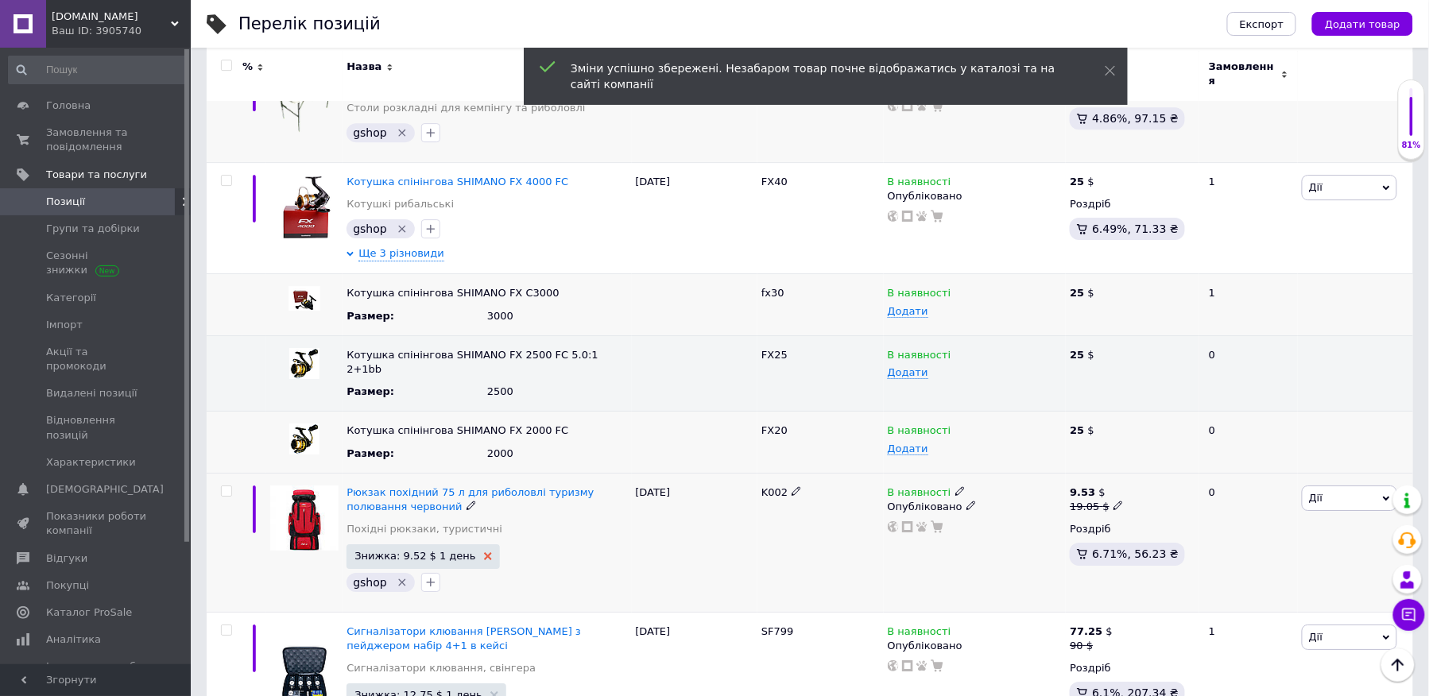
click at [484, 553] on use at bounding box center [488, 557] width 8 height 8
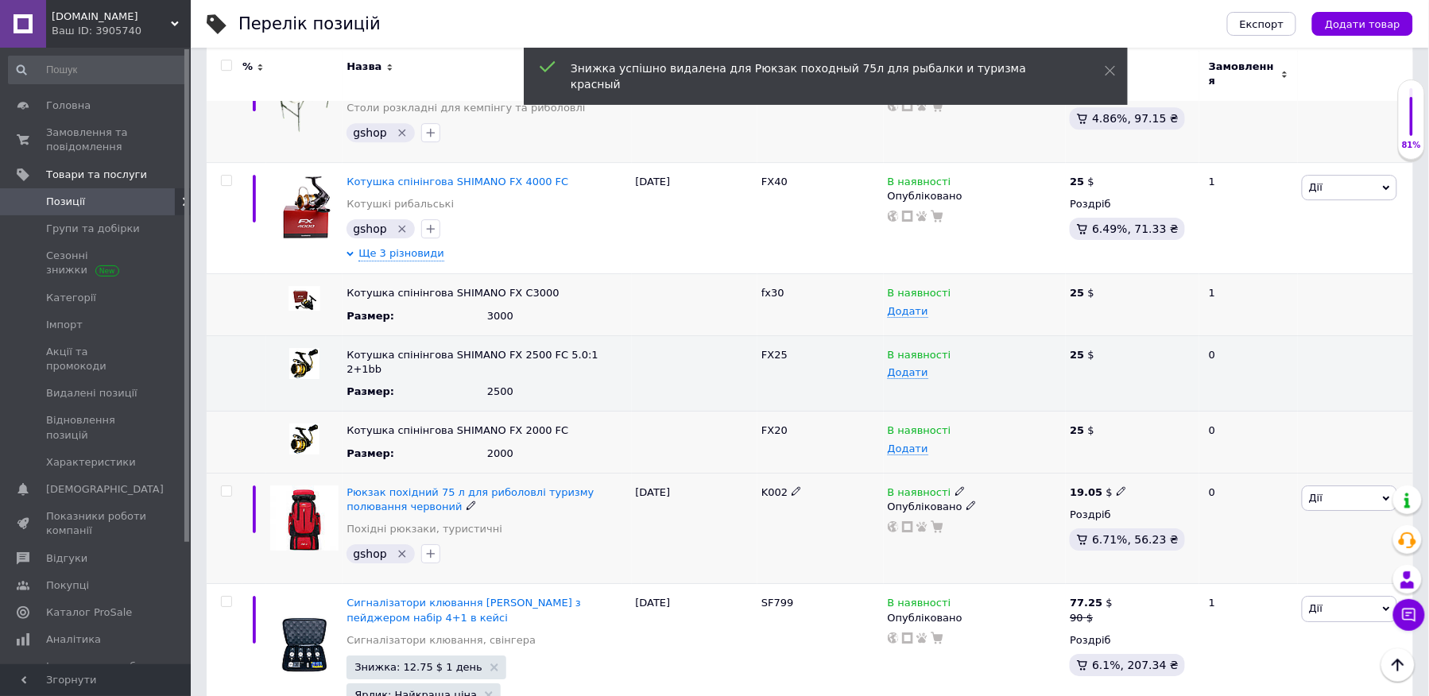
scroll to position [3961, 0]
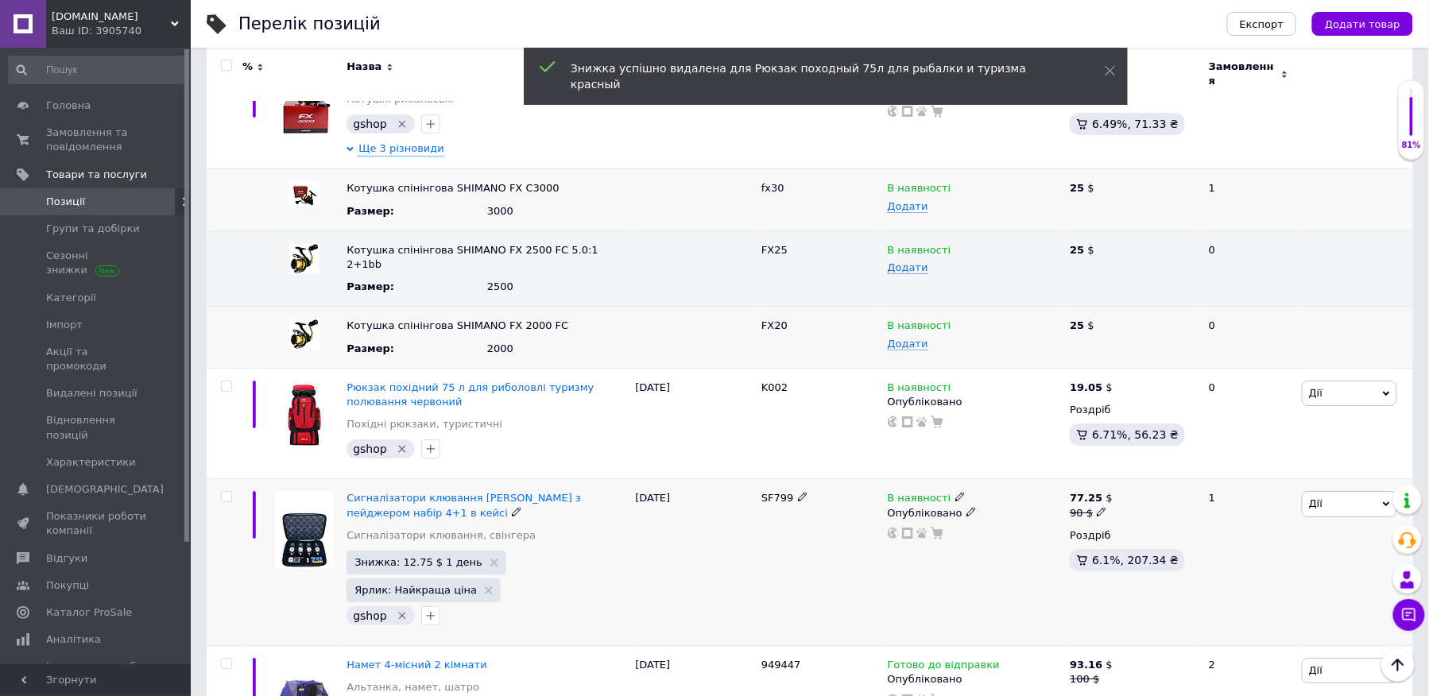
click at [1097, 507] on icon at bounding box center [1102, 512] width 10 height 10
click at [1171, 471] on input "90" at bounding box center [1179, 487] width 121 height 32
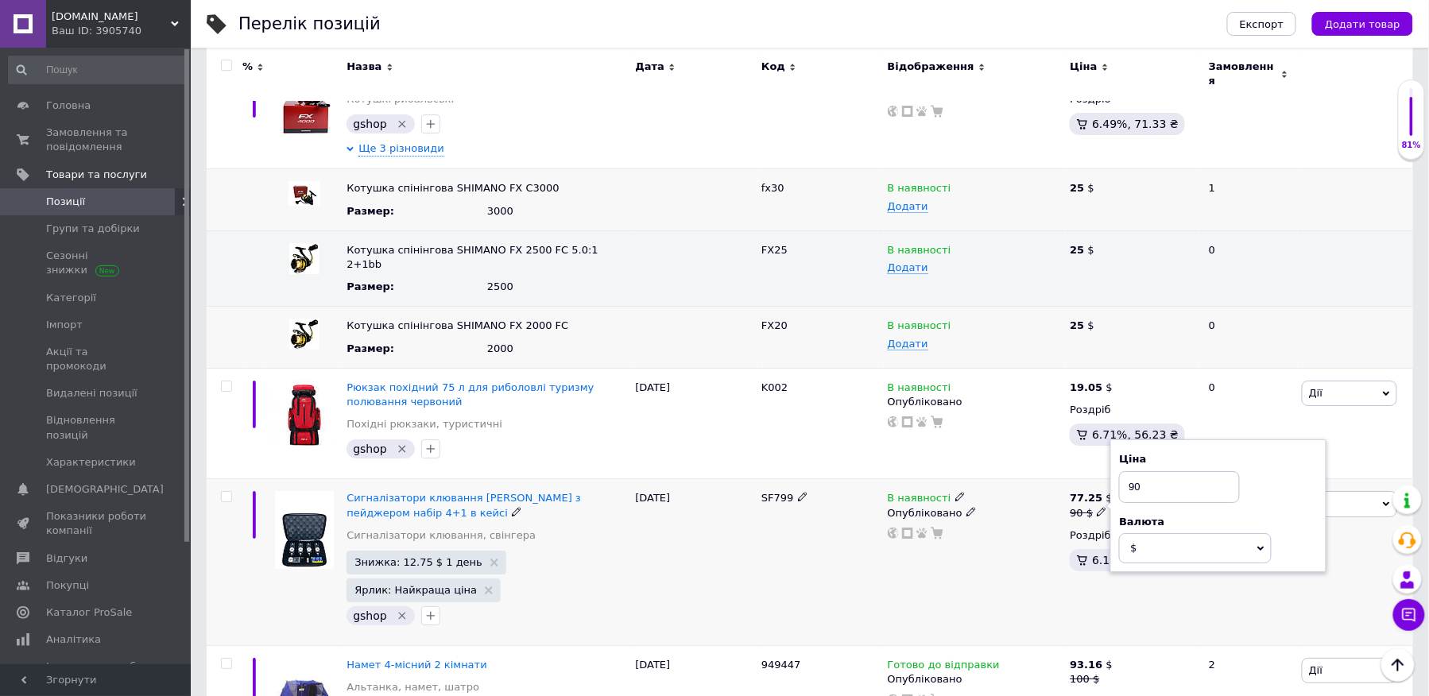
click at [1171, 471] on input "90" at bounding box center [1179, 487] width 121 height 32
type input "77.25"
click at [962, 479] on div "В наявності Опубліковано" at bounding box center [975, 562] width 183 height 167
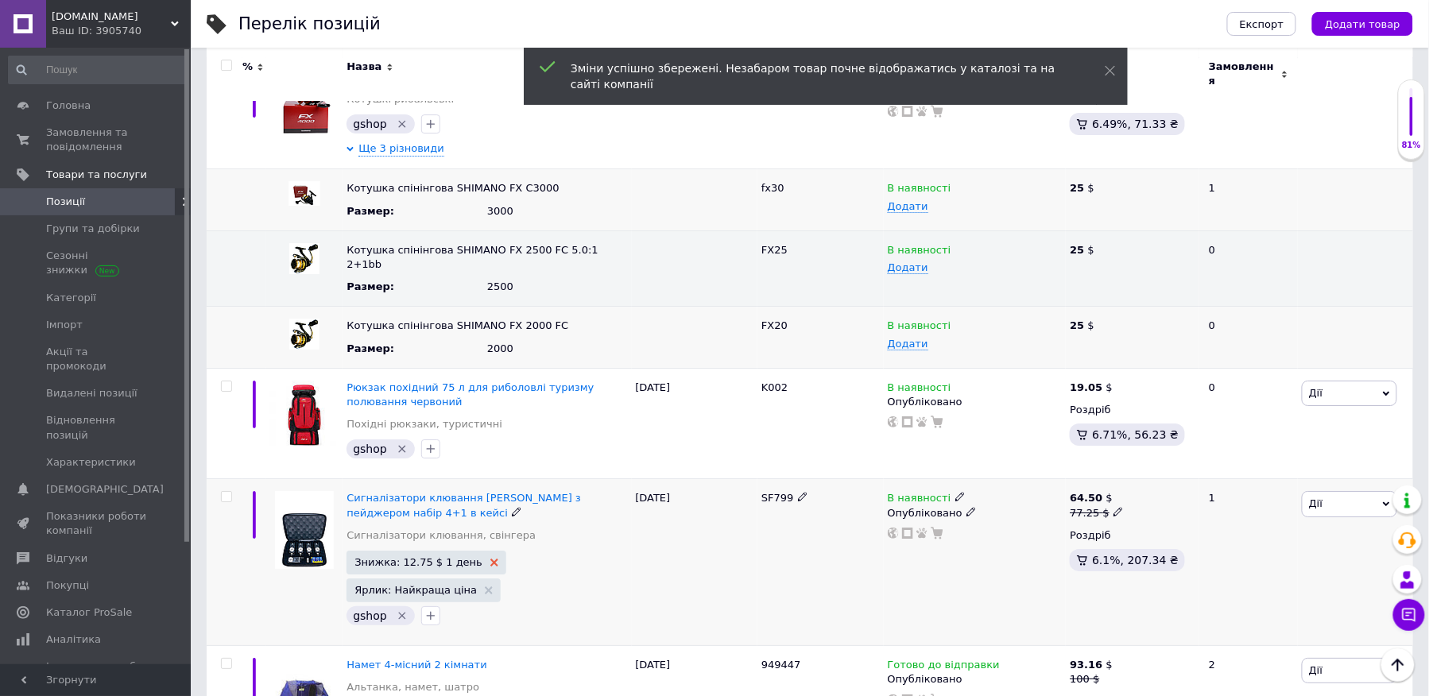
click at [491, 559] on icon at bounding box center [495, 563] width 8 height 8
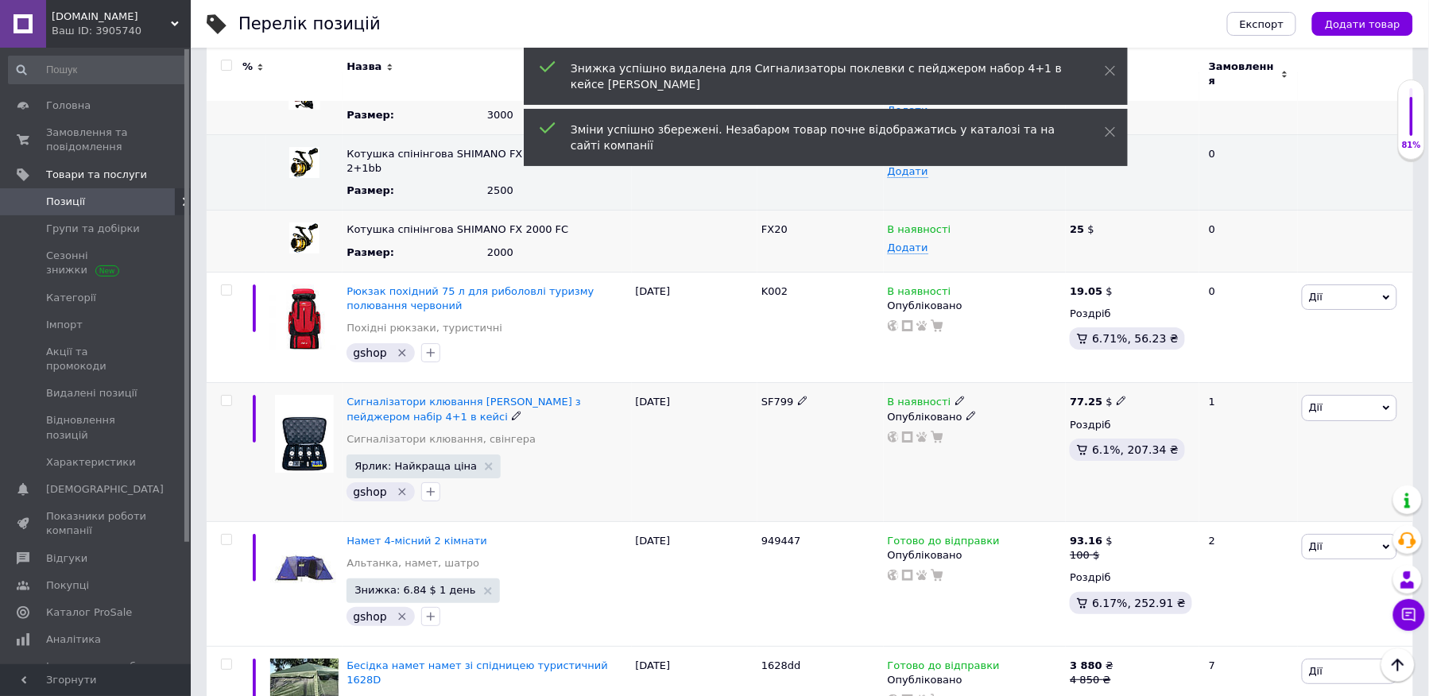
scroll to position [4065, 0]
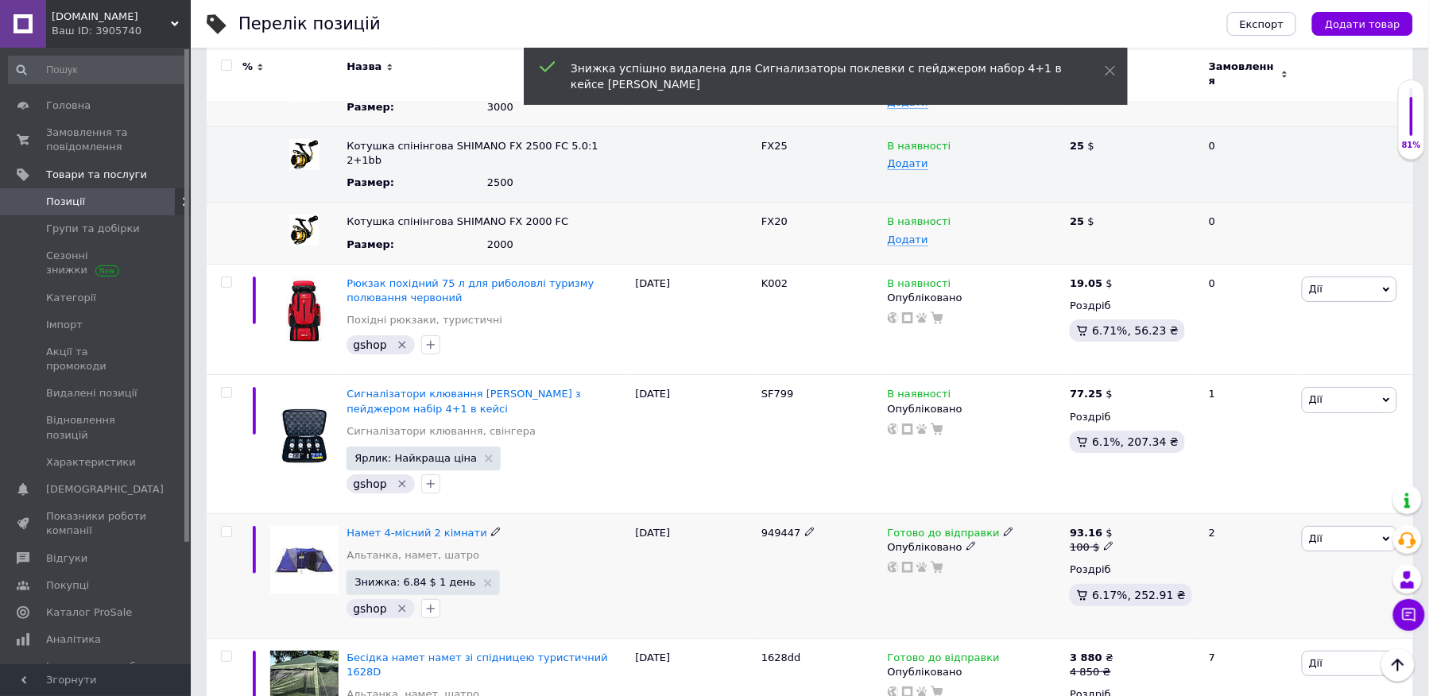
click at [1104, 541] on icon at bounding box center [1109, 546] width 10 height 10
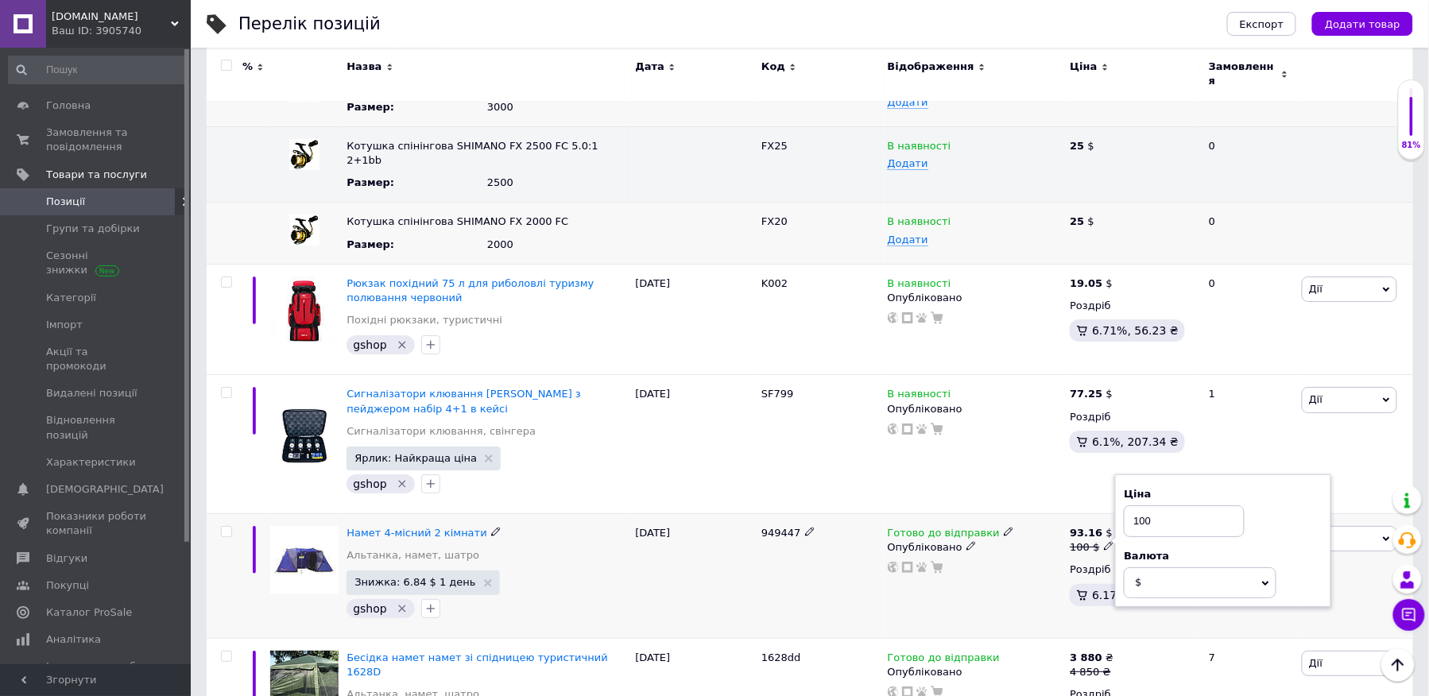
click at [1155, 506] on input "100" at bounding box center [1184, 522] width 121 height 32
type input "93.16"
click at [558, 571] on div "Знижка: 6.84 $ 1 день gshop" at bounding box center [487, 596] width 281 height 50
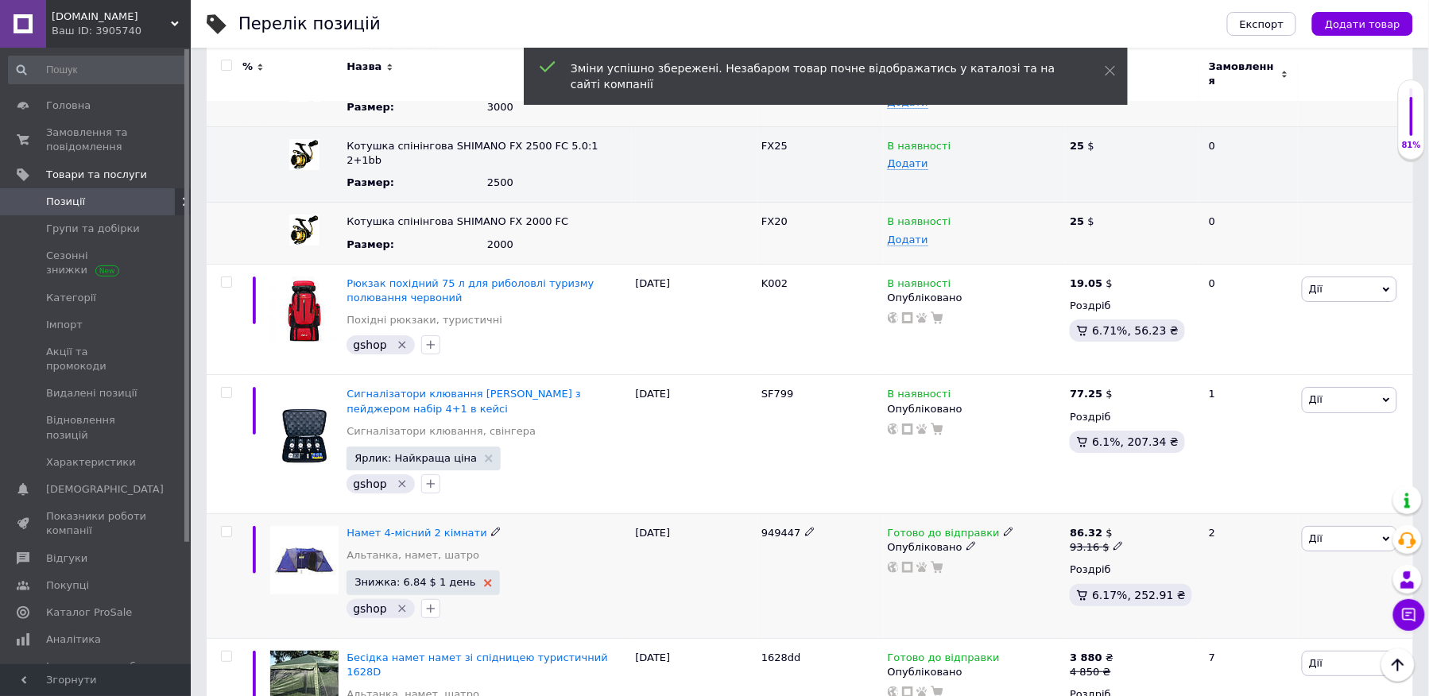
click at [484, 580] on use at bounding box center [488, 584] width 8 height 8
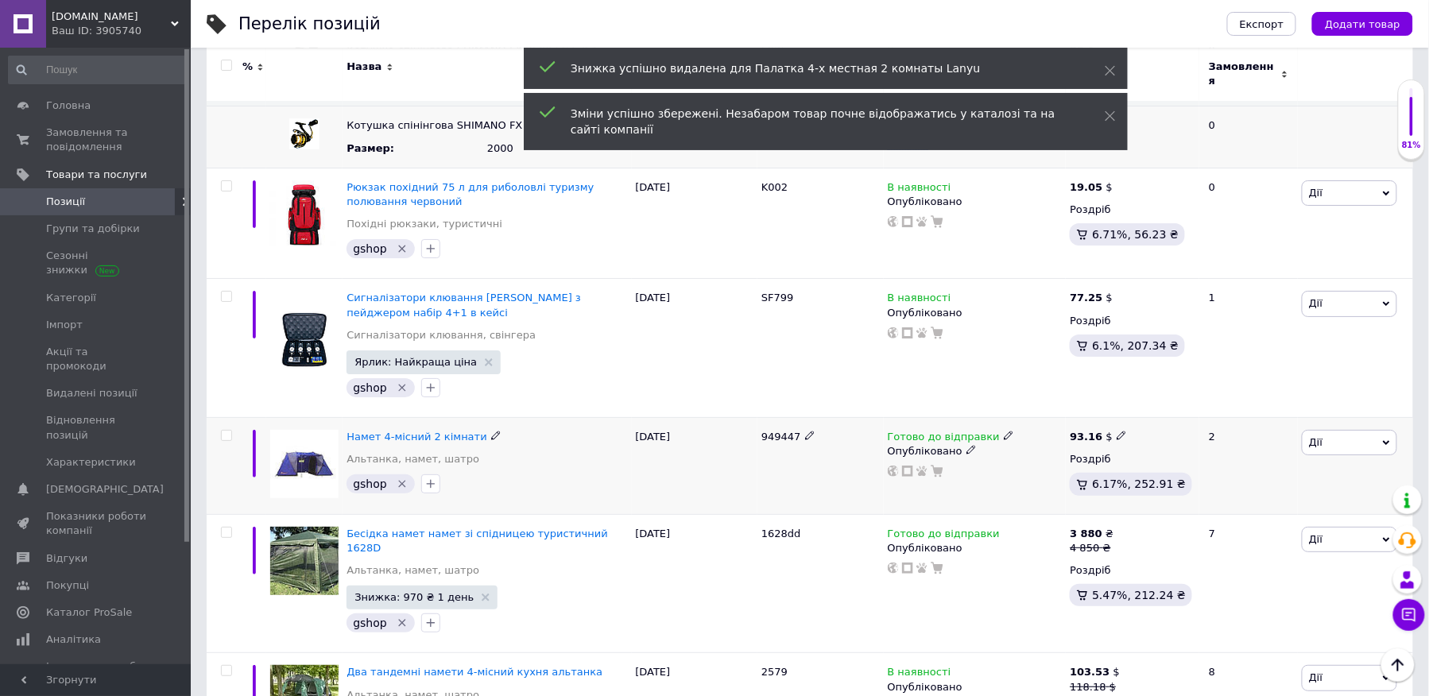
scroll to position [4169, 0]
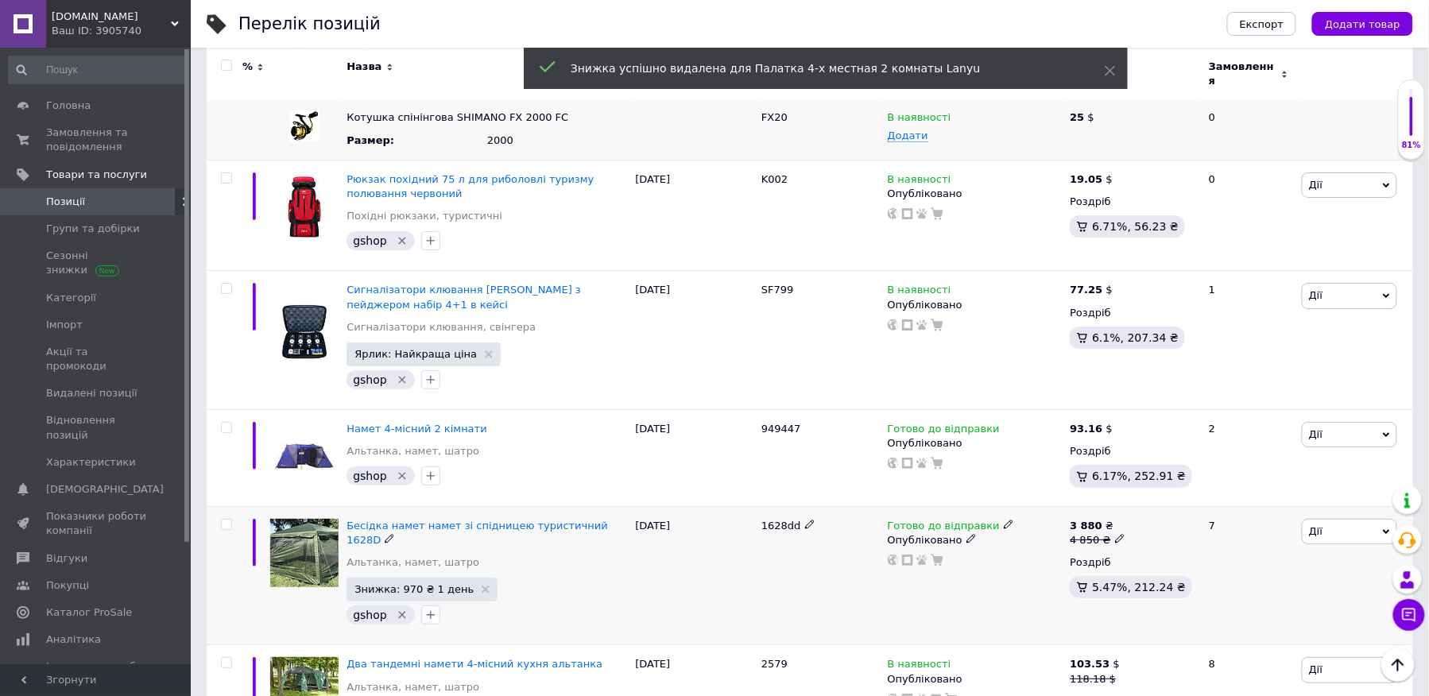
click at [1115, 534] on icon at bounding box center [1120, 539] width 10 height 10
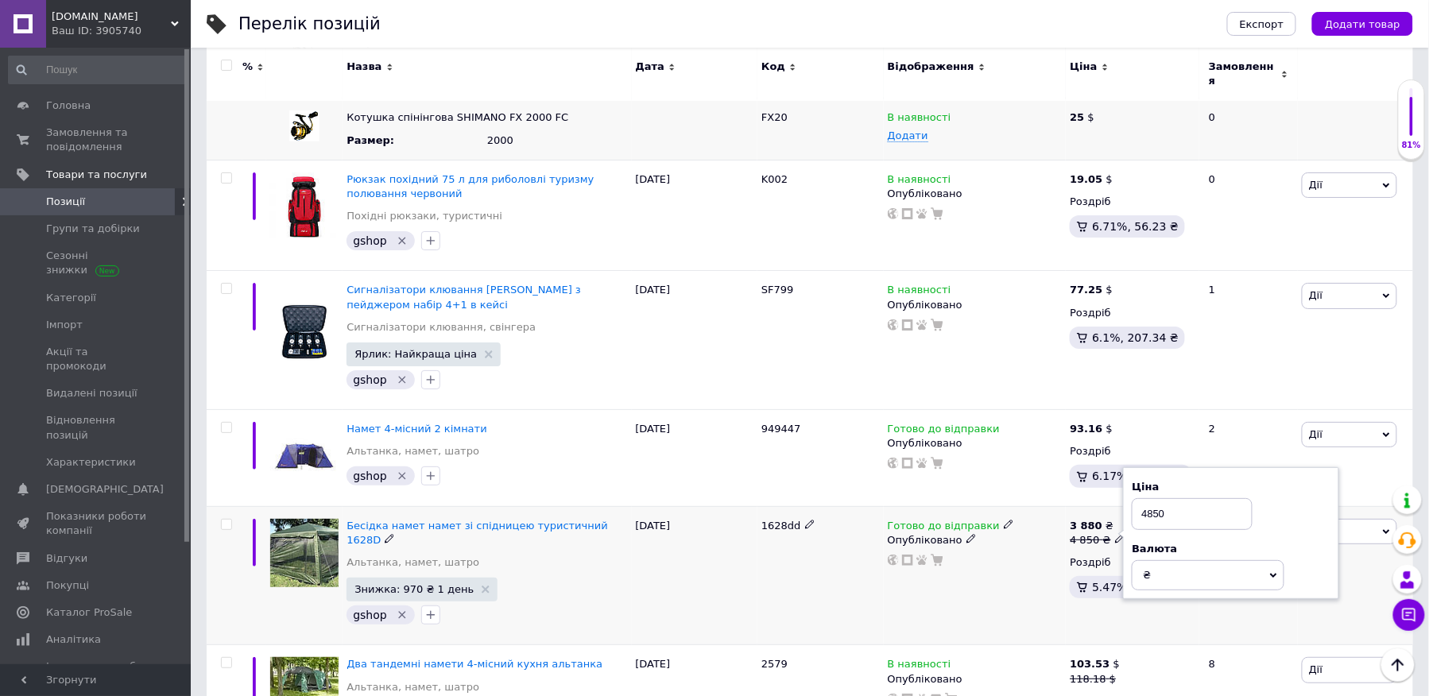
click at [1173, 498] on input "4850" at bounding box center [1192, 514] width 121 height 32
type input "3880"
click at [793, 506] on div "1628dd" at bounding box center [821, 575] width 126 height 139
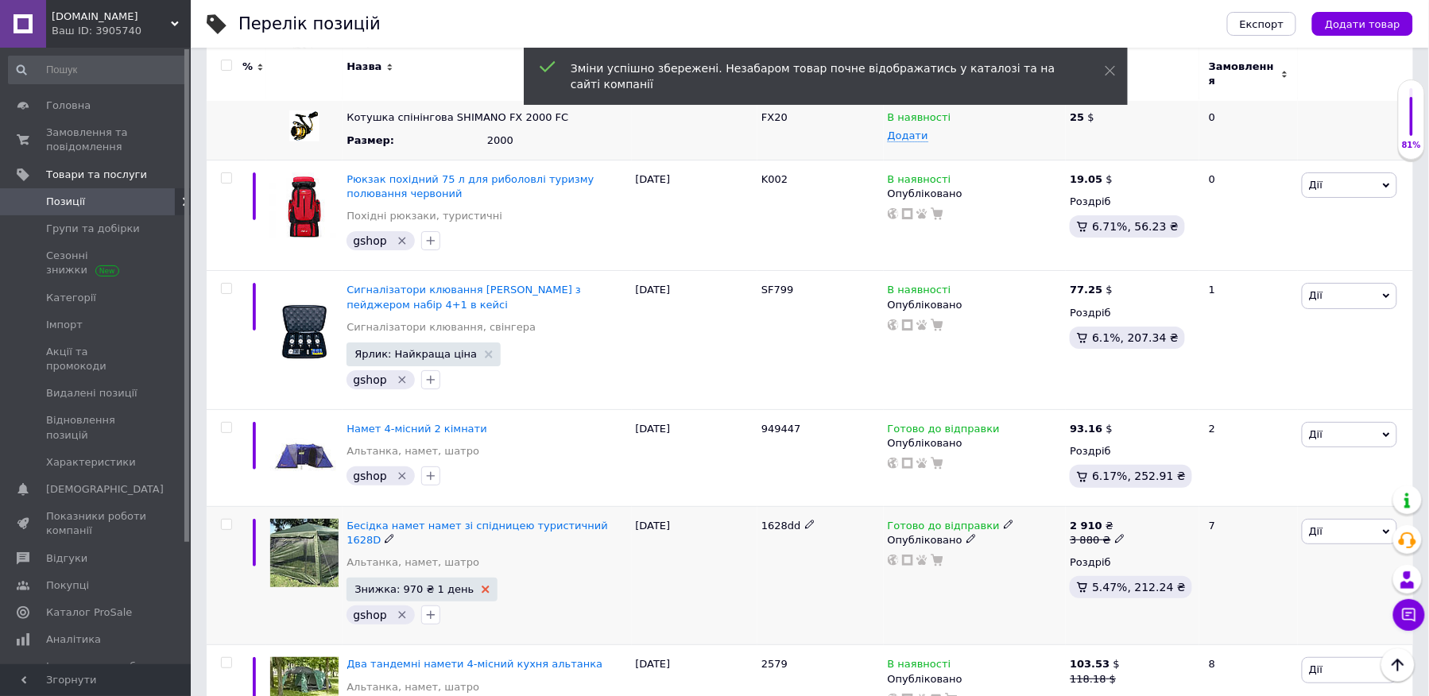
click at [482, 586] on icon at bounding box center [486, 590] width 8 height 8
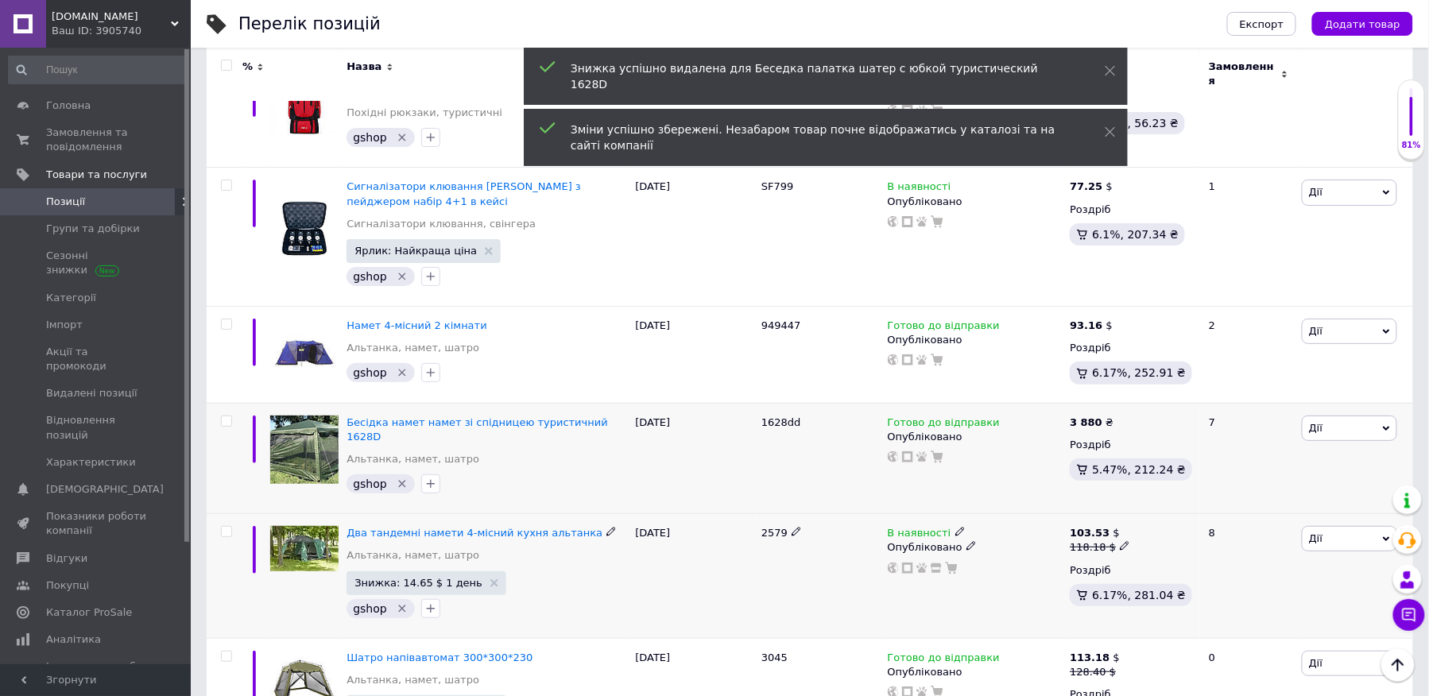
scroll to position [4274, 0]
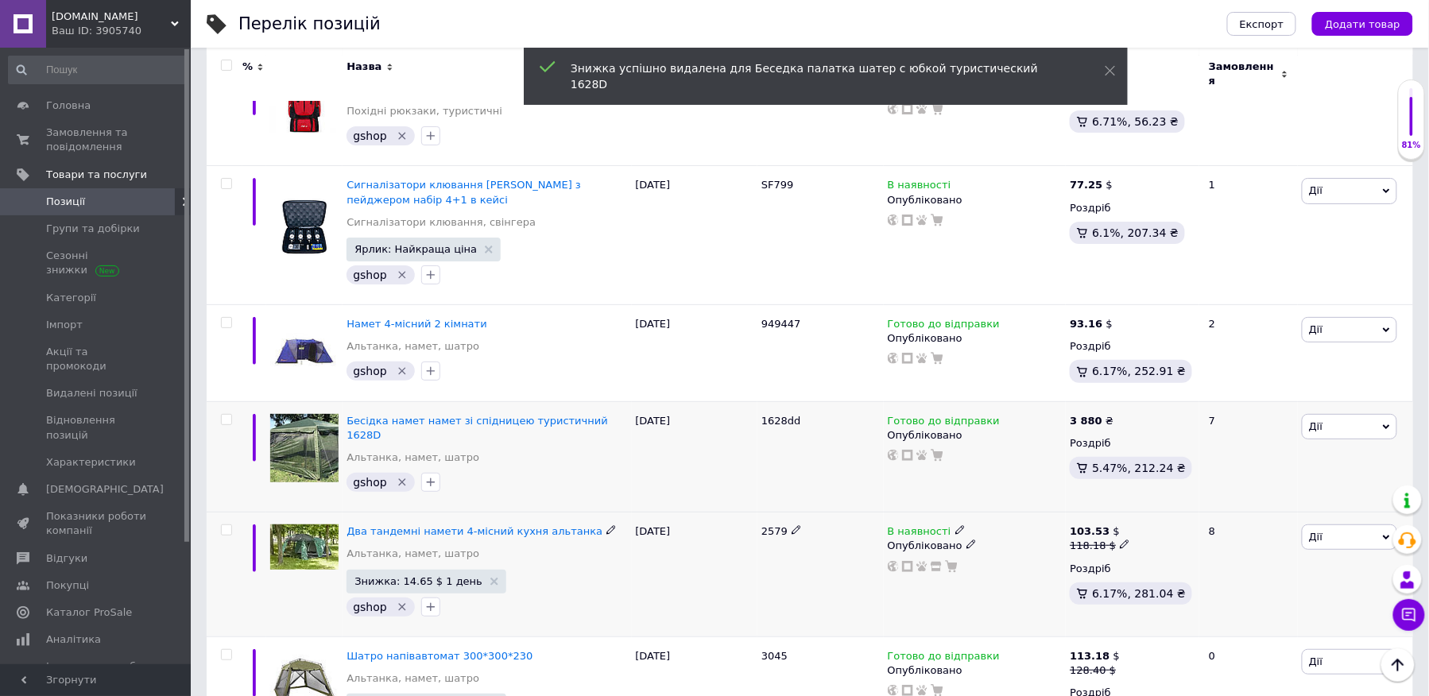
click at [1120, 540] on icon at bounding box center [1125, 545] width 10 height 10
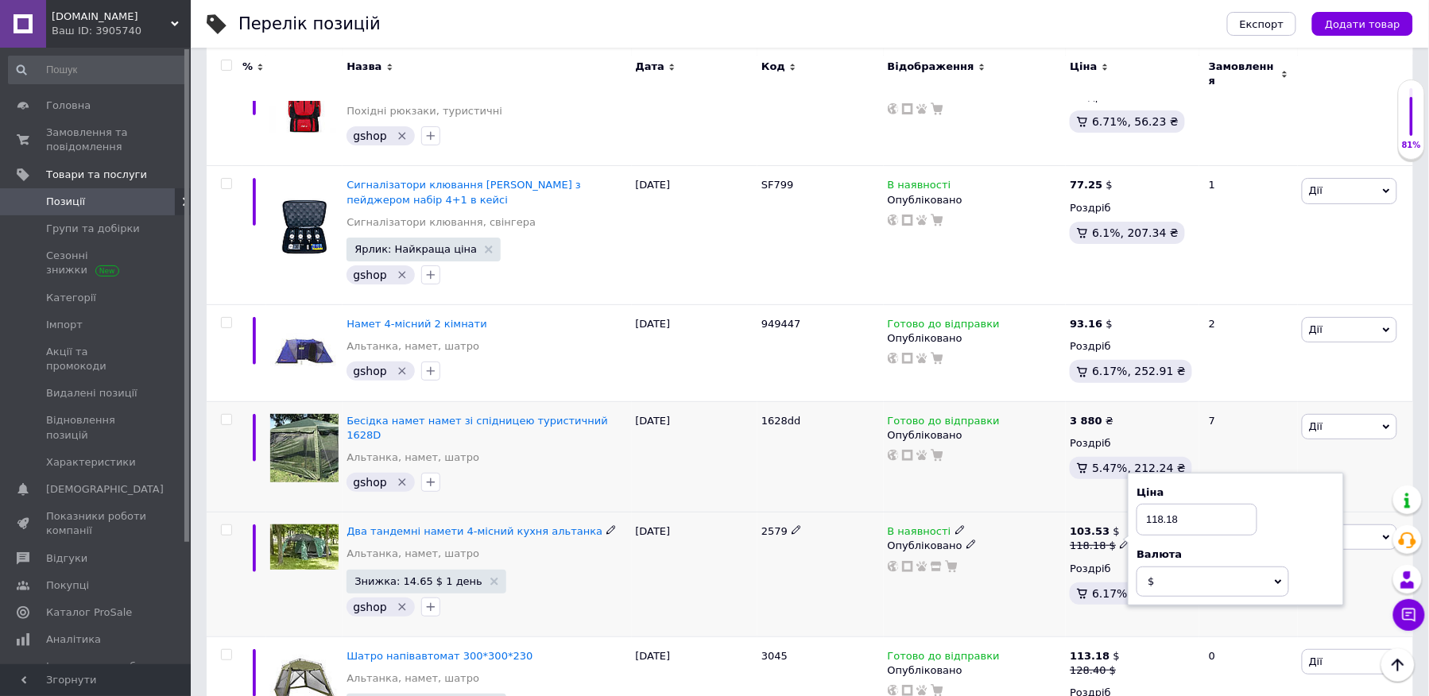
click at [1193, 504] on input "118.18" at bounding box center [1197, 520] width 121 height 32
type input "103.53"
click at [975, 513] on div "В наявності Опубліковано" at bounding box center [975, 575] width 183 height 125
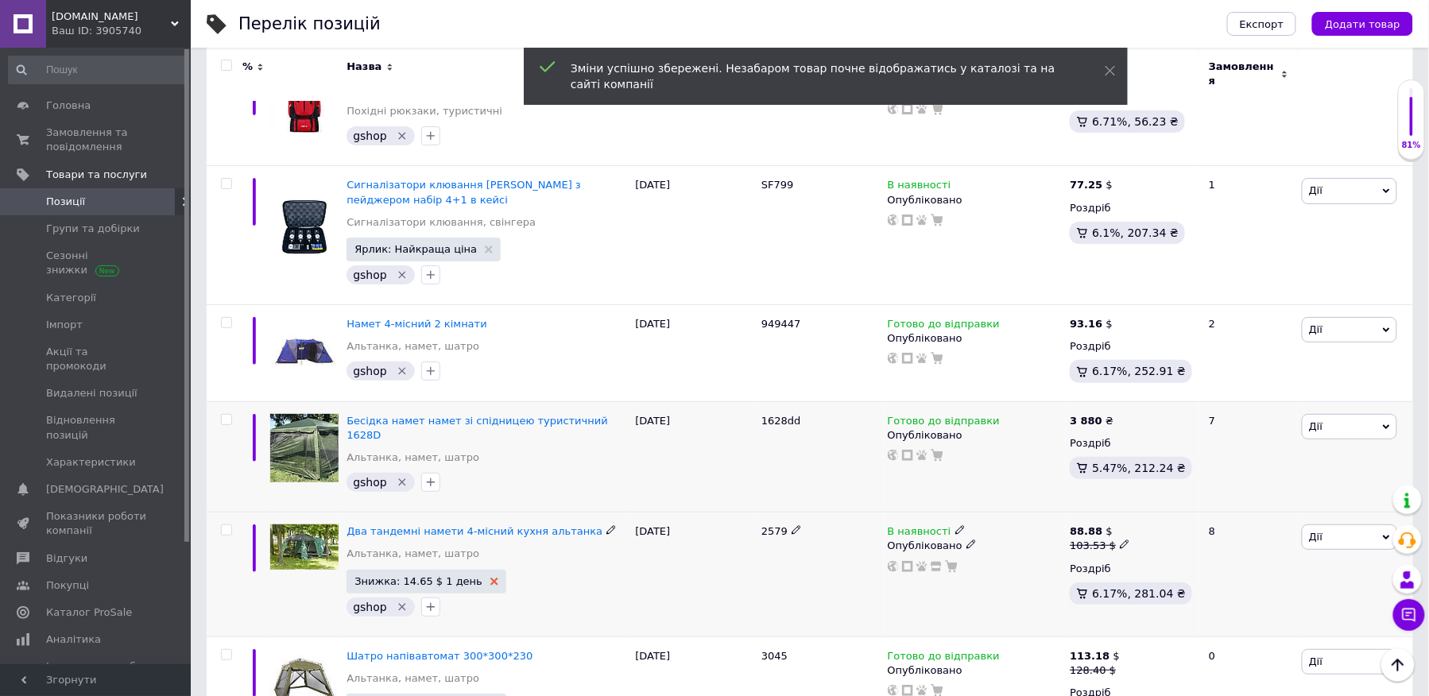
click at [491, 578] on icon at bounding box center [495, 582] width 8 height 8
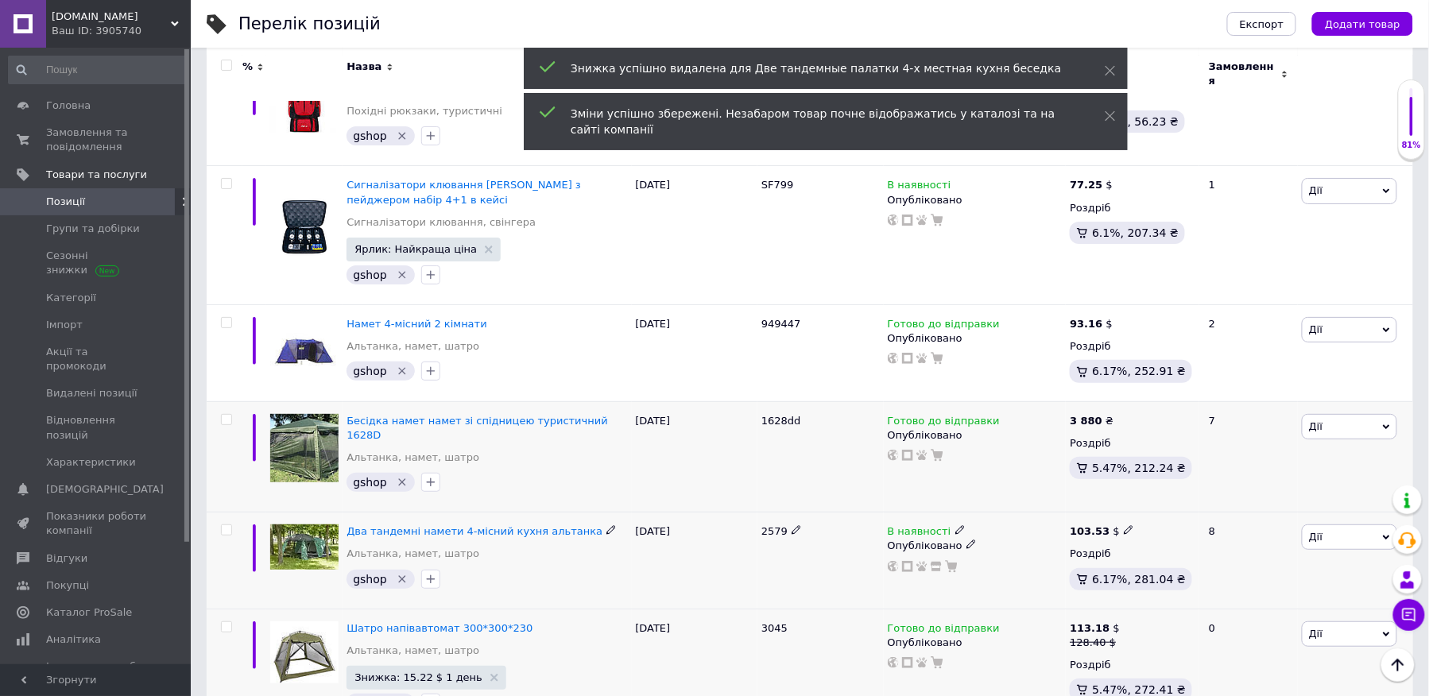
scroll to position [4378, 0]
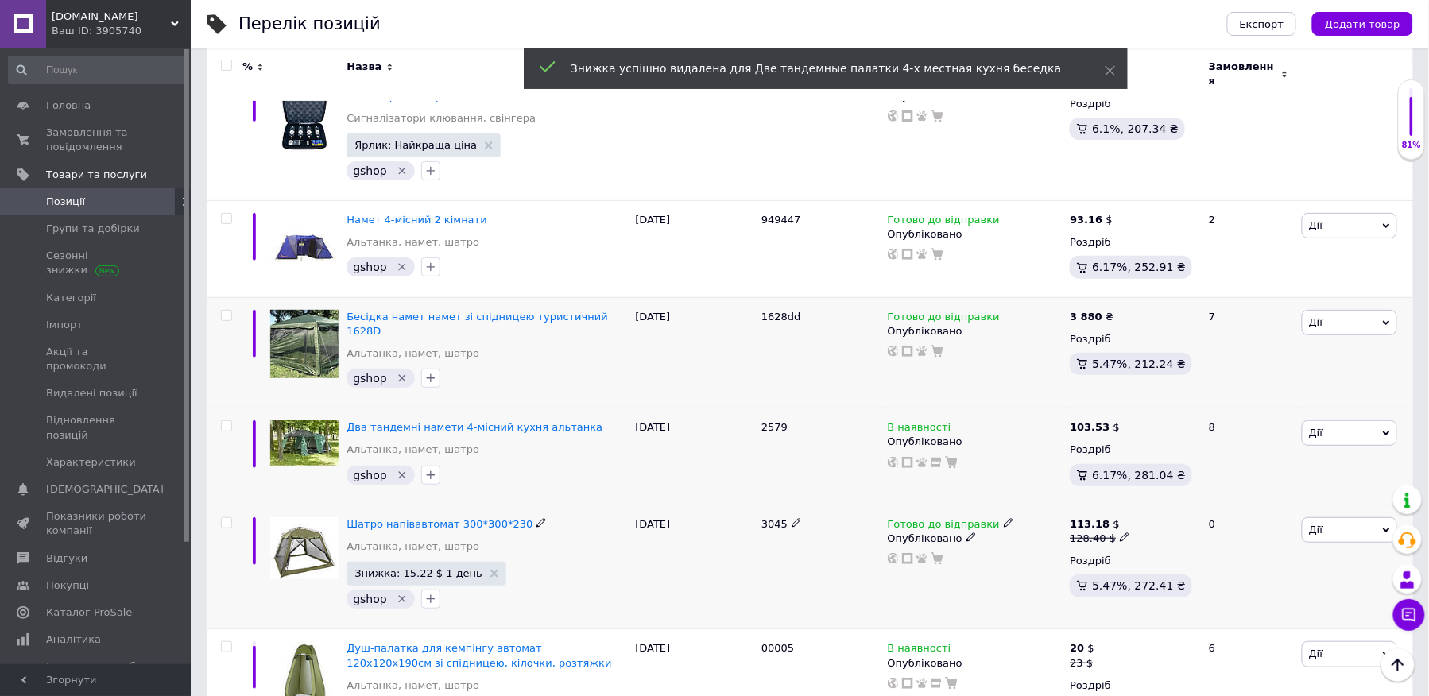
click at [1120, 533] on icon at bounding box center [1125, 538] width 10 height 10
click at [1185, 497] on input "128.4" at bounding box center [1197, 513] width 121 height 32
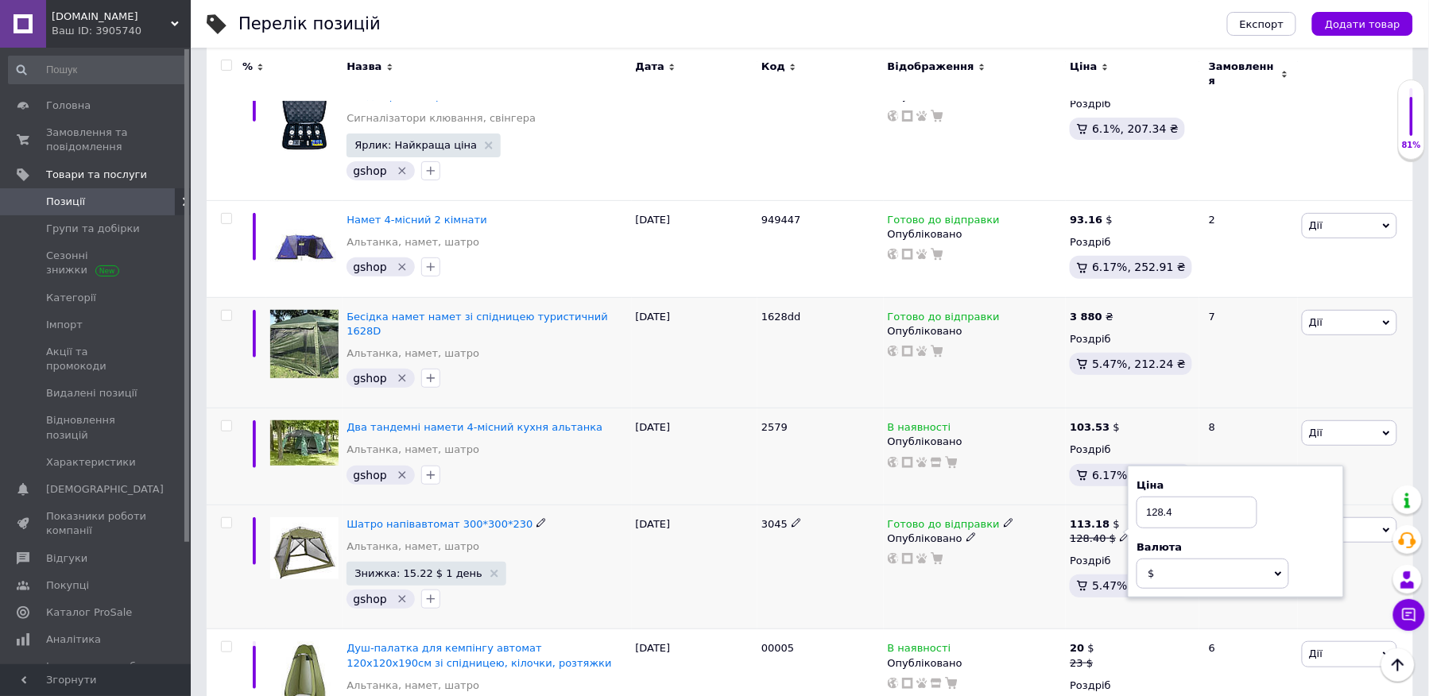
click at [1185, 497] on input "128.4" at bounding box center [1197, 513] width 121 height 32
type input "113.18"
drag, startPoint x: 498, startPoint y: 426, endPoint x: 483, endPoint y: 417, distance: 16.8
click at [497, 562] on div "Знижка: 15.22 $ 1 день gshop" at bounding box center [487, 587] width 281 height 50
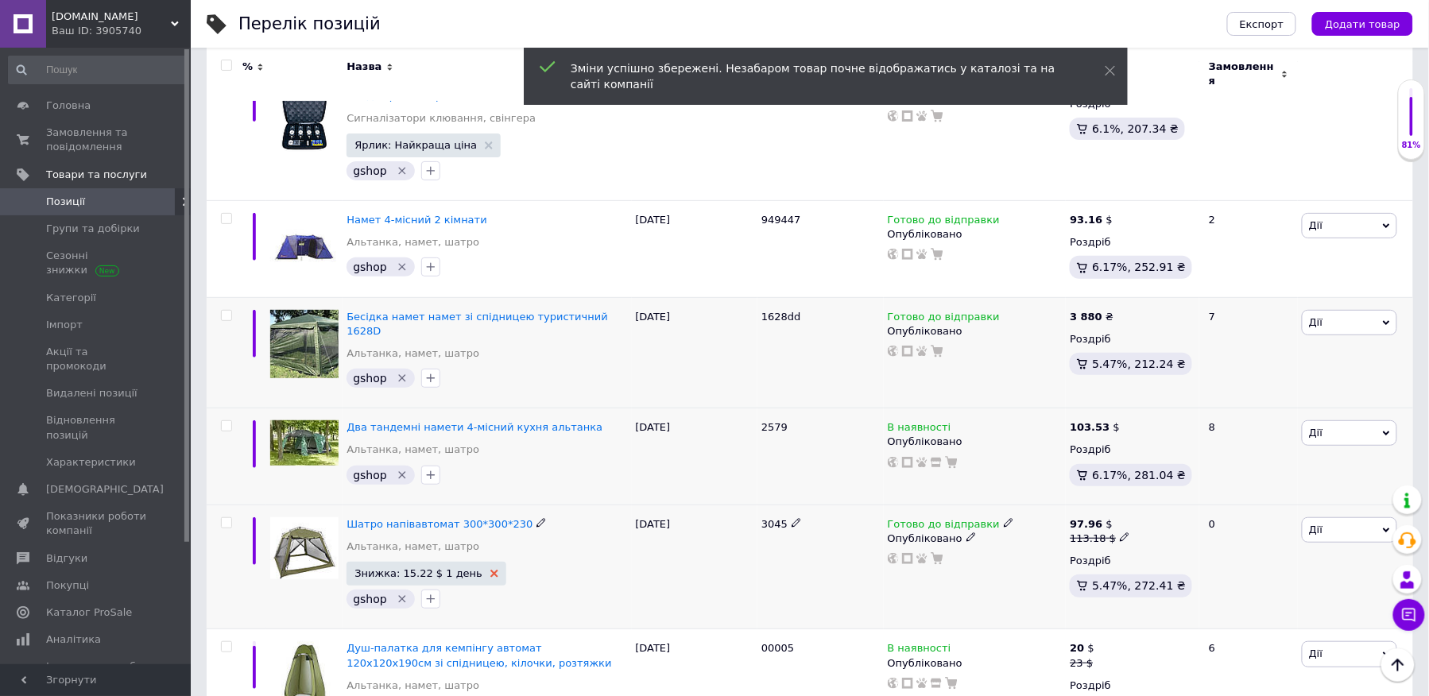
click at [491, 570] on icon at bounding box center [495, 574] width 8 height 8
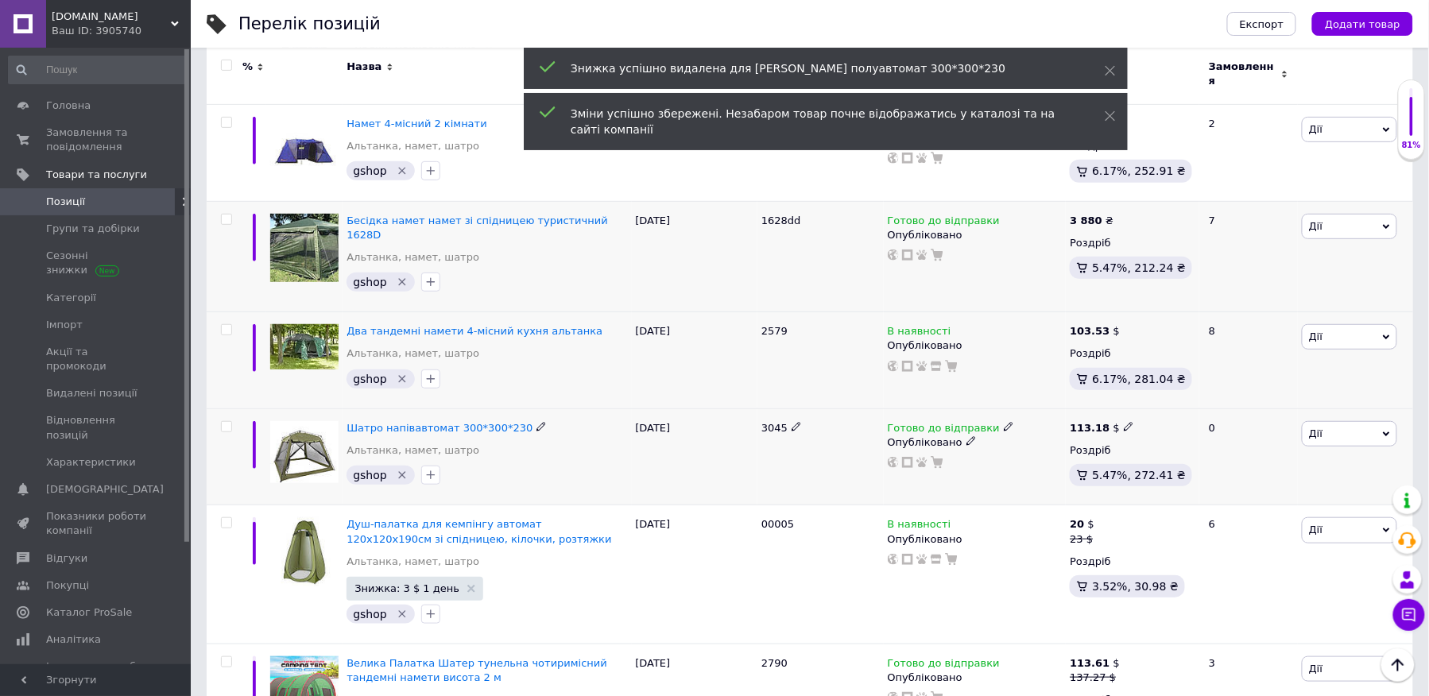
scroll to position [4483, 0]
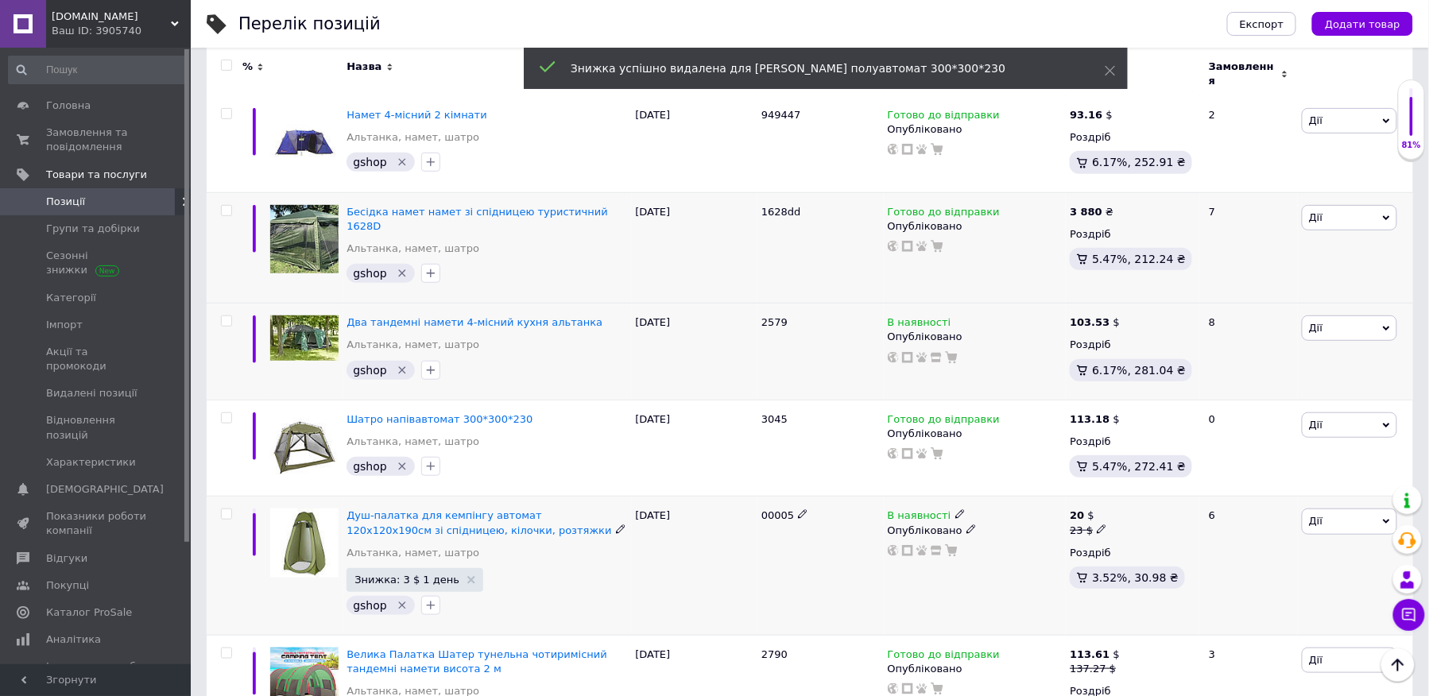
click at [1098, 525] on icon at bounding box center [1102, 530] width 10 height 10
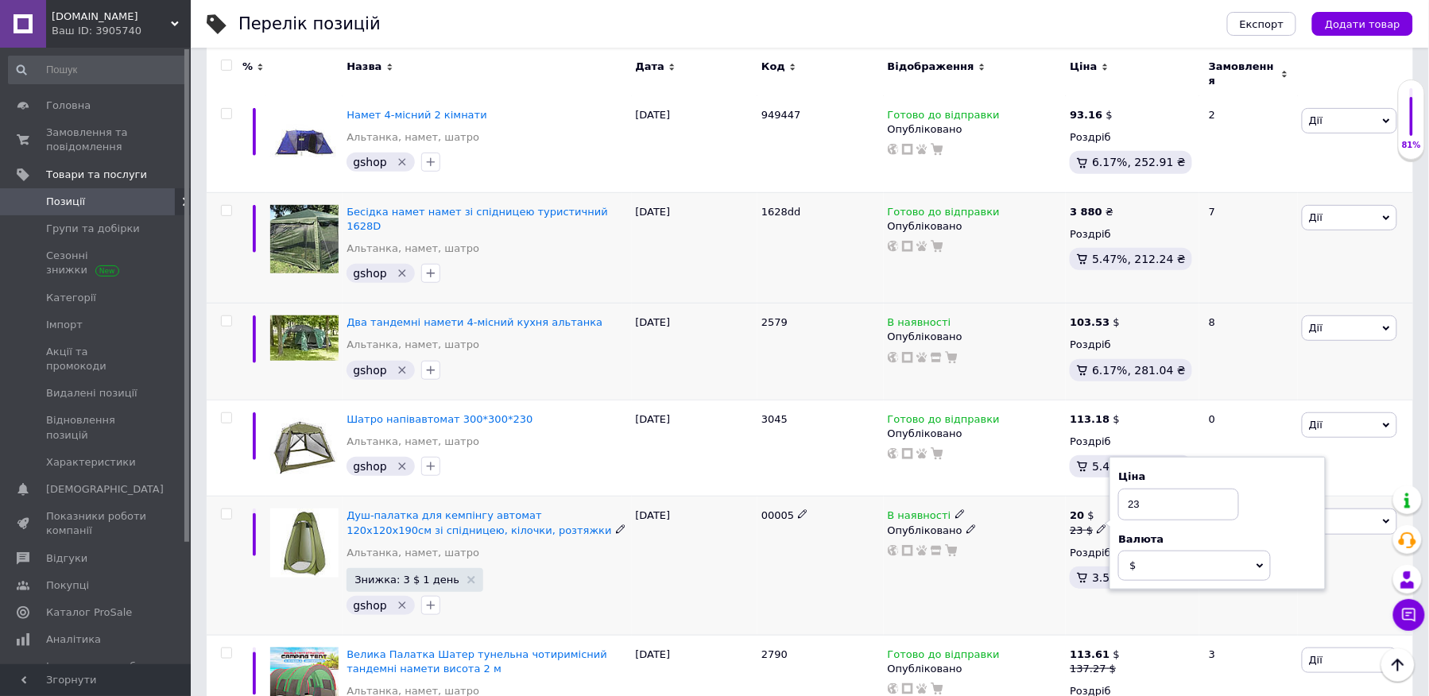
click at [1146, 489] on input "23" at bounding box center [1179, 505] width 121 height 32
type input "20"
click at [545, 636] on div "Велика Палатка Шатер тунельна чотиримісний тандемні намети висота 2 м Альтанка,…" at bounding box center [487, 705] width 289 height 139
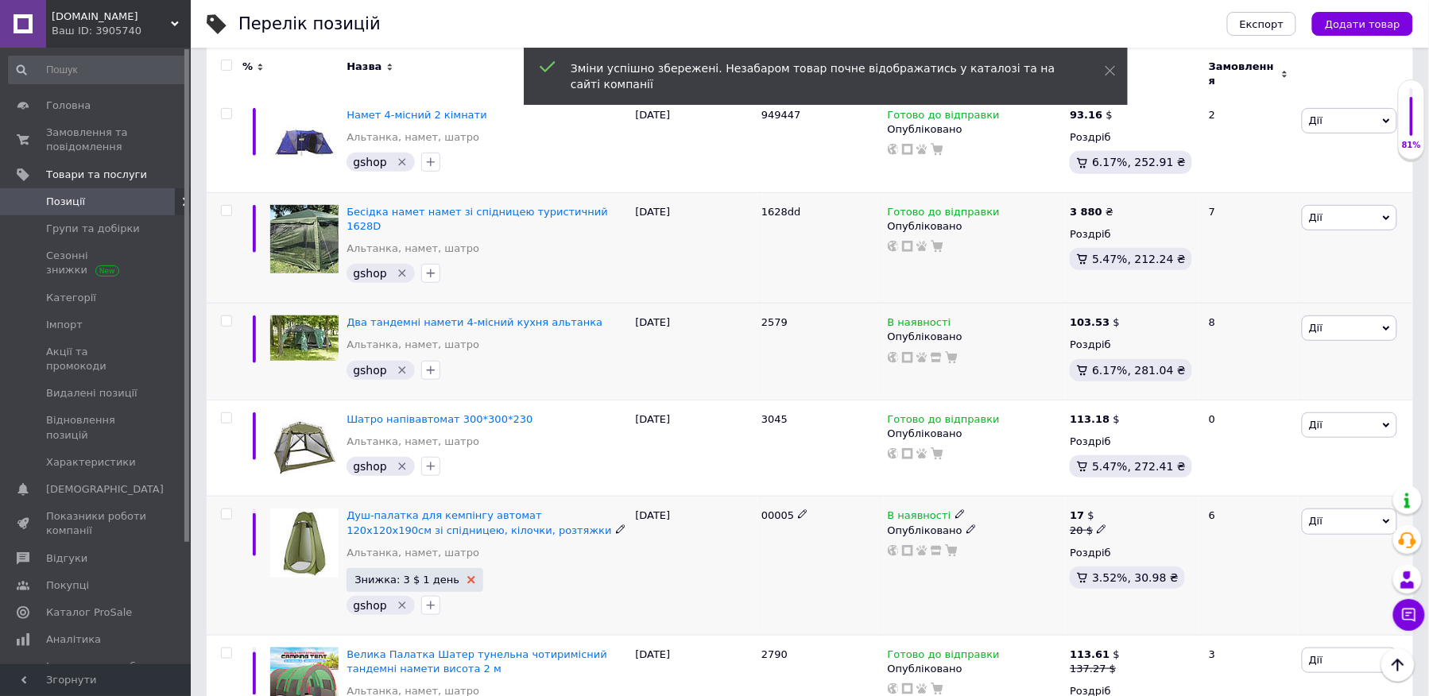
click at [467, 576] on use at bounding box center [471, 580] width 8 height 8
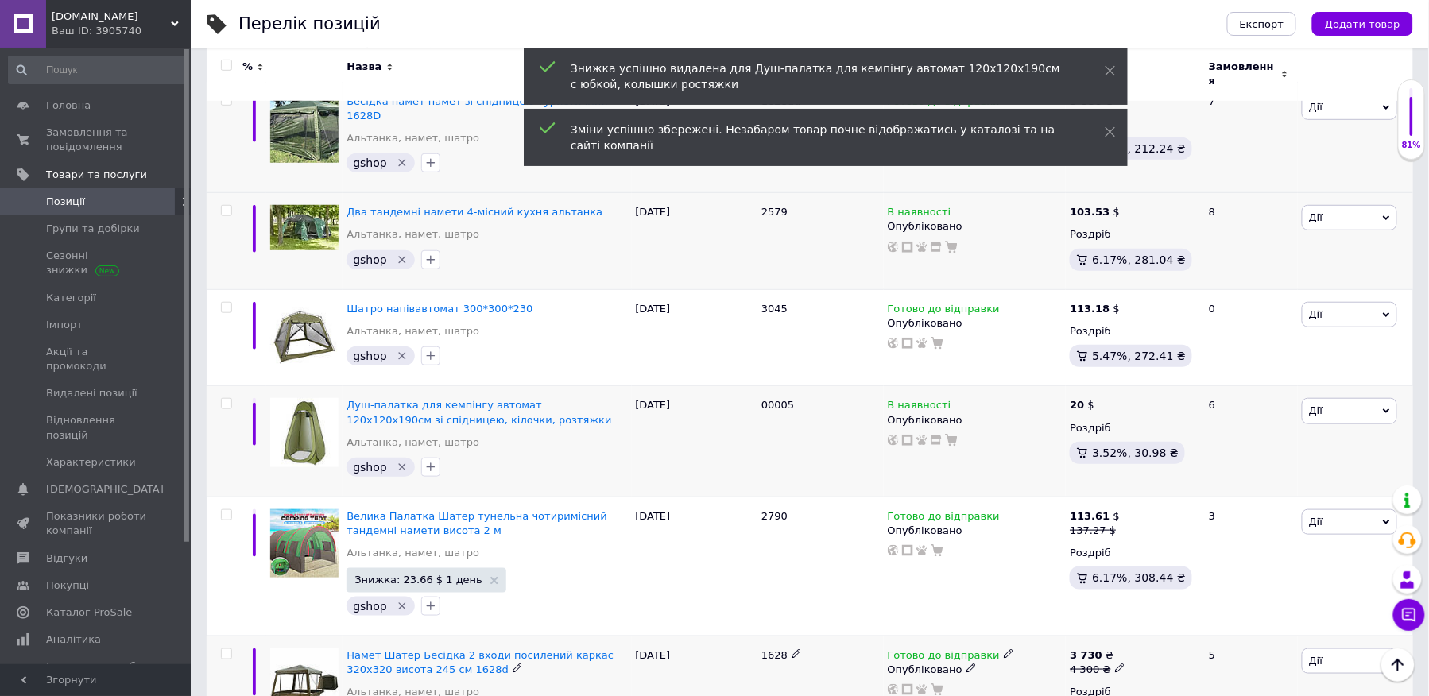
scroll to position [4691, 0]
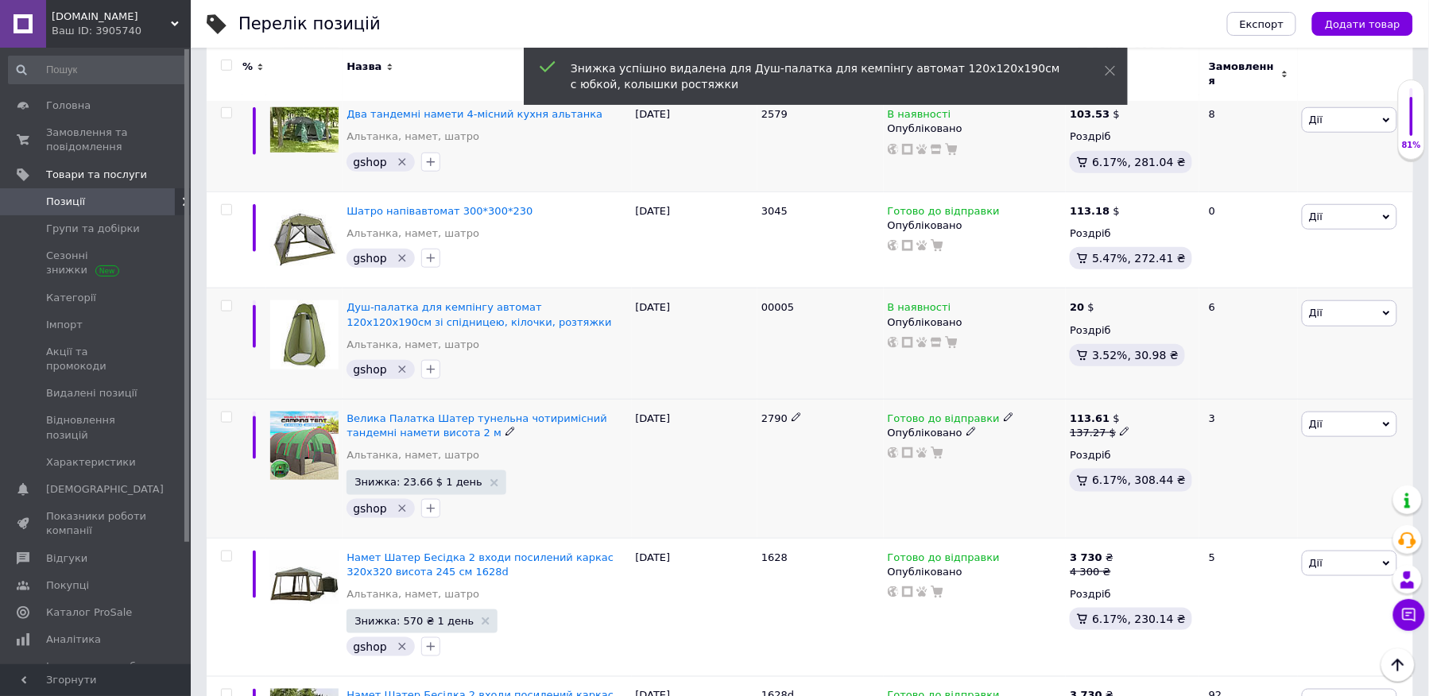
click at [1120, 427] on icon at bounding box center [1125, 432] width 10 height 10
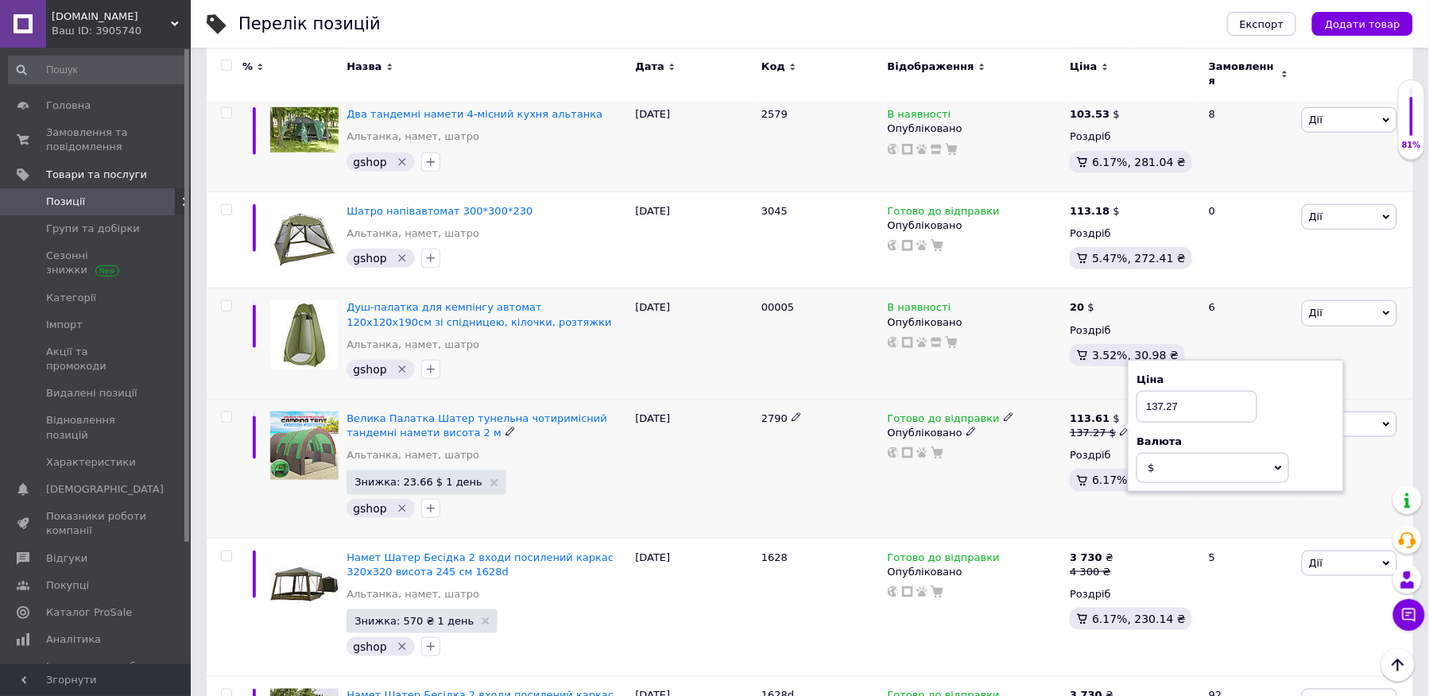
click at [1193, 391] on input "137.27" at bounding box center [1197, 407] width 121 height 32
type input "113.61"
click at [999, 399] on div "Готово до відправки Опубліковано" at bounding box center [975, 468] width 183 height 139
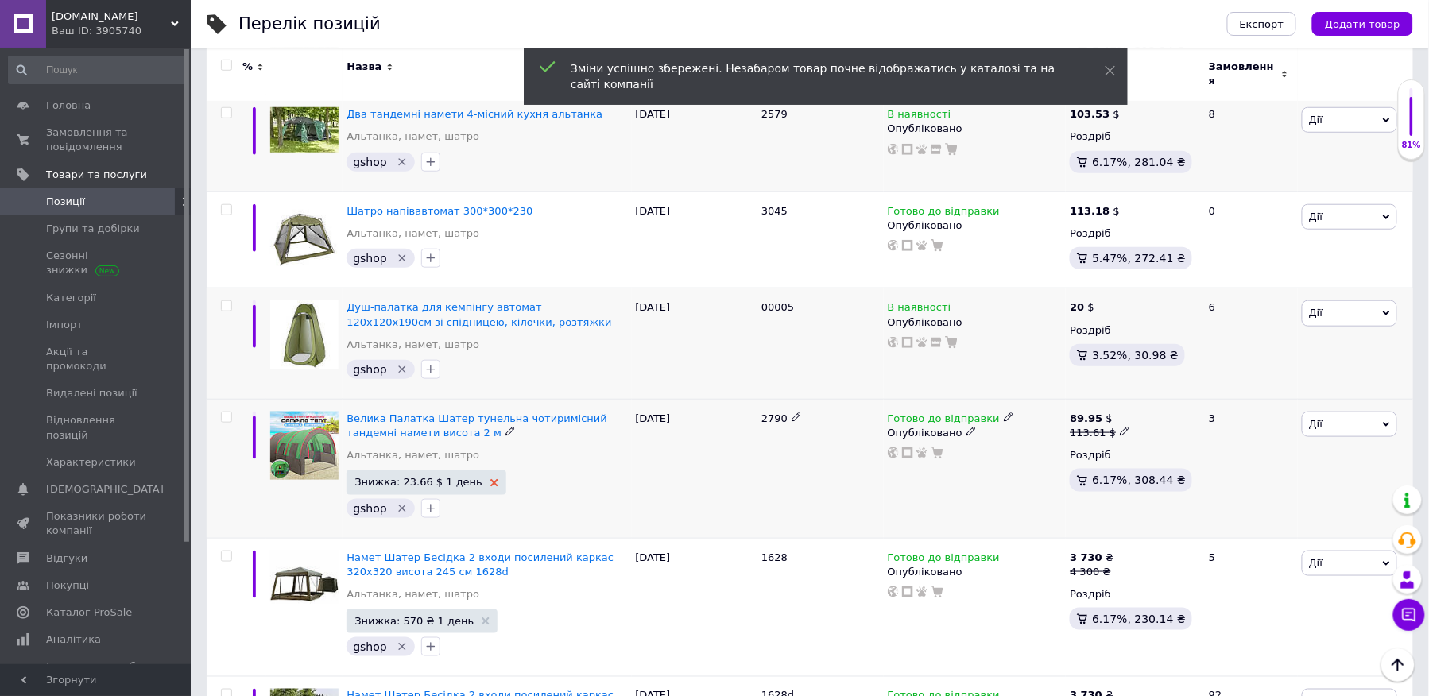
click at [491, 479] on icon at bounding box center [495, 483] width 8 height 8
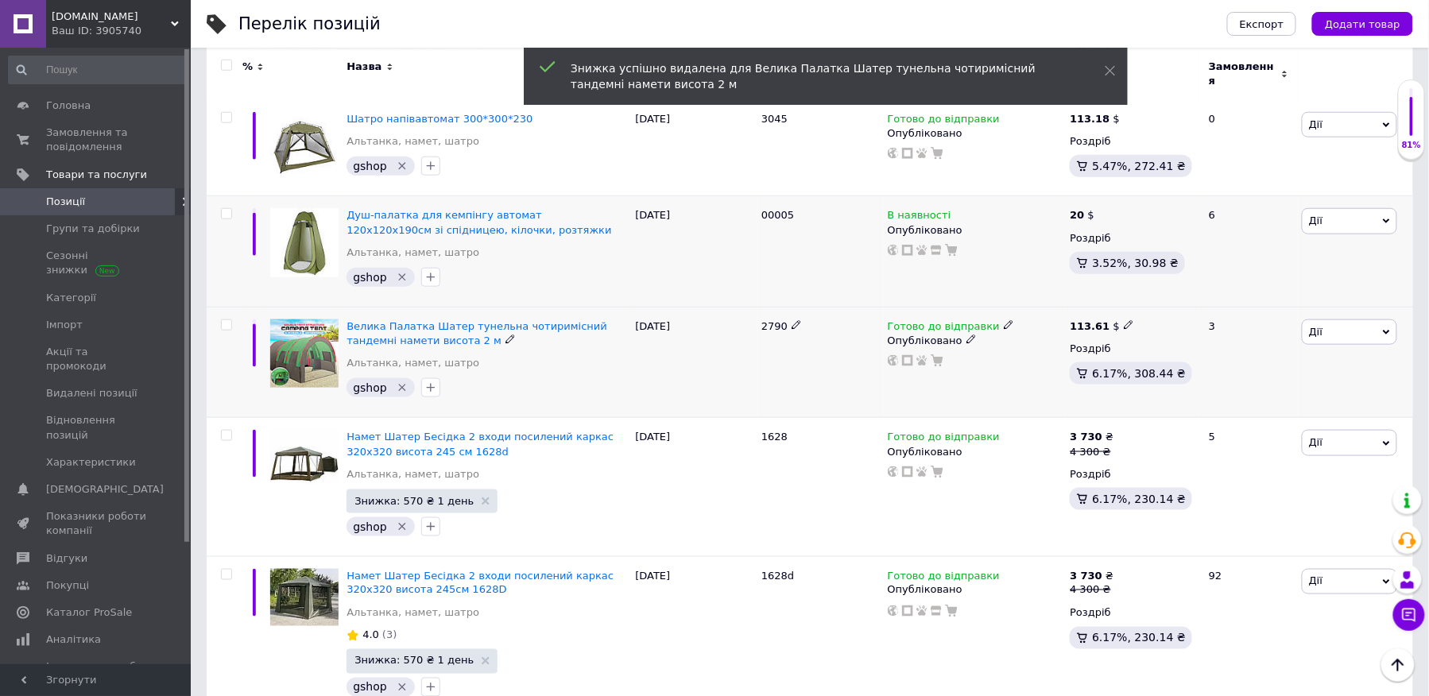
scroll to position [4796, 0]
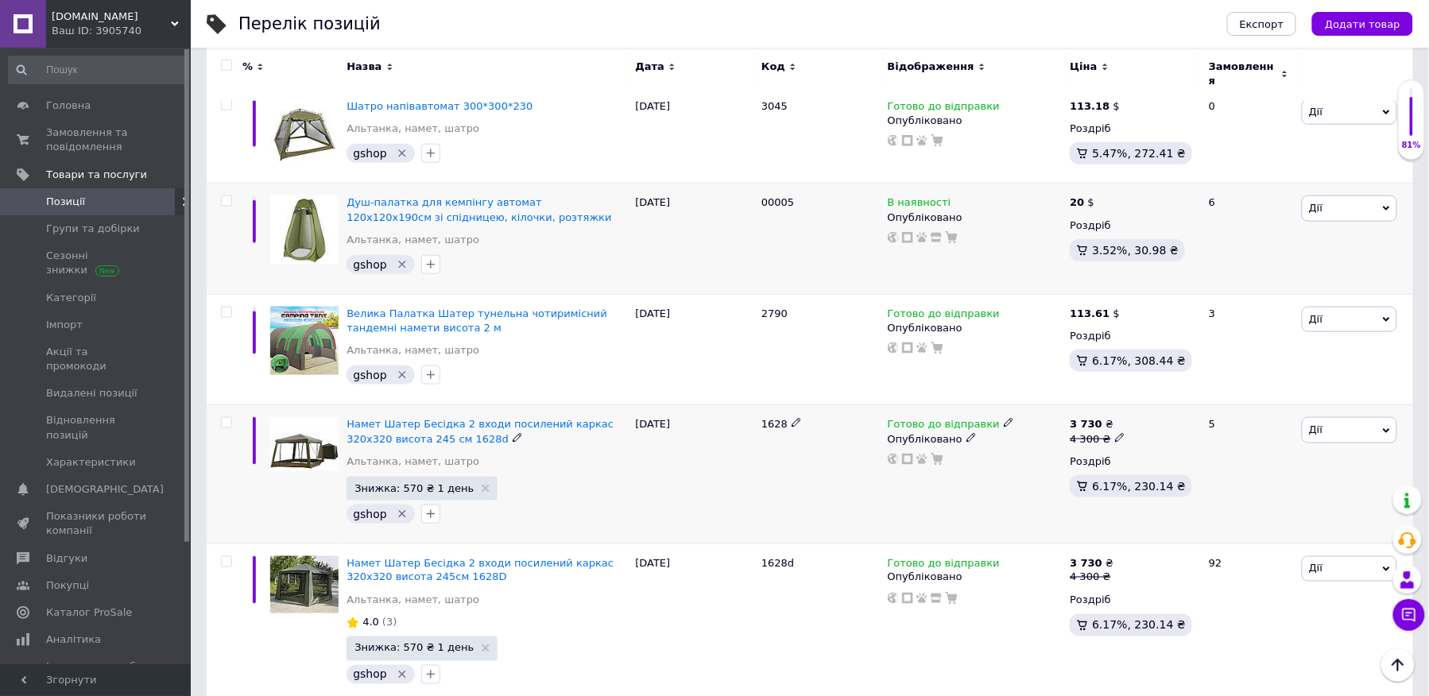
click at [1107, 432] on div "4 300 ₴" at bounding box center [1097, 439] width 55 height 14
click at [1165, 398] on input "4300" at bounding box center [1192, 414] width 121 height 32
click at [1167, 398] on input "4300" at bounding box center [1192, 414] width 121 height 32
type input "3730"
click at [1021, 405] on div "Готово до відправки Опубліковано" at bounding box center [975, 474] width 183 height 139
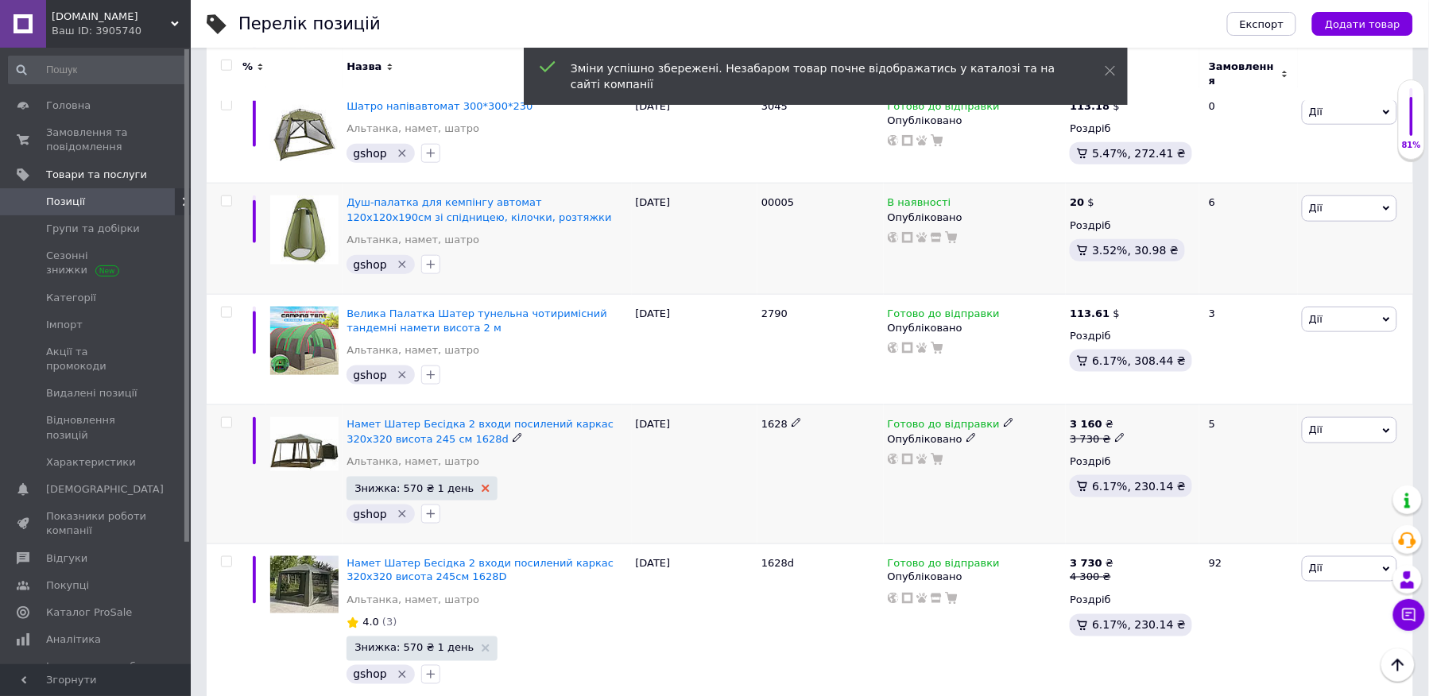
click at [482, 485] on use at bounding box center [486, 489] width 8 height 8
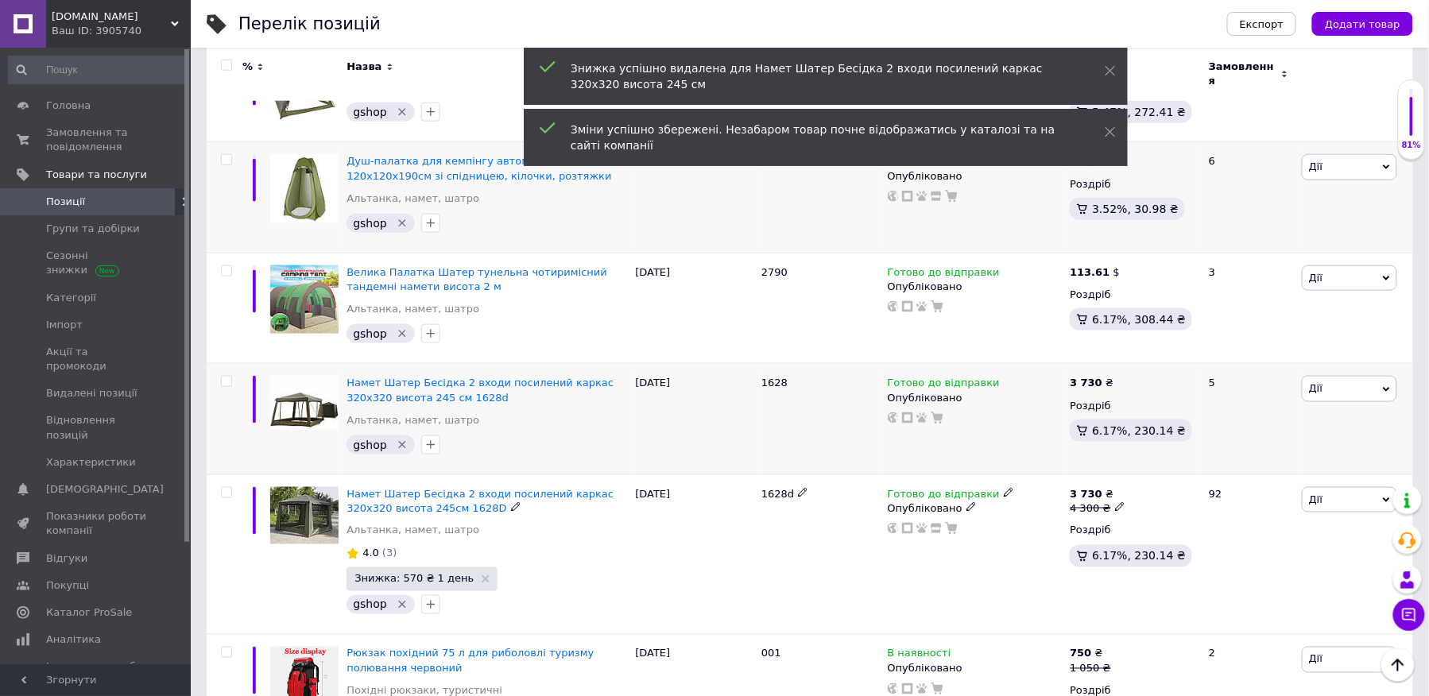
scroll to position [4838, 0]
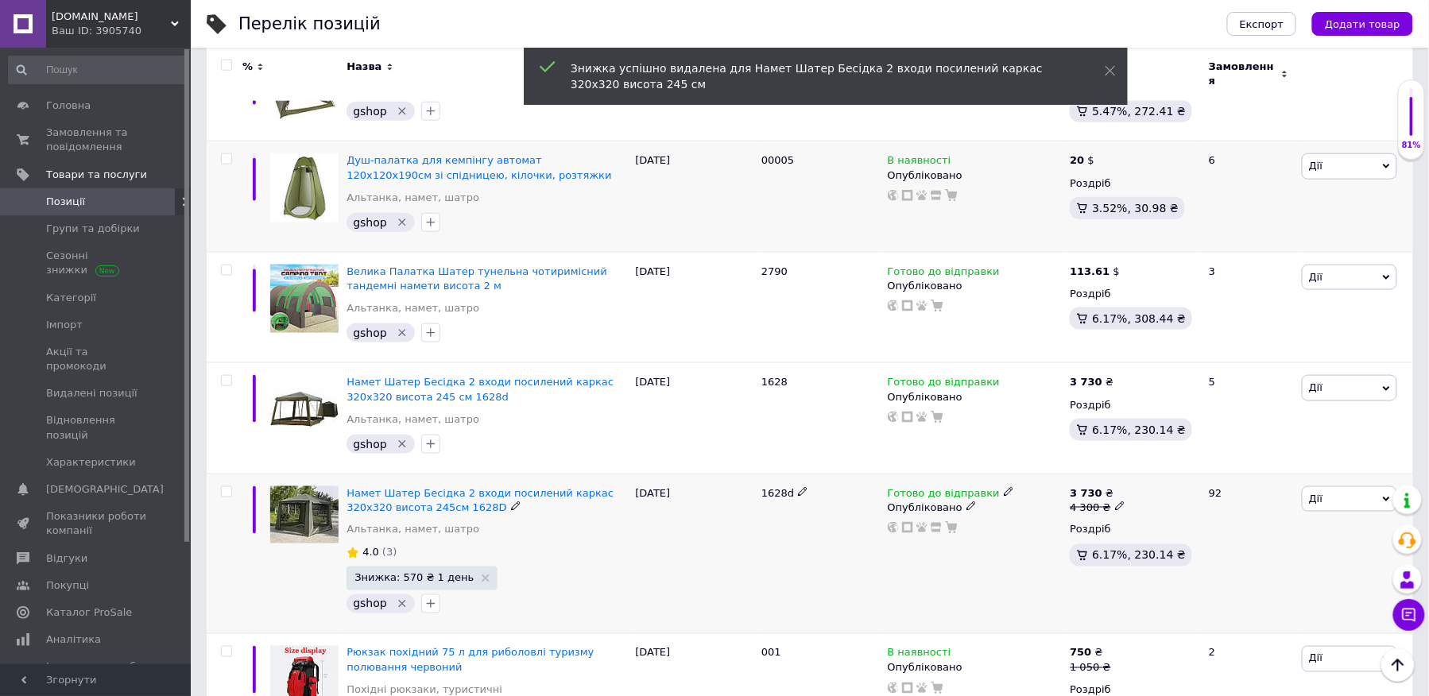
click at [1118, 501] on span at bounding box center [1120, 506] width 10 height 10
click at [1193, 466] on input "4300" at bounding box center [1192, 482] width 121 height 32
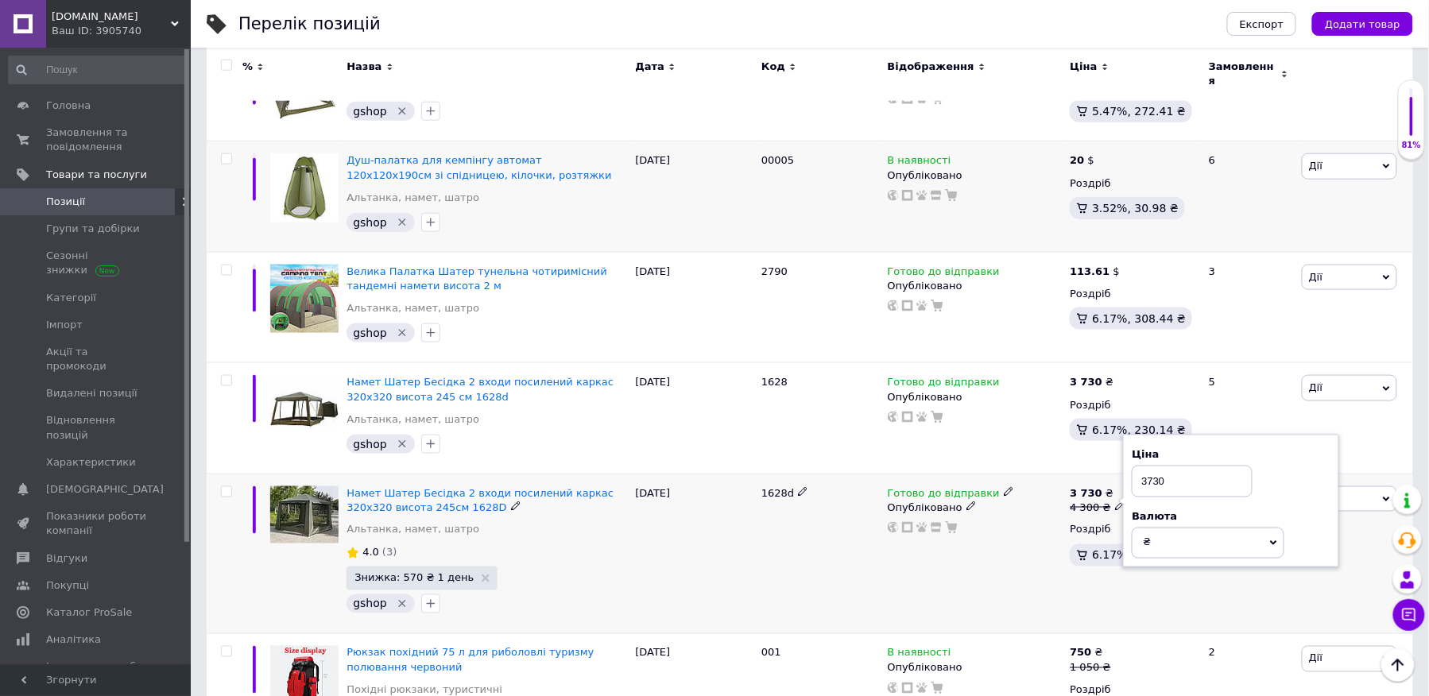
type input "3730"
click at [1025, 475] on div "Готово до відправки Опубліковано" at bounding box center [975, 555] width 183 height 160
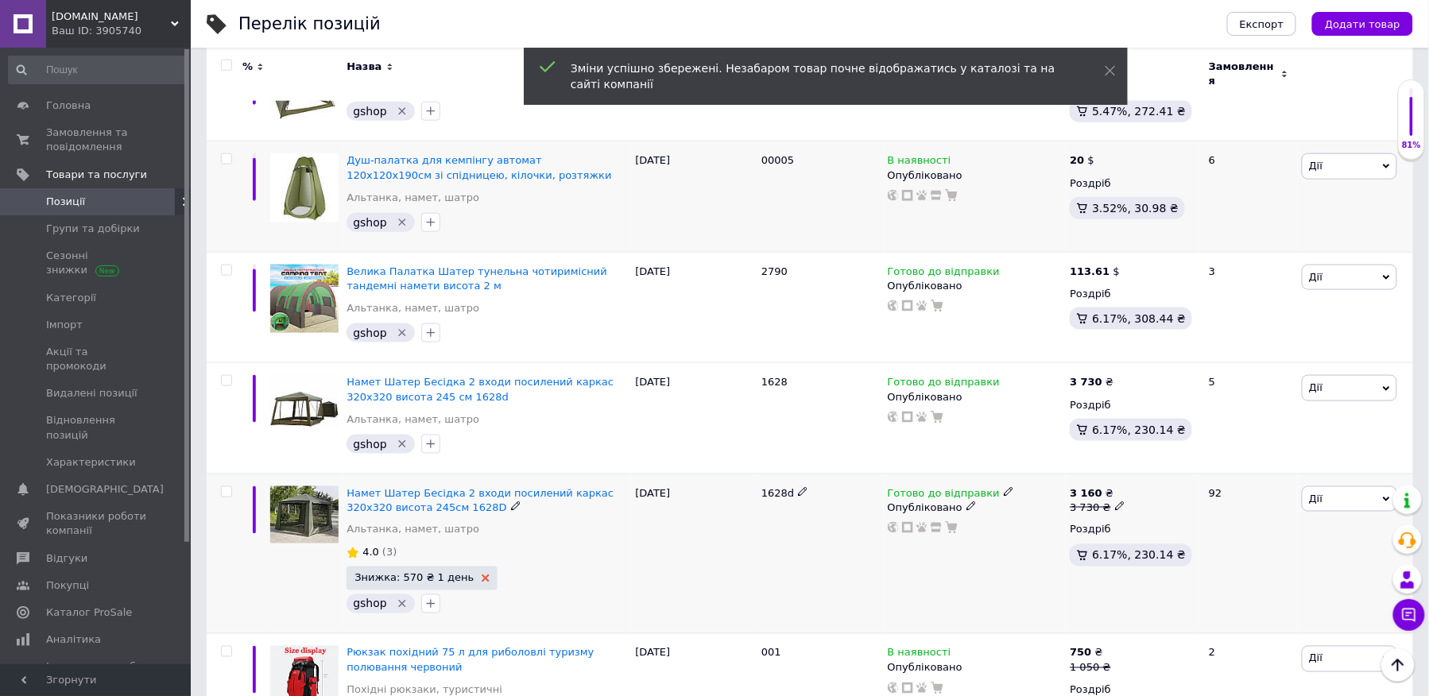
click at [482, 575] on icon at bounding box center [486, 579] width 8 height 8
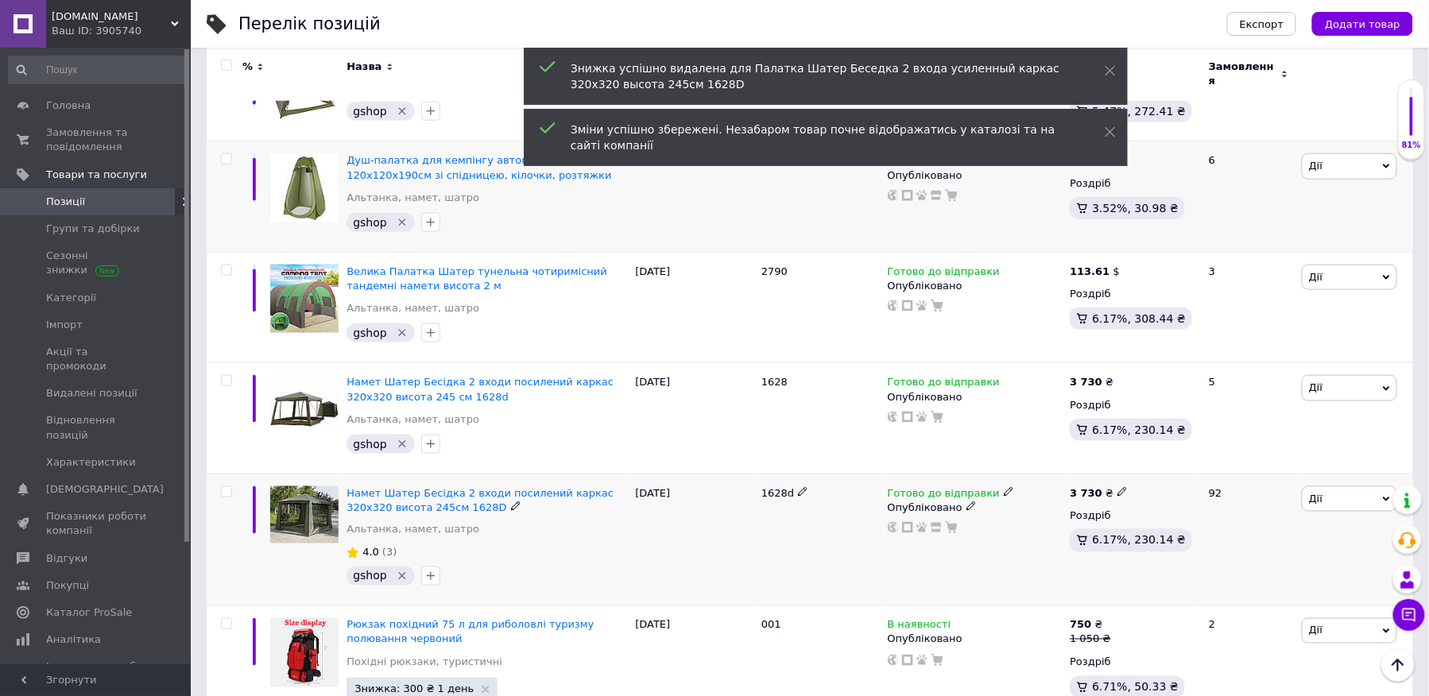
scroll to position [4810, 0]
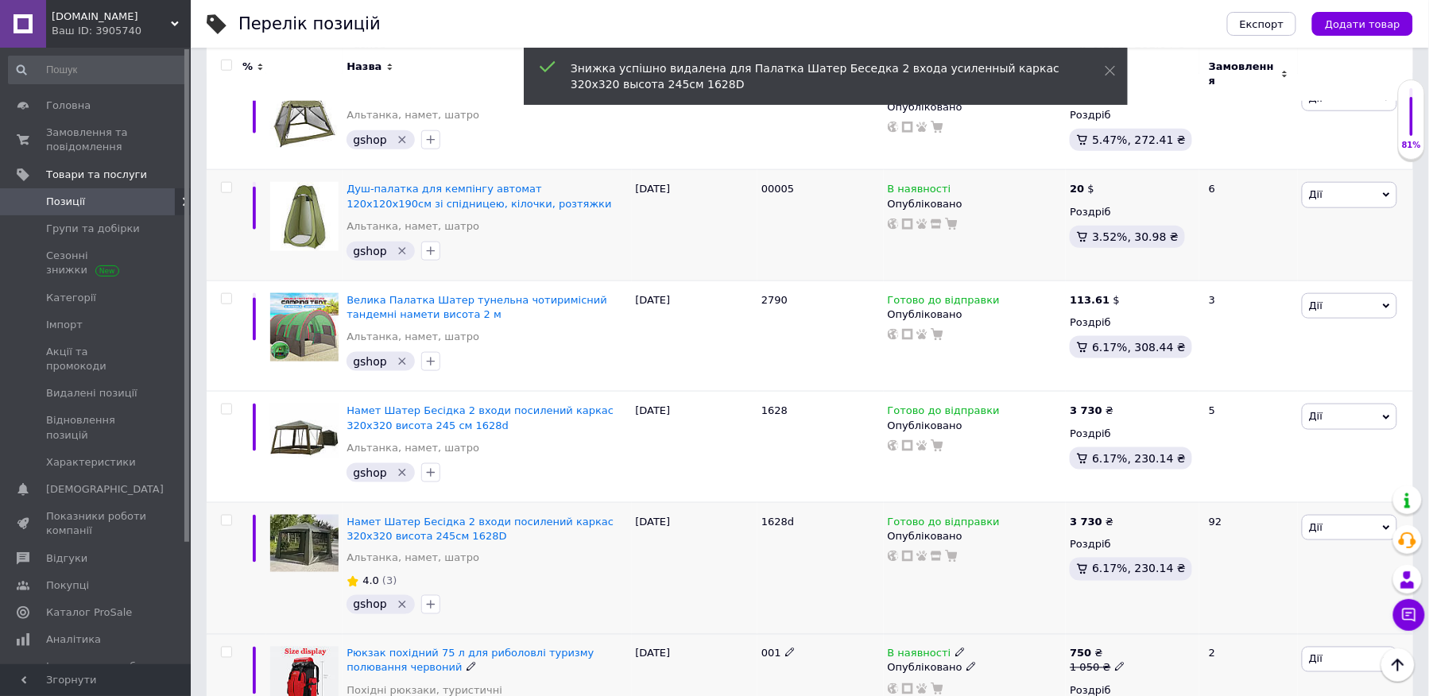
click at [1115, 662] on icon at bounding box center [1120, 667] width 10 height 10
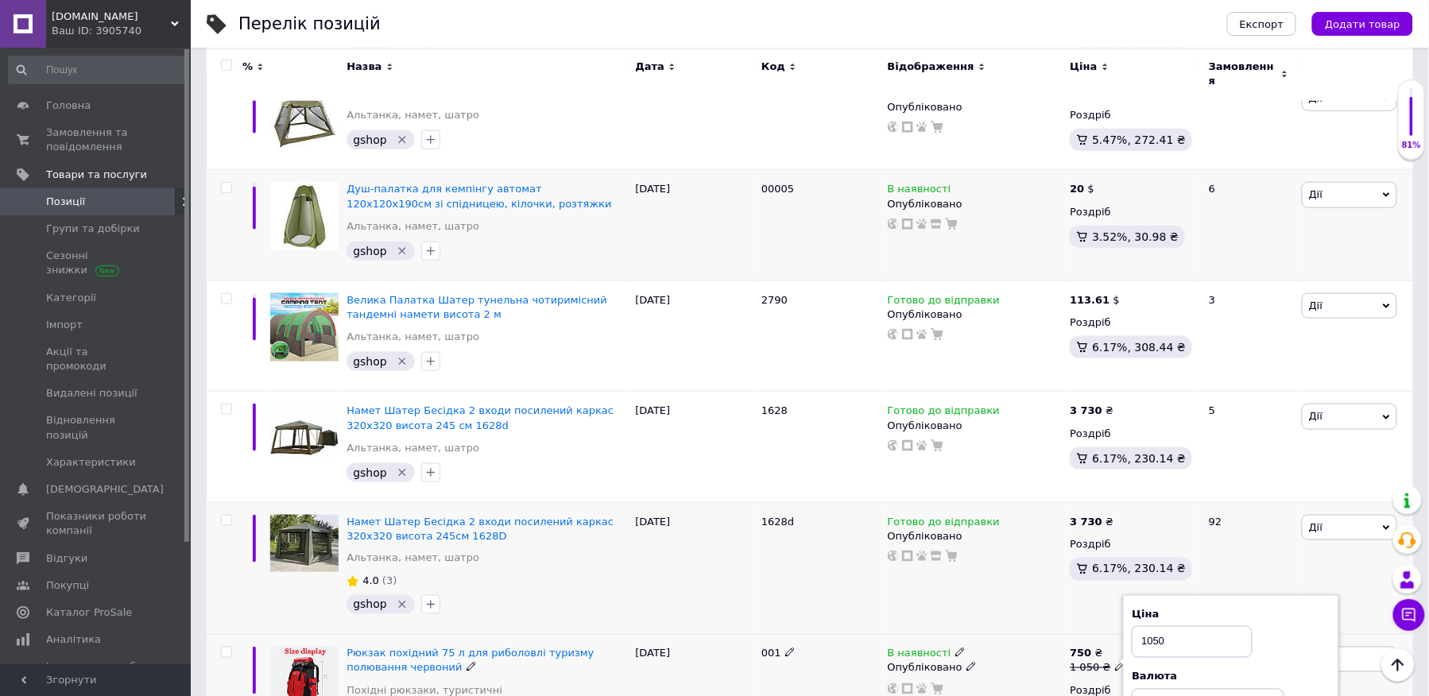
click at [1172, 626] on input "1050" at bounding box center [1192, 642] width 121 height 32
type input "750"
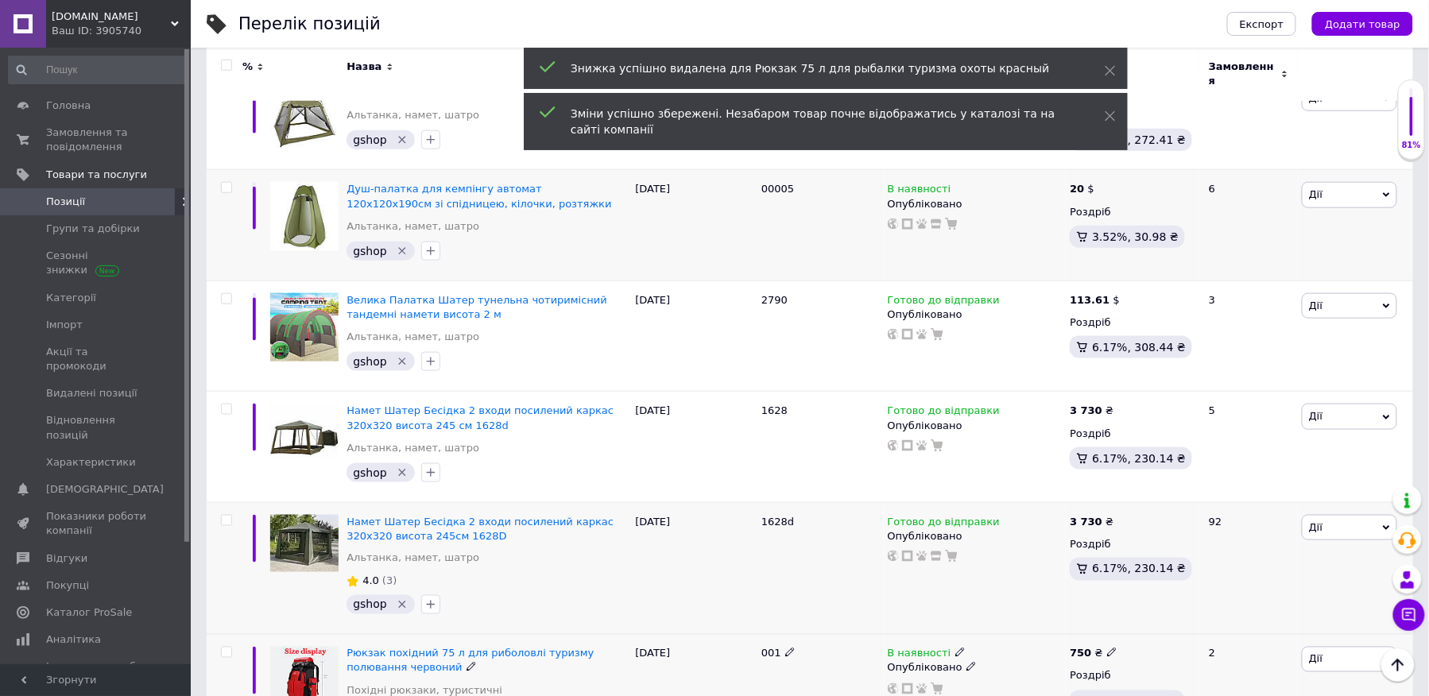
scroll to position [4783, 0]
